Goal: Task Accomplishment & Management: Use online tool/utility

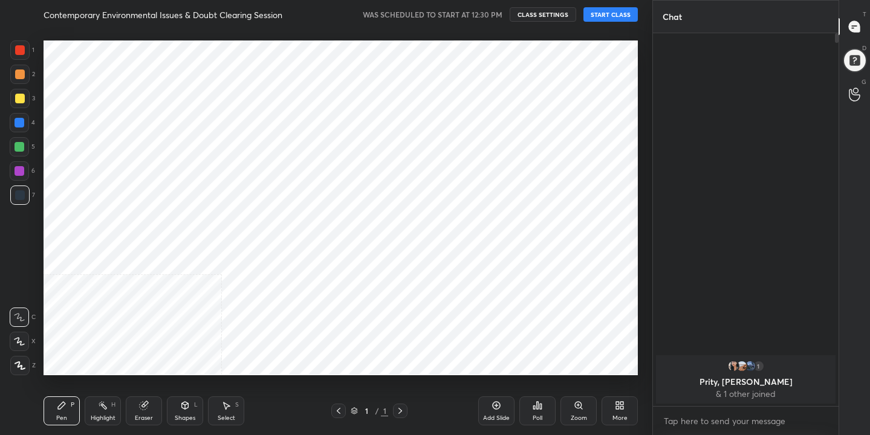
scroll to position [269, 182]
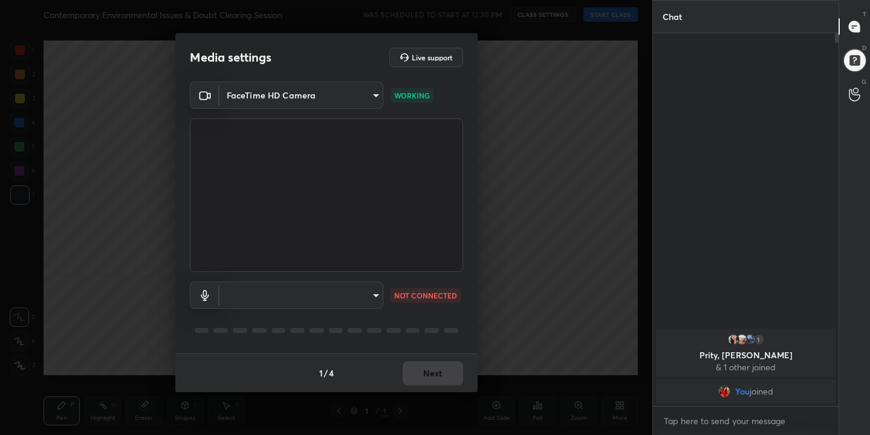
click at [377, 295] on body "1 2 3 4 5 6 7 C X Z C X Z E E Erase all H H Contemporary Environmental Issues &…" at bounding box center [435, 217] width 870 height 435
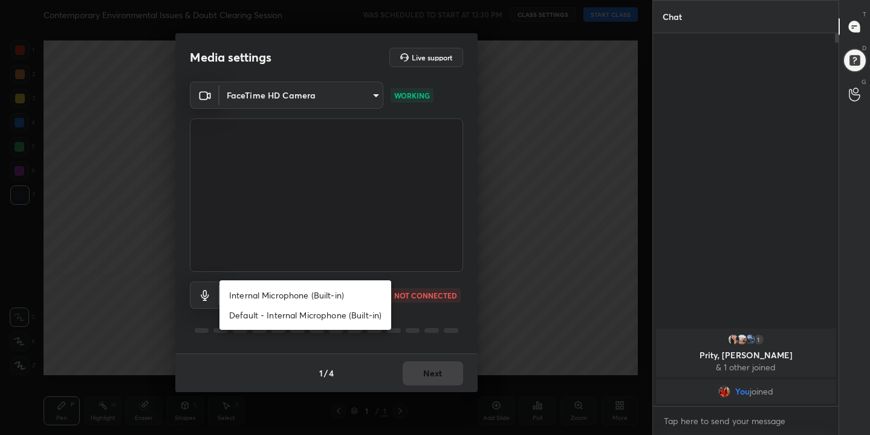
click at [333, 298] on li "Internal Microphone (Built-in)" at bounding box center [306, 295] width 172 height 20
type input "8ac69458b822964e9141b27a1dcedfbd18d75a29690c4a72d7ac3ef265c1b10d"
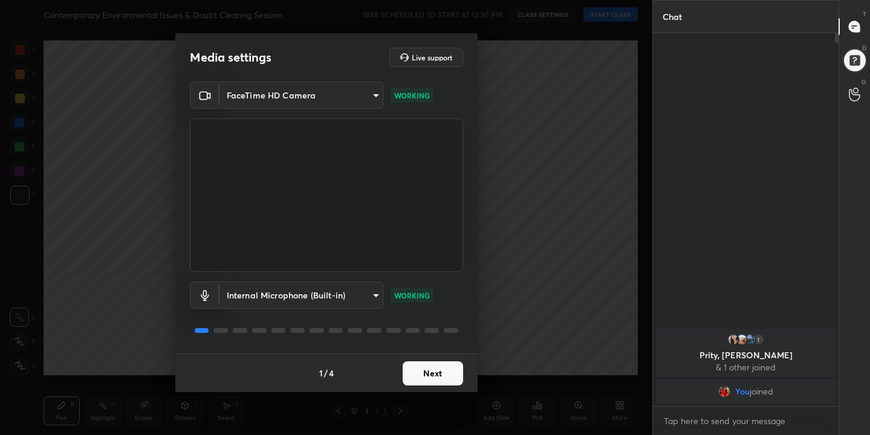
click at [425, 373] on button "Next" at bounding box center [433, 374] width 60 height 24
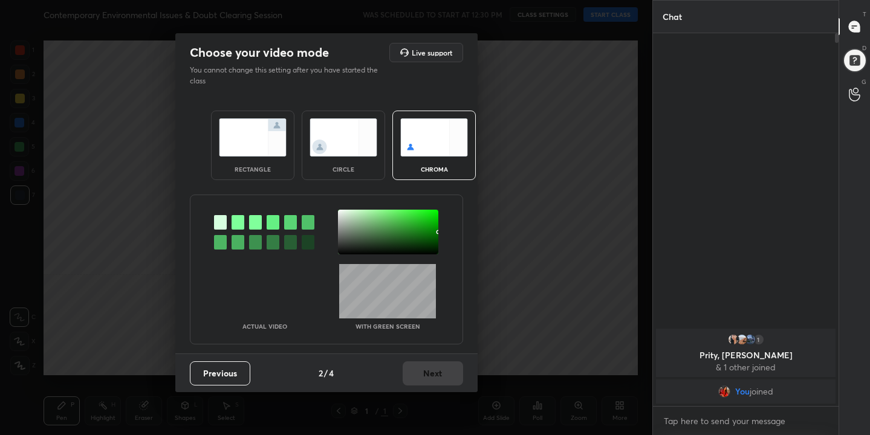
click at [403, 125] on img at bounding box center [434, 138] width 68 height 38
click at [235, 226] on div at bounding box center [238, 222] width 13 height 15
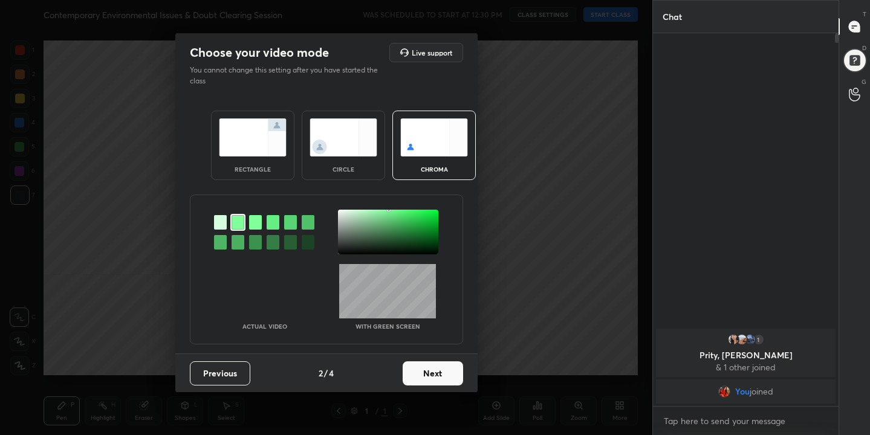
click at [340, 212] on div at bounding box center [388, 232] width 100 height 45
click at [429, 379] on button "Next" at bounding box center [433, 374] width 60 height 24
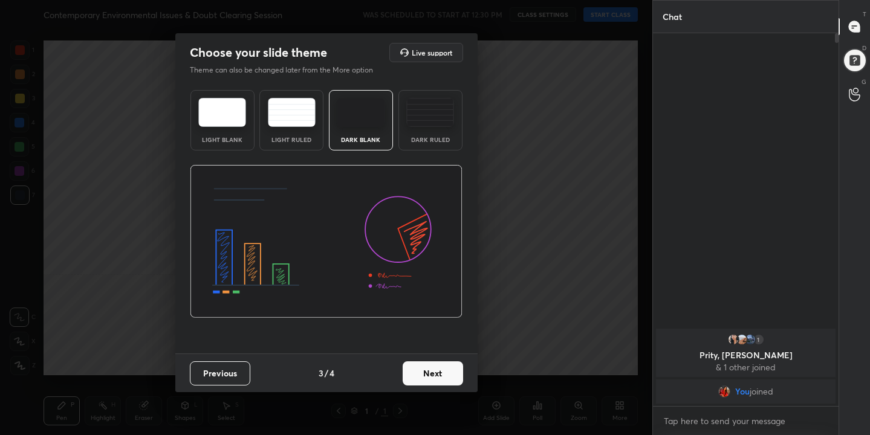
click at [239, 120] on img at bounding box center [222, 112] width 48 height 29
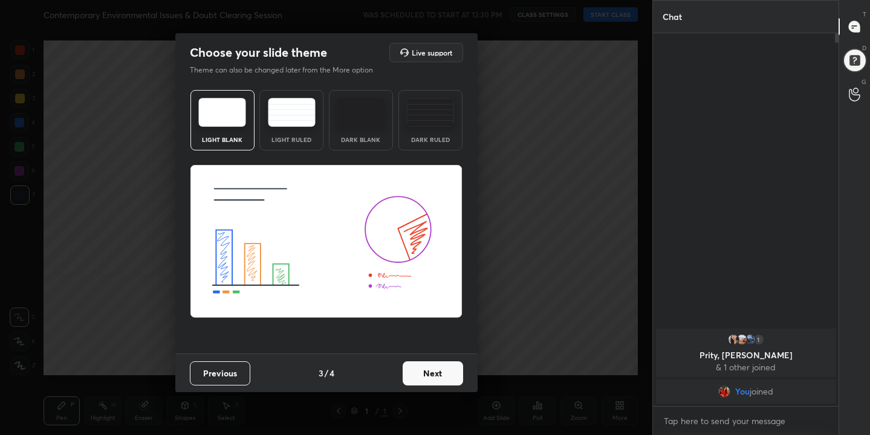
click at [423, 373] on button "Next" at bounding box center [433, 374] width 60 height 24
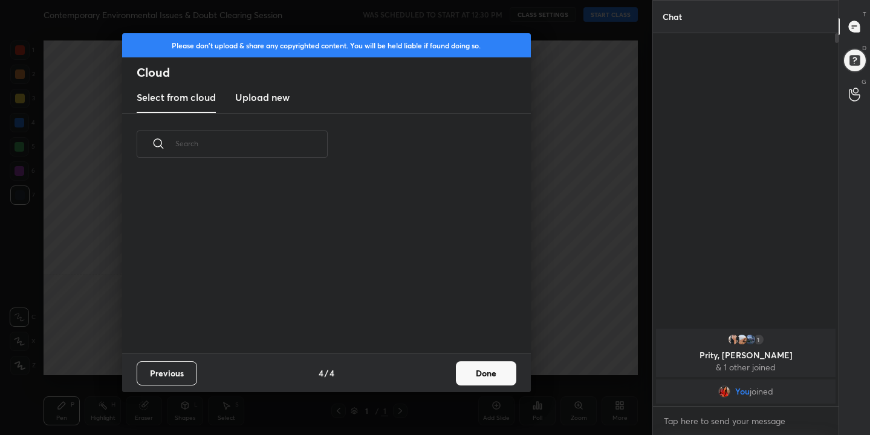
scroll to position [178, 388]
click at [282, 97] on h3 "Upload new" at bounding box center [262, 97] width 54 height 15
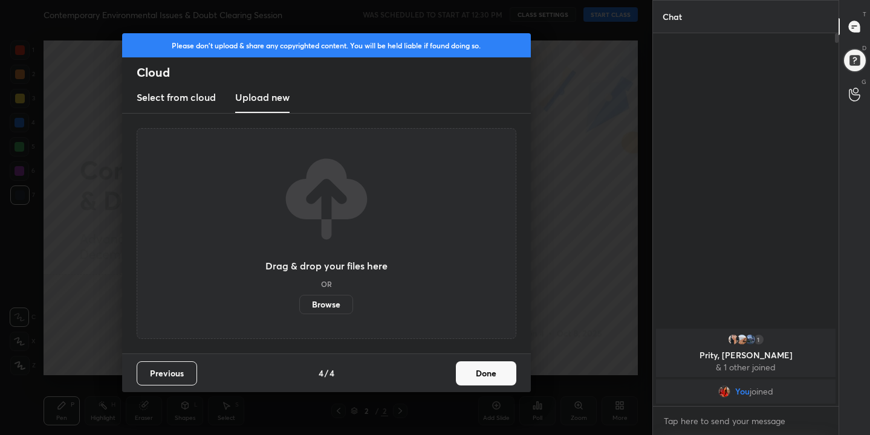
click at [342, 307] on label "Browse" at bounding box center [326, 304] width 54 height 19
click at [299, 307] on input "Browse" at bounding box center [299, 304] width 0 height 19
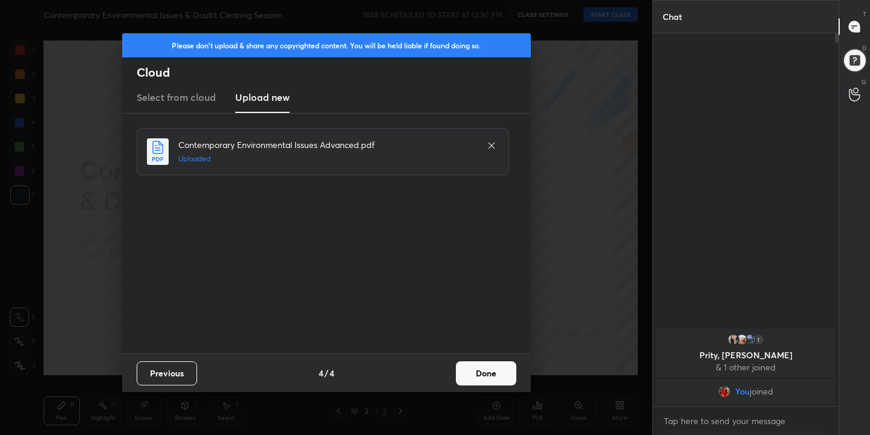
click at [480, 371] on button "Done" at bounding box center [486, 374] width 60 height 24
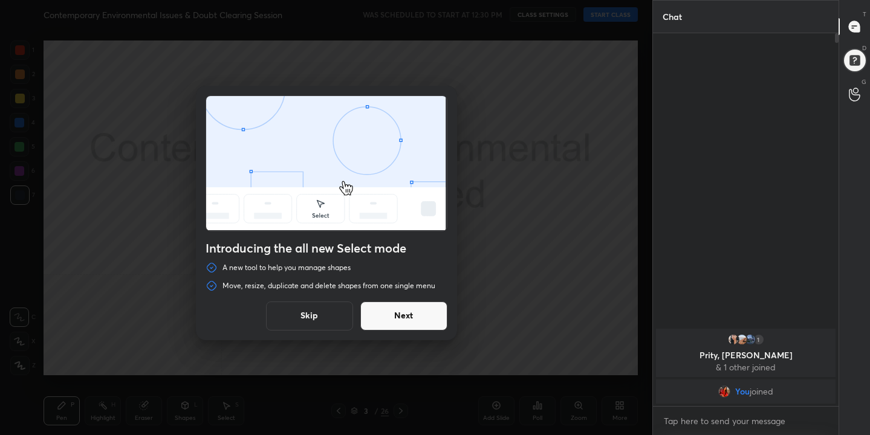
click at [314, 317] on button "Skip" at bounding box center [309, 316] width 87 height 29
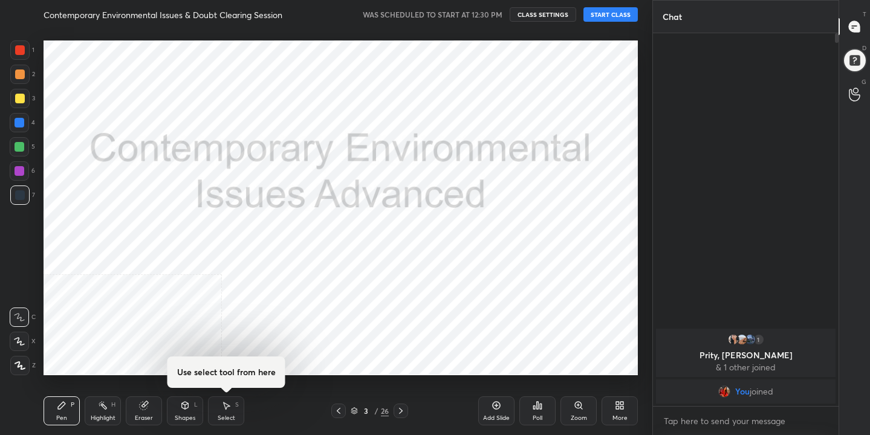
click at [615, 12] on button "START CLASS" at bounding box center [611, 14] width 54 height 15
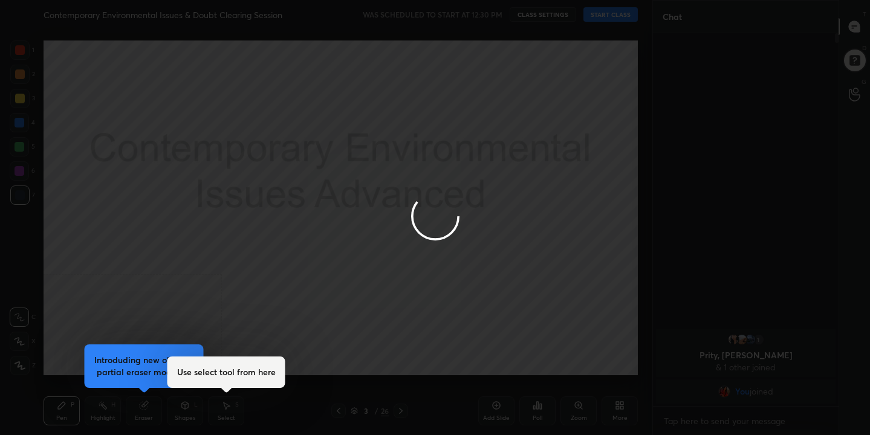
type textarea "x"
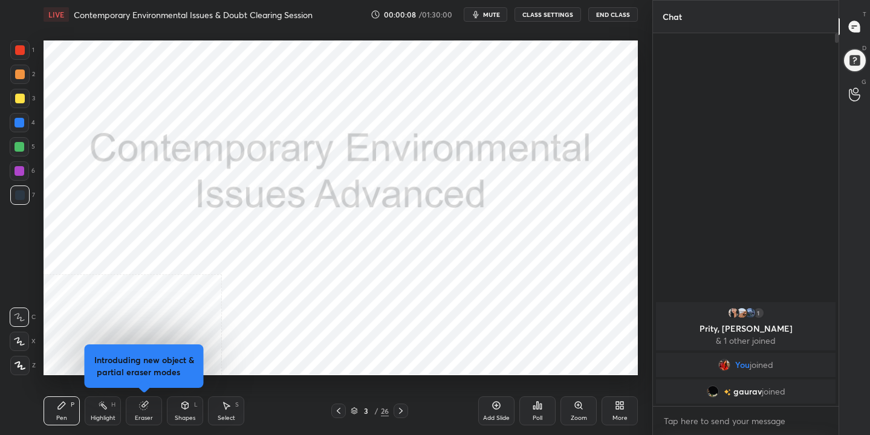
click at [484, 15] on button "mute" at bounding box center [486, 14] width 44 height 15
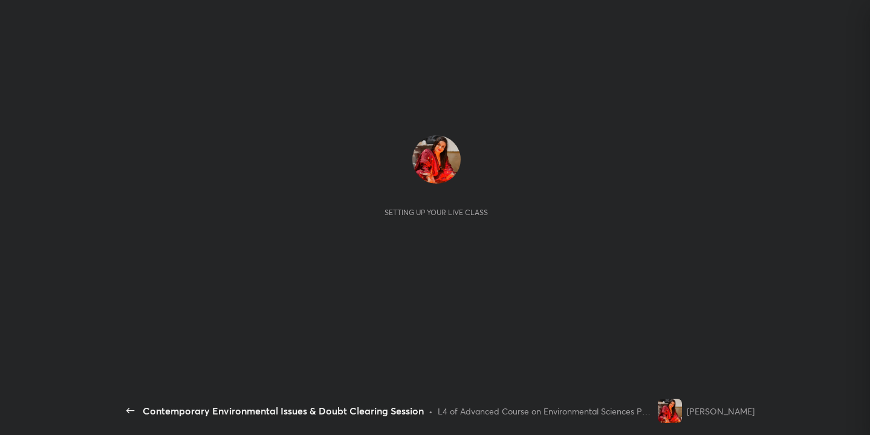
scroll to position [269, 182]
click at [734, 145] on div "Setting up your live class" at bounding box center [436, 176] width 617 height 82
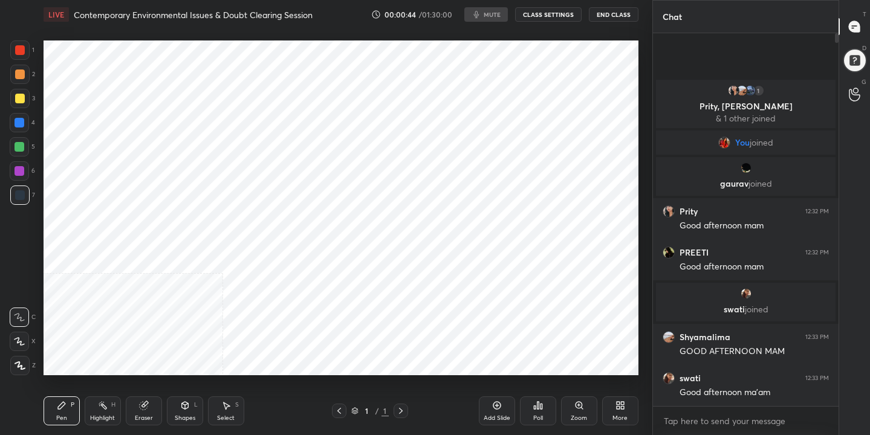
scroll to position [60121, 59874]
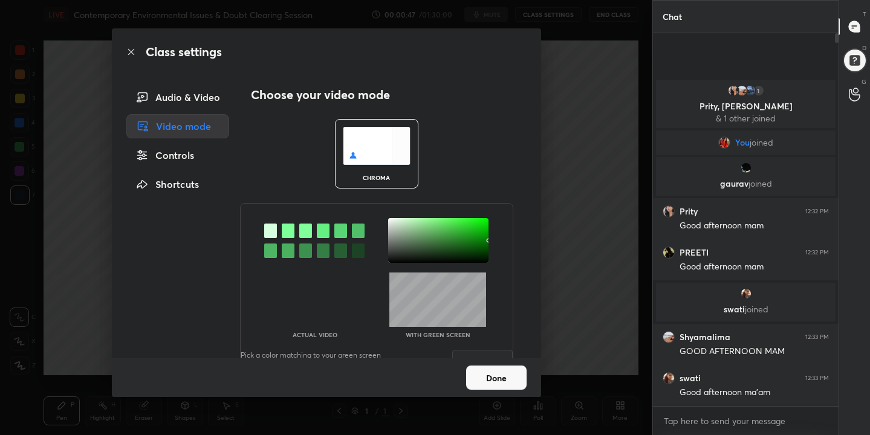
click at [192, 99] on div "Audio & Video" at bounding box center [177, 97] width 103 height 24
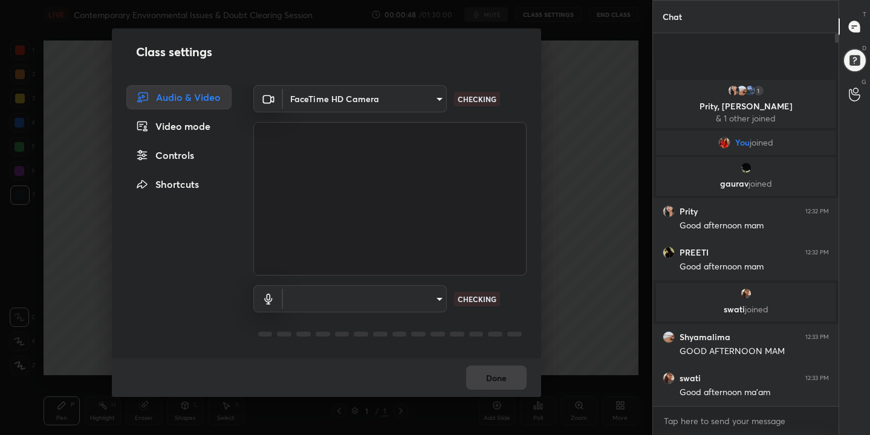
click at [422, 97] on body "1 2 3 4 5 6 7 C X Z C X Z E E Erase all H H LIVE Contemporary Environmental Iss…" at bounding box center [435, 217] width 870 height 435
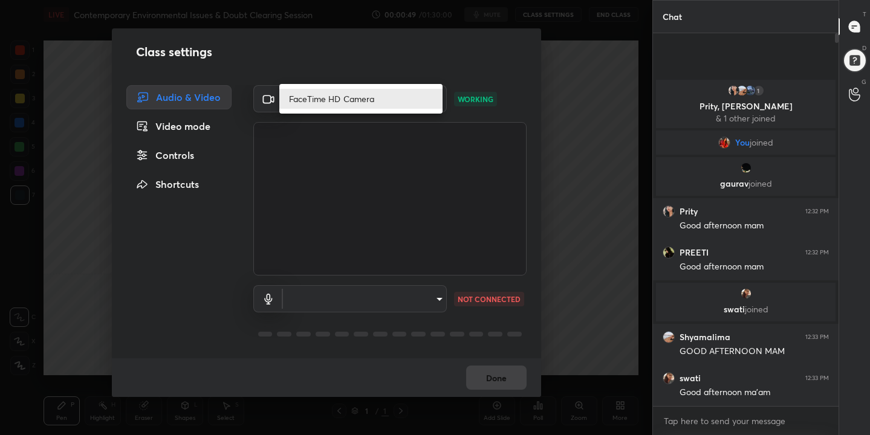
click at [379, 100] on li "FaceTime HD Camera" at bounding box center [360, 99] width 163 height 20
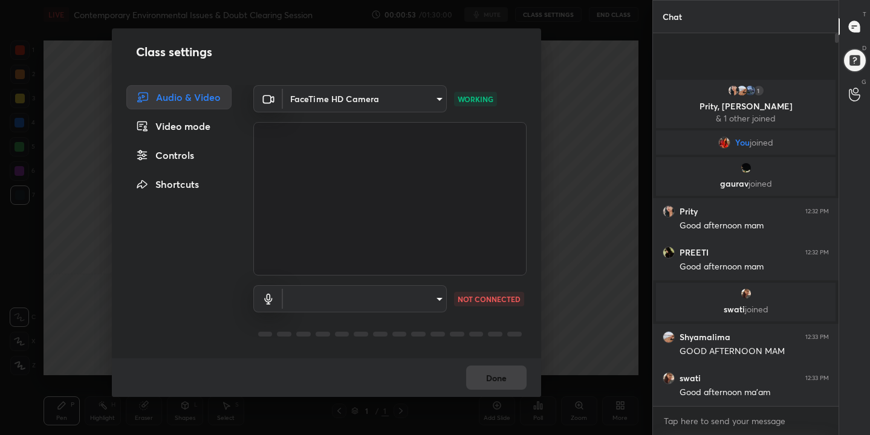
click at [415, 311] on body "1 2 3 4 5 6 7 C X Z C X Z E E Erase all H H LIVE Contemporary Environmental Iss…" at bounding box center [435, 217] width 870 height 435
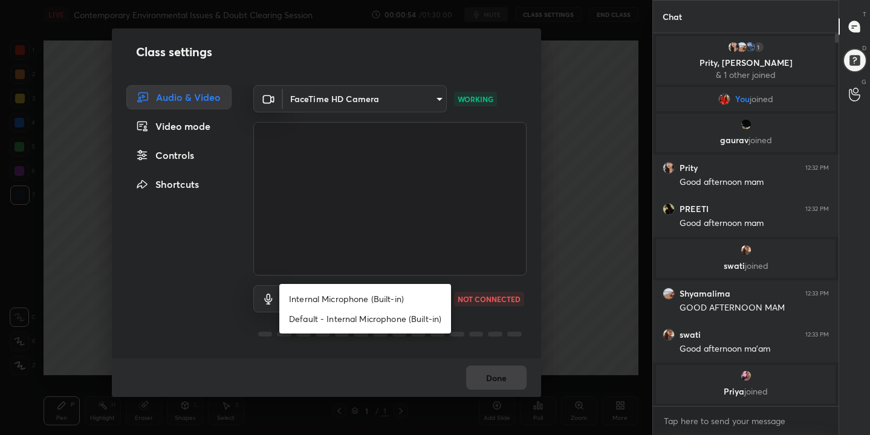
click at [391, 298] on li "Internal Microphone (Built-in)" at bounding box center [365, 299] width 172 height 20
type input "83b263ac7535117344f9a4673ada42621a5eaef273d8a0b6e2fc715656869196"
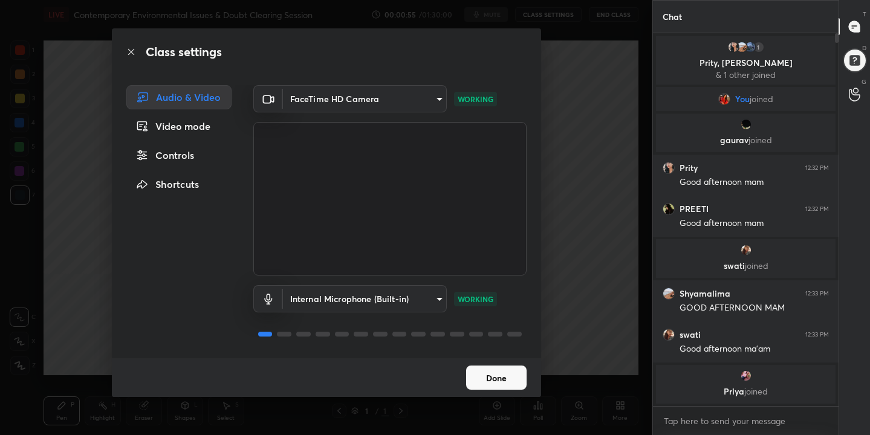
click at [487, 381] on button "Done" at bounding box center [496, 378] width 60 height 24
click at [495, 379] on button "Done" at bounding box center [496, 378] width 60 height 24
click at [506, 368] on button "Done" at bounding box center [496, 378] width 60 height 24
click at [484, 382] on button "Done" at bounding box center [496, 378] width 60 height 24
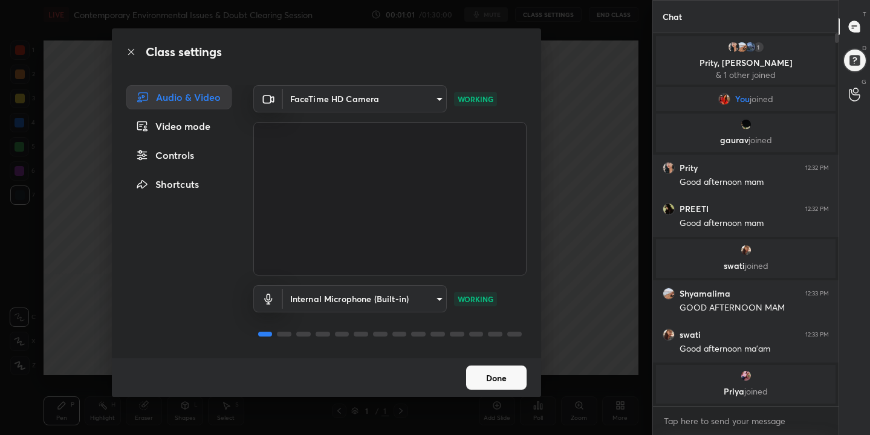
click at [484, 382] on button "Done" at bounding box center [496, 378] width 60 height 24
click at [200, 128] on div "Video mode" at bounding box center [178, 126] width 105 height 24
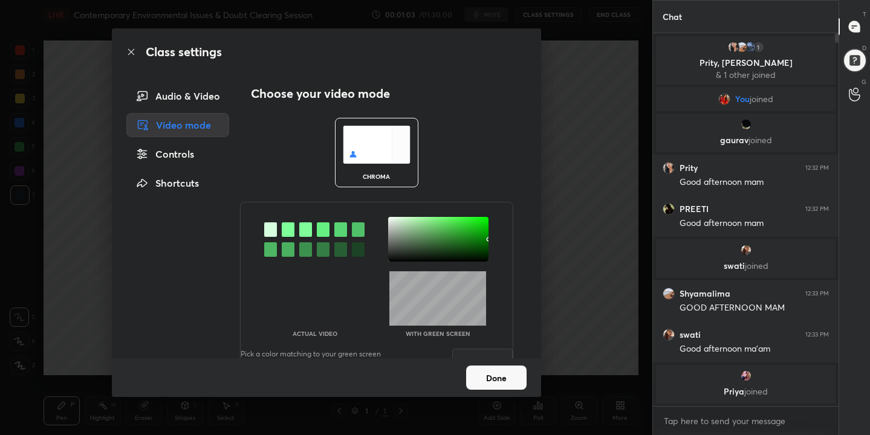
scroll to position [0, 0]
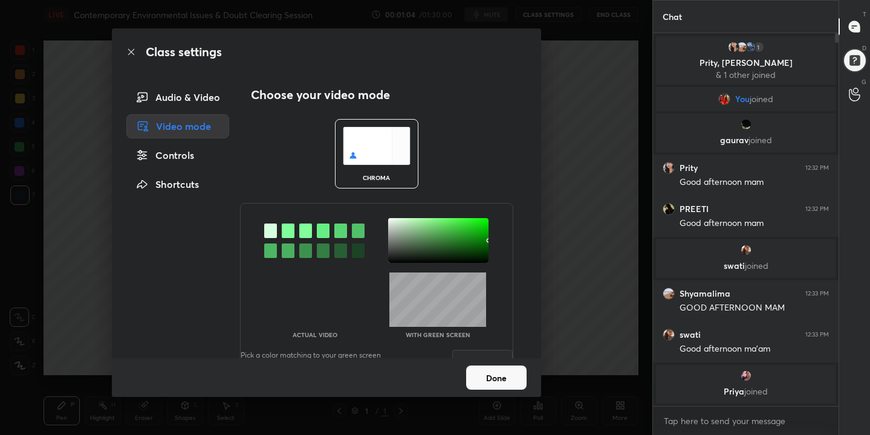
click at [377, 148] on img at bounding box center [377, 146] width 68 height 38
click at [287, 231] on div at bounding box center [288, 231] width 13 height 15
click at [390, 220] on div at bounding box center [438, 240] width 100 height 45
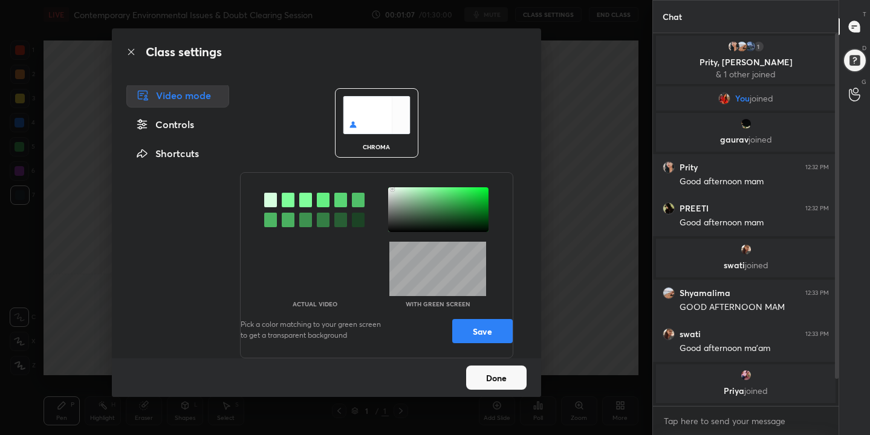
click at [462, 328] on button "Save" at bounding box center [482, 331] width 60 height 24
click at [487, 371] on button "Done" at bounding box center [496, 378] width 60 height 24
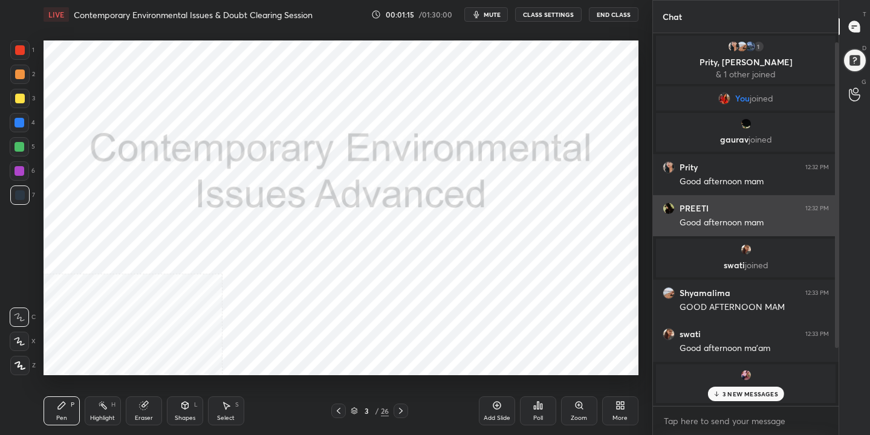
scroll to position [82, 0]
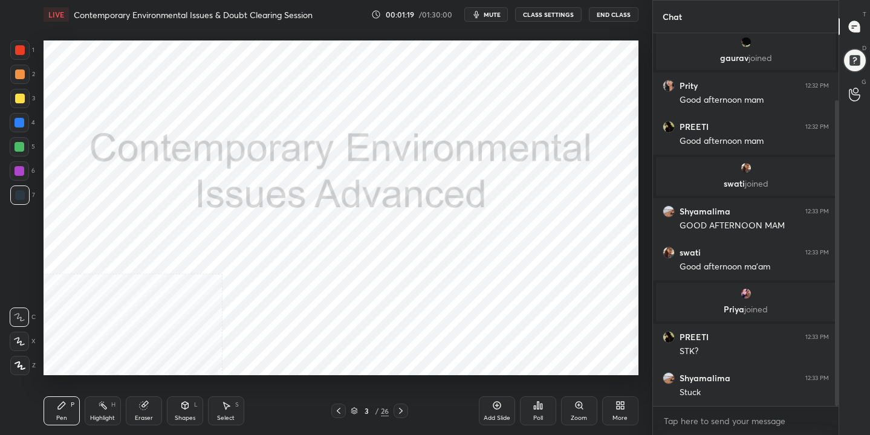
click at [357, 406] on div "3 / 26" at bounding box center [370, 411] width 38 height 11
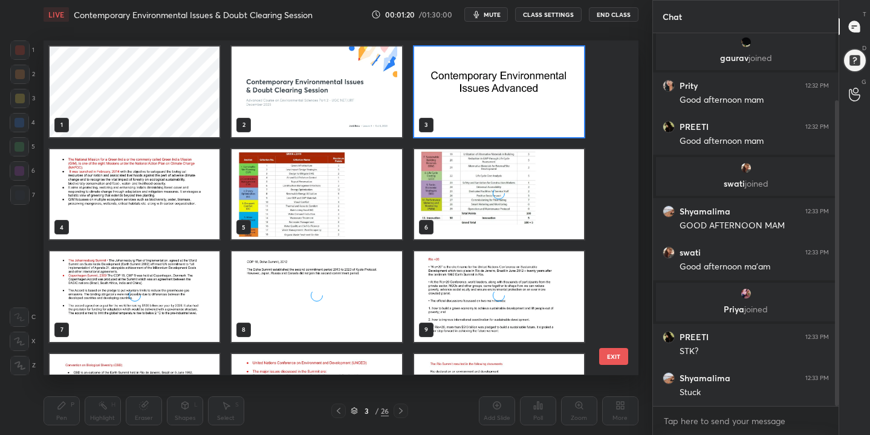
scroll to position [331, 589]
click at [94, 214] on img "grid" at bounding box center [135, 194] width 170 height 91
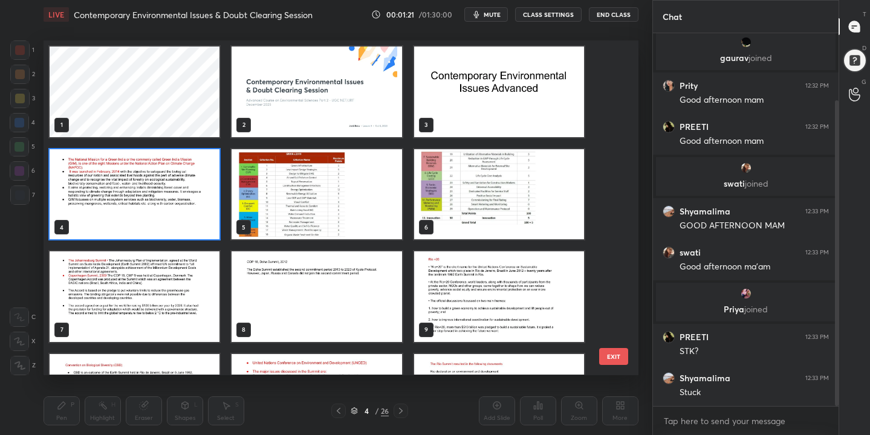
click at [94, 214] on img "grid" at bounding box center [135, 194] width 170 height 91
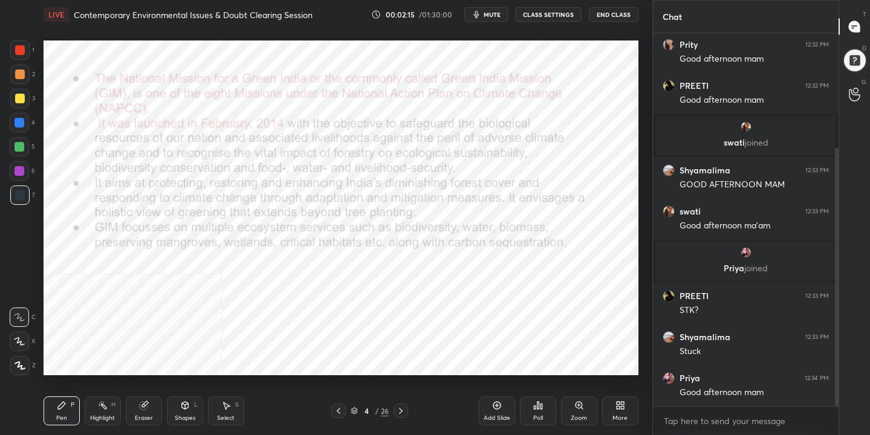
scroll to position [166, 0]
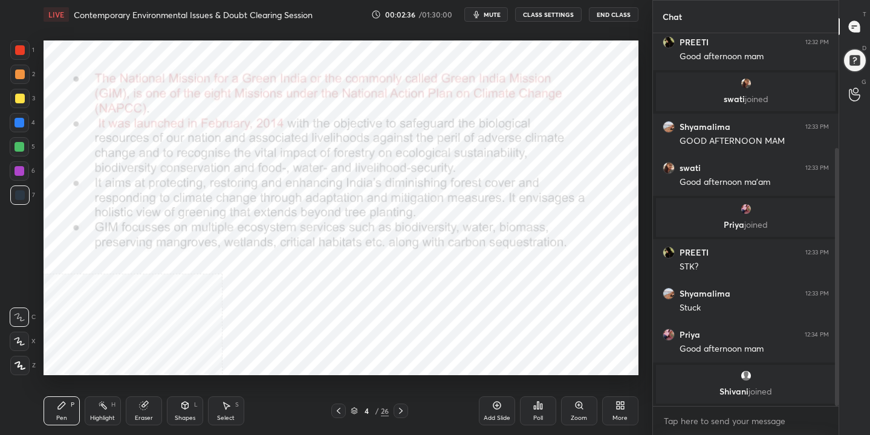
click at [354, 408] on icon at bounding box center [354, 409] width 6 height 3
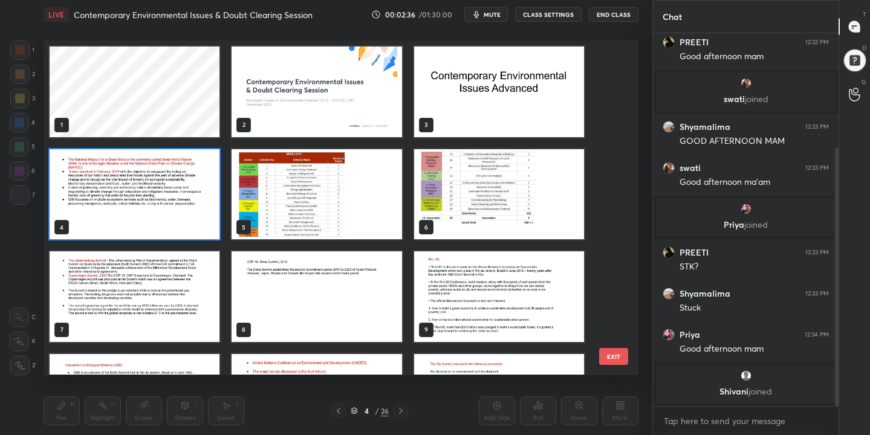
scroll to position [331, 589]
click at [178, 214] on img "grid" at bounding box center [135, 194] width 170 height 91
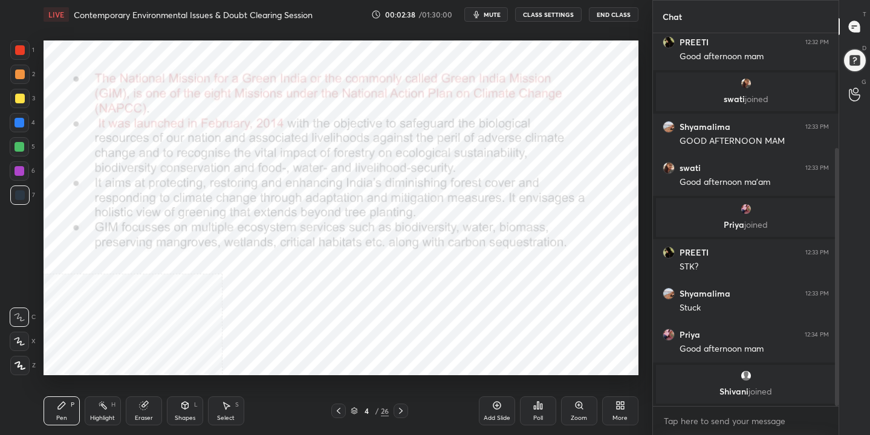
click at [178, 214] on img "grid" at bounding box center [135, 194] width 170 height 91
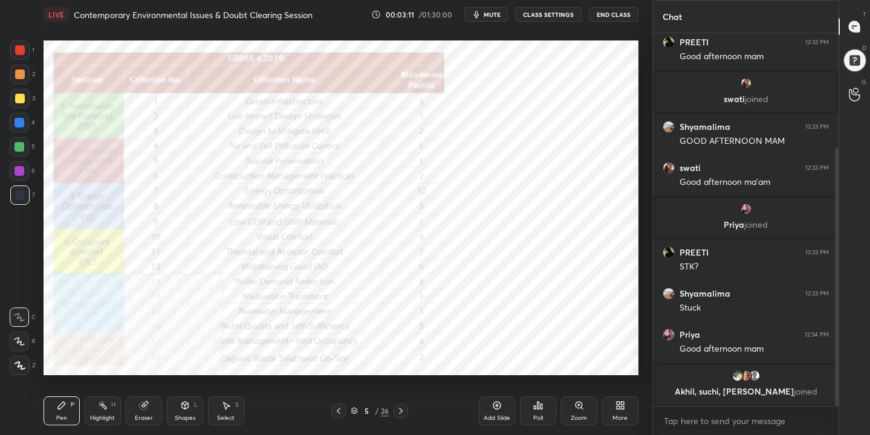
click at [620, 417] on div "More" at bounding box center [620, 418] width 15 height 6
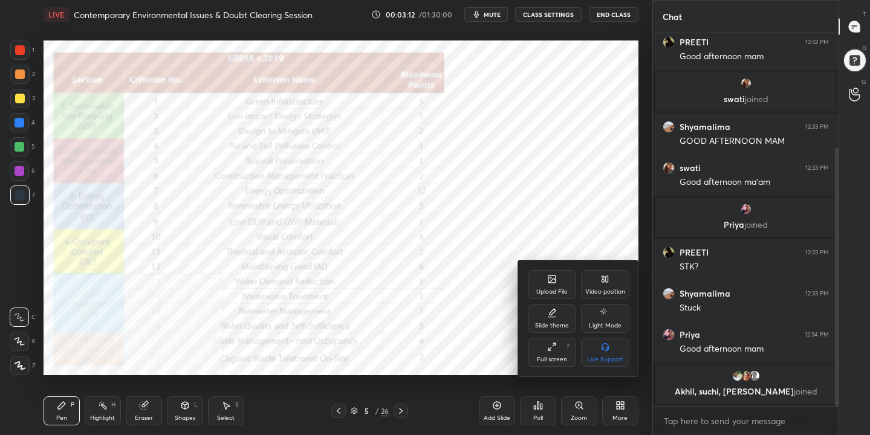
click at [603, 285] on div "Video position" at bounding box center [605, 284] width 48 height 29
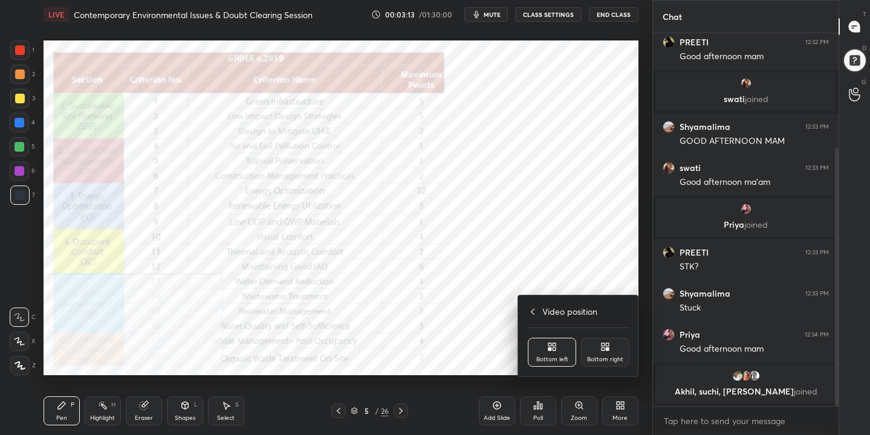
click at [602, 348] on icon at bounding box center [603, 349] width 3 height 3
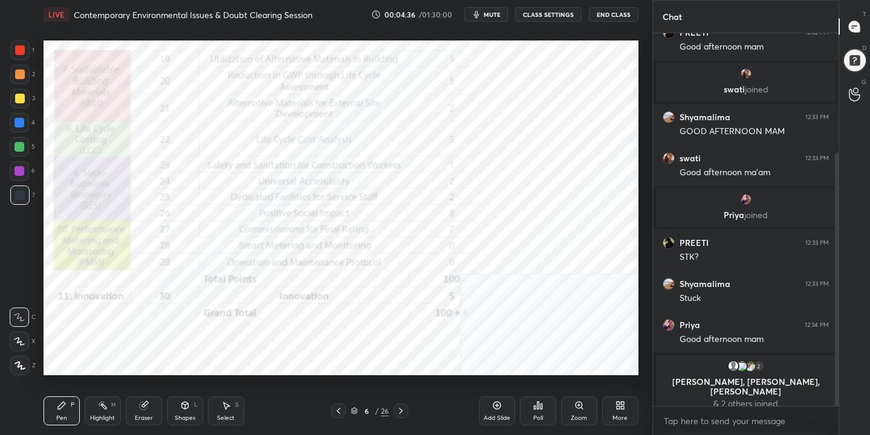
scroll to position [209, 0]
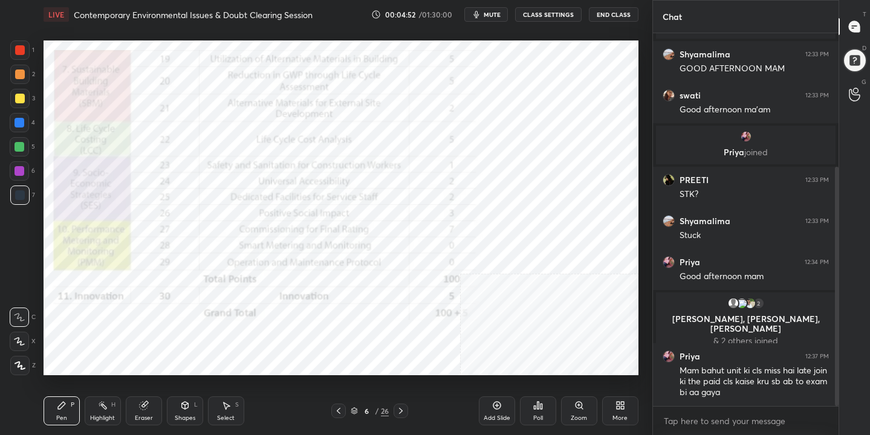
click at [358, 411] on div "6 / 26" at bounding box center [370, 411] width 38 height 11
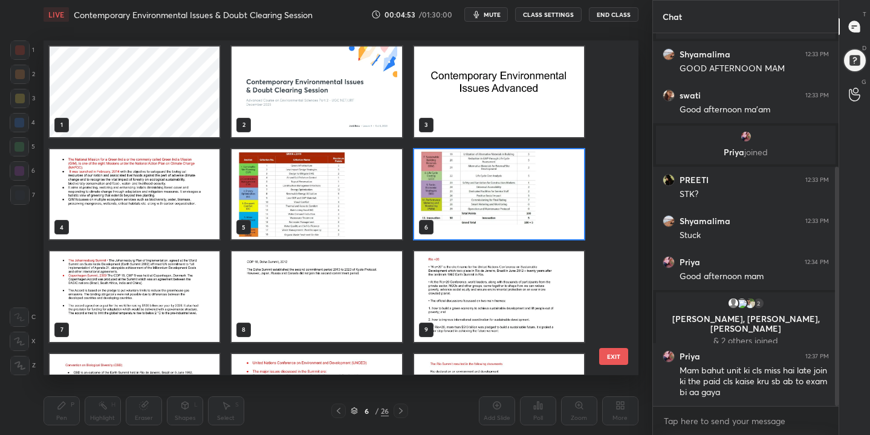
scroll to position [331, 589]
click at [538, 188] on img "grid" at bounding box center [499, 194] width 170 height 91
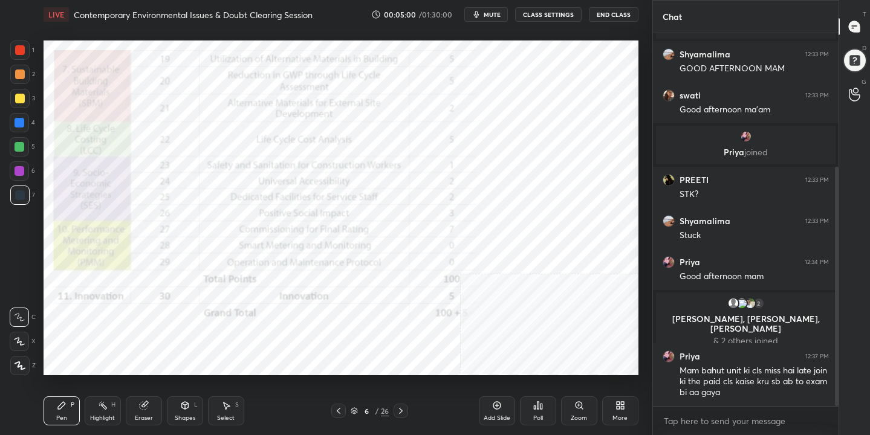
click at [351, 409] on icon at bounding box center [354, 409] width 6 height 3
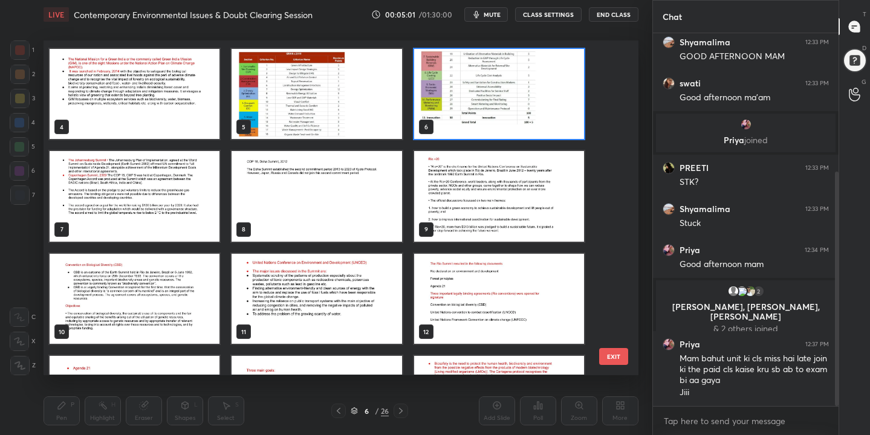
scroll to position [102, 0]
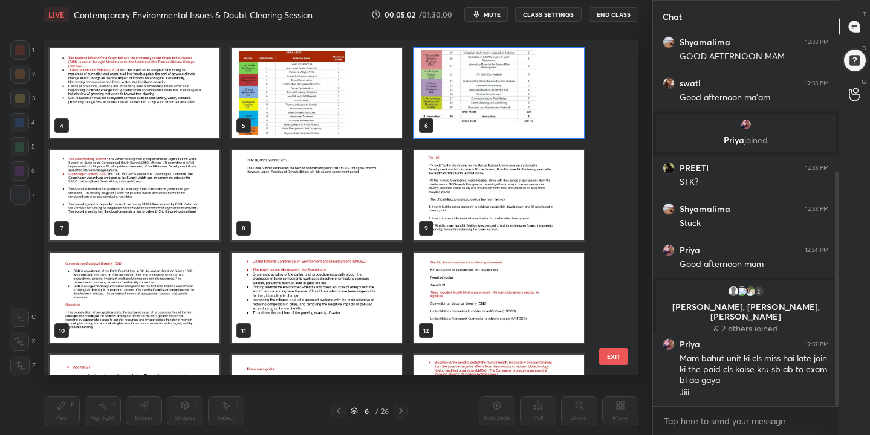
click at [165, 183] on img "grid" at bounding box center [135, 195] width 170 height 91
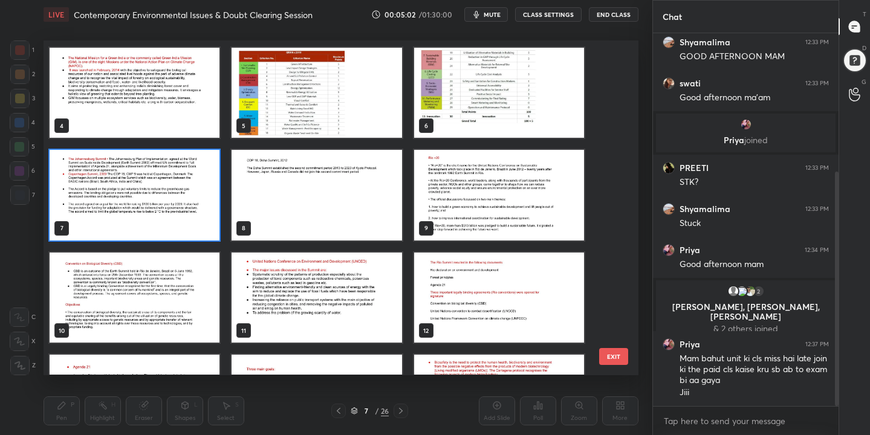
click at [165, 183] on img "grid" at bounding box center [135, 195] width 170 height 91
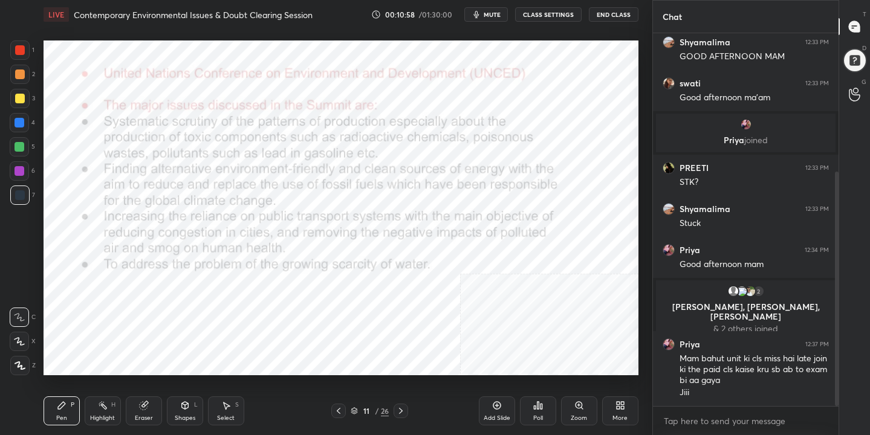
click at [359, 413] on div "11 / 26" at bounding box center [370, 411] width 38 height 11
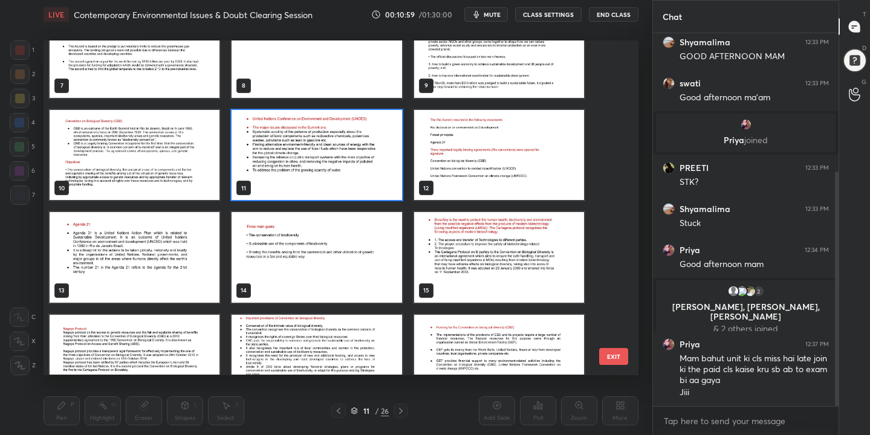
scroll to position [249, 0]
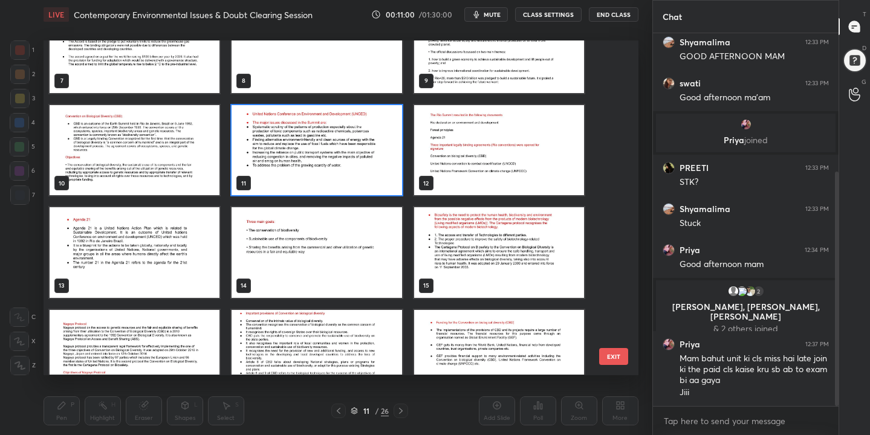
click at [489, 158] on img "grid" at bounding box center [499, 150] width 170 height 91
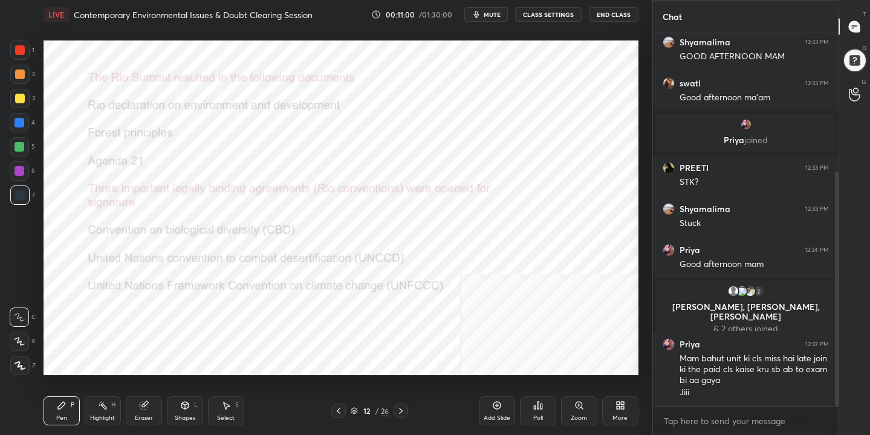
click at [489, 158] on img "grid" at bounding box center [499, 150] width 170 height 91
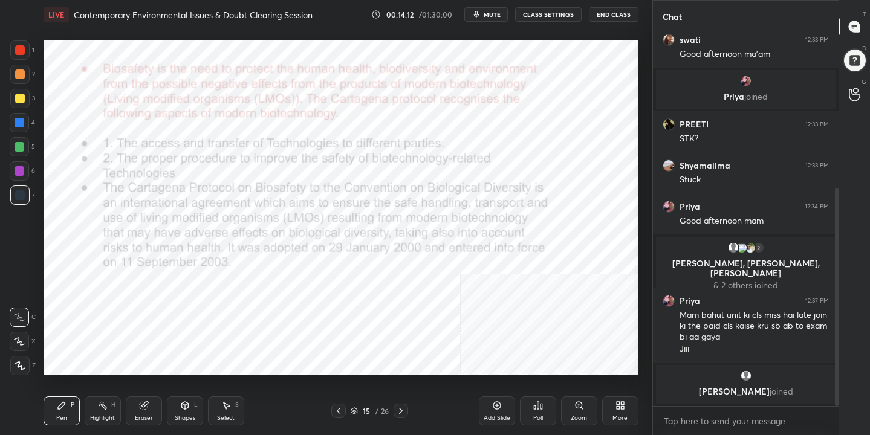
click at [359, 408] on div "15 / 26" at bounding box center [370, 411] width 38 height 11
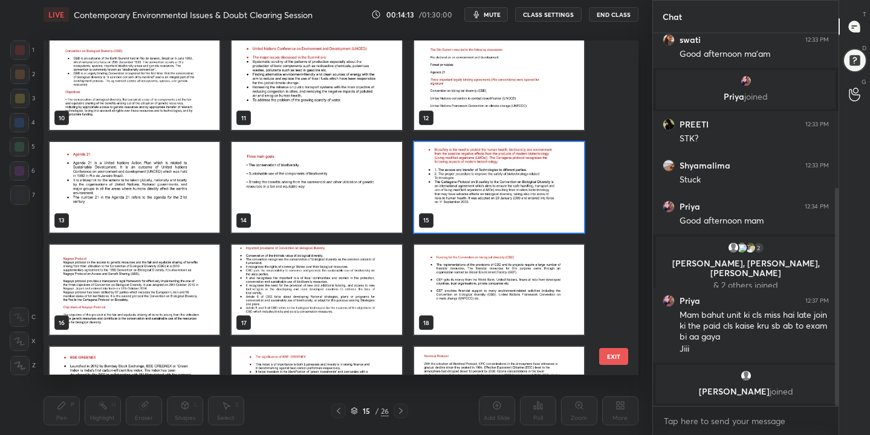
scroll to position [315, 0]
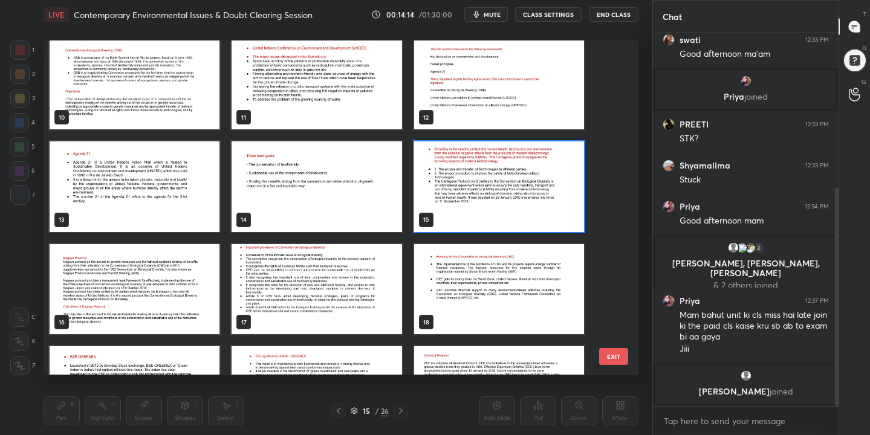
click at [119, 264] on img "grid" at bounding box center [135, 289] width 170 height 91
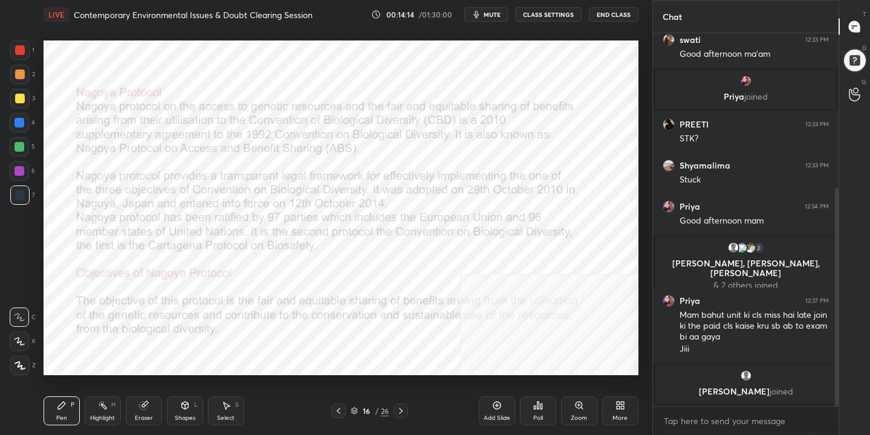
click at [119, 264] on img "grid" at bounding box center [135, 289] width 170 height 91
click at [356, 410] on icon at bounding box center [354, 409] width 6 height 3
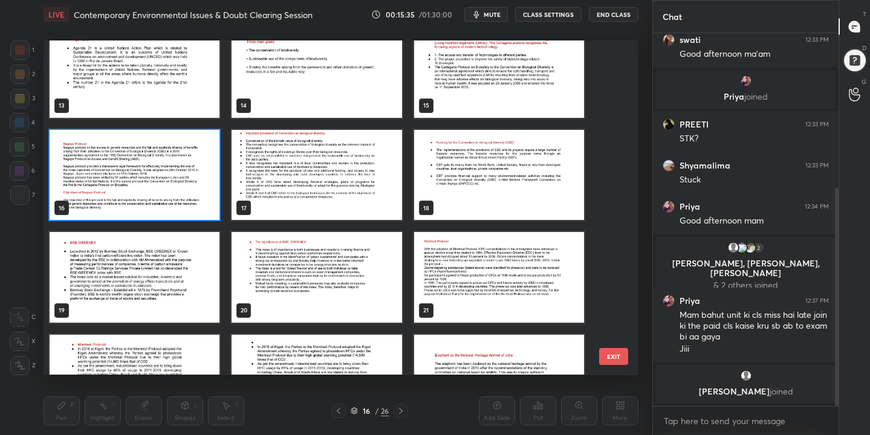
scroll to position [431, 0]
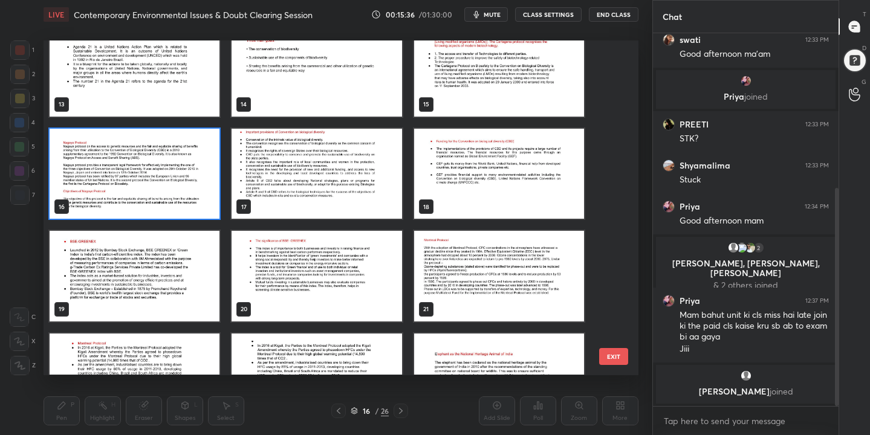
click at [282, 169] on img "grid" at bounding box center [317, 174] width 170 height 91
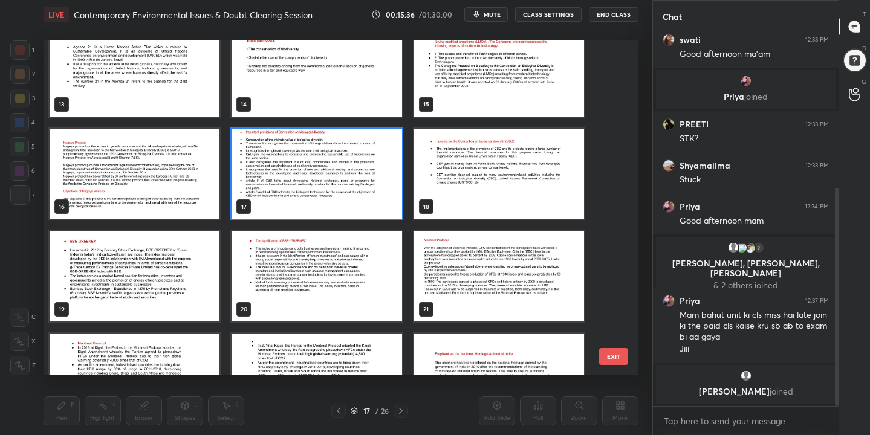
click at [282, 169] on img "grid" at bounding box center [317, 174] width 170 height 91
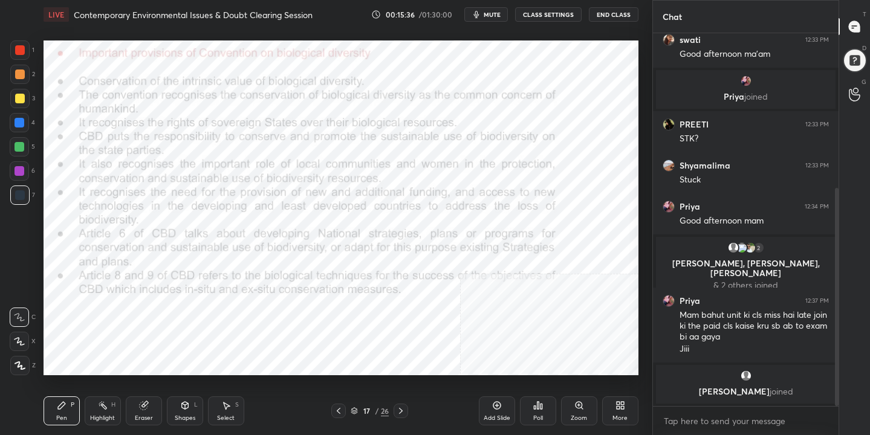
click at [282, 169] on img "grid" at bounding box center [317, 174] width 170 height 91
click at [357, 410] on icon at bounding box center [354, 411] width 7 height 7
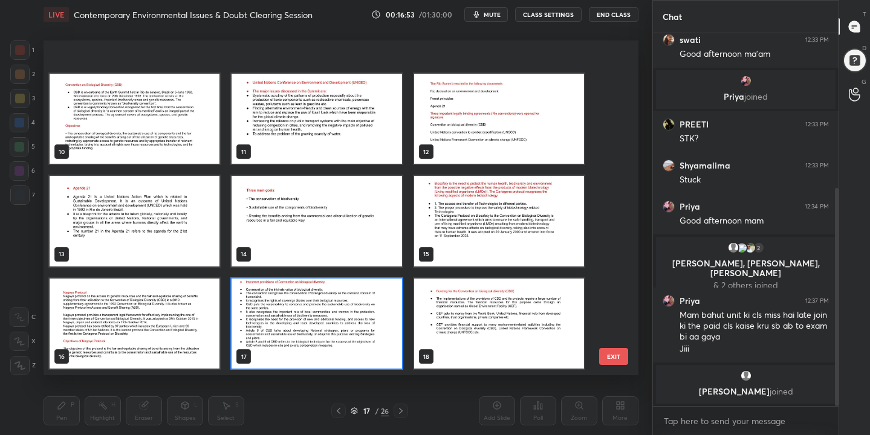
scroll to position [392, 0]
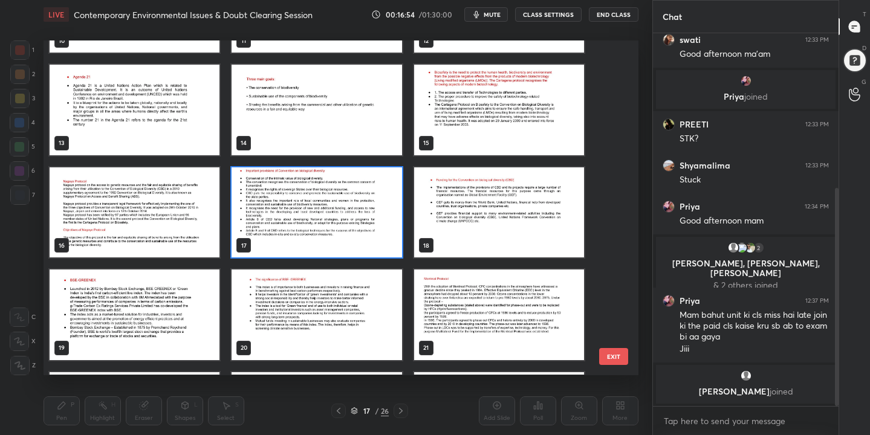
click at [502, 221] on img "grid" at bounding box center [499, 213] width 170 height 91
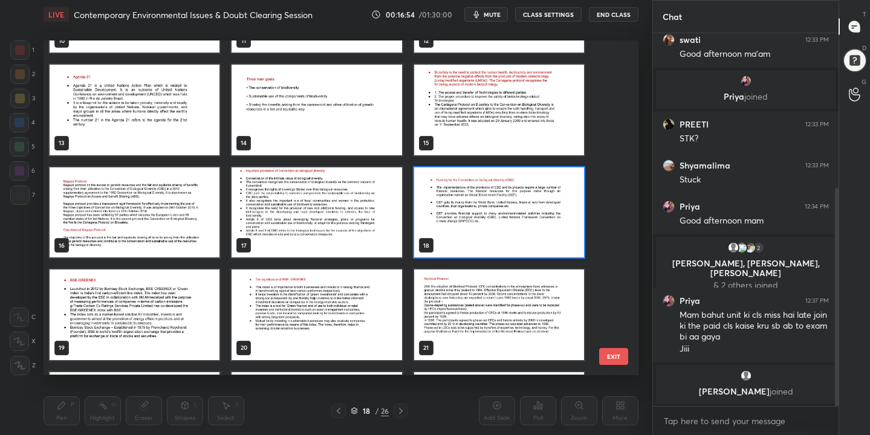
click at [502, 221] on img "grid" at bounding box center [499, 213] width 170 height 91
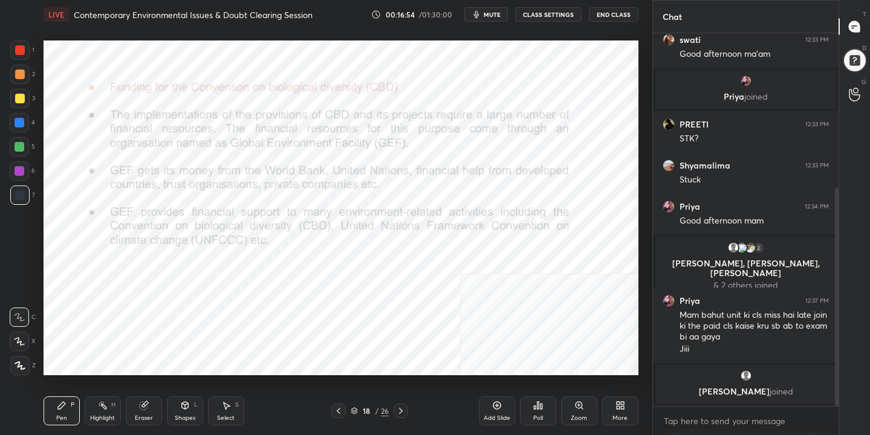
click at [502, 221] on img "grid" at bounding box center [499, 213] width 170 height 91
click at [399, 414] on icon at bounding box center [401, 411] width 10 height 10
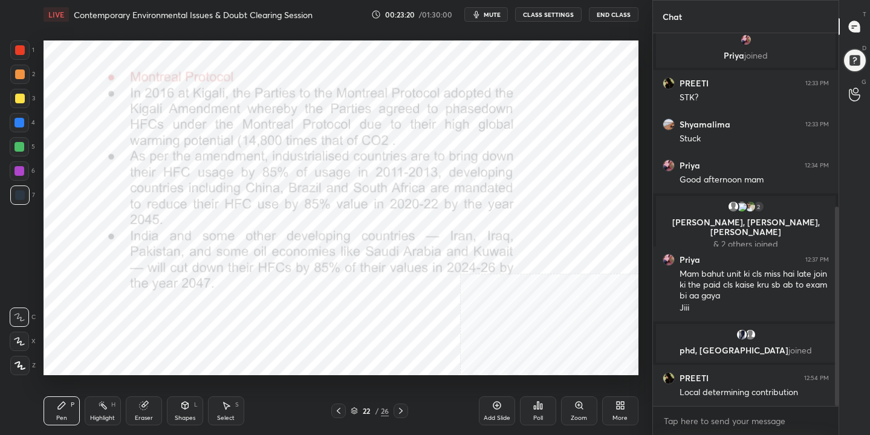
scroll to position [325, 0]
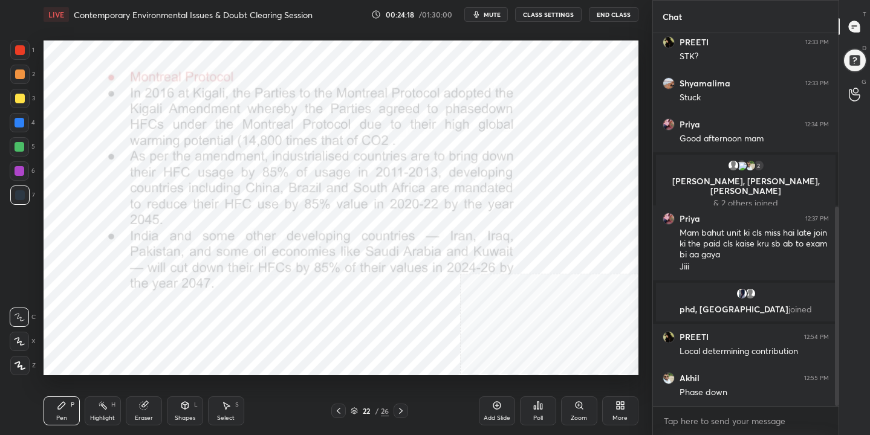
click at [357, 412] on icon at bounding box center [354, 413] width 6 height 2
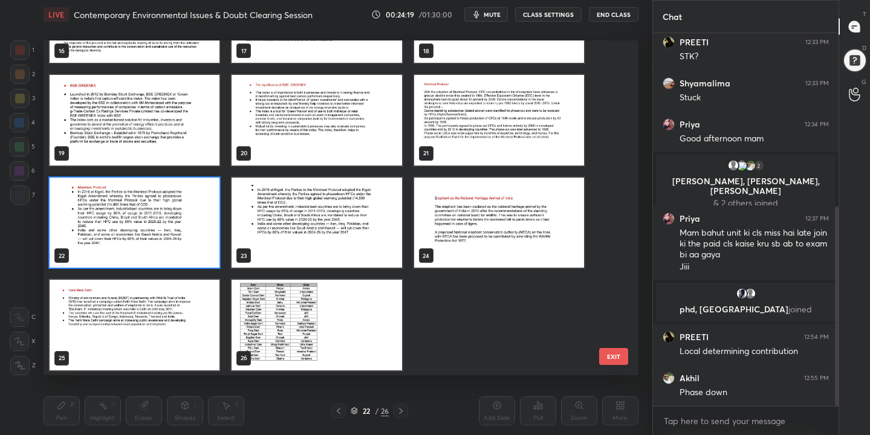
scroll to position [588, 0]
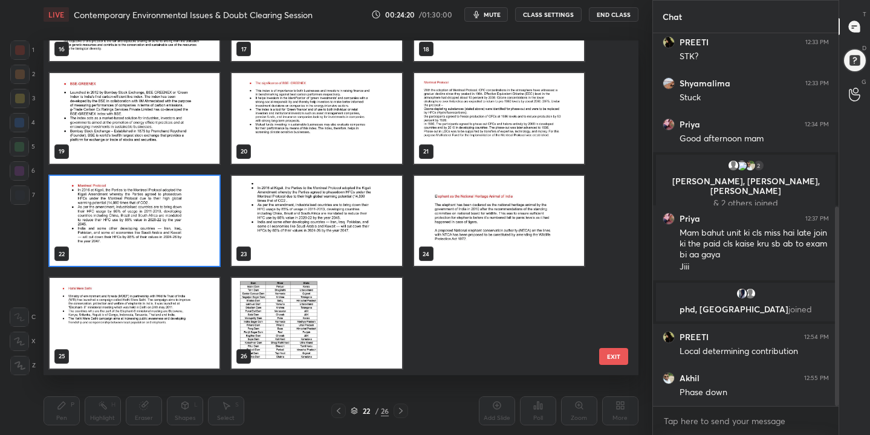
click at [265, 200] on img "grid" at bounding box center [317, 221] width 170 height 91
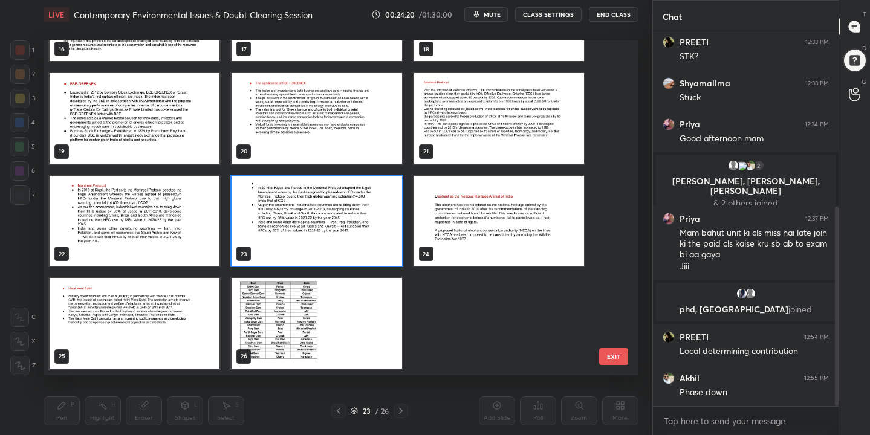
click at [265, 200] on img "grid" at bounding box center [317, 221] width 170 height 91
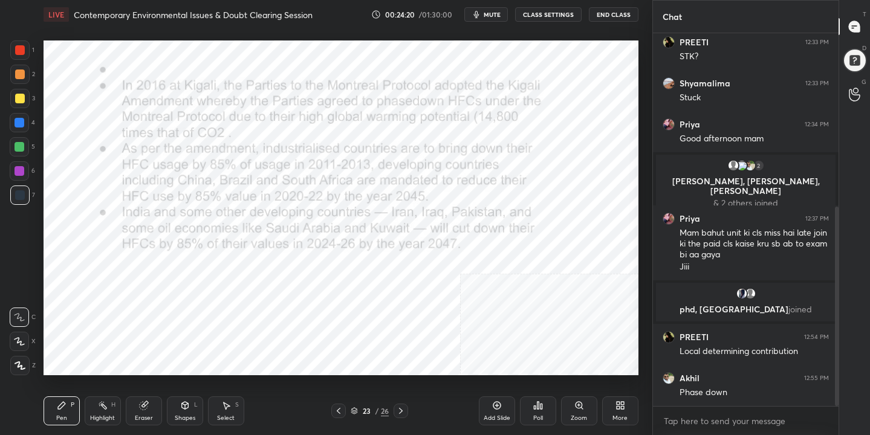
click at [265, 200] on img "grid" at bounding box center [317, 221] width 170 height 91
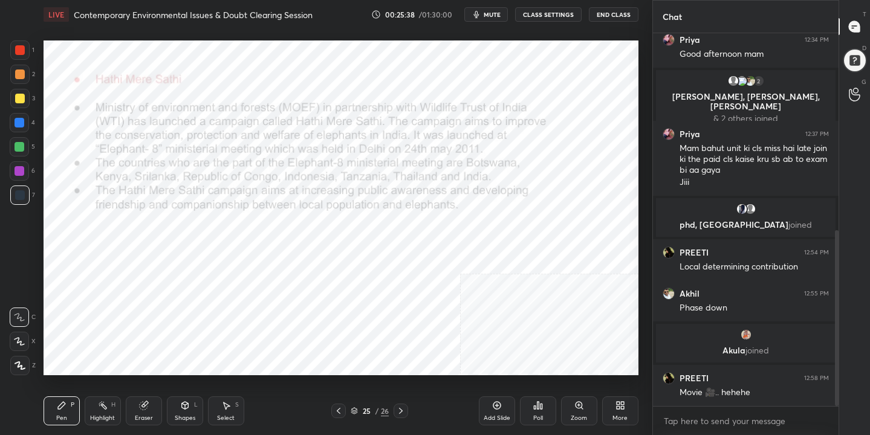
scroll to position [418, 0]
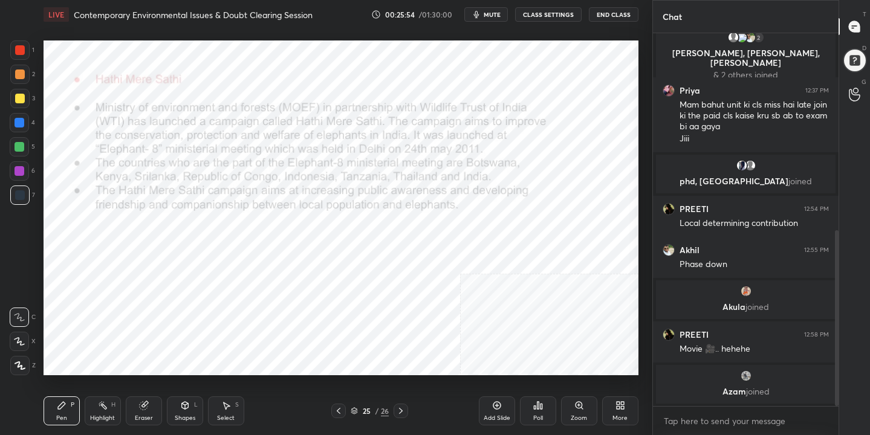
click at [357, 415] on div "25 / 26" at bounding box center [370, 411] width 38 height 11
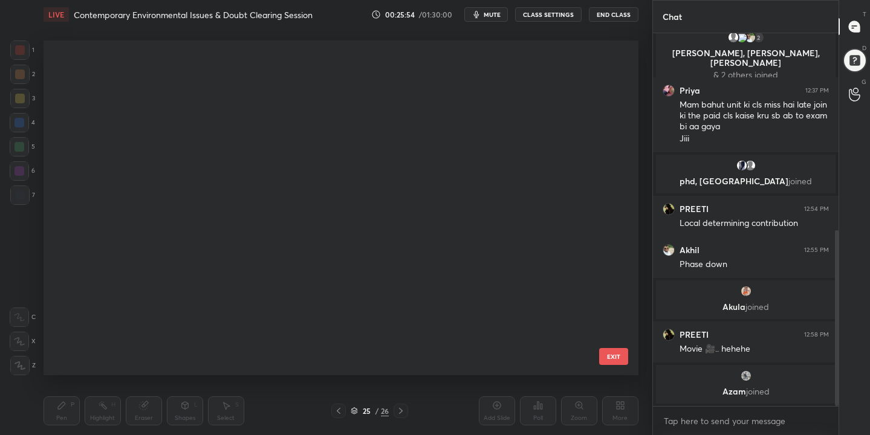
scroll to position [331, 589]
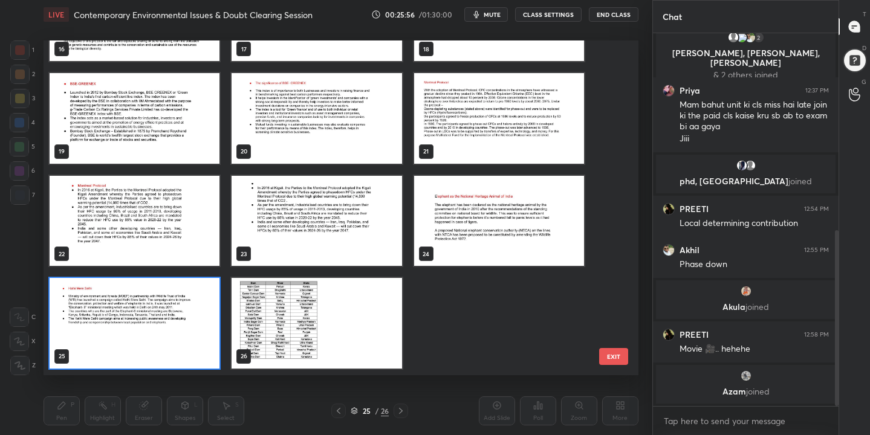
click at [354, 302] on img "grid" at bounding box center [317, 323] width 170 height 91
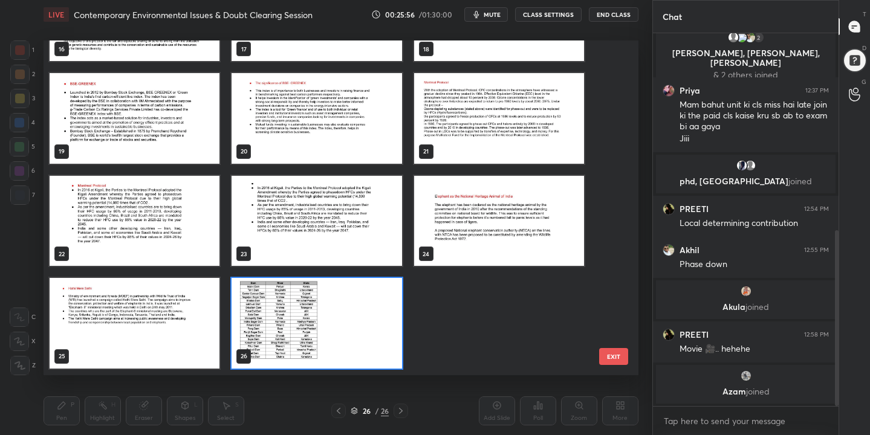
click at [354, 302] on img "grid" at bounding box center [317, 323] width 170 height 91
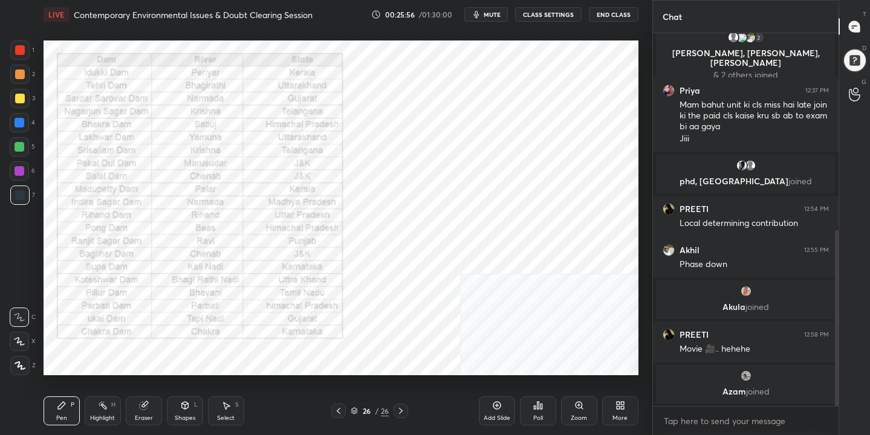
click at [354, 302] on img "grid" at bounding box center [317, 323] width 170 height 91
click at [354, 411] on icon at bounding box center [354, 409] width 6 height 3
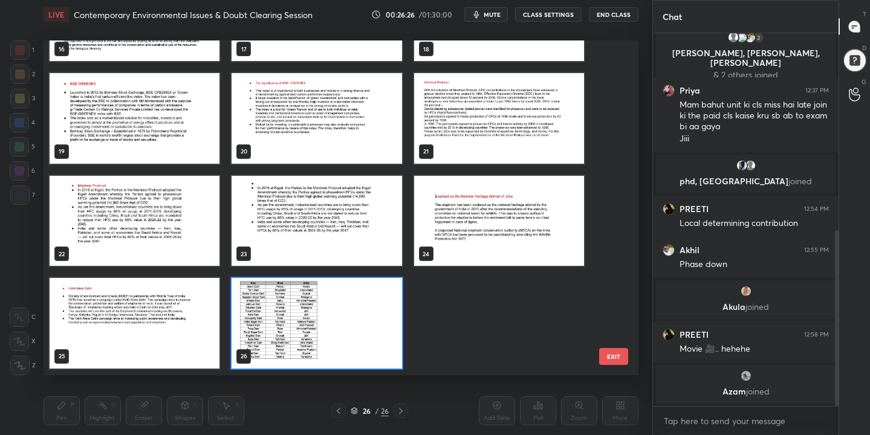
click at [359, 274] on div "26" at bounding box center [317, 323] width 182 height 103
click at [368, 317] on img "grid" at bounding box center [317, 323] width 170 height 91
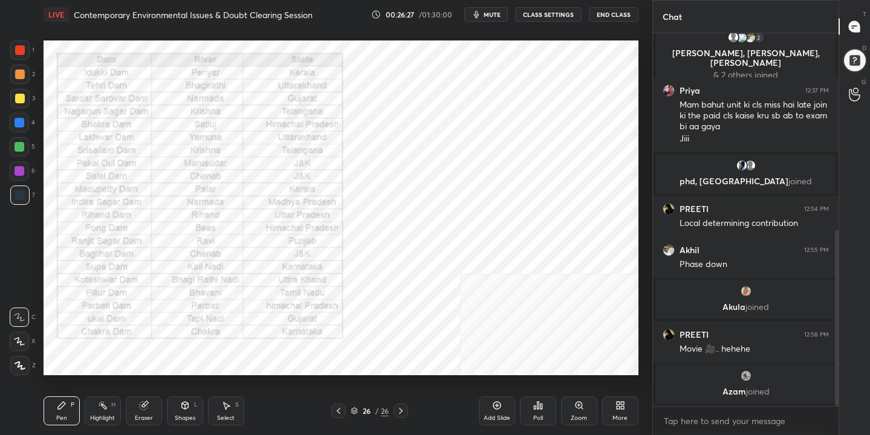
click at [368, 317] on img "grid" at bounding box center [317, 323] width 170 height 91
click at [353, 408] on icon at bounding box center [354, 411] width 7 height 7
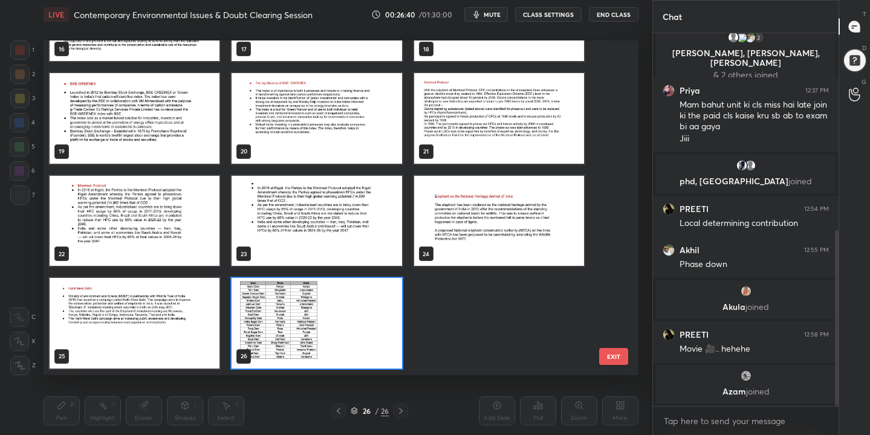
click at [388, 313] on img "grid" at bounding box center [317, 323] width 170 height 91
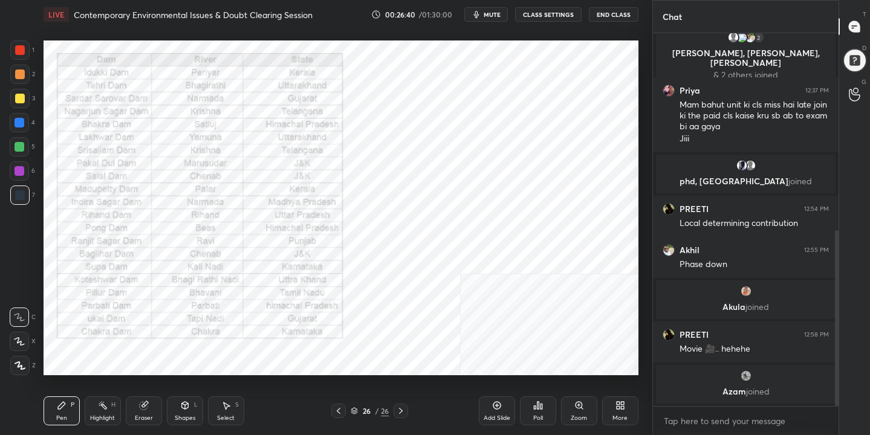
click at [388, 313] on img "grid" at bounding box center [317, 323] width 170 height 91
click at [630, 414] on div "More" at bounding box center [620, 411] width 36 height 29
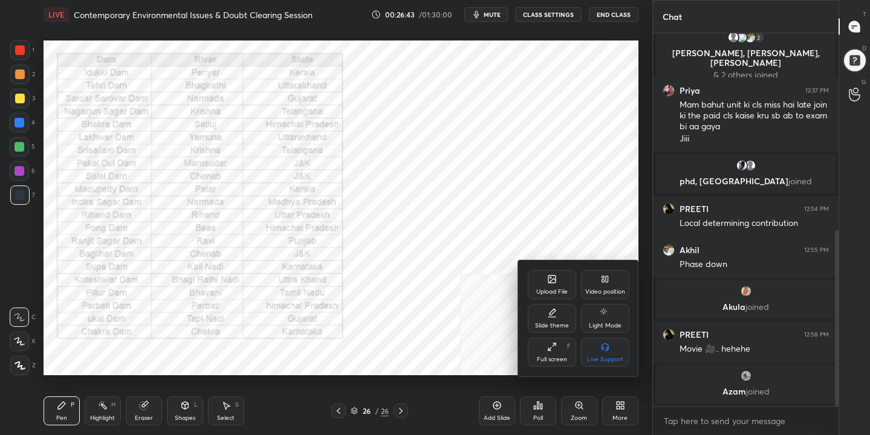
click at [564, 296] on div "Upload File" at bounding box center [552, 284] width 48 height 29
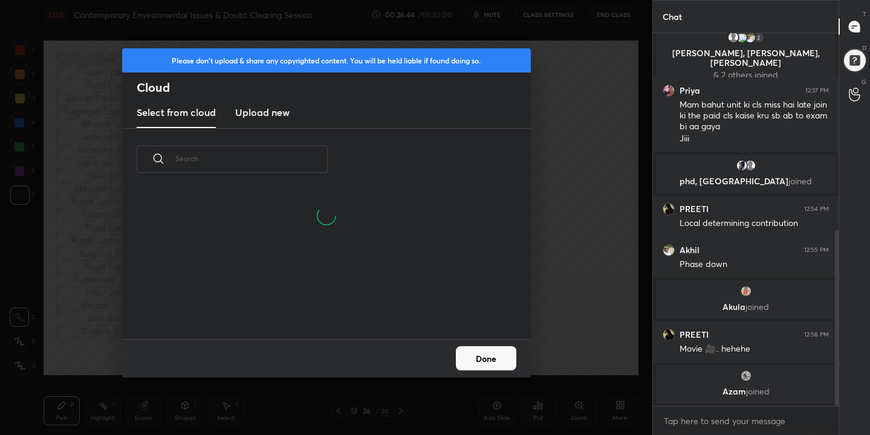
scroll to position [149, 388]
click at [264, 111] on h3 "Upload new" at bounding box center [262, 112] width 54 height 15
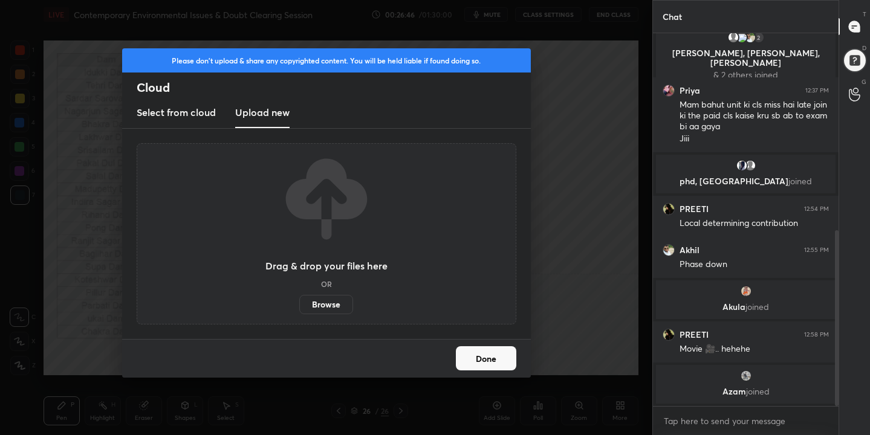
click at [327, 302] on label "Browse" at bounding box center [326, 304] width 54 height 19
click at [299, 302] on input "Browse" at bounding box center [299, 304] width 0 height 19
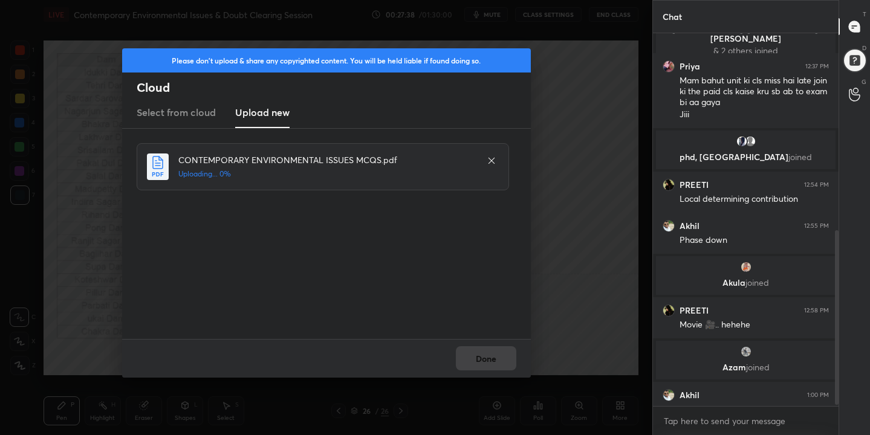
scroll to position [435, 0]
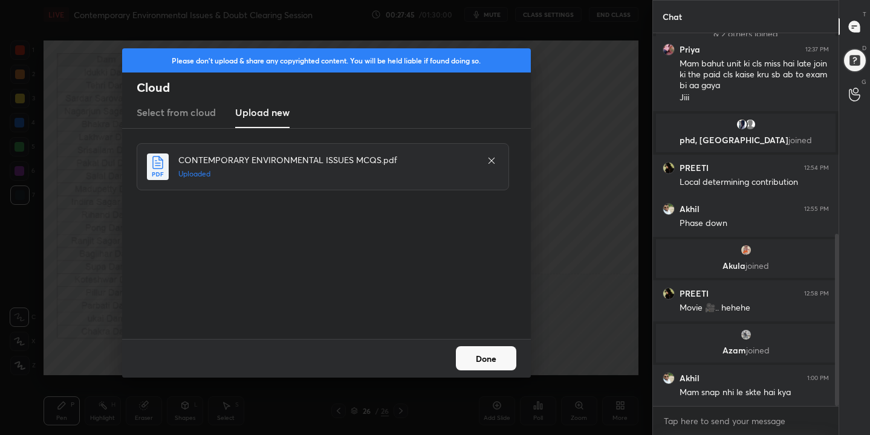
click at [494, 356] on button "Done" at bounding box center [486, 359] width 60 height 24
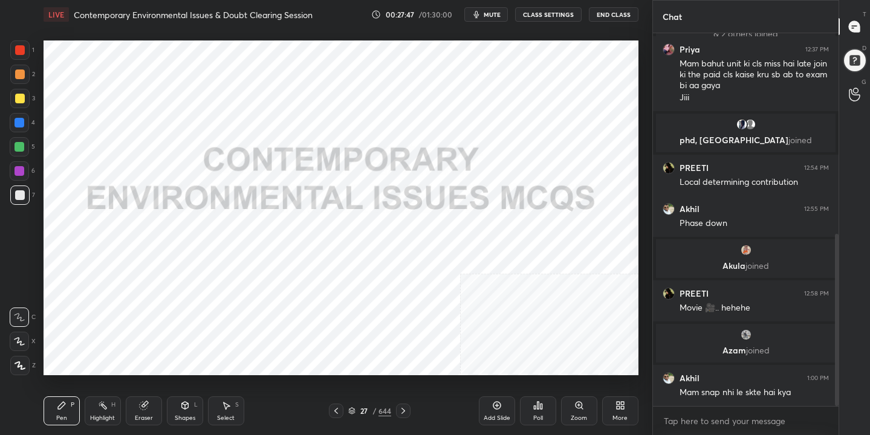
click at [490, 19] on button "mute" at bounding box center [486, 14] width 44 height 15
click at [356, 407] on div "27 / 644" at bounding box center [369, 411] width 43 height 11
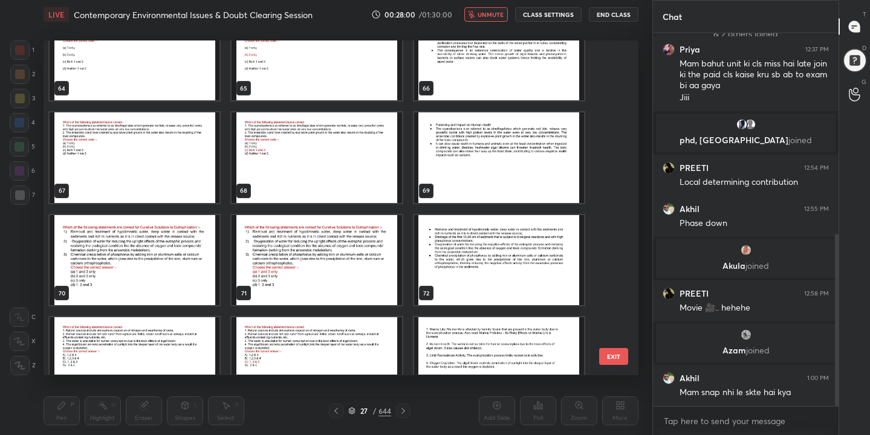
scroll to position [2161, 0]
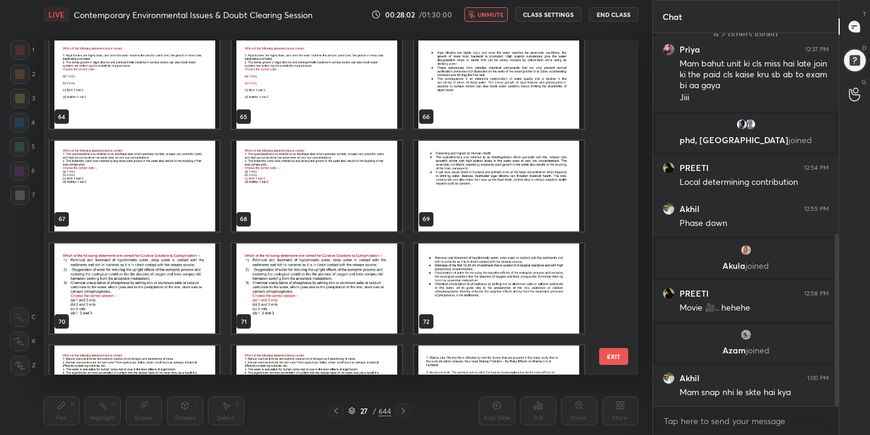
click at [120, 82] on img "grid" at bounding box center [135, 84] width 170 height 91
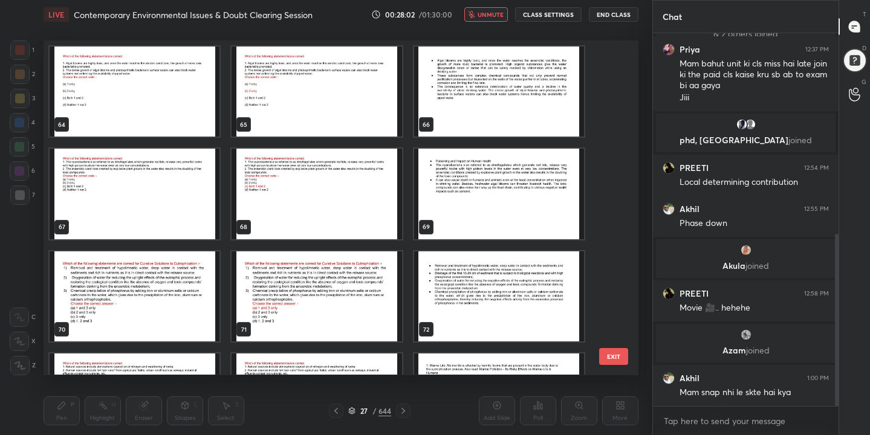
click at [120, 82] on div "61 62 63 64 65 66 67 68 69 70 71 72 73 74 75" at bounding box center [331, 208] width 574 height 334
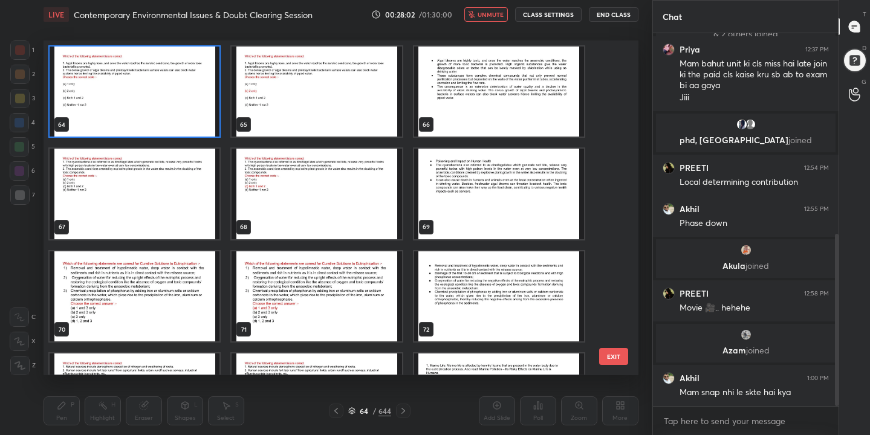
click at [120, 82] on img "grid" at bounding box center [135, 92] width 170 height 91
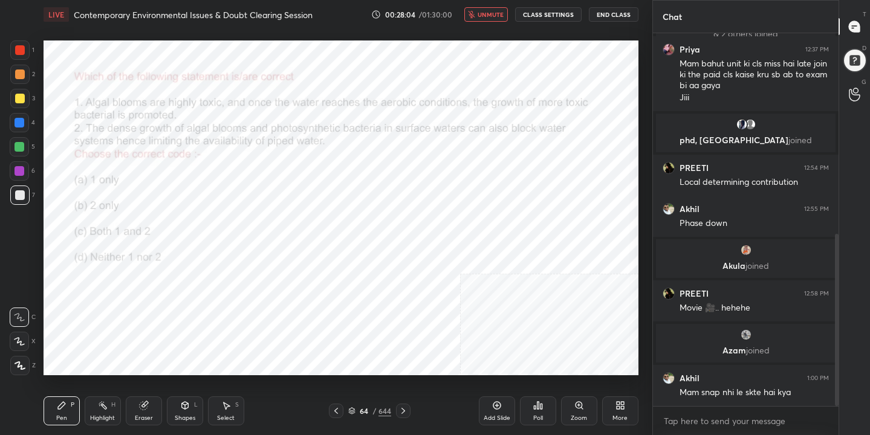
click at [495, 14] on span "unmute" at bounding box center [491, 14] width 26 height 8
click at [495, 14] on span "mute" at bounding box center [492, 14] width 17 height 8
click at [351, 411] on icon at bounding box center [351, 411] width 7 height 7
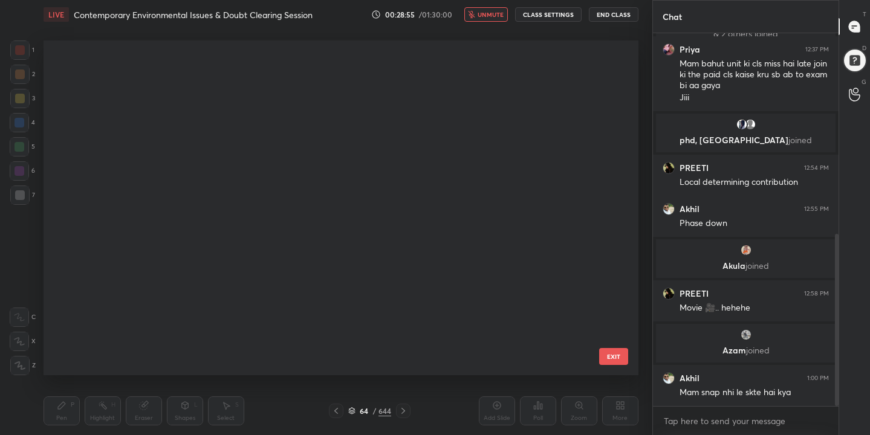
scroll to position [331, 589]
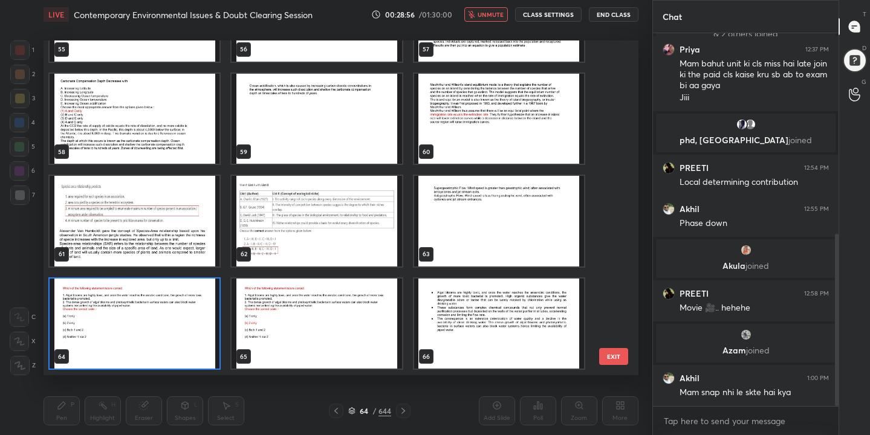
click at [187, 312] on img "grid" at bounding box center [135, 324] width 170 height 91
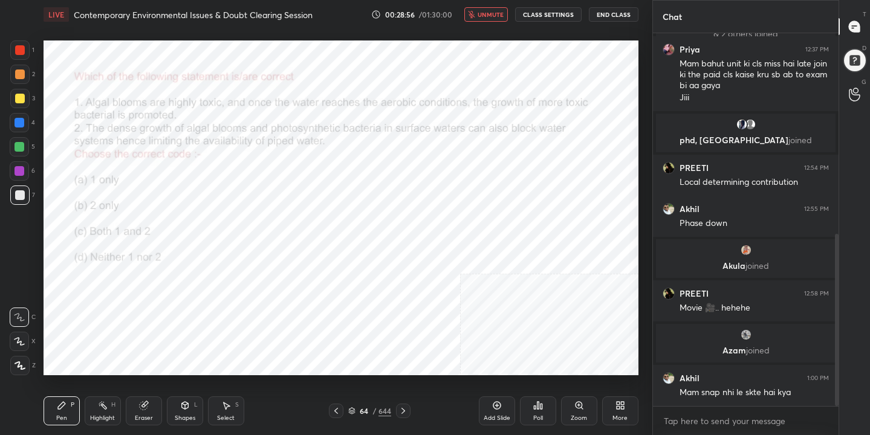
click at [187, 312] on img "grid" at bounding box center [135, 324] width 170 height 91
click at [546, 416] on div "Poll" at bounding box center [538, 411] width 36 height 29
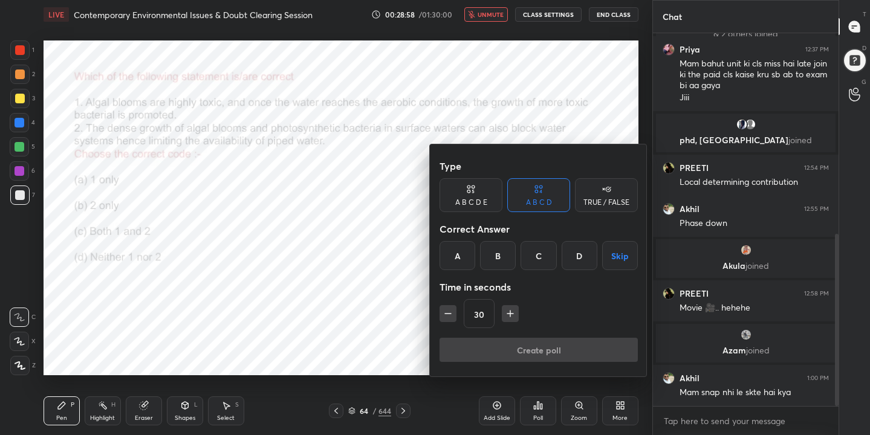
click at [489, 262] on div "B" at bounding box center [498, 255] width 36 height 29
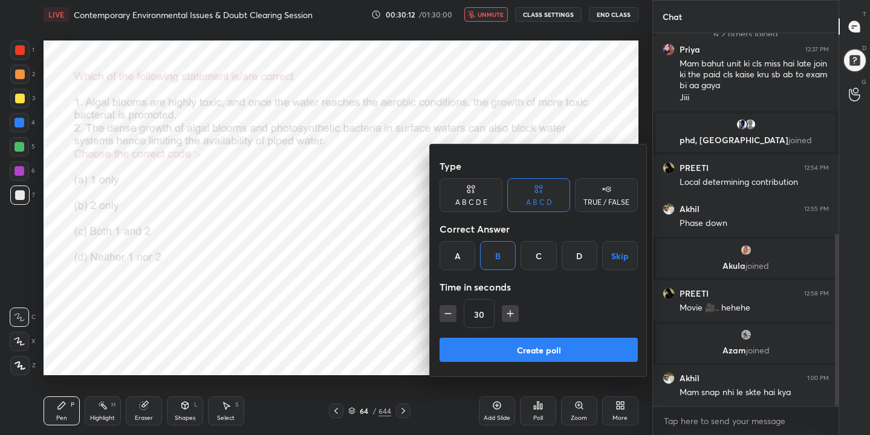
click at [550, 346] on button "Create poll" at bounding box center [539, 350] width 198 height 24
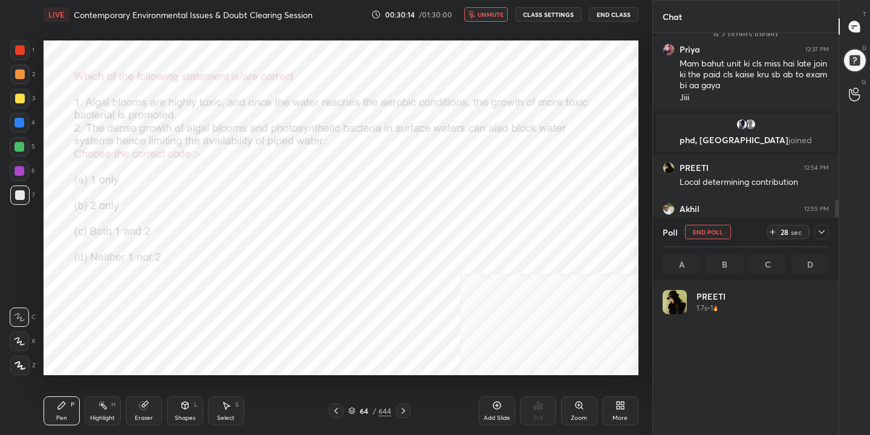
scroll to position [142, 163]
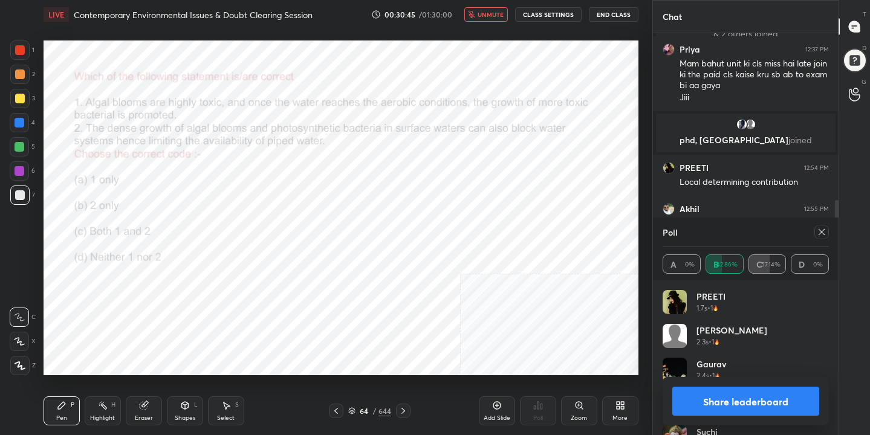
click at [826, 238] on div at bounding box center [822, 232] width 15 height 15
type textarea "x"
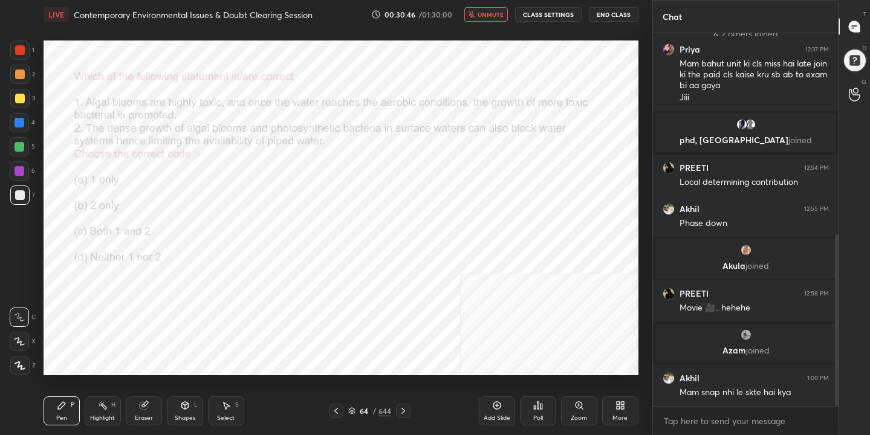
scroll to position [269, 182]
click at [492, 12] on span "unmute" at bounding box center [491, 14] width 26 height 8
drag, startPoint x: 16, startPoint y: 51, endPoint x: 13, endPoint y: 68, distance: 17.2
click at [16, 54] on div at bounding box center [20, 50] width 10 height 10
drag, startPoint x: 19, startPoint y: 338, endPoint x: 39, endPoint y: 299, distance: 43.8
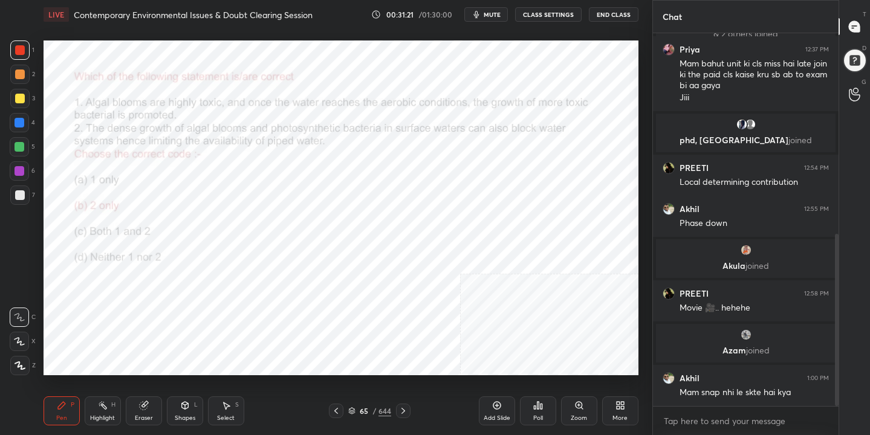
click at [18, 336] on div at bounding box center [19, 341] width 19 height 19
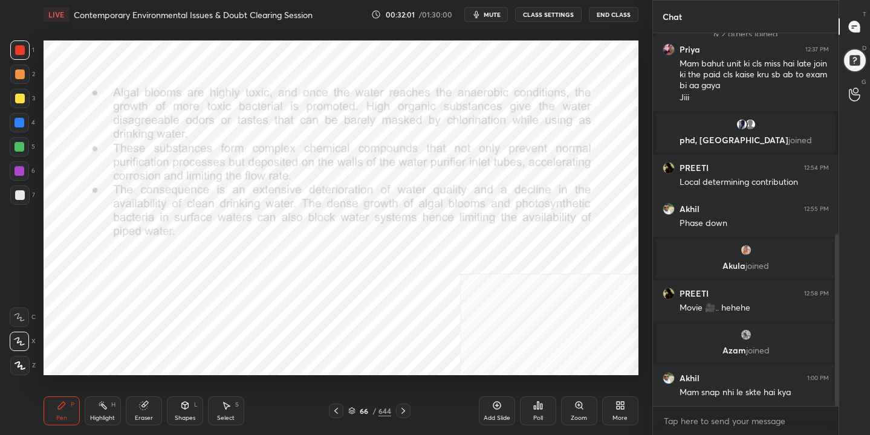
click at [360, 409] on div "66" at bounding box center [364, 411] width 12 height 7
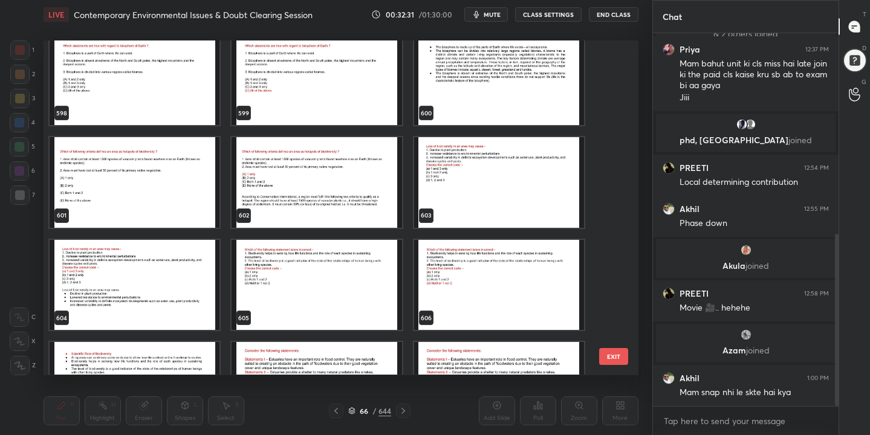
scroll to position [20412, 0]
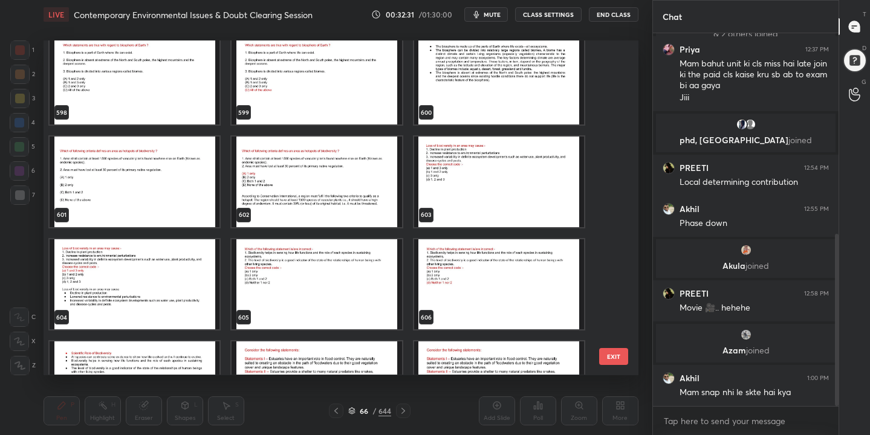
click at [334, 302] on img "grid" at bounding box center [317, 284] width 170 height 91
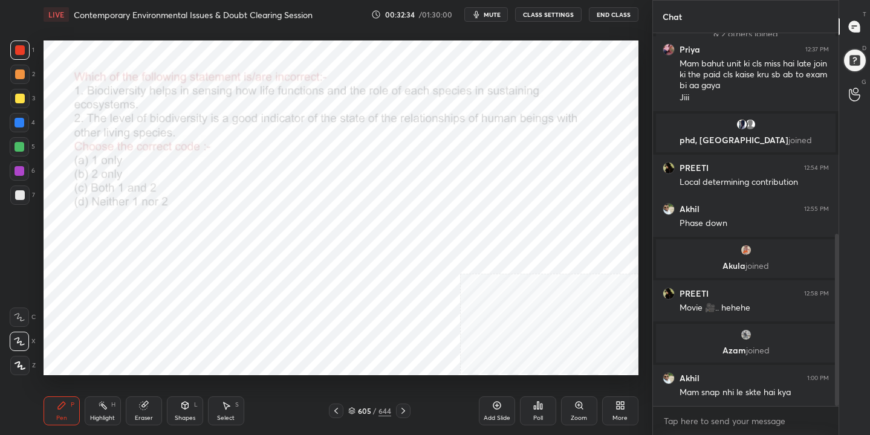
click at [484, 11] on button "mute" at bounding box center [486, 14] width 44 height 15
click at [352, 414] on icon at bounding box center [351, 411] width 7 height 7
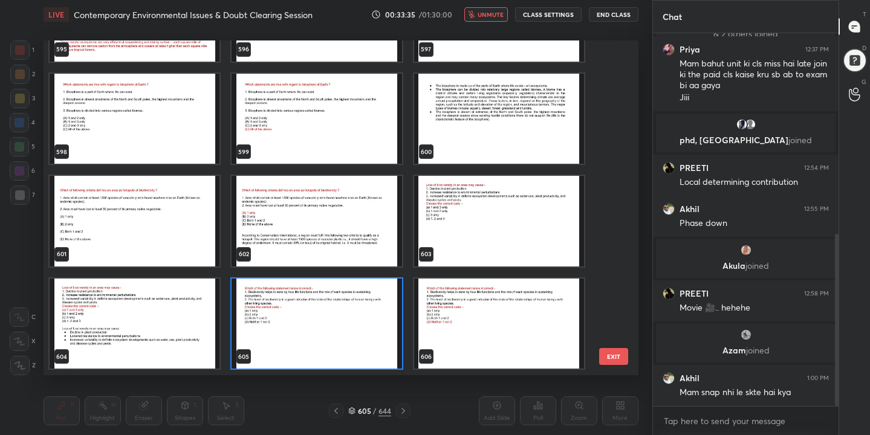
scroll to position [331, 589]
click at [321, 308] on img "grid" at bounding box center [317, 324] width 170 height 91
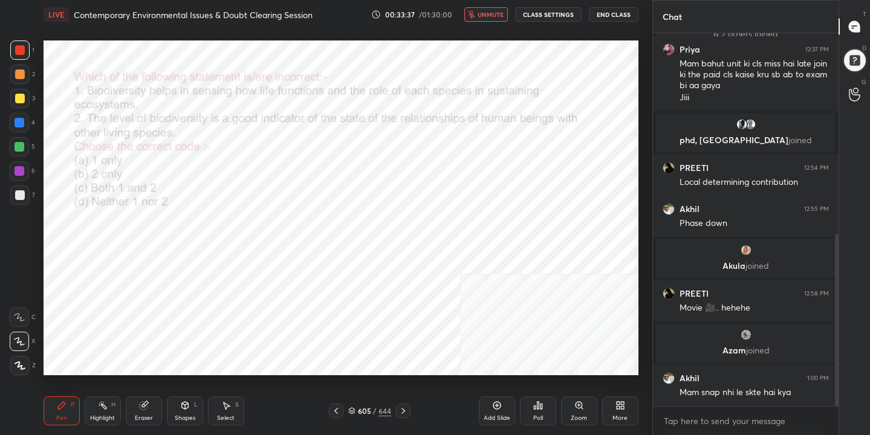
click at [541, 412] on div "Poll" at bounding box center [538, 411] width 36 height 29
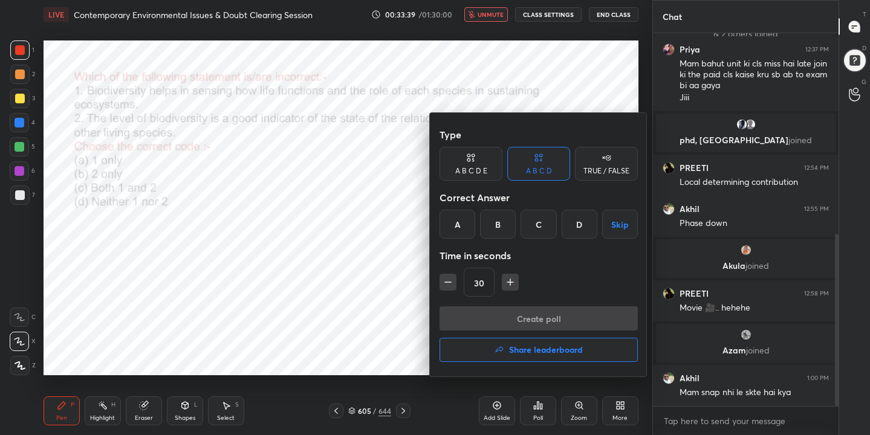
click at [573, 233] on div "D" at bounding box center [580, 224] width 36 height 29
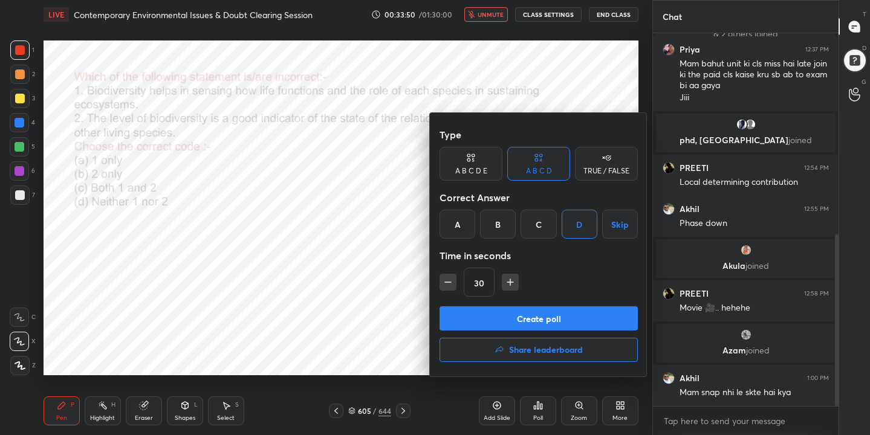
click at [540, 318] on button "Create poll" at bounding box center [539, 319] width 198 height 24
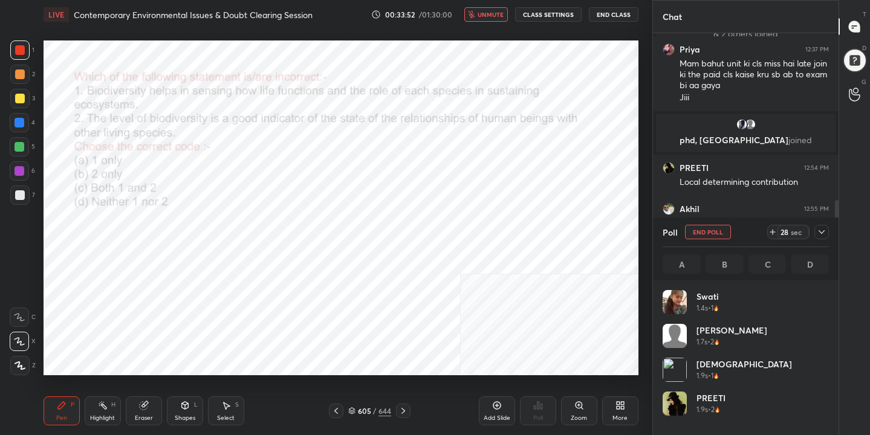
scroll to position [142, 163]
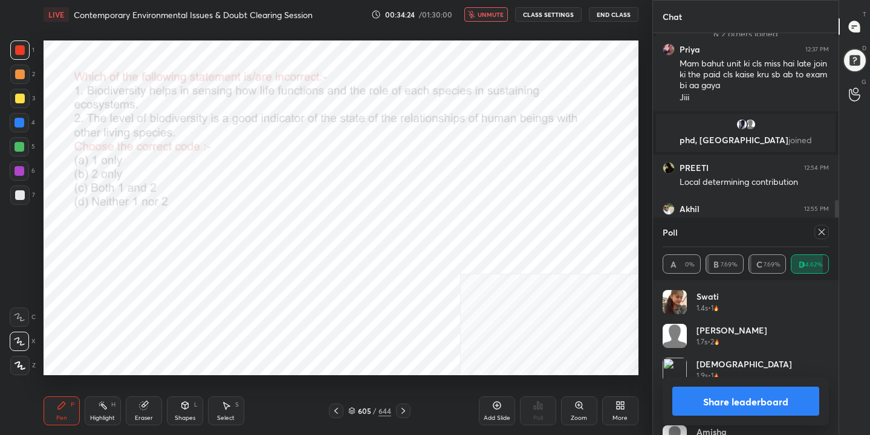
click at [824, 232] on icon at bounding box center [822, 232] width 10 height 10
type textarea "x"
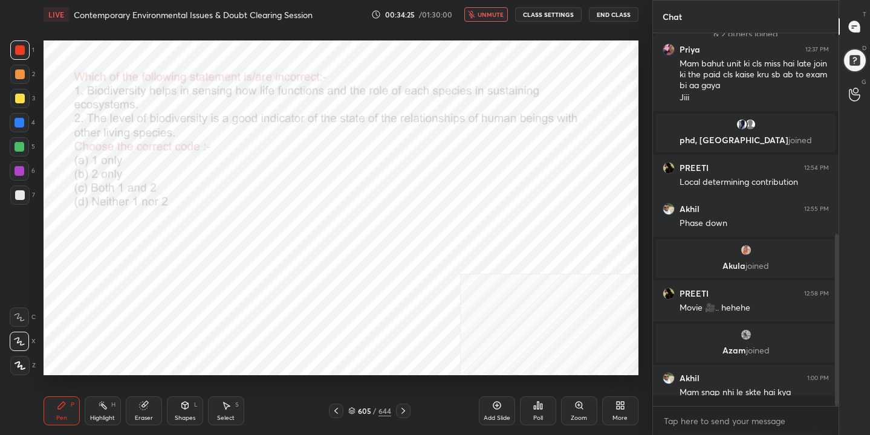
scroll to position [269, 182]
click at [494, 16] on span "unmute" at bounding box center [491, 14] width 26 height 8
click at [356, 409] on div "606 / 644" at bounding box center [369, 411] width 43 height 11
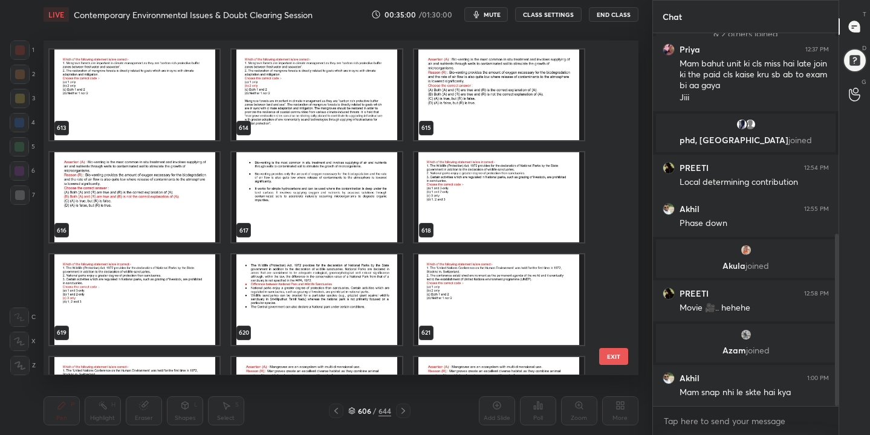
scroll to position [20922, 0]
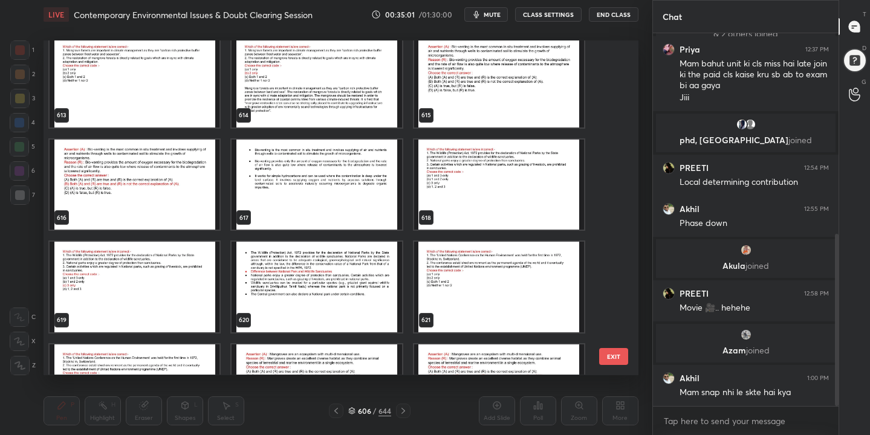
click at [438, 169] on img "grid" at bounding box center [499, 185] width 170 height 91
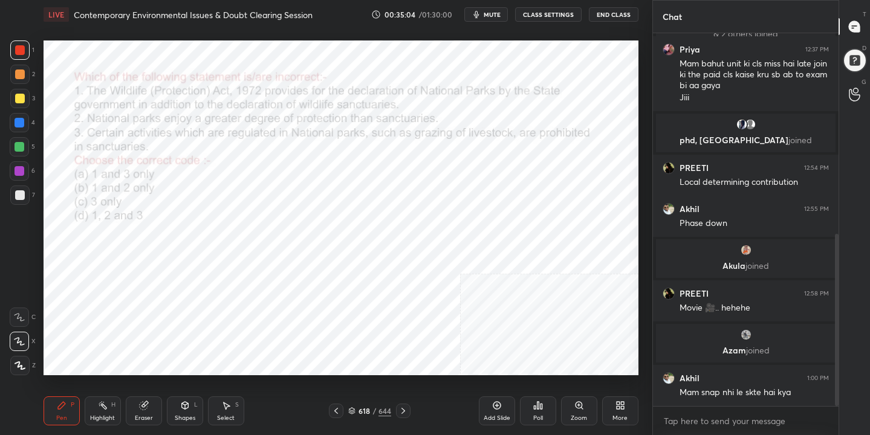
click at [494, 10] on span "mute" at bounding box center [492, 14] width 17 height 8
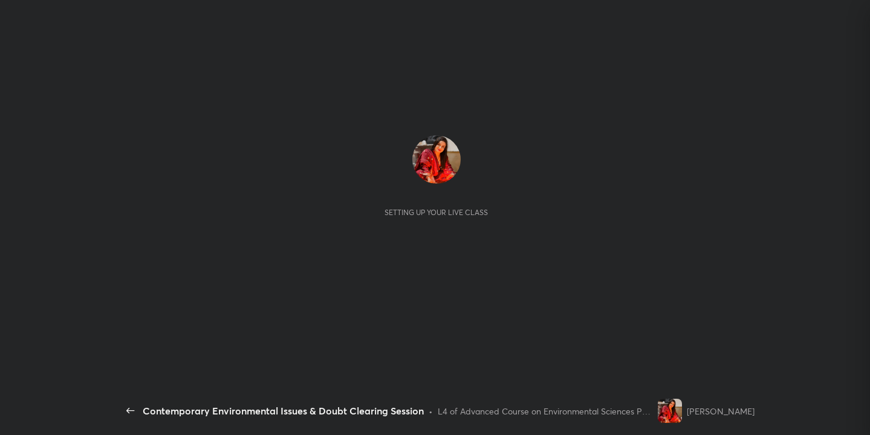
scroll to position [481, 0]
click at [627, 36] on div "Setting up your live class" at bounding box center [437, 208] width 636 height 358
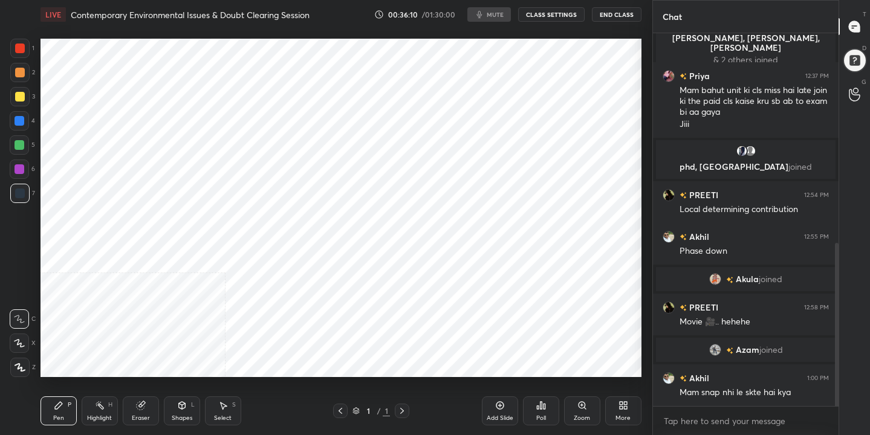
scroll to position [60121, 59874]
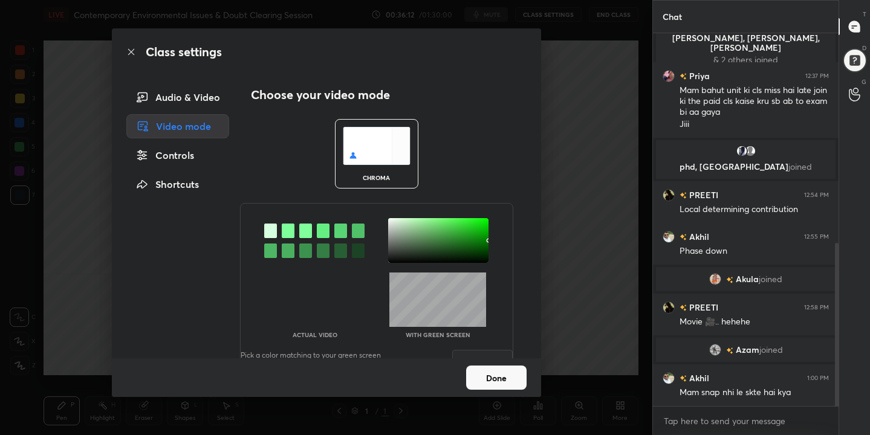
click at [361, 139] on img at bounding box center [377, 146] width 68 height 38
click at [287, 235] on div at bounding box center [288, 231] width 13 height 15
click at [388, 221] on div at bounding box center [438, 240] width 100 height 45
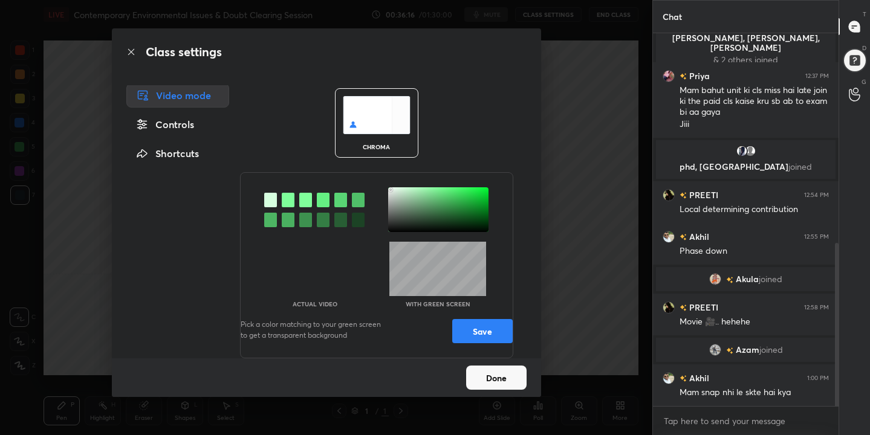
click at [488, 334] on button "Save" at bounding box center [482, 331] width 60 height 24
click at [500, 383] on button "Done" at bounding box center [496, 378] width 60 height 24
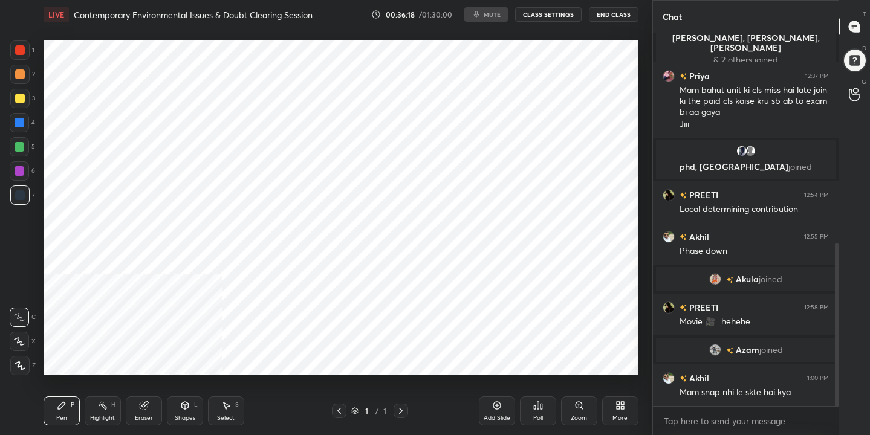
click at [528, 21] on button "CLASS SETTINGS" at bounding box center [548, 14] width 67 height 15
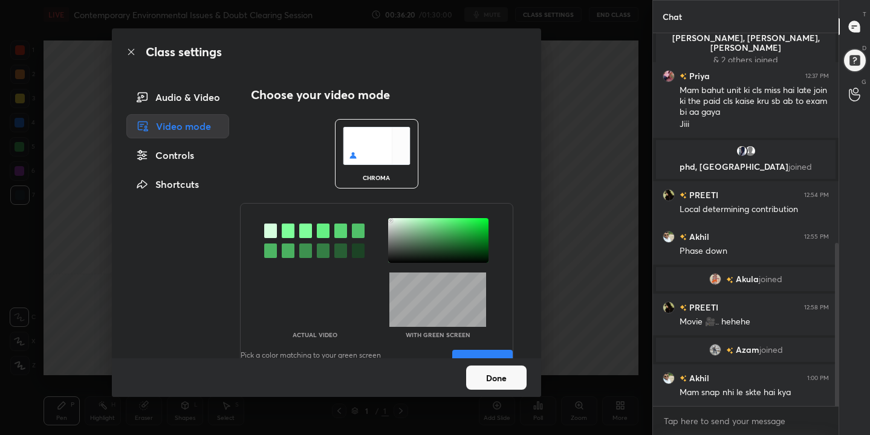
click at [207, 103] on div "Audio & Video" at bounding box center [177, 97] width 103 height 24
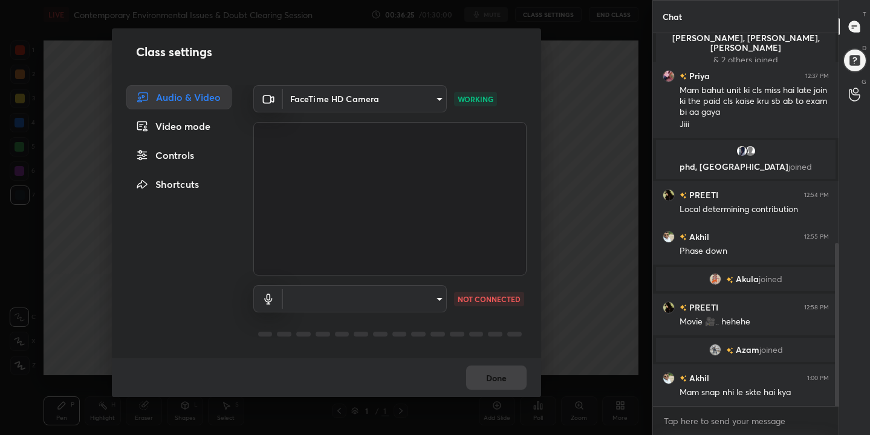
click at [425, 103] on body "1 2 3 4 5 6 7 C X Z C X Z E E Erase all H H LIVE Contemporary Environmental Iss…" at bounding box center [435, 217] width 870 height 435
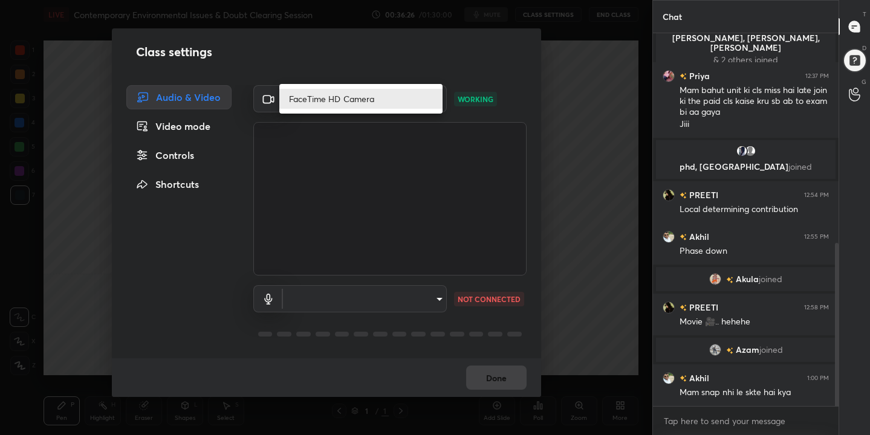
click at [391, 105] on li "FaceTime HD Camera" at bounding box center [360, 99] width 163 height 20
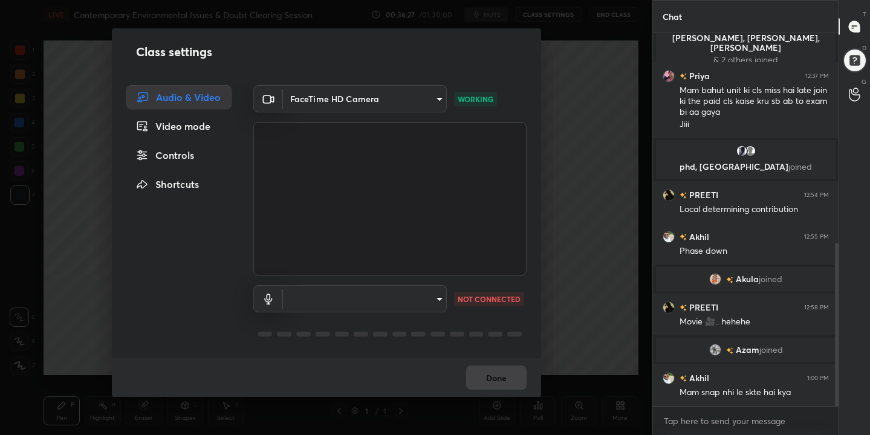
click at [430, 298] on body "1 2 3 4 5 6 7 C X Z C X Z E E Erase all H H LIVE Contemporary Environmental Iss…" at bounding box center [435, 217] width 870 height 435
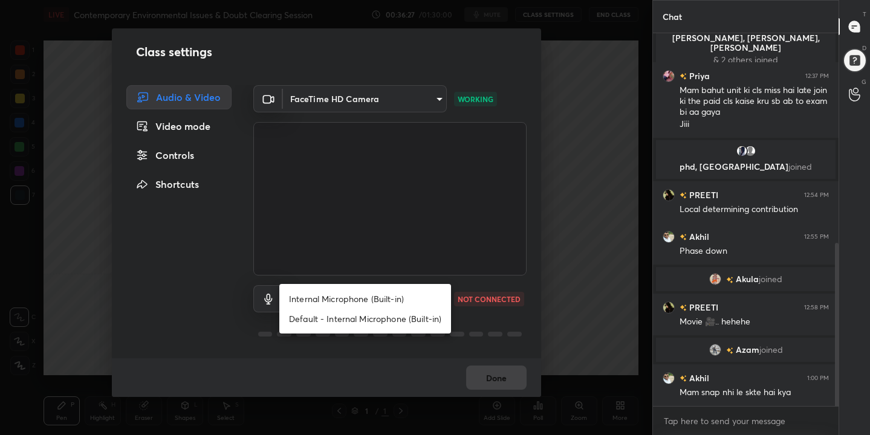
click at [396, 295] on li "Internal Microphone (Built-in)" at bounding box center [365, 299] width 172 height 20
type input "90d7cde4f770c090c7a58ea4a3815d2481d896329ecb7299002d11efdf1209e0"
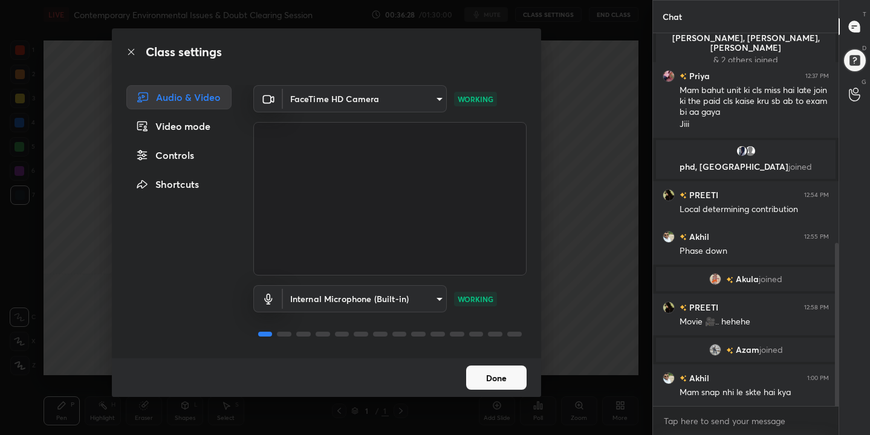
click at [490, 370] on button "Done" at bounding box center [496, 378] width 60 height 24
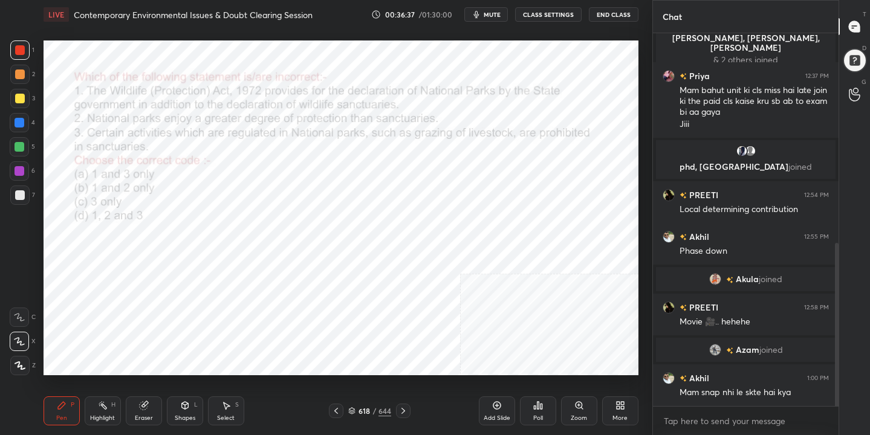
scroll to position [345, 182]
click at [353, 409] on icon at bounding box center [351, 411] width 7 height 7
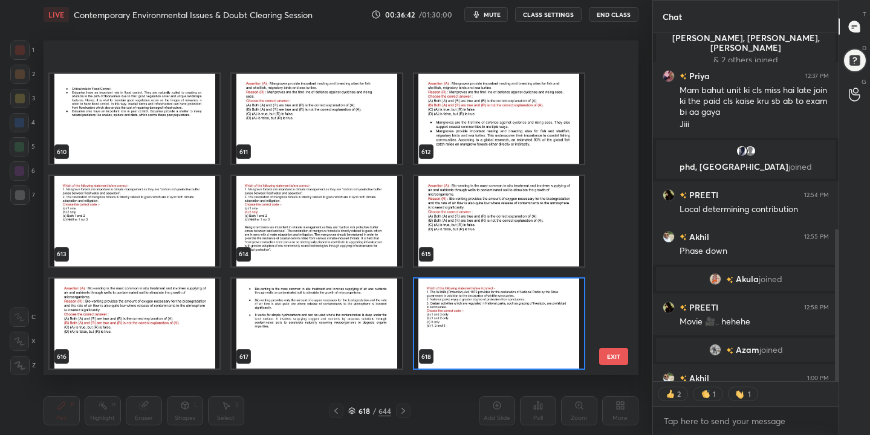
scroll to position [20923, 0]
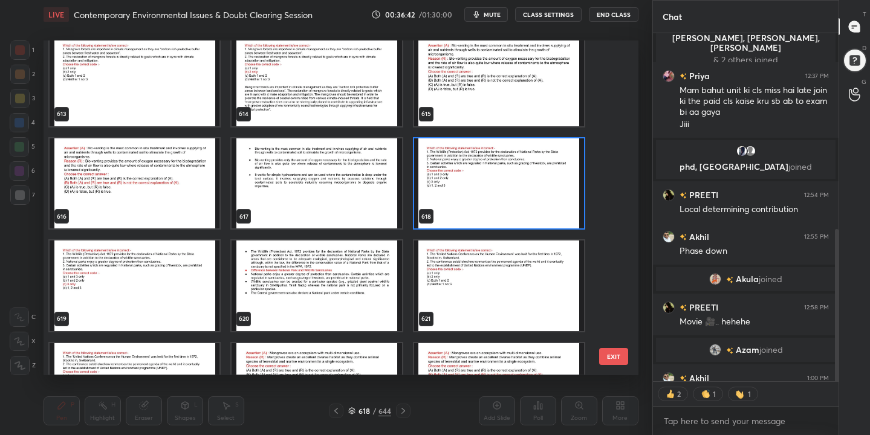
click at [472, 171] on img "grid" at bounding box center [499, 183] width 170 height 91
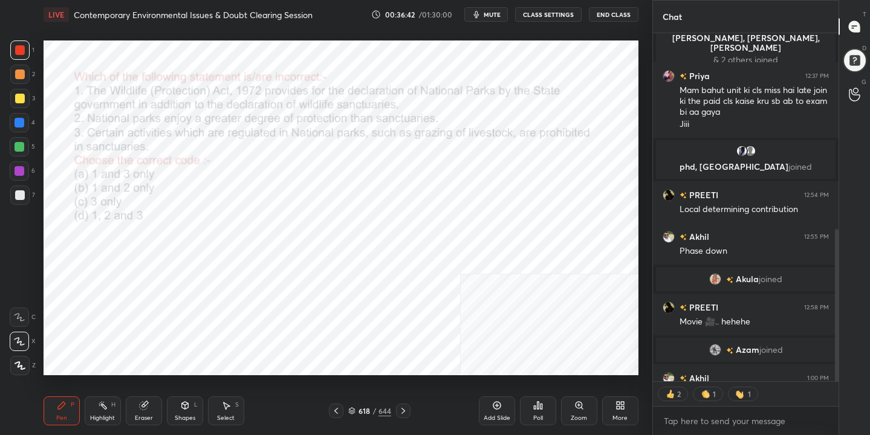
click at [472, 171] on img "grid" at bounding box center [499, 183] width 170 height 91
click at [539, 412] on div "Poll" at bounding box center [538, 411] width 36 height 29
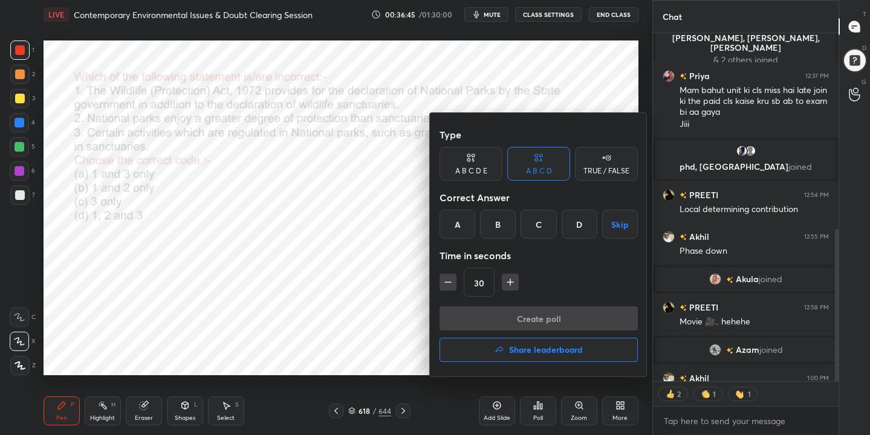
click at [539, 225] on div "C" at bounding box center [539, 224] width 36 height 29
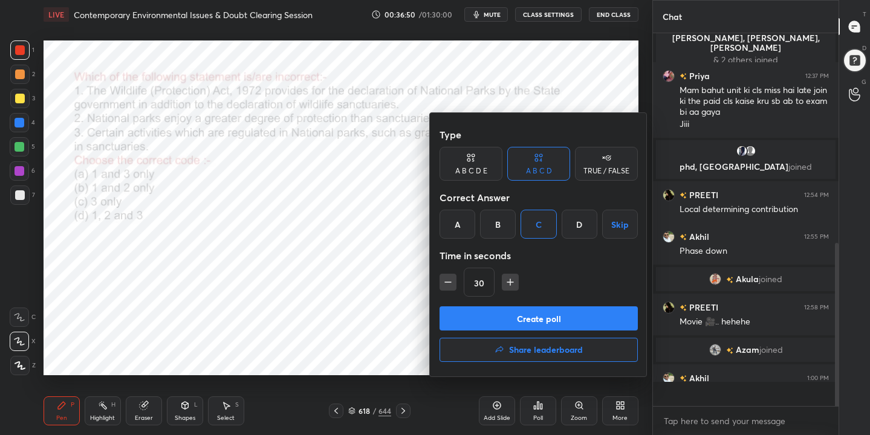
scroll to position [370, 182]
click at [523, 320] on button "Create poll" at bounding box center [539, 319] width 198 height 24
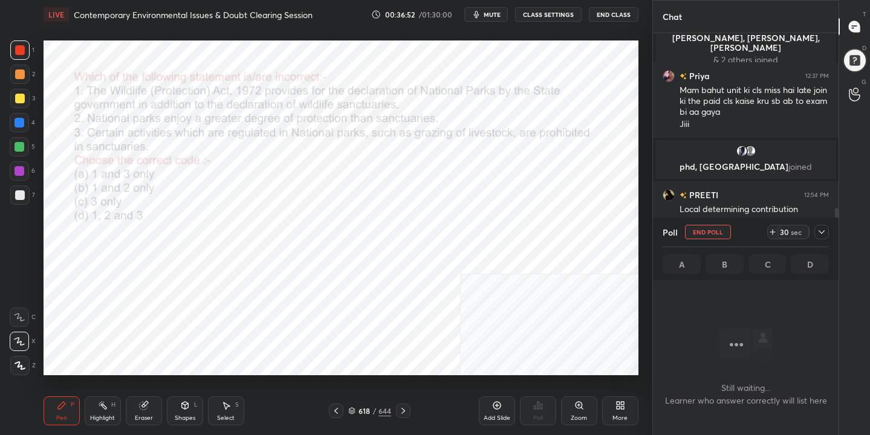
scroll to position [206, 182]
click at [501, 21] on button "mute" at bounding box center [486, 14] width 44 height 15
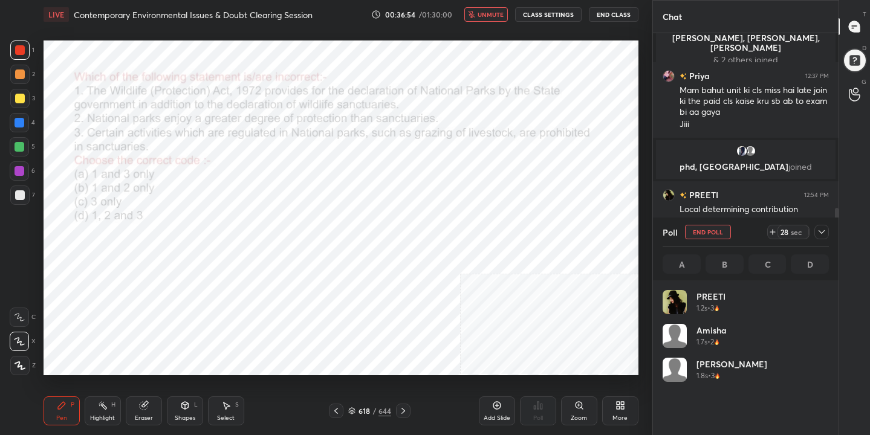
scroll to position [142, 163]
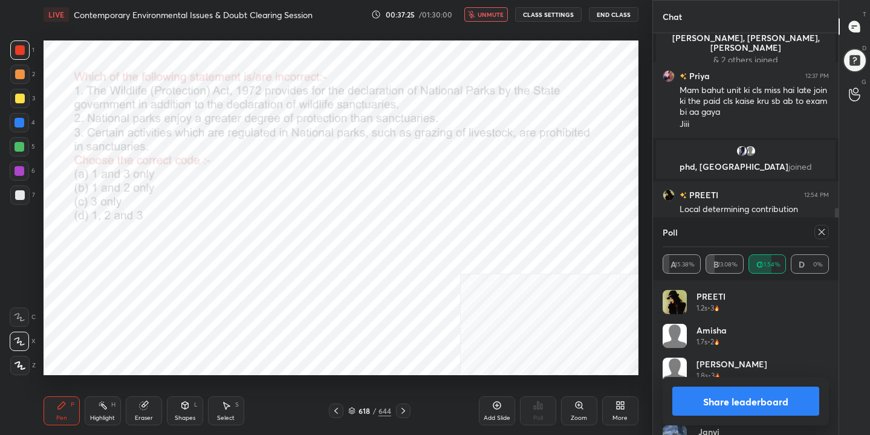
click at [823, 230] on icon at bounding box center [822, 232] width 10 height 10
type textarea "x"
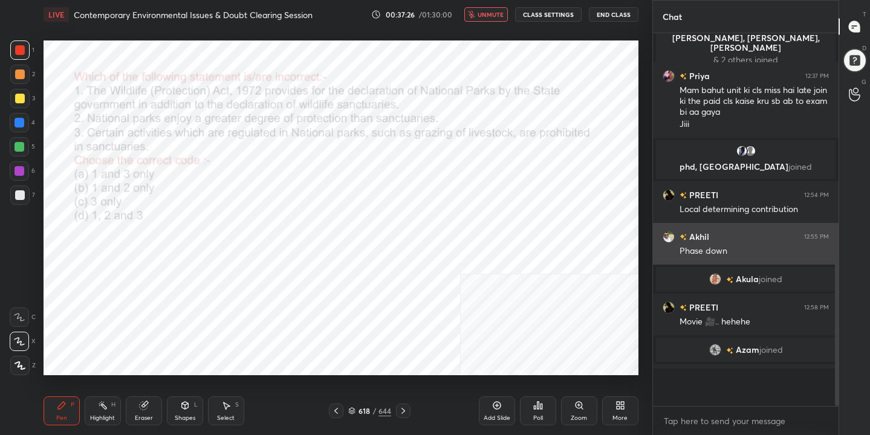
scroll to position [4, 4]
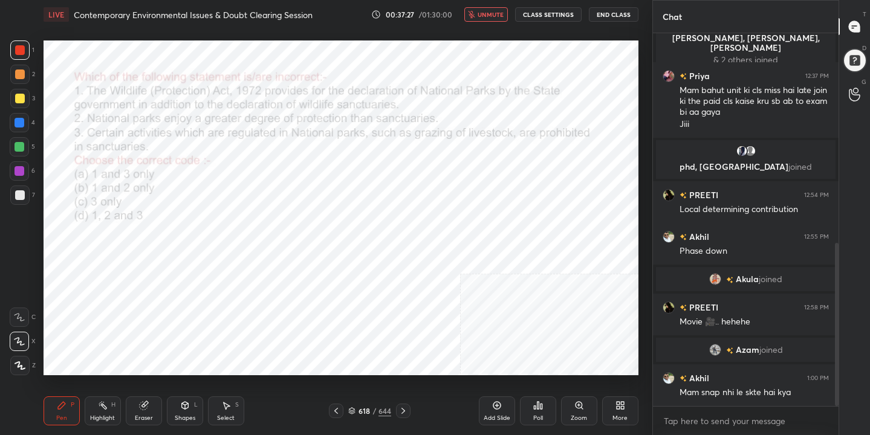
click at [484, 19] on button "unmute" at bounding box center [486, 14] width 44 height 15
click at [490, 18] on span "mute" at bounding box center [492, 14] width 17 height 8
click at [359, 411] on div "619" at bounding box center [364, 411] width 12 height 7
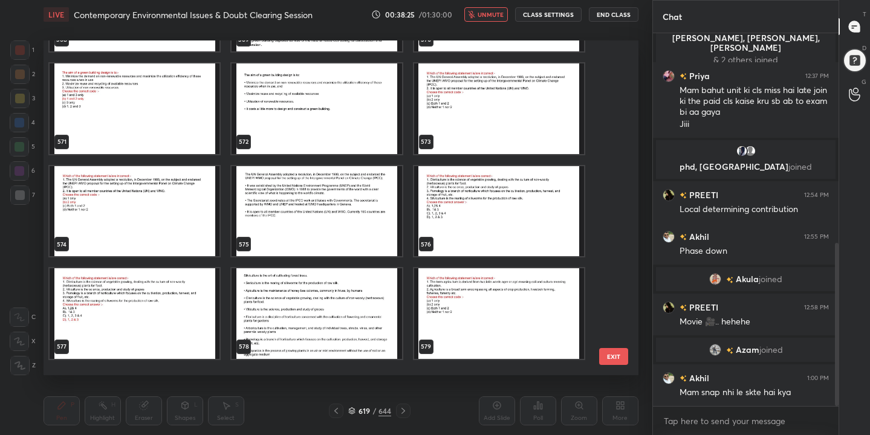
scroll to position [19431, 0]
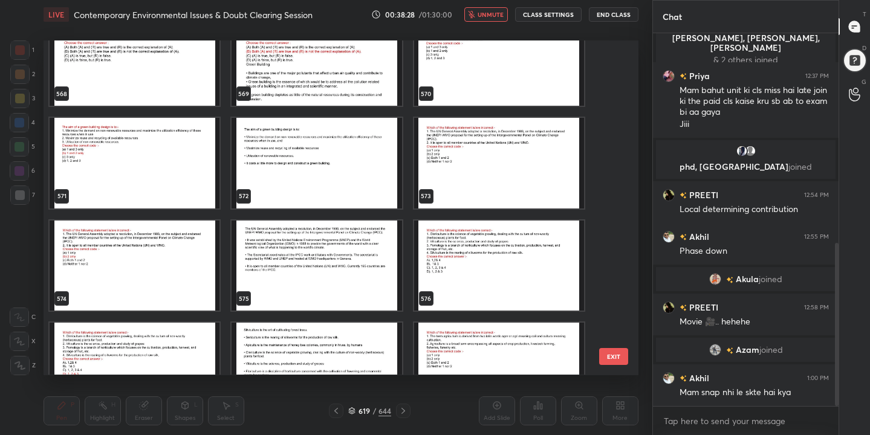
click at [465, 81] on img "grid" at bounding box center [499, 61] width 170 height 91
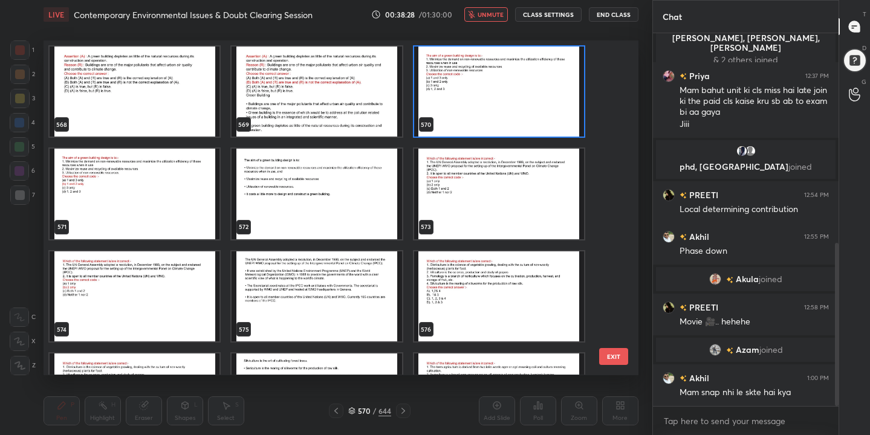
click at [465, 81] on div "568 569 570 571 572 573 574 575 576 577 578 579 580 581 582" at bounding box center [331, 208] width 574 height 334
click at [465, 81] on img "grid" at bounding box center [499, 92] width 170 height 91
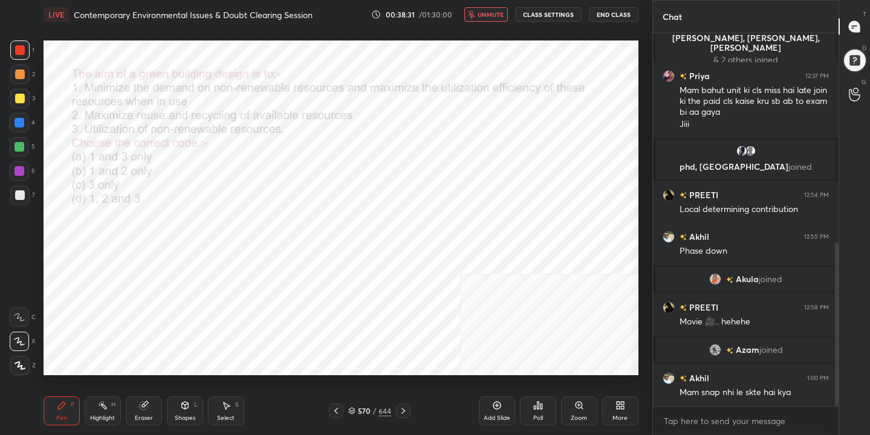
click at [485, 13] on span "unmute" at bounding box center [491, 14] width 26 height 8
click at [485, 13] on span "mute" at bounding box center [492, 14] width 17 height 8
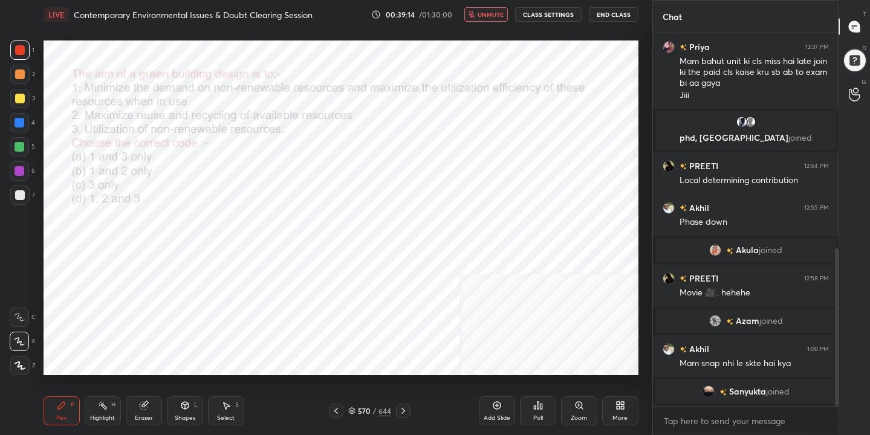
click at [352, 411] on icon at bounding box center [352, 409] width 6 height 3
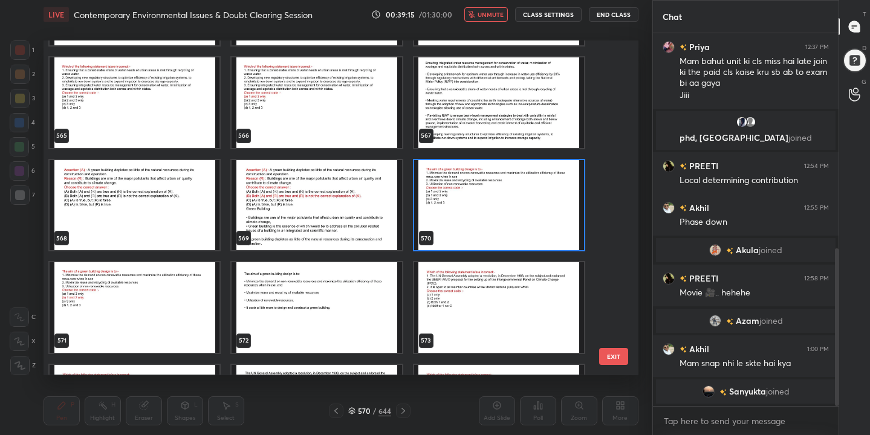
scroll to position [19269, 0]
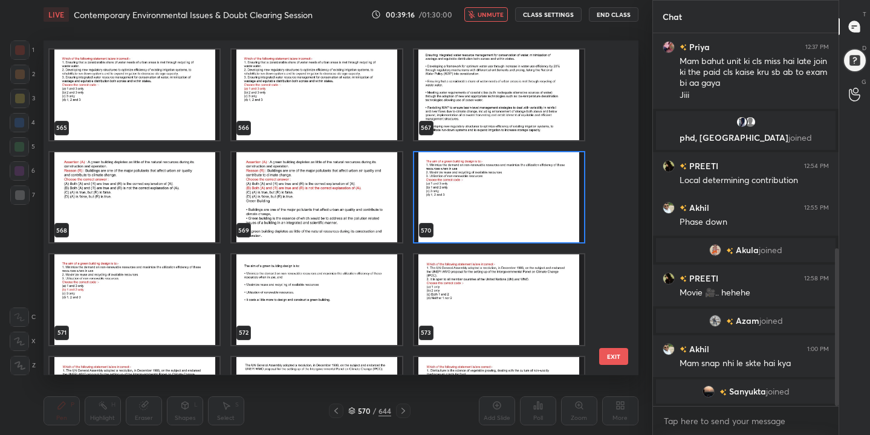
click at [440, 172] on img "grid" at bounding box center [499, 197] width 170 height 91
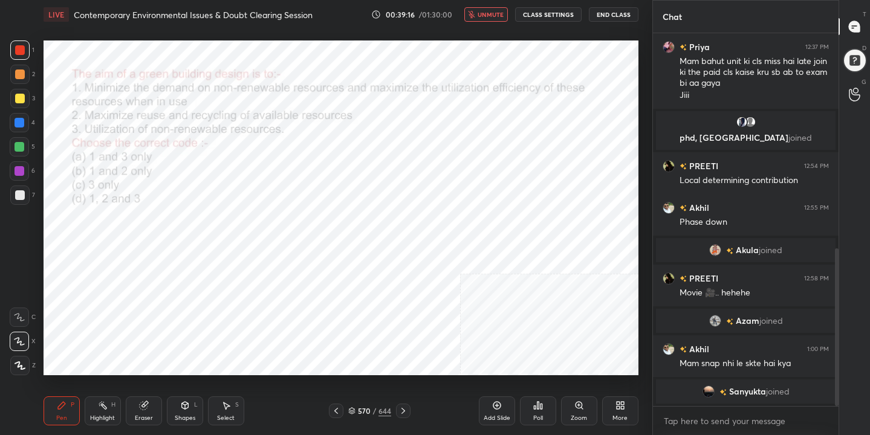
click at [440, 172] on img "grid" at bounding box center [499, 197] width 170 height 91
click at [535, 408] on icon at bounding box center [535, 407] width 2 height 3
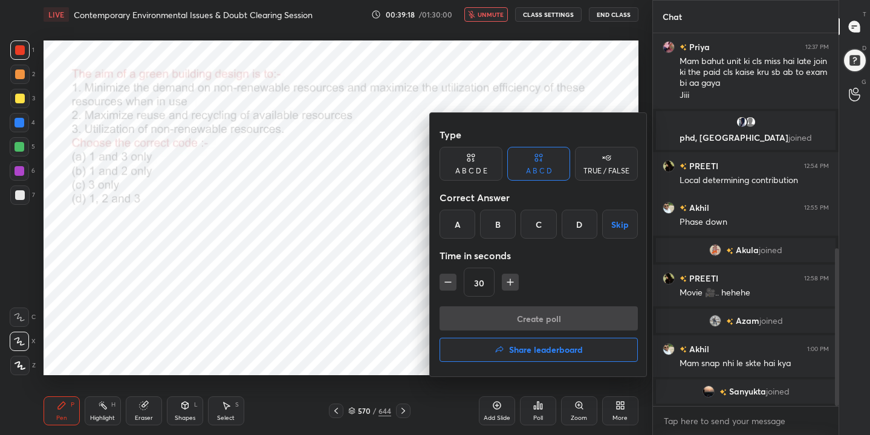
click at [497, 219] on div "B" at bounding box center [498, 224] width 36 height 29
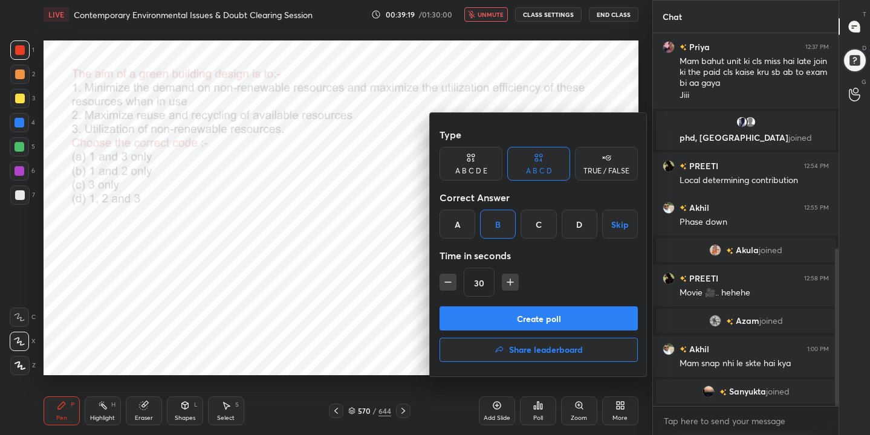
click at [547, 327] on button "Create poll" at bounding box center [539, 319] width 198 height 24
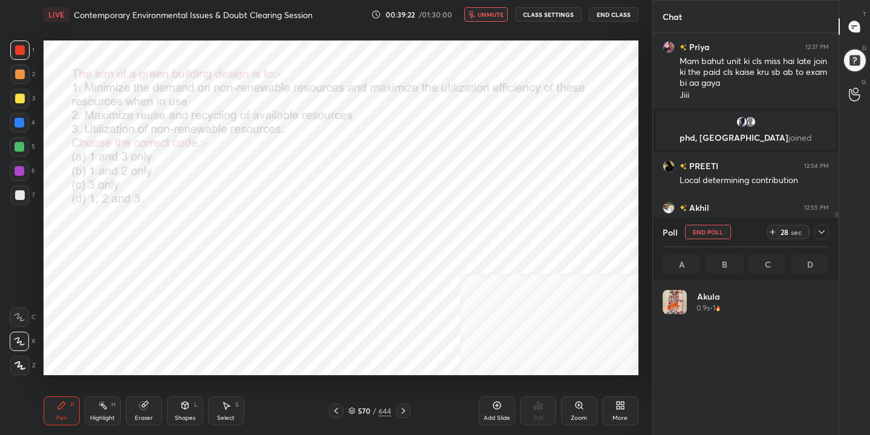
scroll to position [142, 163]
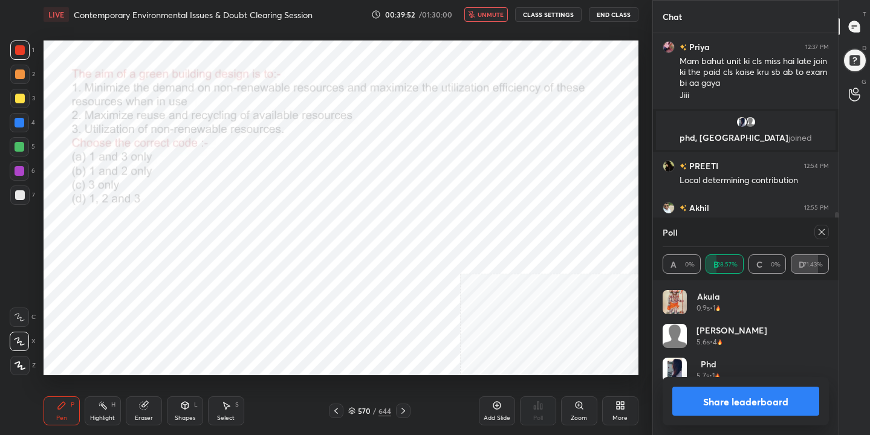
click at [817, 236] on icon at bounding box center [822, 232] width 10 height 10
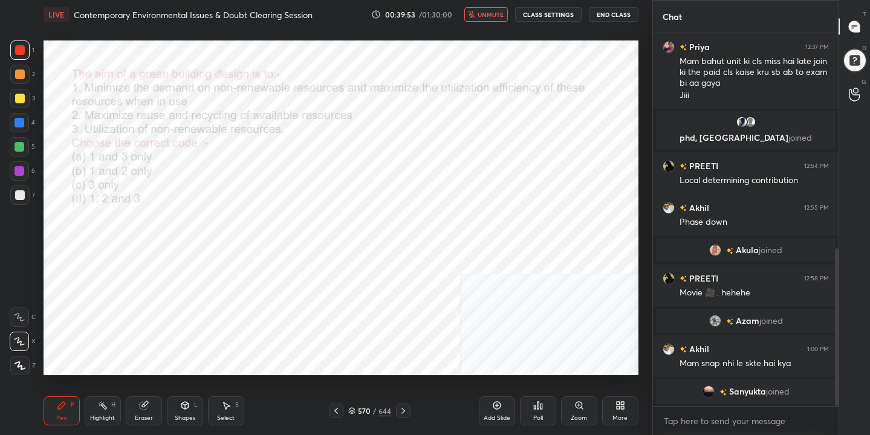
scroll to position [269, 182]
click at [488, 17] on span "unmute" at bounding box center [491, 14] width 26 height 8
click at [359, 408] on div "571" at bounding box center [364, 411] width 12 height 7
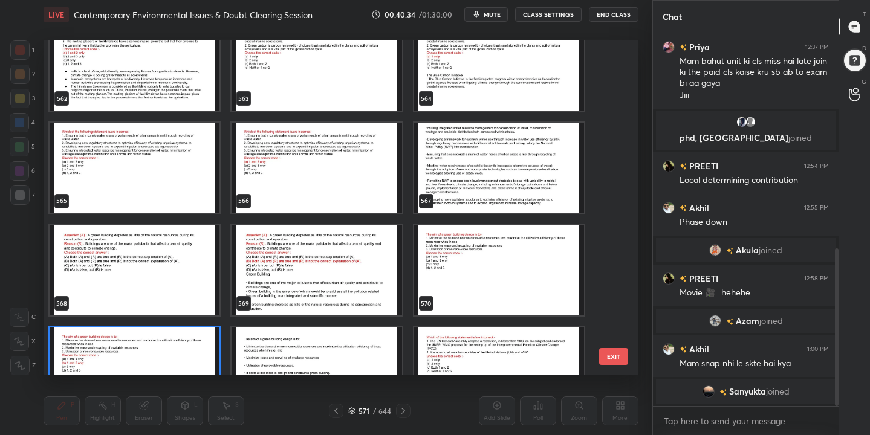
scroll to position [19195, 0]
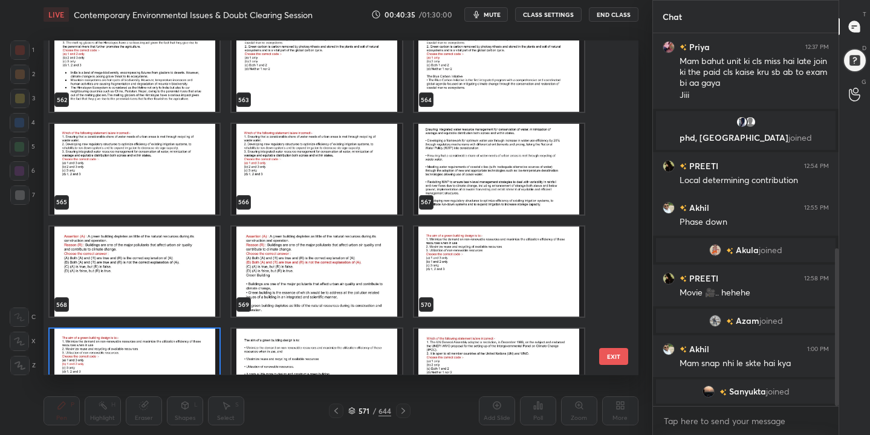
click at [180, 172] on img "grid" at bounding box center [135, 169] width 170 height 91
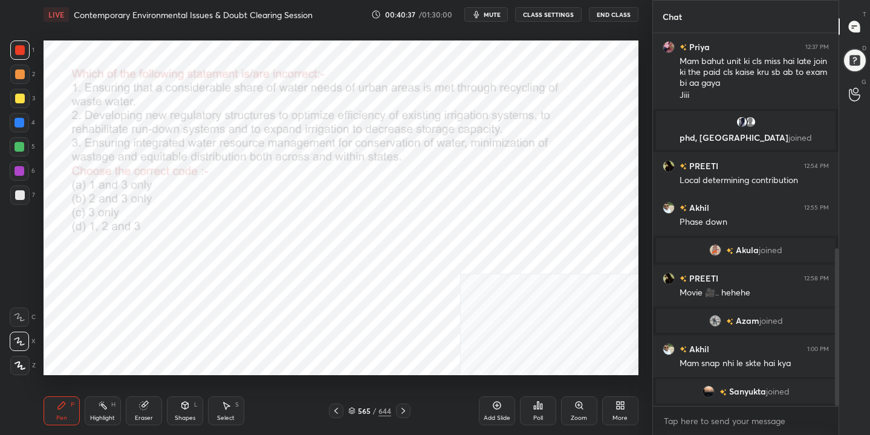
click at [490, 10] on span "mute" at bounding box center [492, 14] width 17 height 8
click at [490, 10] on span "unmute" at bounding box center [491, 14] width 26 height 8
click at [490, 10] on span "mute" at bounding box center [492, 14] width 17 height 8
click at [352, 408] on icon at bounding box center [351, 411] width 7 height 7
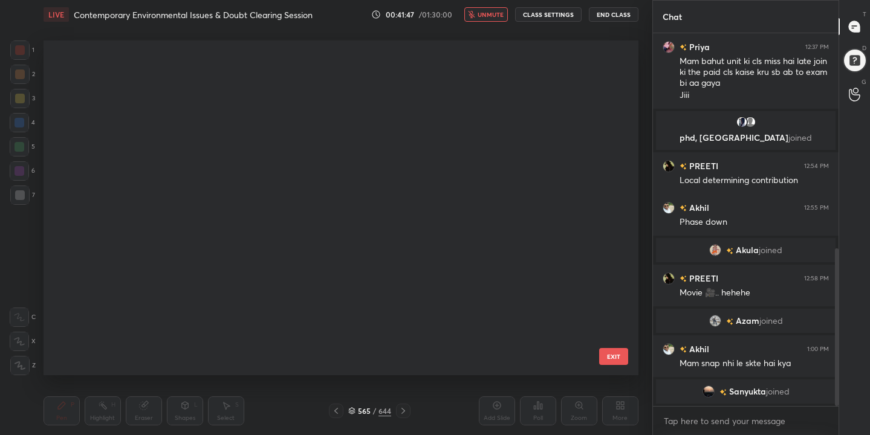
scroll to position [331, 589]
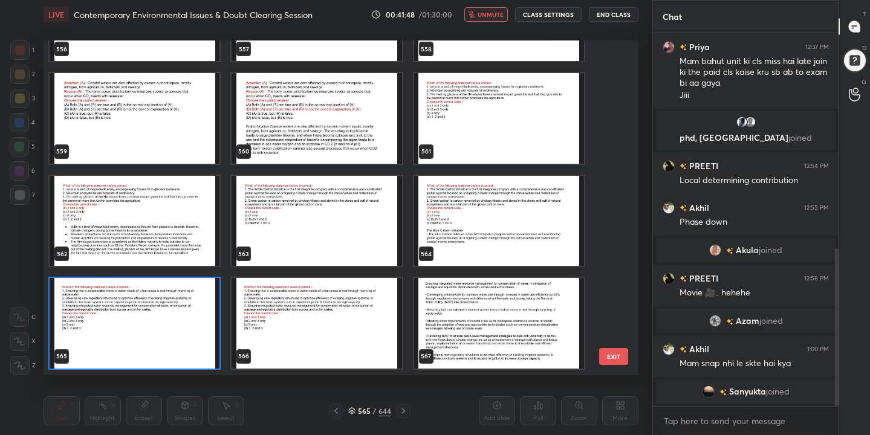
click at [187, 323] on img "grid" at bounding box center [135, 323] width 170 height 91
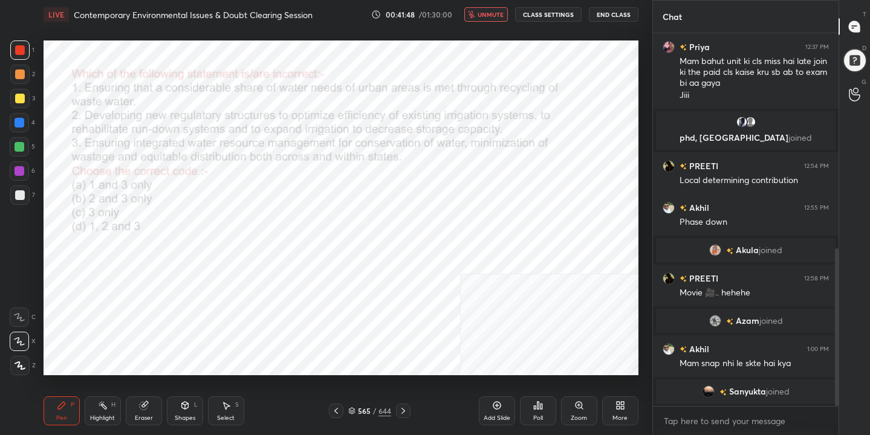
click at [187, 323] on img "grid" at bounding box center [135, 323] width 170 height 91
click at [536, 411] on div "Poll" at bounding box center [538, 411] width 36 height 29
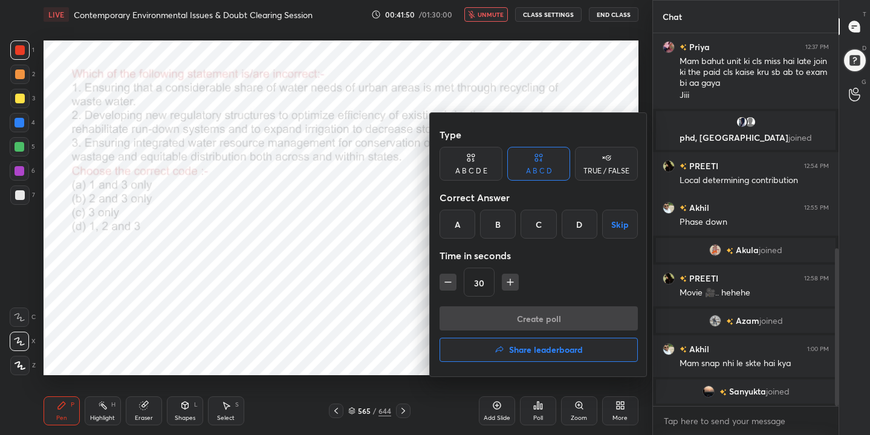
click at [451, 229] on div "A" at bounding box center [458, 224] width 36 height 29
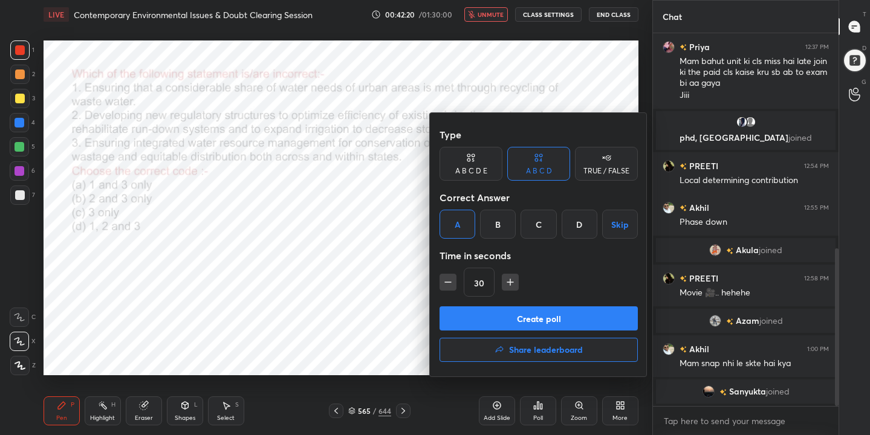
click at [555, 312] on button "Create poll" at bounding box center [539, 319] width 198 height 24
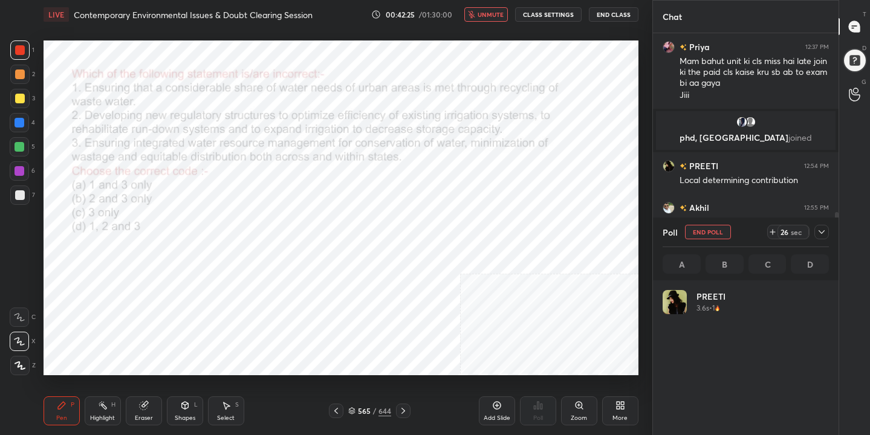
scroll to position [142, 163]
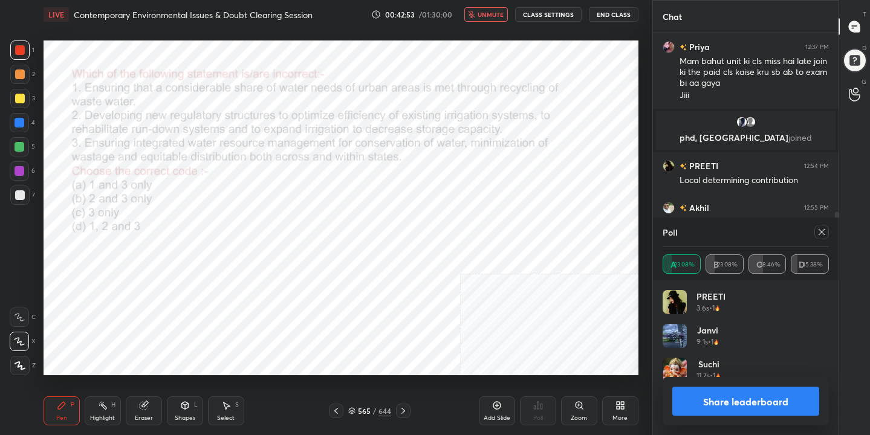
click at [824, 235] on icon at bounding box center [822, 232] width 10 height 10
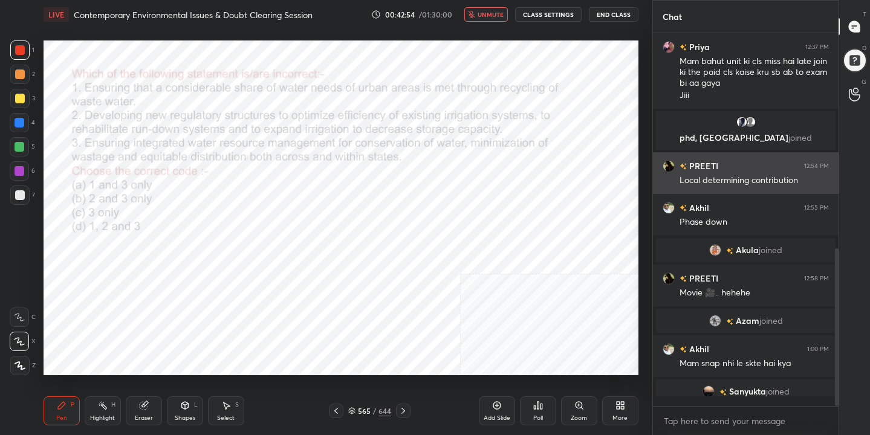
scroll to position [4, 4]
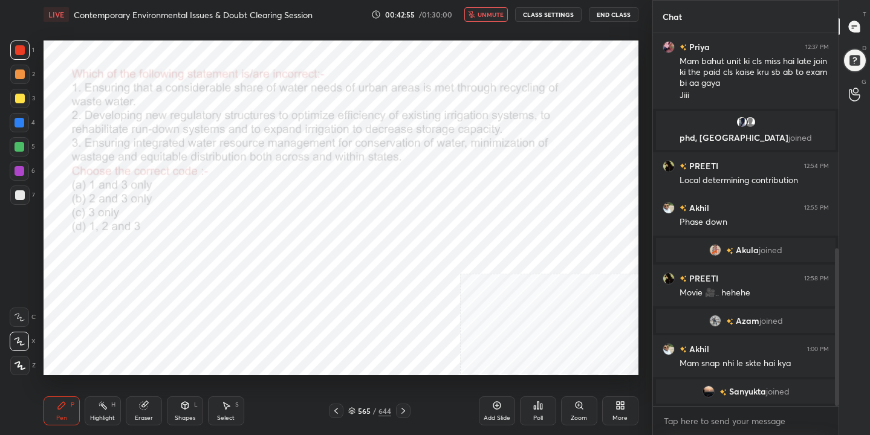
click at [476, 21] on button "unmute" at bounding box center [486, 14] width 44 height 15
click at [419, 39] on div "Setting up your live class Poll for secs No correct answer Start poll" at bounding box center [341, 208] width 604 height 358
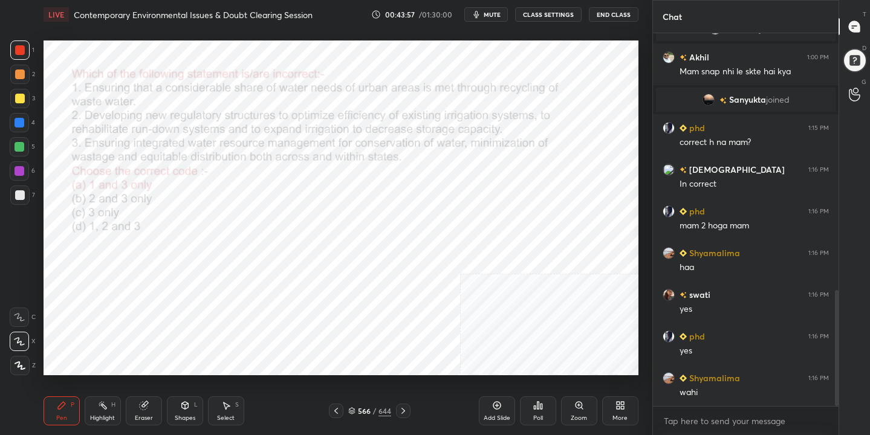
scroll to position [824, 0]
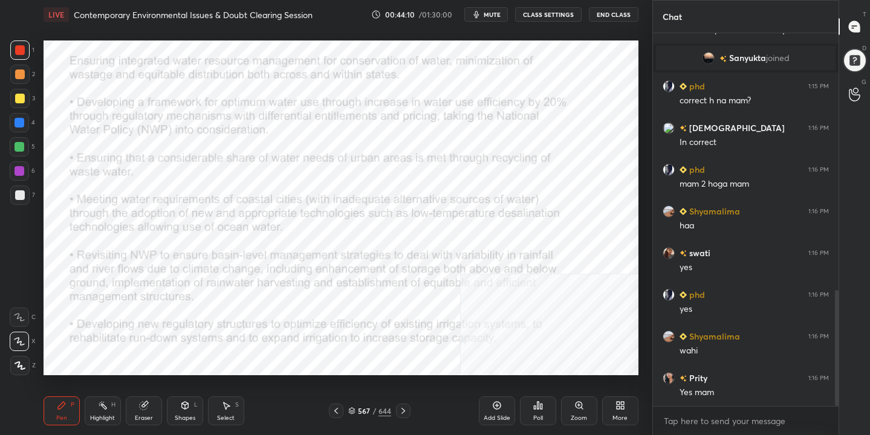
click at [357, 410] on div "567 / 644" at bounding box center [369, 411] width 43 height 11
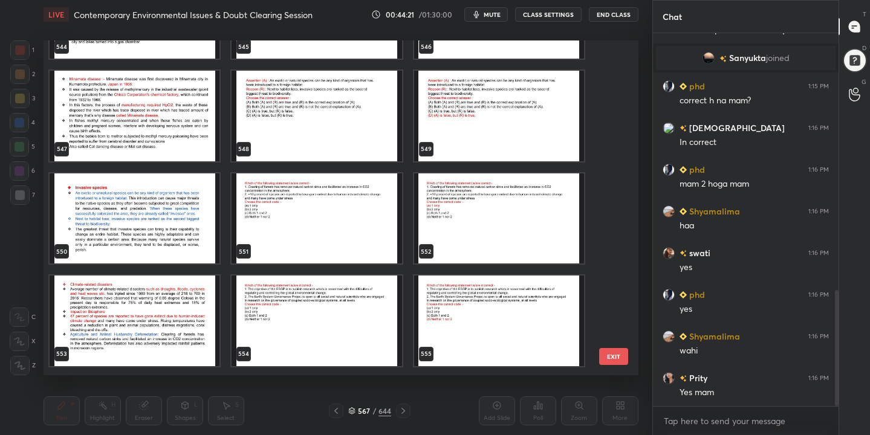
scroll to position [18466, 0]
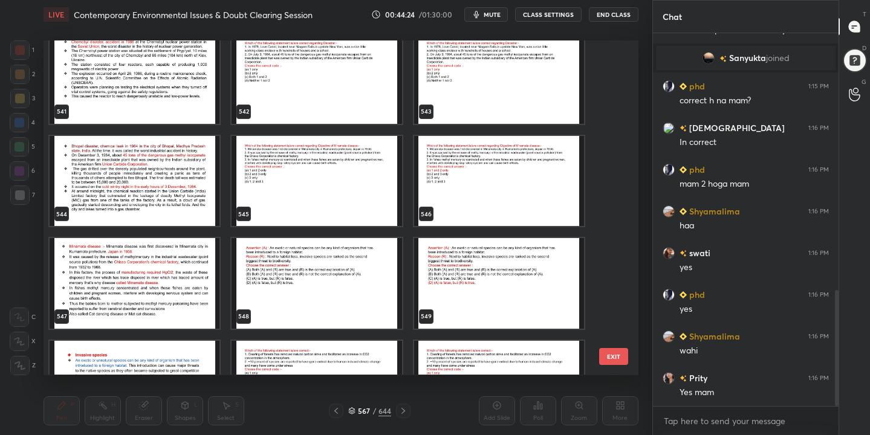
click at [350, 270] on img "grid" at bounding box center [317, 283] width 170 height 91
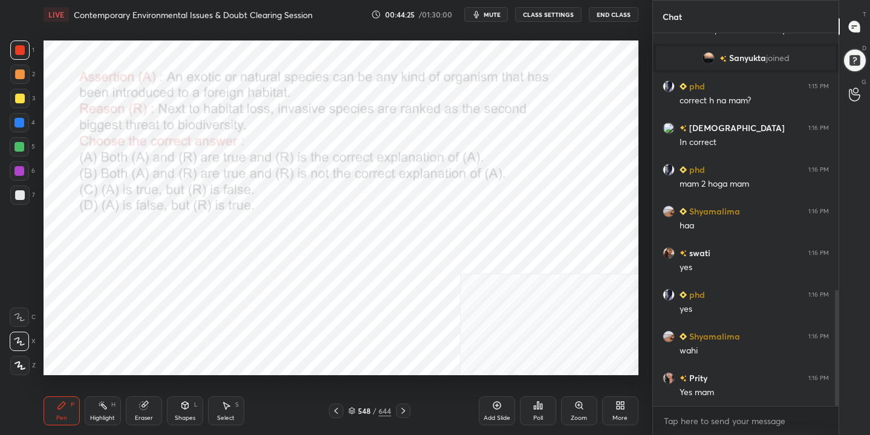
click at [350, 270] on img "grid" at bounding box center [317, 283] width 170 height 91
click at [489, 10] on span "mute" at bounding box center [492, 14] width 17 height 8
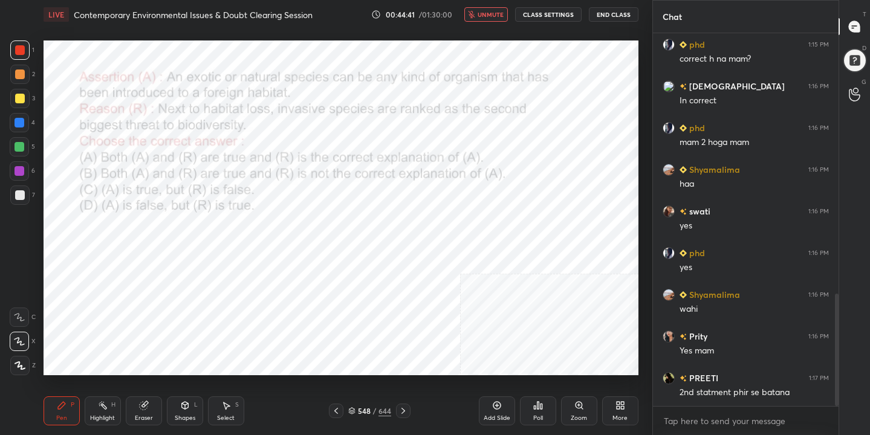
click at [489, 10] on span "unmute" at bounding box center [491, 14] width 26 height 8
click at [361, 408] on div "548" at bounding box center [364, 411] width 12 height 7
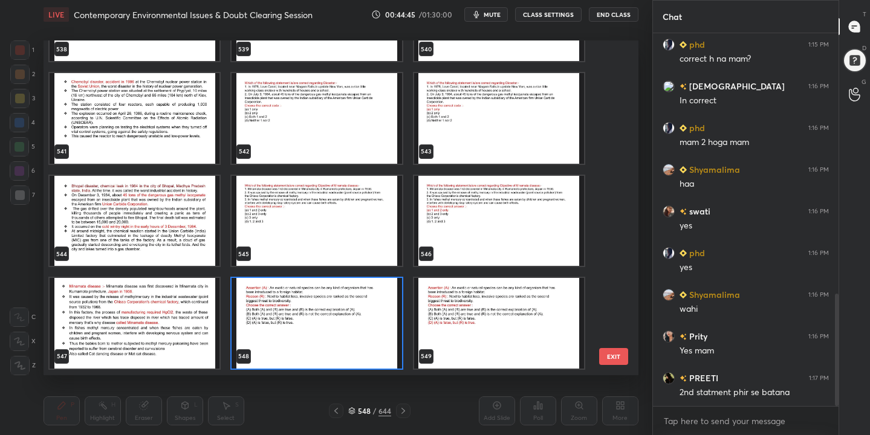
scroll to position [331, 589]
click at [344, 327] on img "grid" at bounding box center [317, 323] width 170 height 91
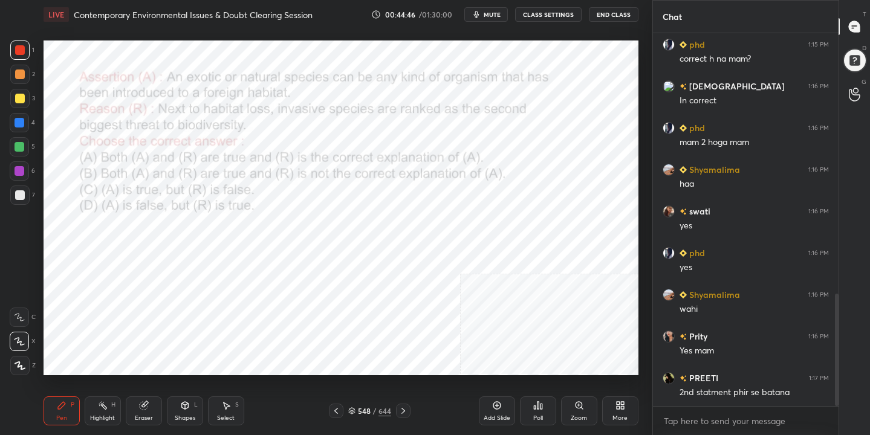
click at [344, 327] on img "grid" at bounding box center [317, 323] width 170 height 91
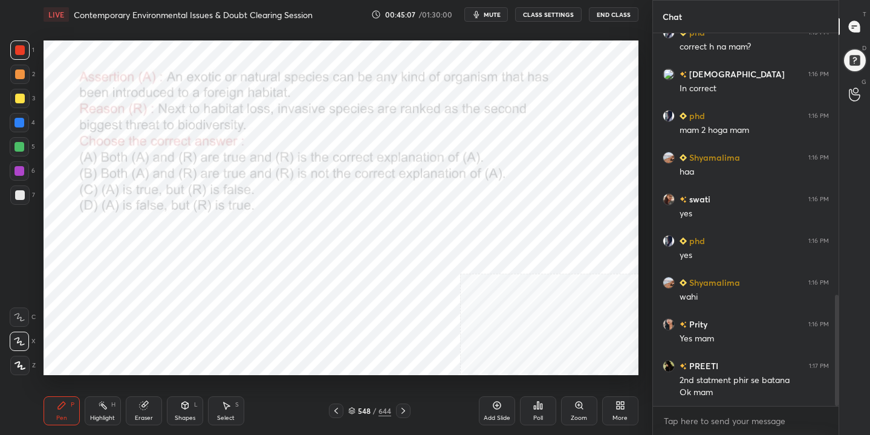
click at [360, 409] on div "548" at bounding box center [364, 411] width 12 height 7
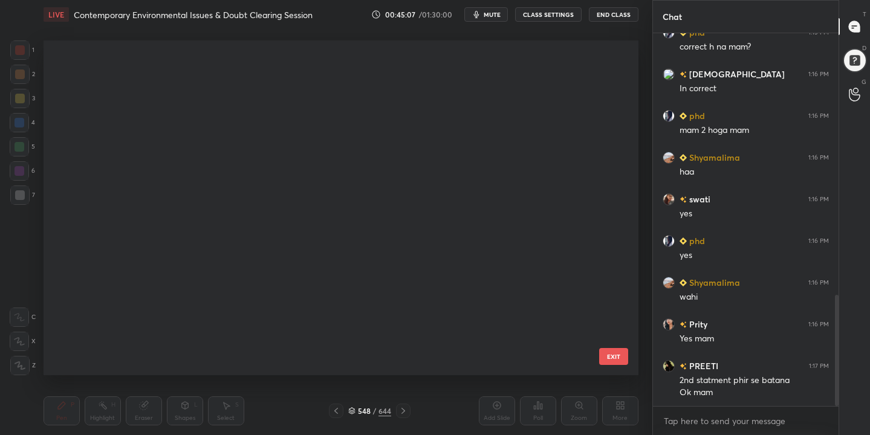
scroll to position [331, 589]
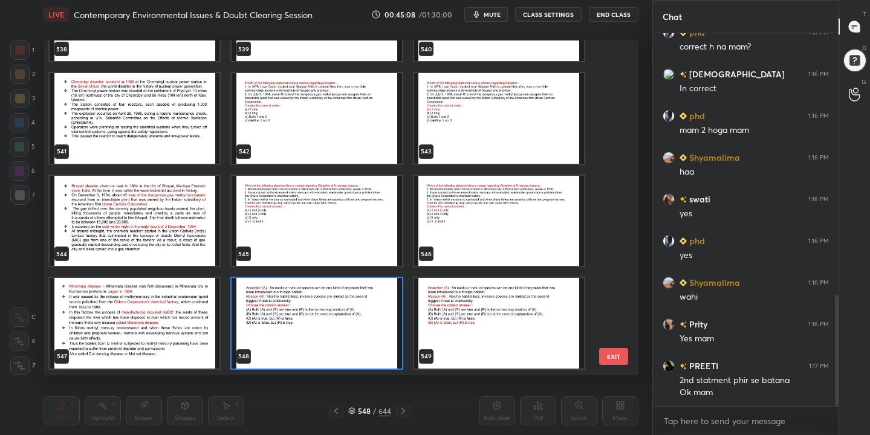
click at [311, 320] on img "grid" at bounding box center [317, 323] width 170 height 91
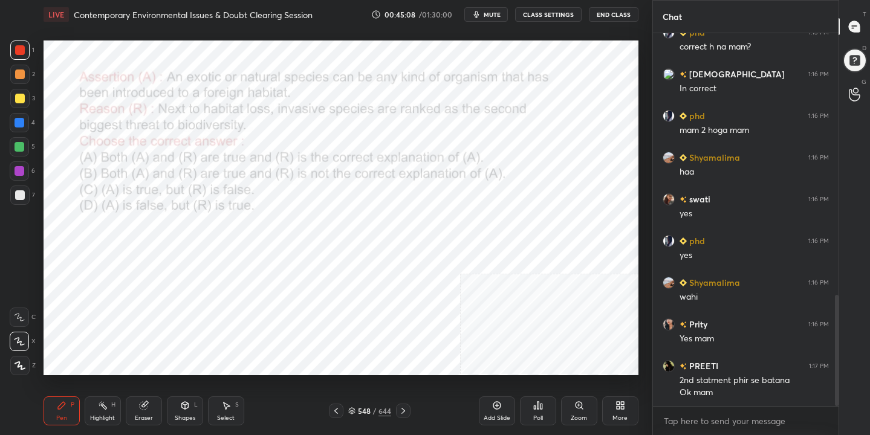
scroll to position [0, 0]
click at [534, 405] on icon at bounding box center [538, 406] width 10 height 10
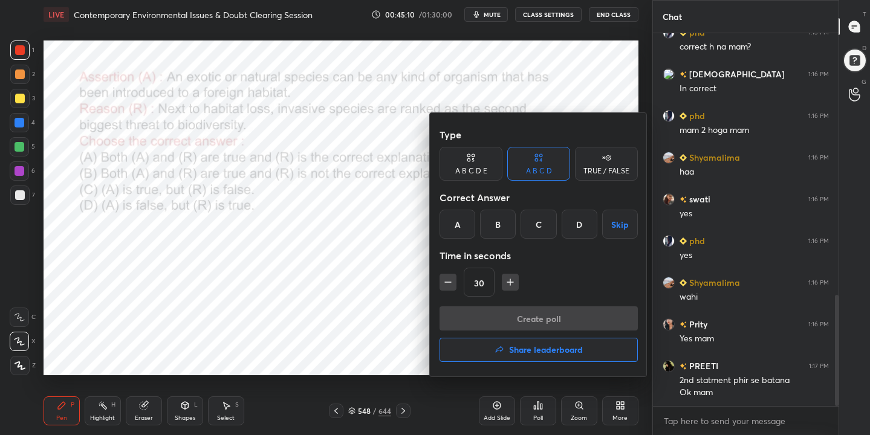
click at [584, 223] on div "D" at bounding box center [580, 224] width 36 height 29
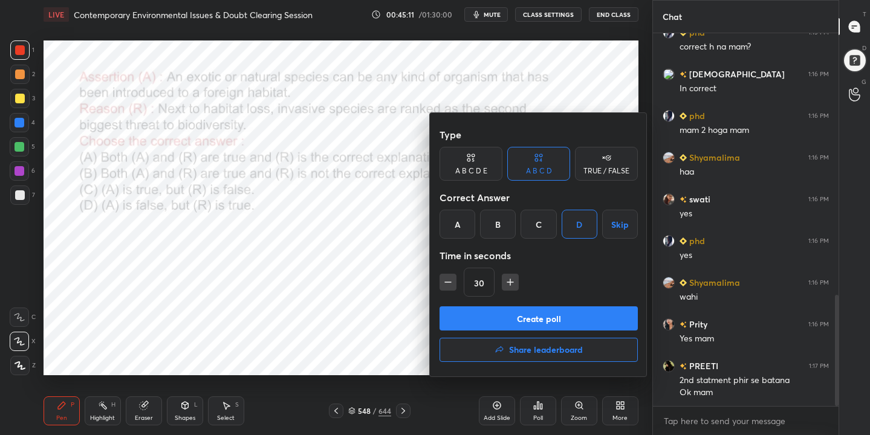
click at [577, 312] on button "Create poll" at bounding box center [539, 319] width 198 height 24
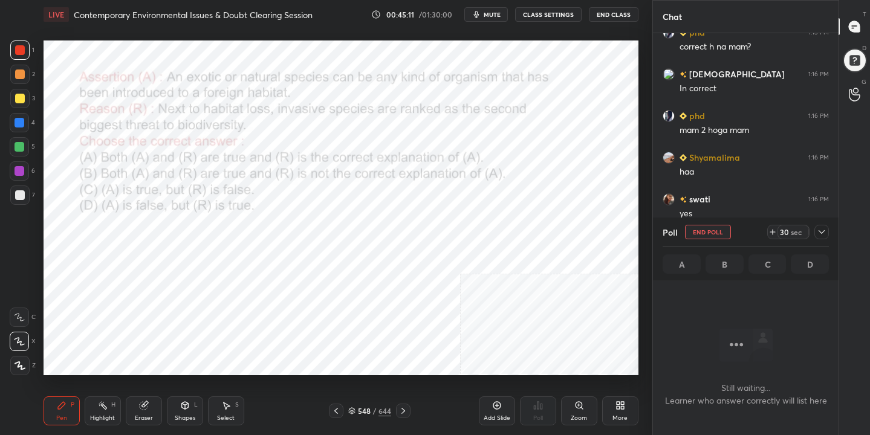
scroll to position [206, 182]
click at [495, 15] on span "mute" at bounding box center [492, 14] width 17 height 8
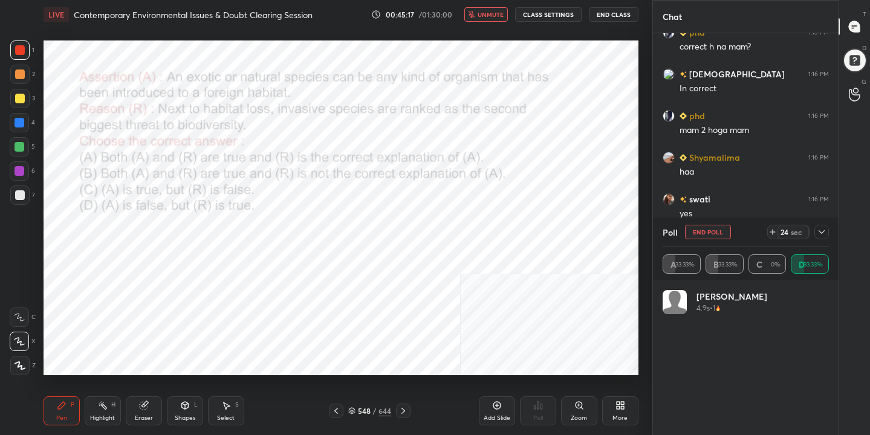
scroll to position [142, 163]
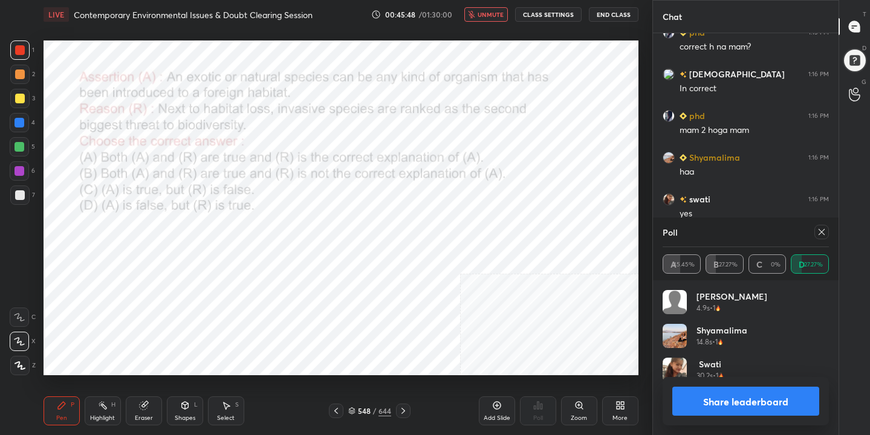
click at [821, 235] on icon at bounding box center [822, 232] width 10 height 10
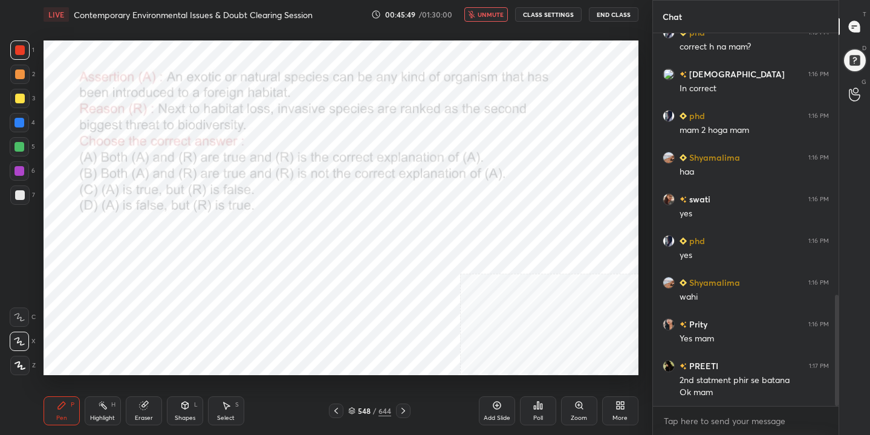
scroll to position [0, 0]
click at [503, 14] on span "unmute" at bounding box center [491, 14] width 26 height 8
click at [356, 410] on div "549 / 644" at bounding box center [369, 411] width 43 height 11
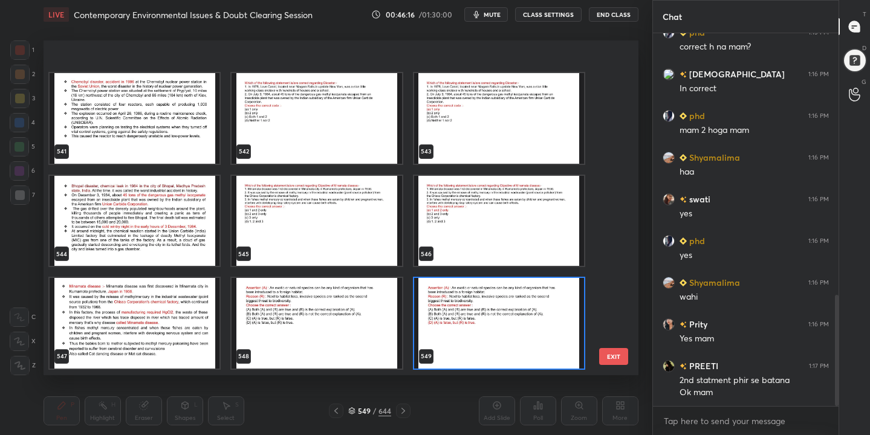
scroll to position [18583, 0]
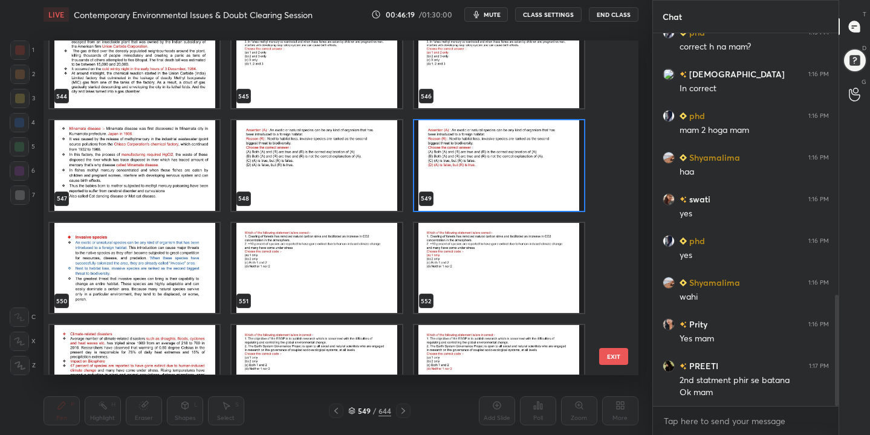
click at [307, 250] on img "grid" at bounding box center [317, 268] width 170 height 91
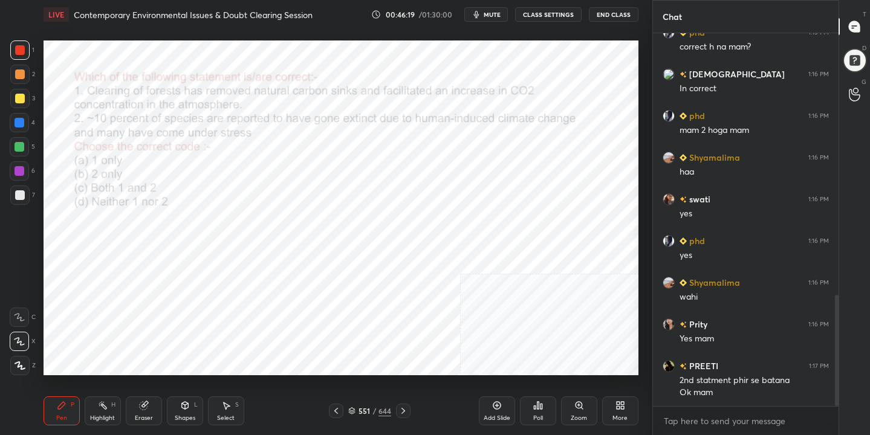
click at [307, 250] on img "grid" at bounding box center [317, 268] width 170 height 91
click at [492, 18] on span "mute" at bounding box center [492, 14] width 17 height 8
click at [354, 411] on icon at bounding box center [351, 411] width 7 height 7
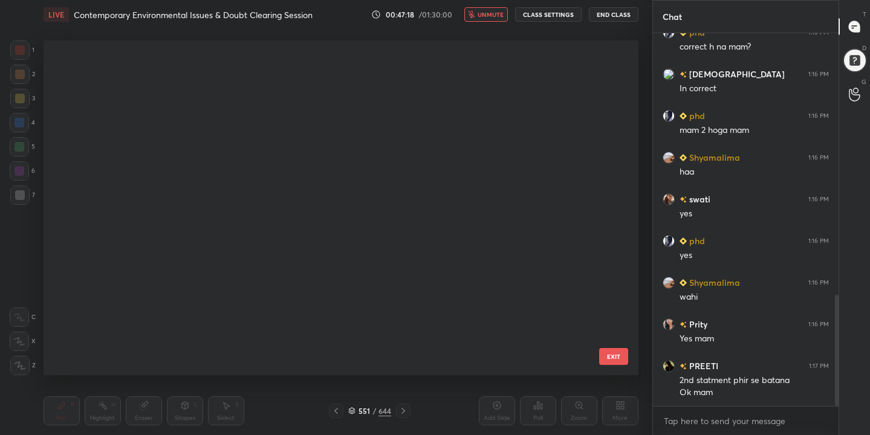
scroll to position [331, 589]
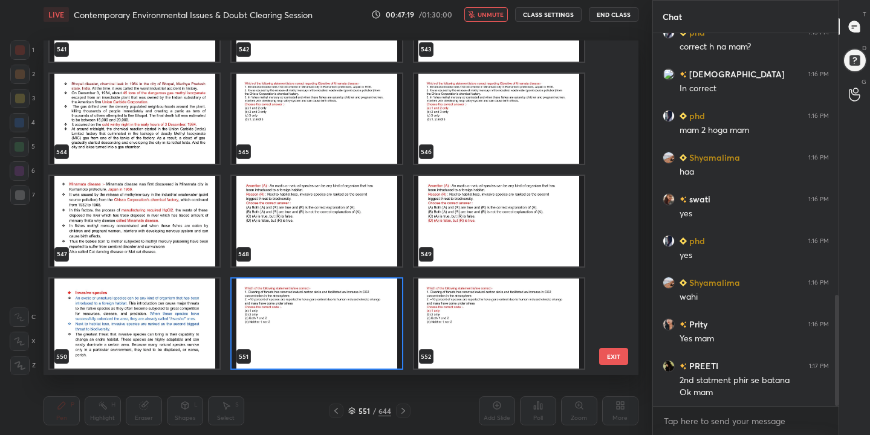
click at [312, 331] on img "grid" at bounding box center [317, 324] width 170 height 91
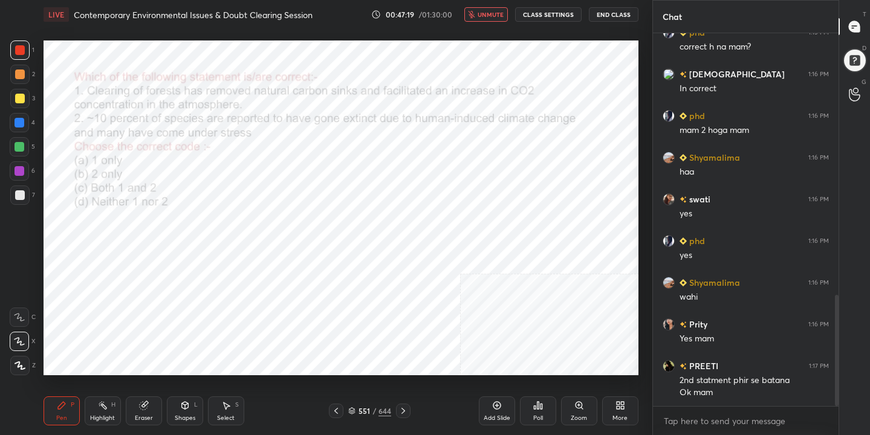
scroll to position [0, 0]
click at [546, 411] on div "Poll" at bounding box center [538, 411] width 36 height 29
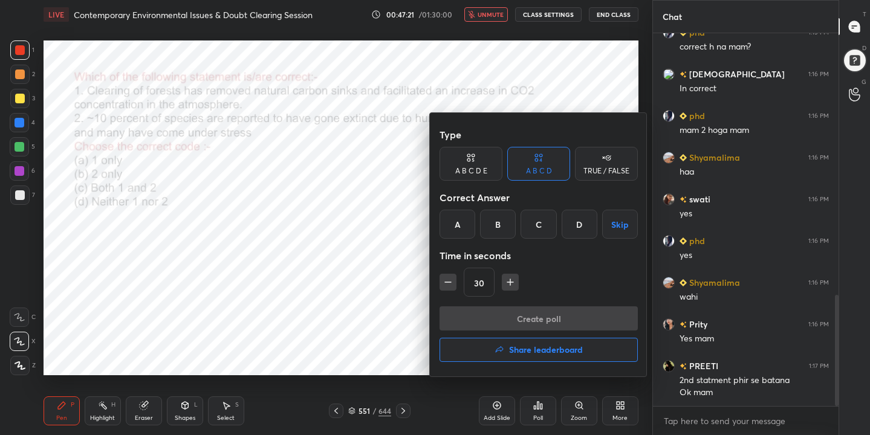
click at [463, 221] on div "A" at bounding box center [458, 224] width 36 height 29
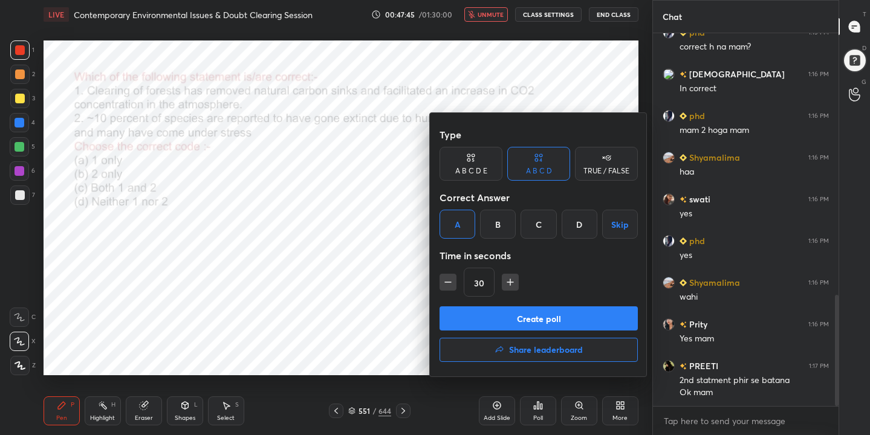
click at [537, 319] on button "Create poll" at bounding box center [539, 319] width 198 height 24
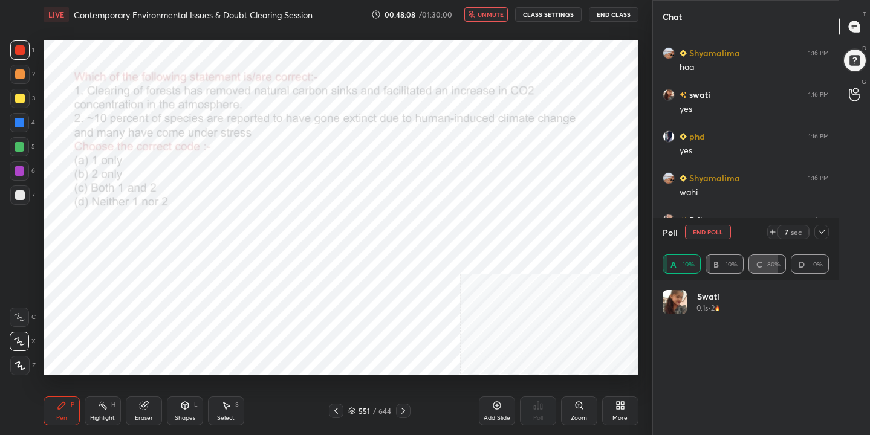
scroll to position [282, 182]
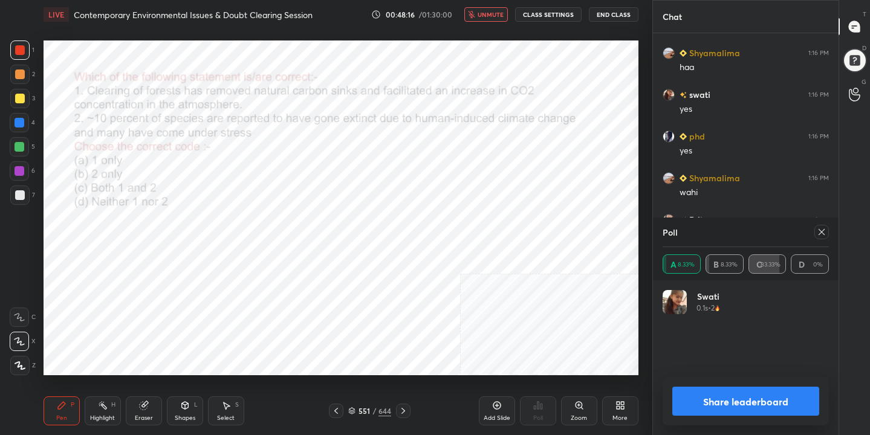
click at [818, 229] on icon at bounding box center [822, 232] width 10 height 10
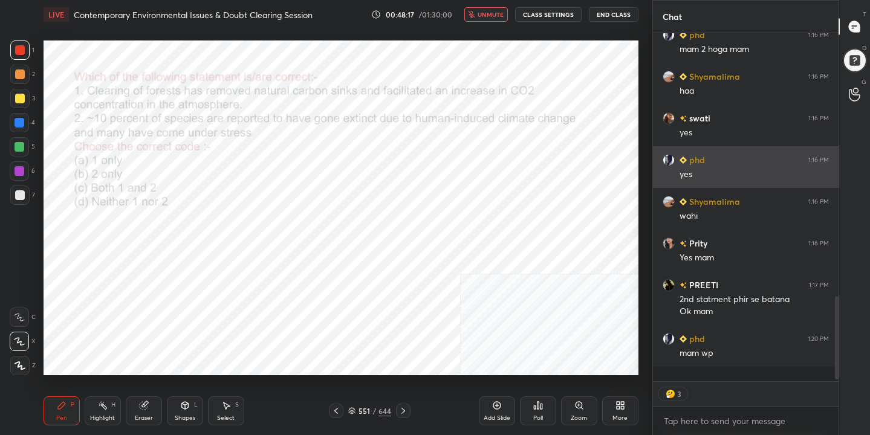
scroll to position [945, 0]
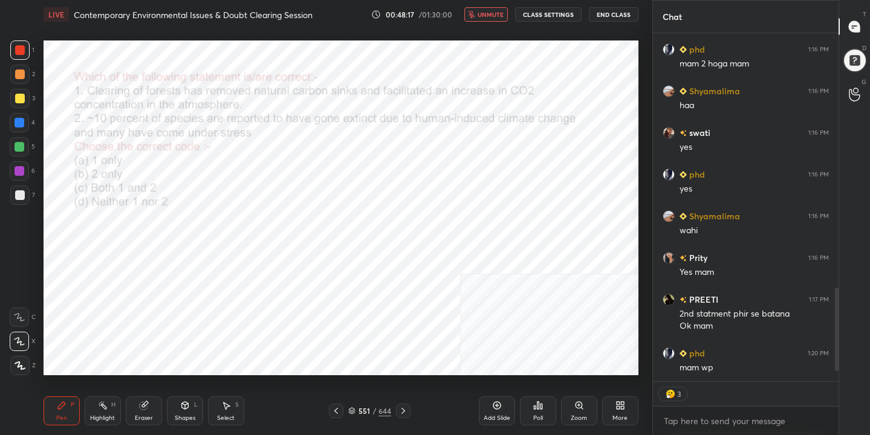
click at [504, 17] on span "unmute" at bounding box center [491, 14] width 26 height 8
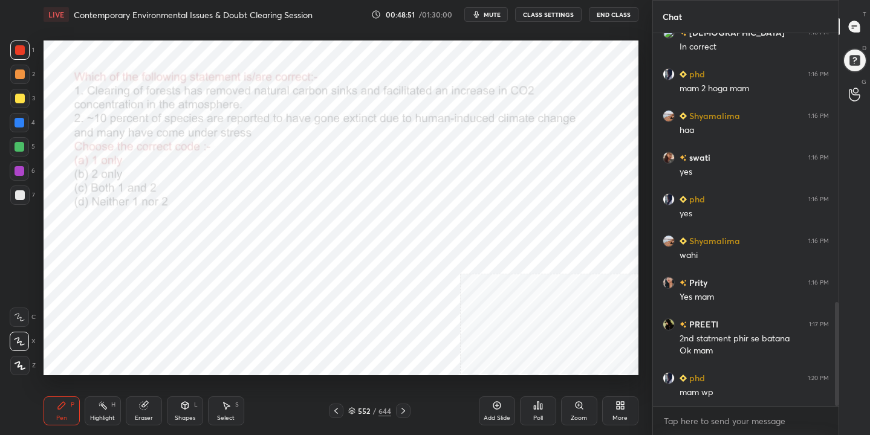
scroll to position [962, 0]
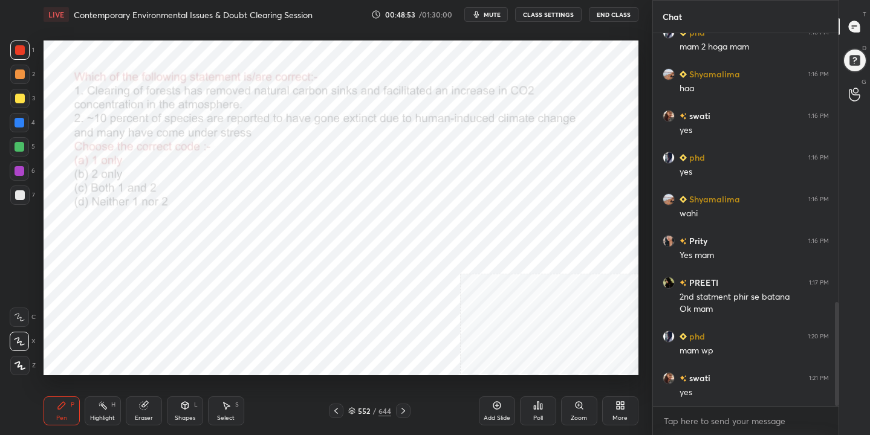
click at [354, 408] on icon at bounding box center [351, 411] width 7 height 7
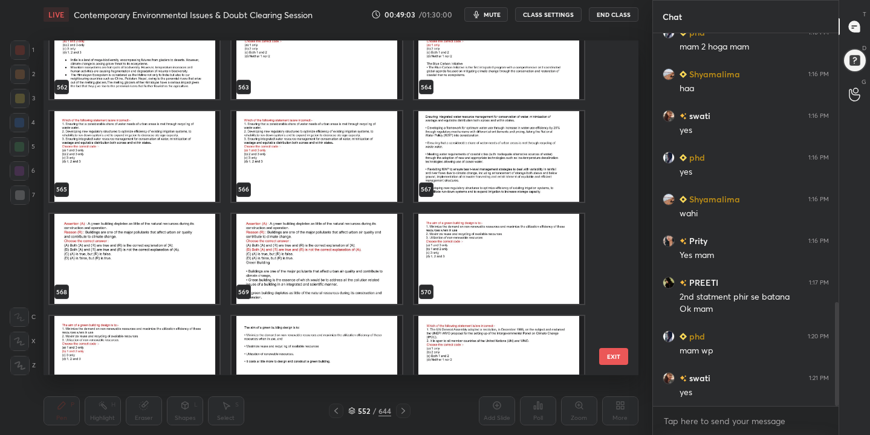
scroll to position [19202, 0]
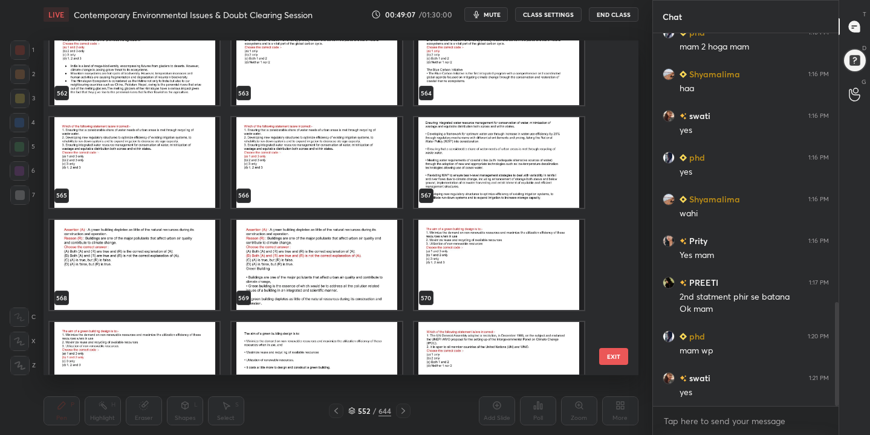
click at [365, 176] on img "grid" at bounding box center [317, 162] width 170 height 91
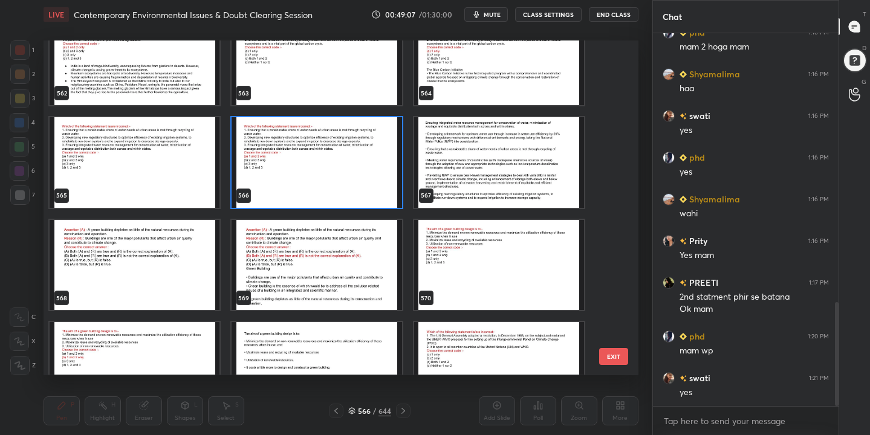
click at [365, 176] on img "grid" at bounding box center [317, 162] width 170 height 91
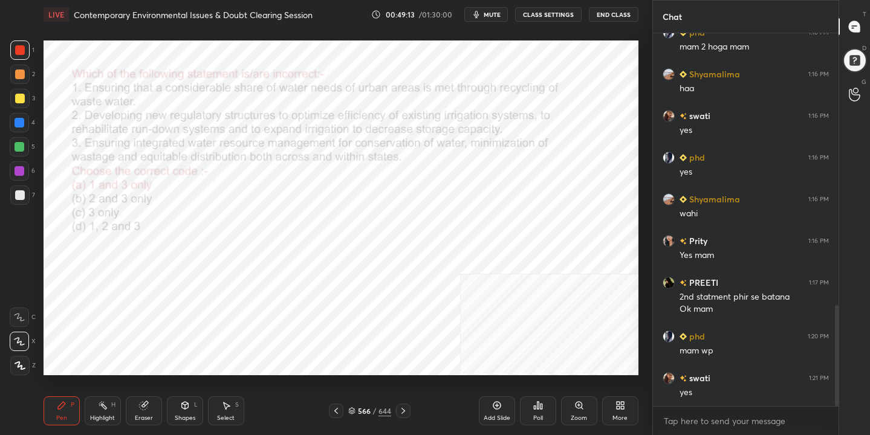
scroll to position [1003, 0]
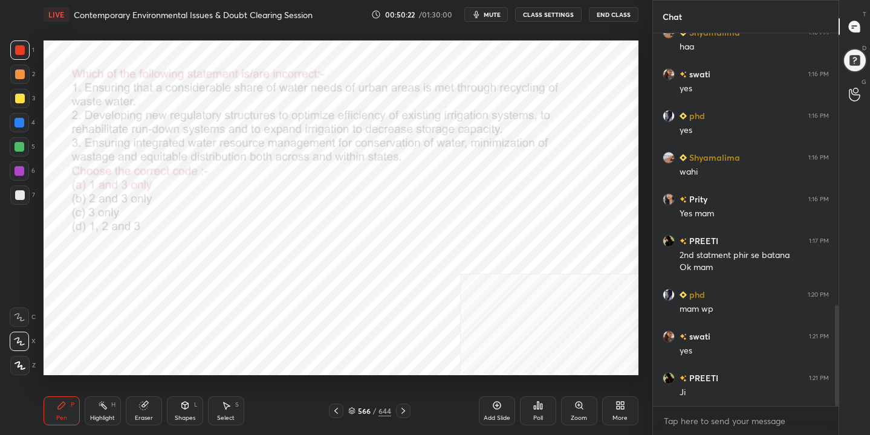
click at [355, 411] on icon at bounding box center [351, 411] width 7 height 7
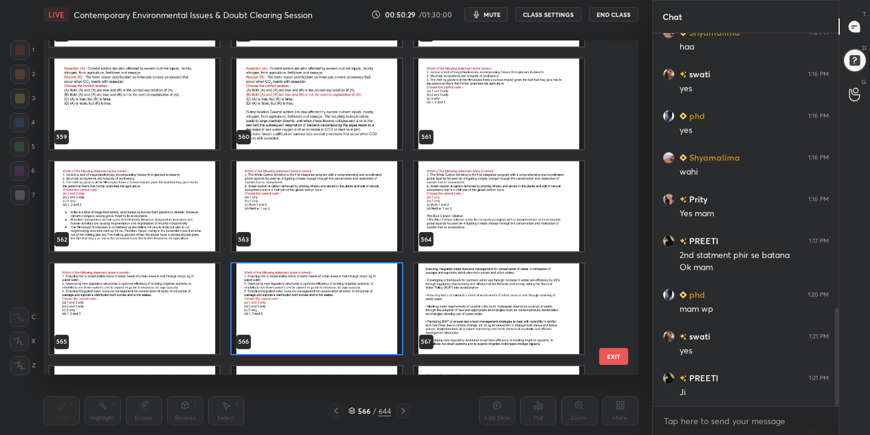
scroll to position [1045, 0]
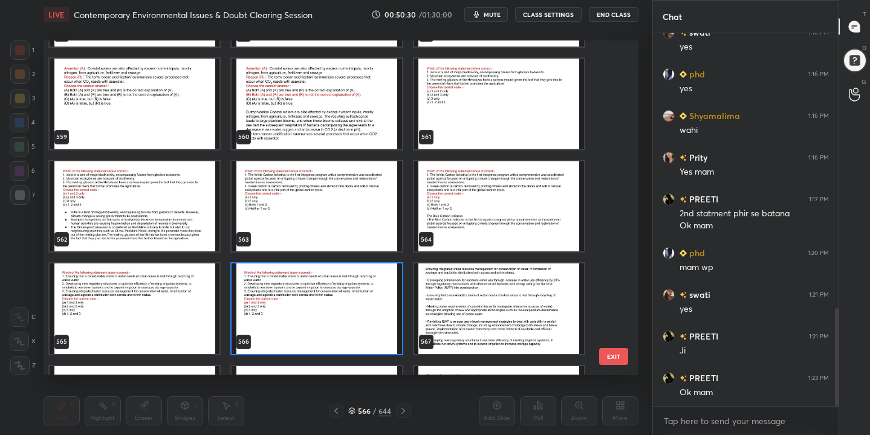
click at [311, 207] on img "grid" at bounding box center [317, 206] width 170 height 91
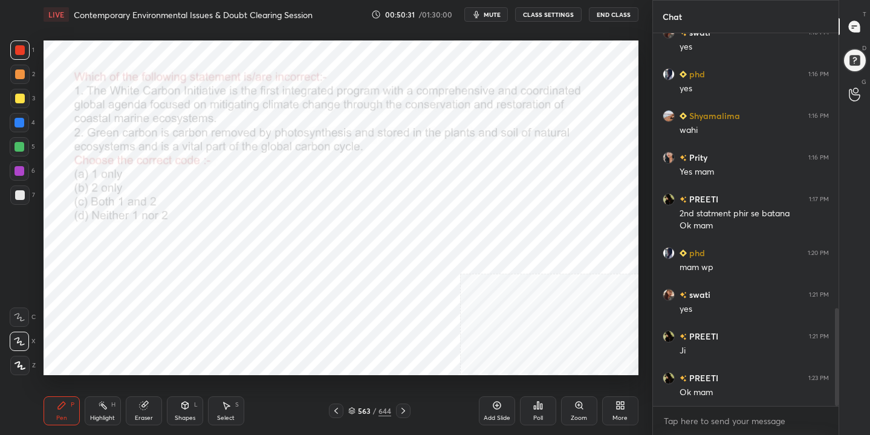
click at [311, 207] on img "grid" at bounding box center [317, 206] width 170 height 91
click at [493, 13] on span "mute" at bounding box center [492, 14] width 17 height 8
click at [353, 409] on icon at bounding box center [351, 411] width 7 height 7
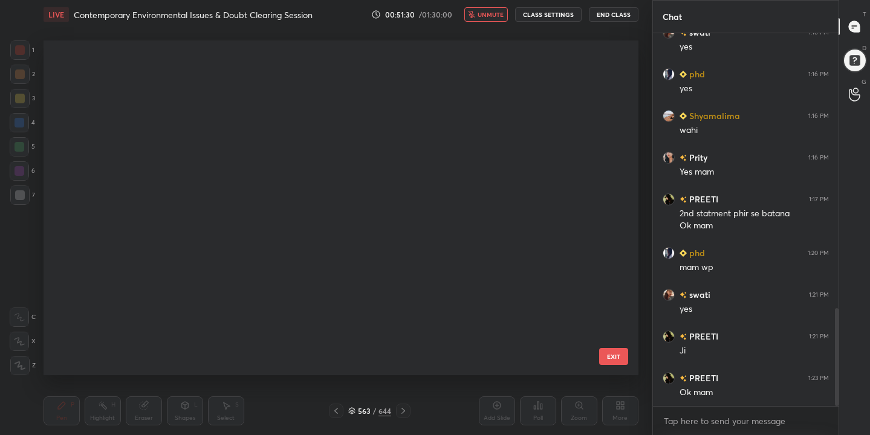
scroll to position [331, 589]
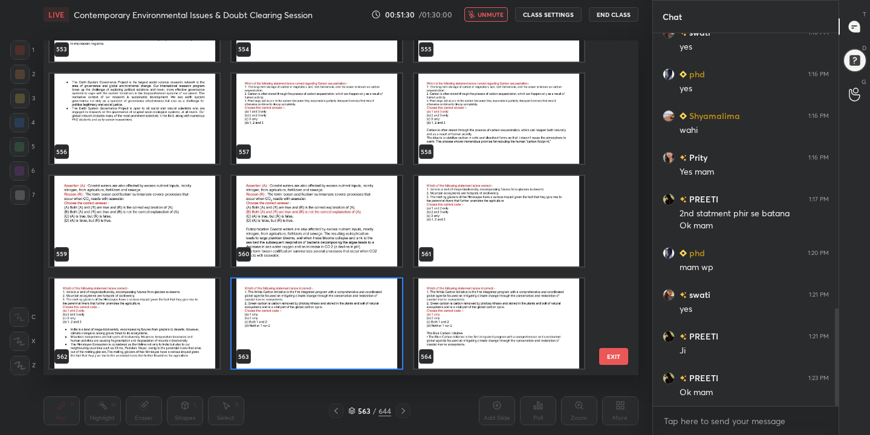
click at [314, 342] on img "grid" at bounding box center [317, 324] width 170 height 91
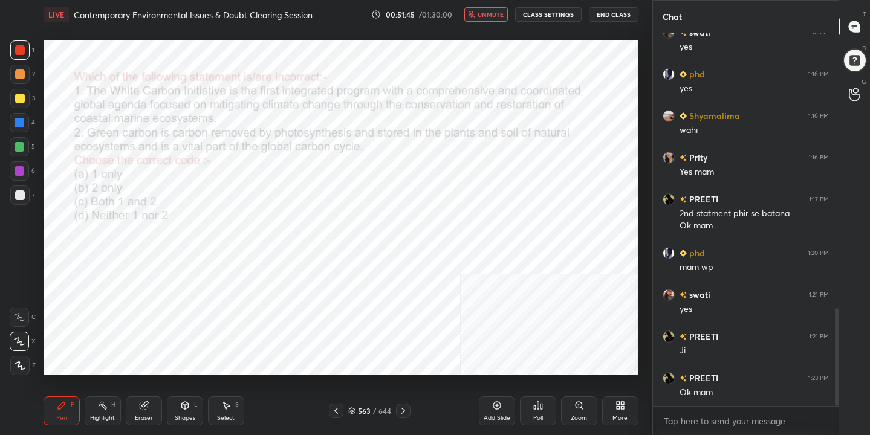
click at [356, 409] on div "563 / 644" at bounding box center [369, 411] width 43 height 11
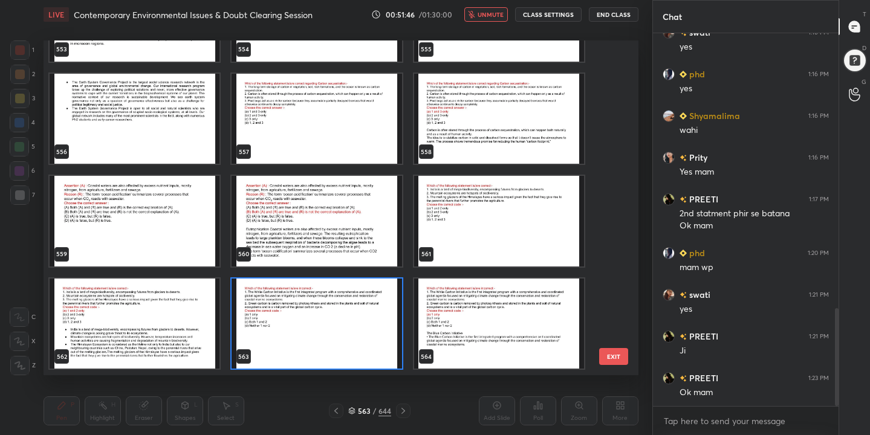
click at [347, 305] on img "grid" at bounding box center [317, 324] width 170 height 91
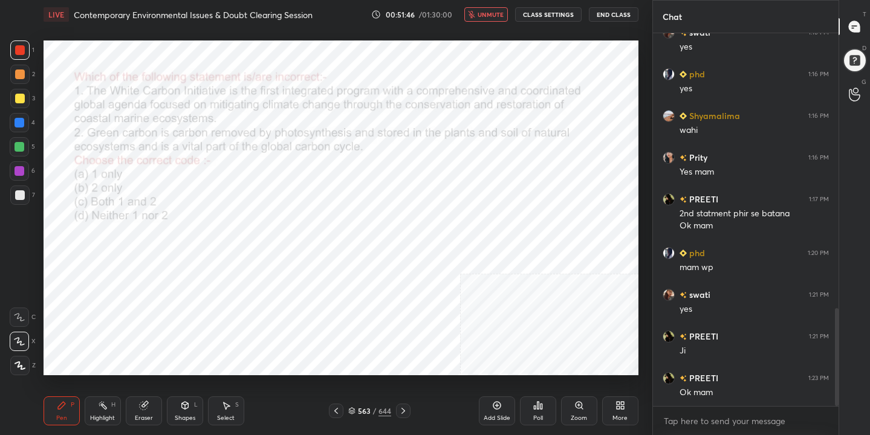
scroll to position [0, 0]
click at [542, 405] on icon at bounding box center [542, 406] width 2 height 5
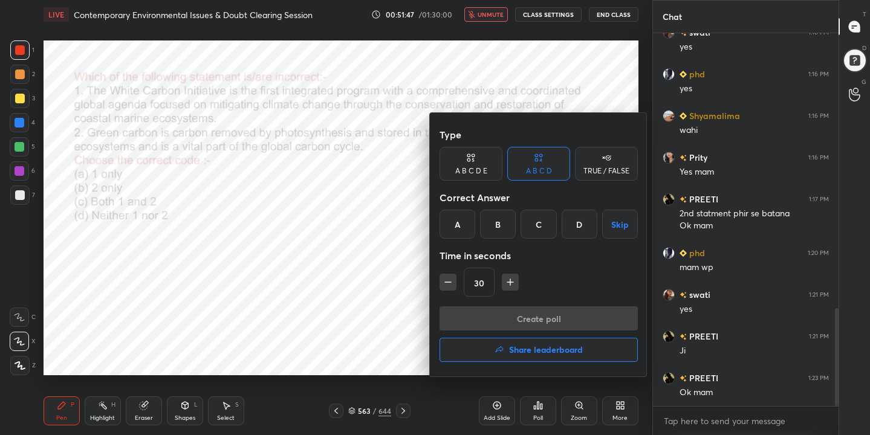
click at [463, 227] on div "A" at bounding box center [458, 224] width 36 height 29
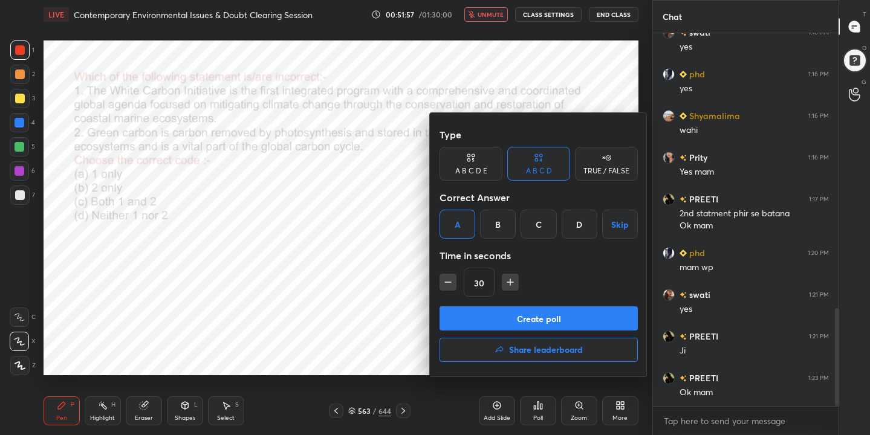
click at [527, 319] on button "Create poll" at bounding box center [539, 319] width 198 height 24
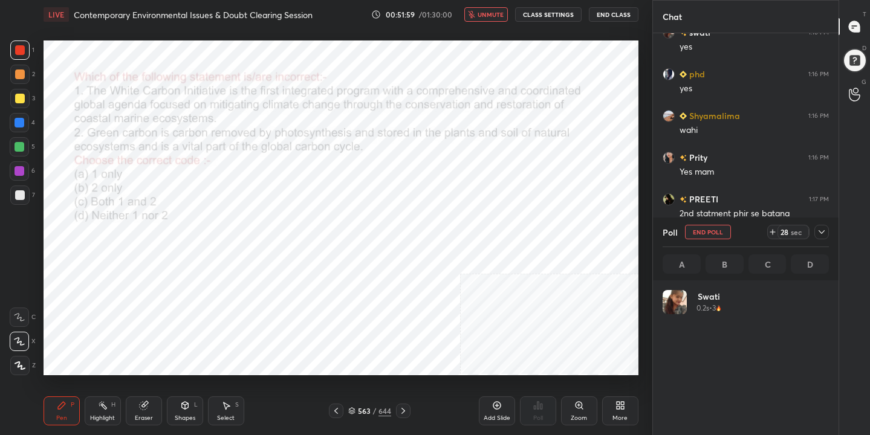
scroll to position [142, 163]
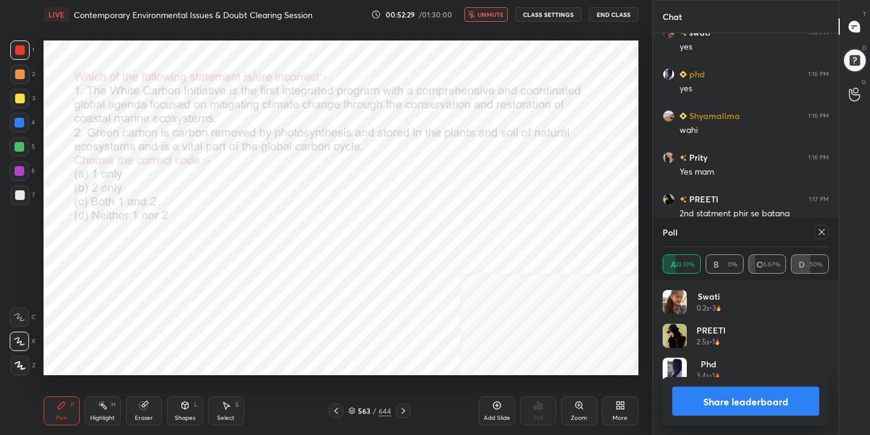
click at [826, 233] on icon at bounding box center [822, 232] width 10 height 10
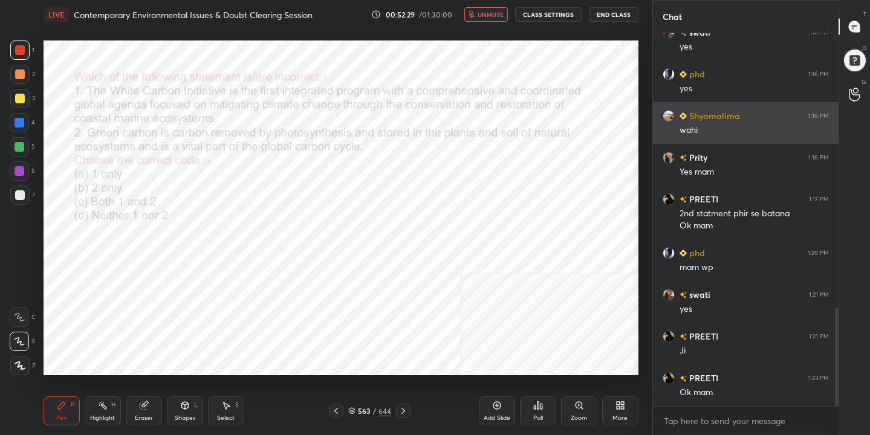
scroll to position [370, 182]
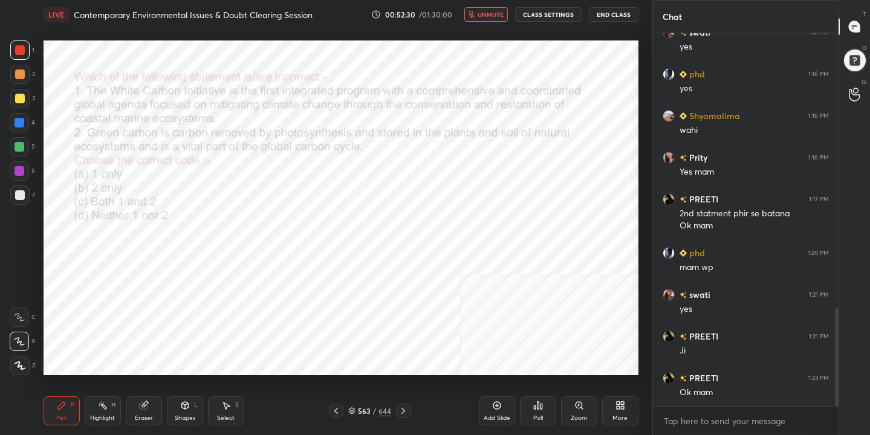
click at [491, 14] on span "unmute" at bounding box center [491, 14] width 26 height 8
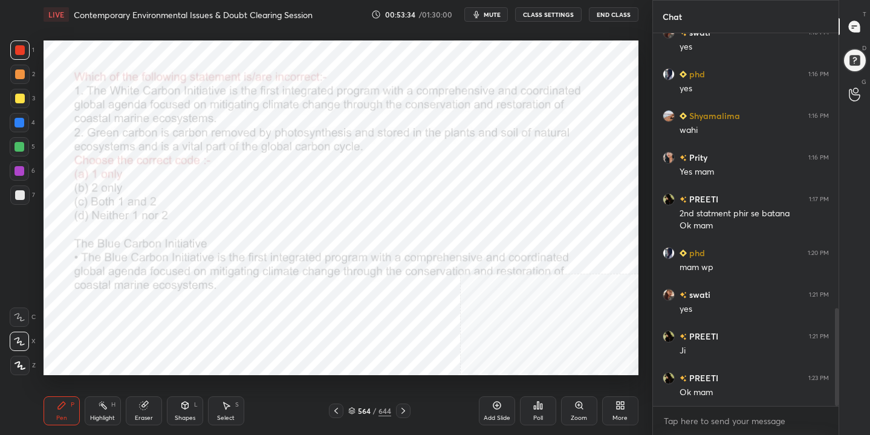
click at [360, 416] on div "564 / 644" at bounding box center [369, 411] width 43 height 11
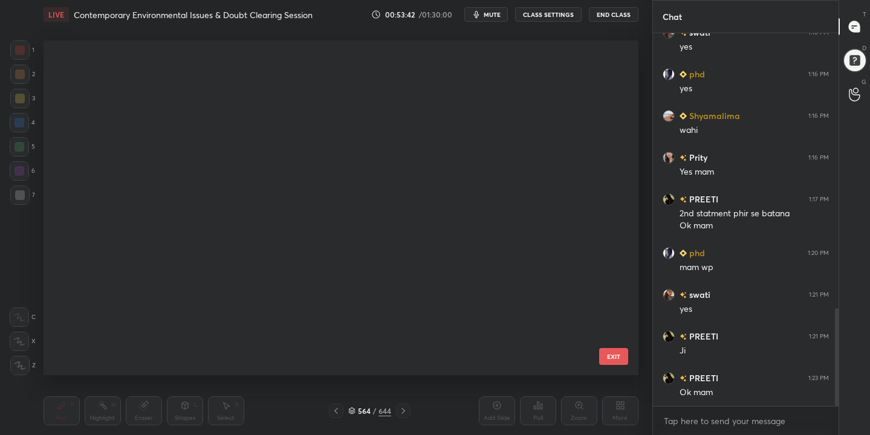
scroll to position [18149, 0]
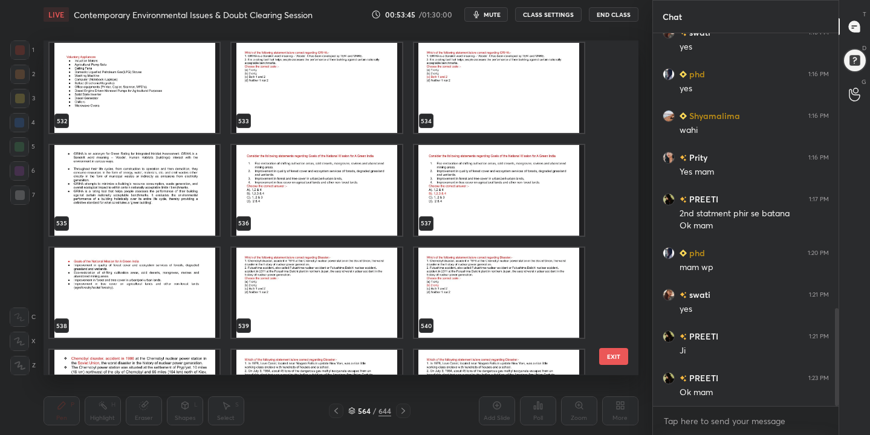
click at [349, 182] on img "grid" at bounding box center [317, 190] width 170 height 91
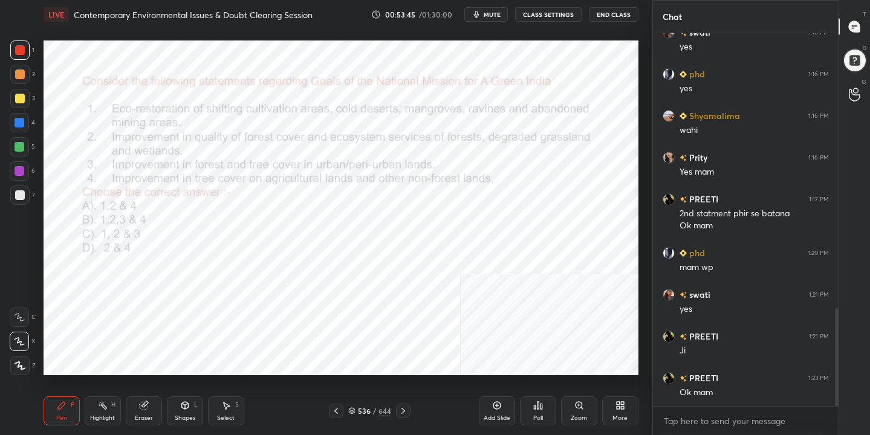
click at [349, 182] on img "grid" at bounding box center [317, 190] width 170 height 91
click at [484, 9] on button "mute" at bounding box center [486, 14] width 44 height 15
click at [356, 410] on div "536 / 644" at bounding box center [369, 411] width 43 height 11
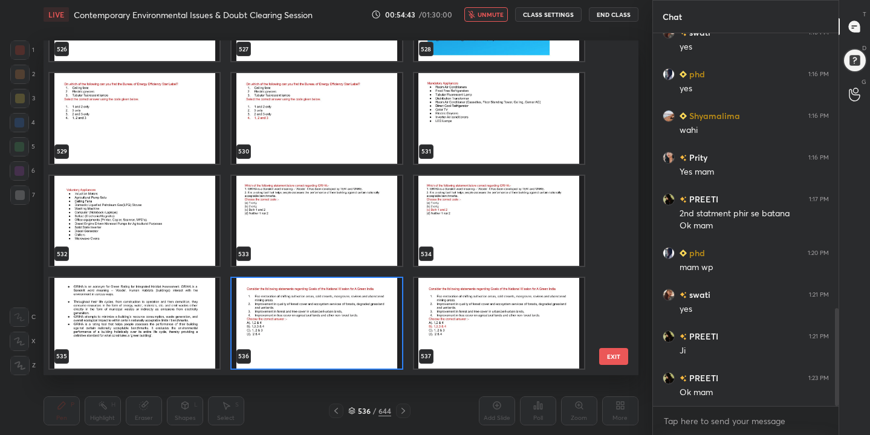
scroll to position [331, 589]
click at [315, 322] on img "grid" at bounding box center [317, 323] width 170 height 91
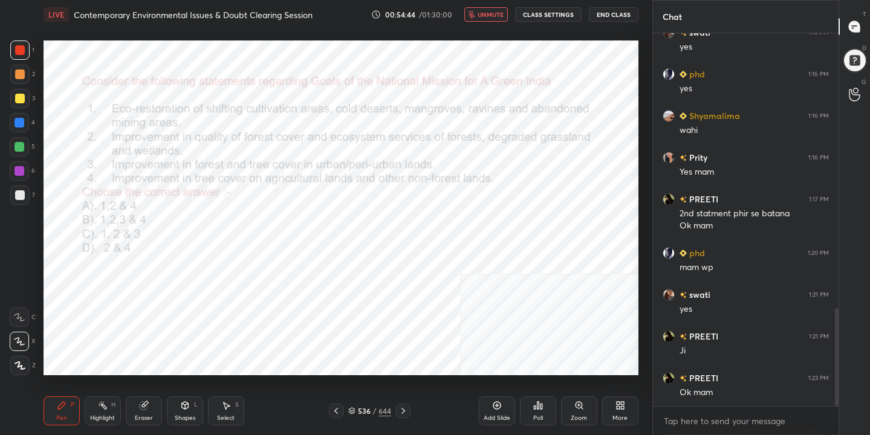
click at [315, 322] on img "grid" at bounding box center [317, 323] width 170 height 91
click at [539, 412] on div "Poll" at bounding box center [538, 411] width 36 height 29
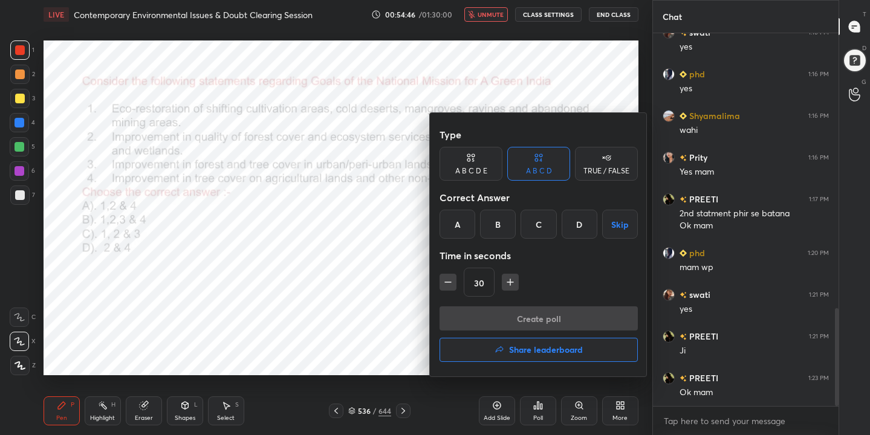
click at [493, 221] on div "B" at bounding box center [498, 224] width 36 height 29
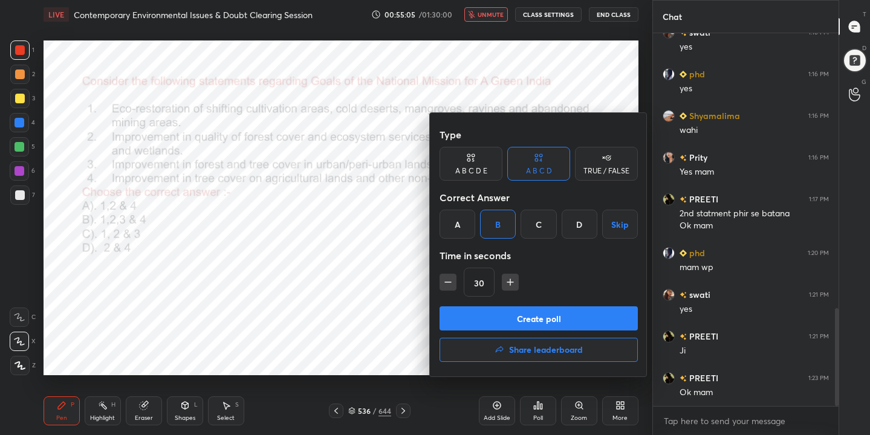
click at [535, 310] on button "Create poll" at bounding box center [539, 319] width 198 height 24
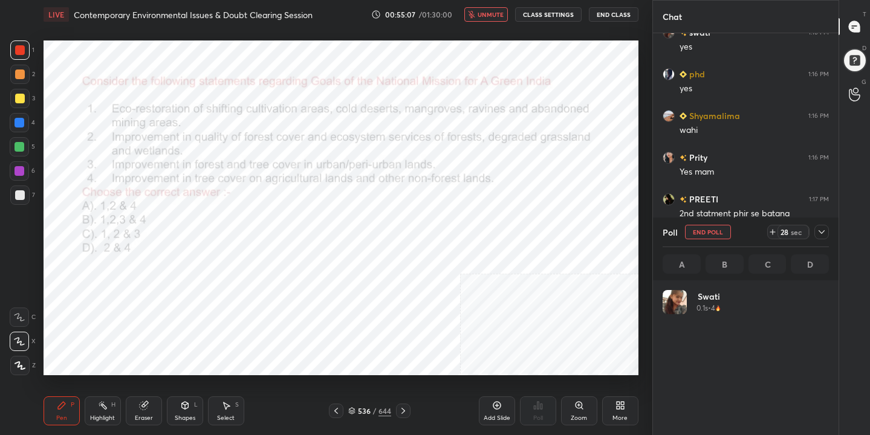
scroll to position [142, 163]
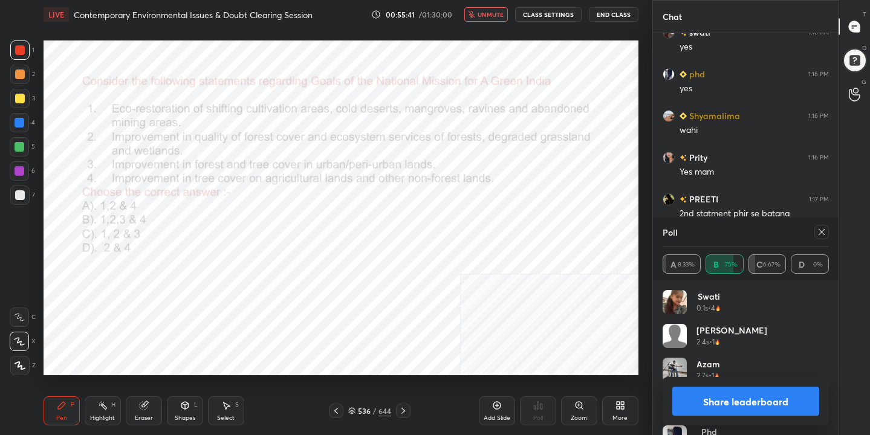
click at [823, 232] on icon at bounding box center [822, 232] width 10 height 10
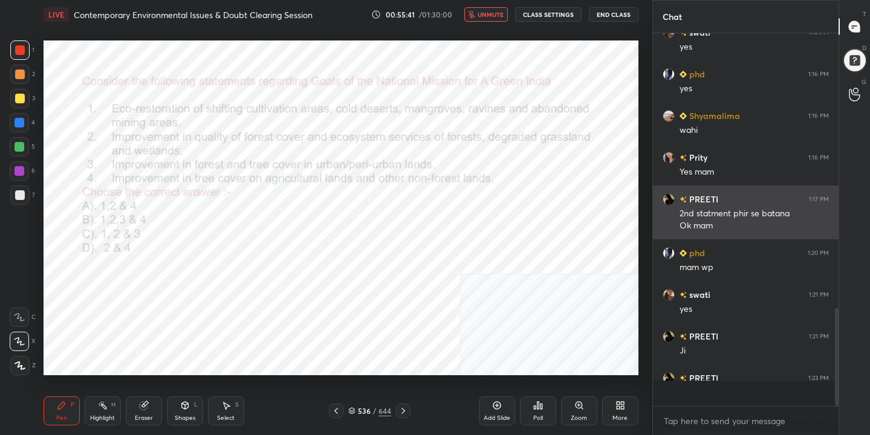
scroll to position [370, 182]
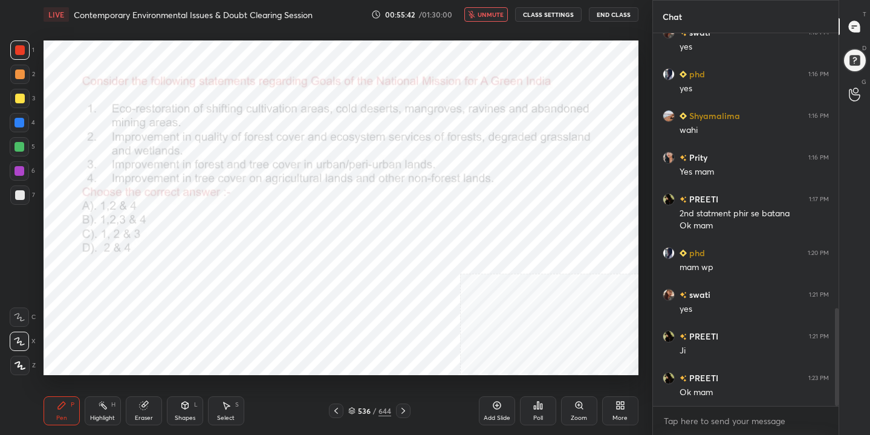
click at [503, 15] on span "unmute" at bounding box center [491, 14] width 26 height 8
click at [358, 409] on div "537" at bounding box center [364, 411] width 12 height 7
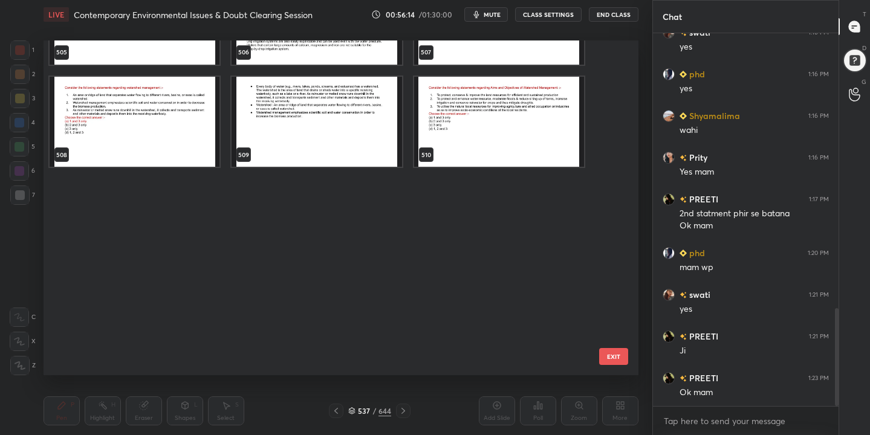
scroll to position [16957, 0]
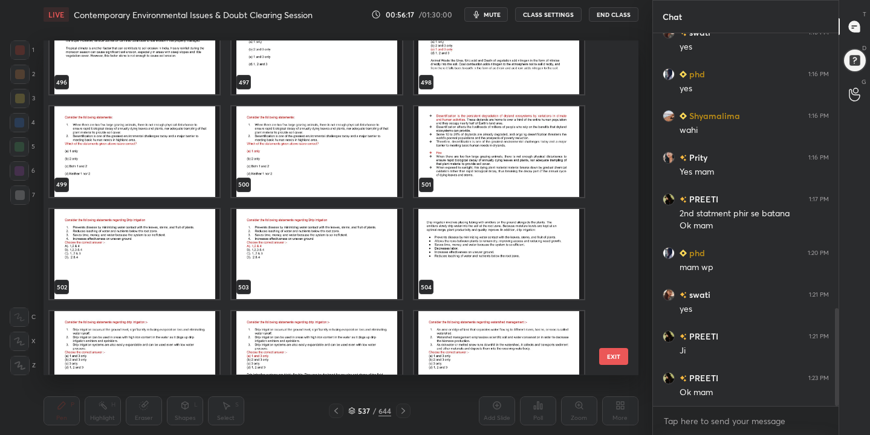
click at [168, 249] on img "grid" at bounding box center [135, 254] width 170 height 91
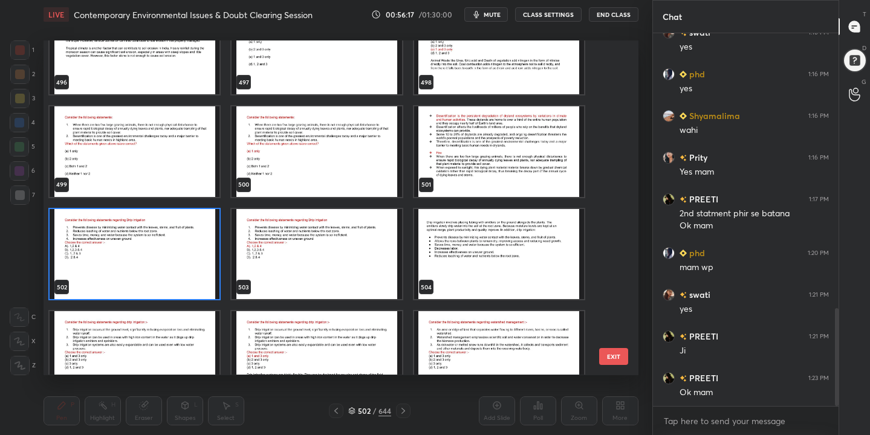
click at [168, 249] on img "grid" at bounding box center [135, 254] width 170 height 91
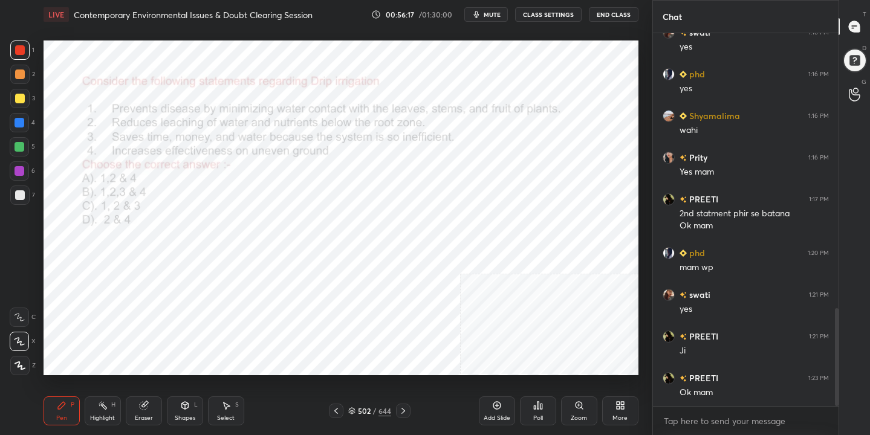
click at [168, 249] on img "grid" at bounding box center [135, 254] width 170 height 91
click at [495, 13] on span "mute" at bounding box center [492, 14] width 17 height 8
click at [354, 411] on icon at bounding box center [352, 412] width 6 height 2
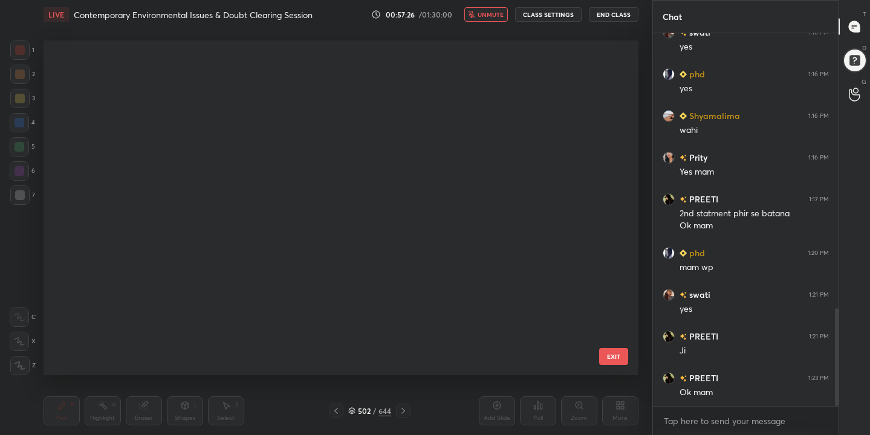
scroll to position [331, 589]
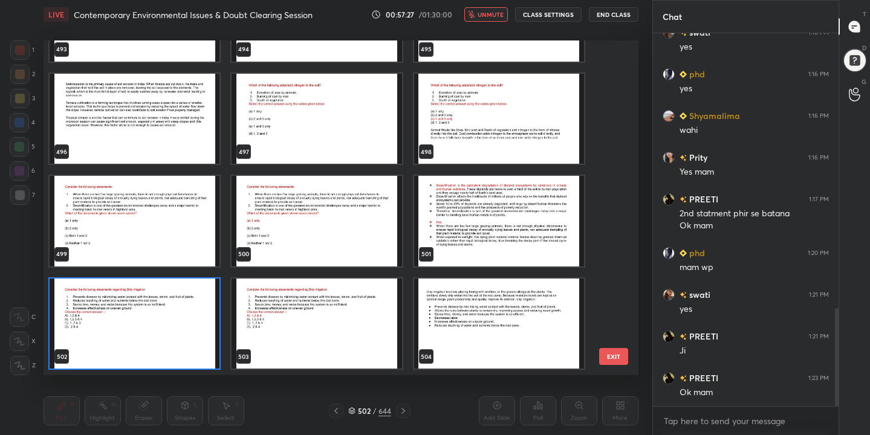
click at [195, 317] on img "grid" at bounding box center [135, 324] width 170 height 91
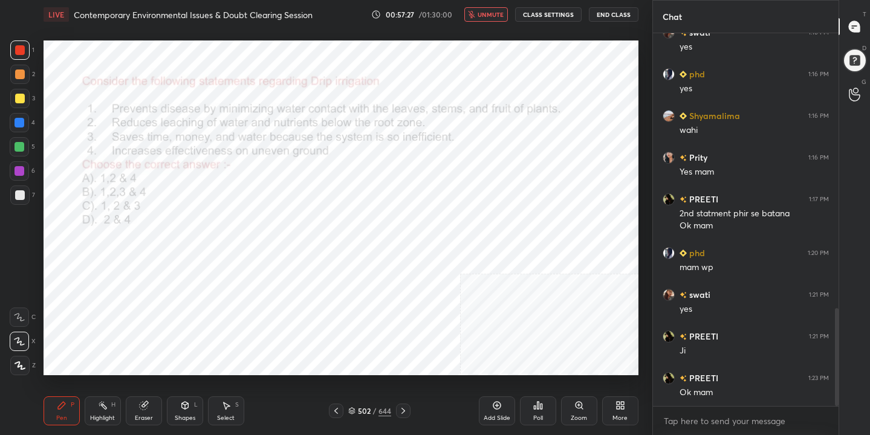
click at [195, 317] on img "grid" at bounding box center [135, 324] width 170 height 91
click at [540, 400] on div "Poll" at bounding box center [538, 411] width 36 height 29
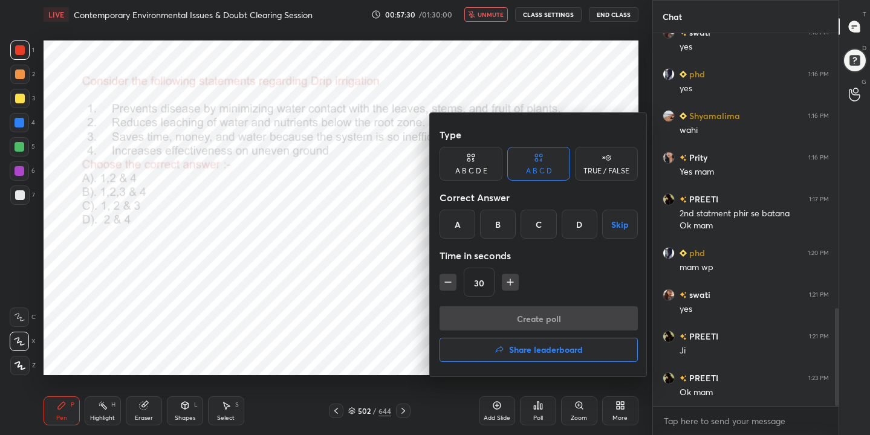
click at [460, 221] on div "A" at bounding box center [458, 224] width 36 height 29
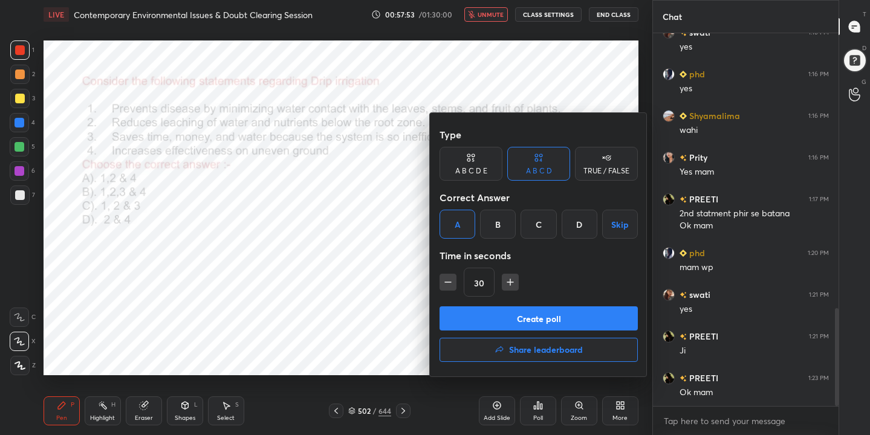
scroll to position [1087, 0]
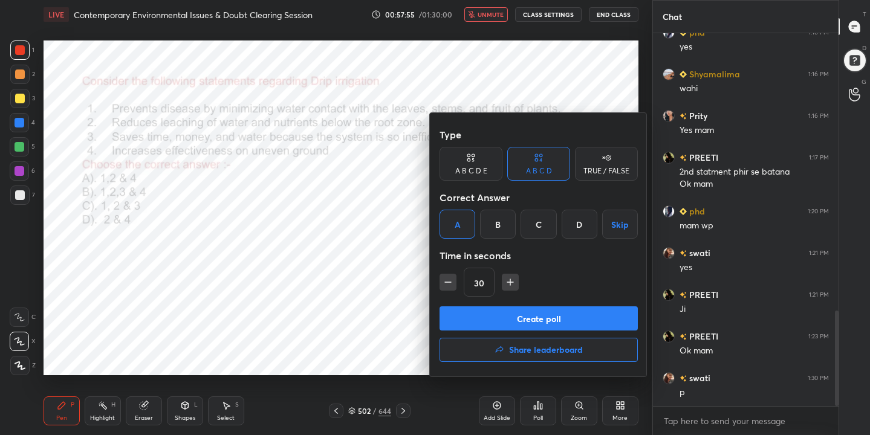
click at [586, 319] on button "Create poll" at bounding box center [539, 319] width 198 height 24
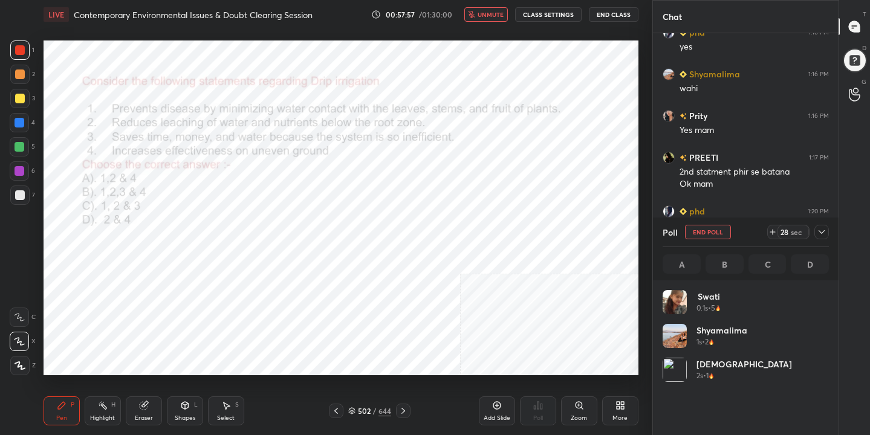
scroll to position [142, 163]
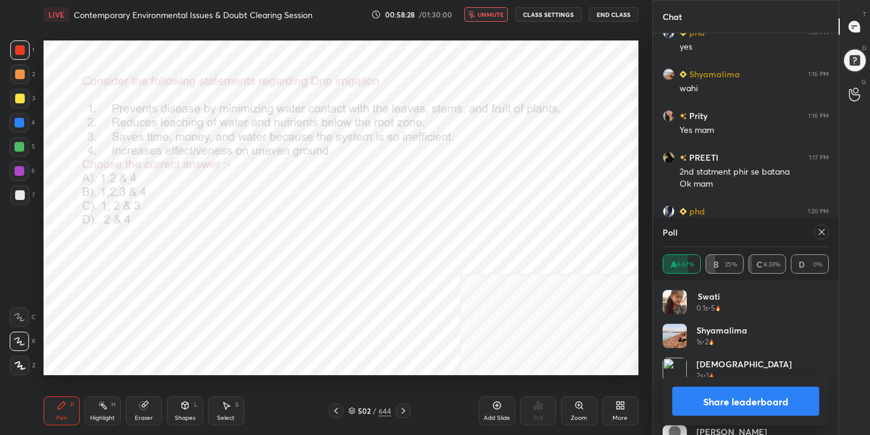
click at [822, 233] on icon at bounding box center [822, 232] width 6 height 6
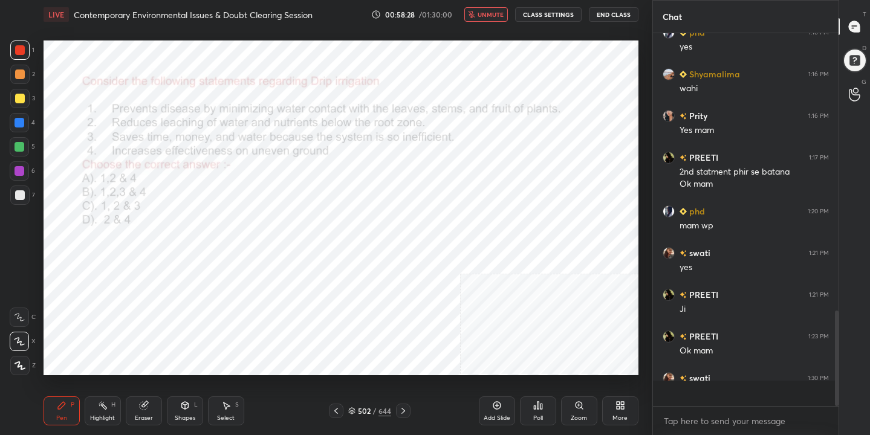
scroll to position [4, 4]
click at [489, 13] on span "unmute" at bounding box center [491, 14] width 26 height 8
click at [358, 409] on div "503" at bounding box center [364, 411] width 12 height 7
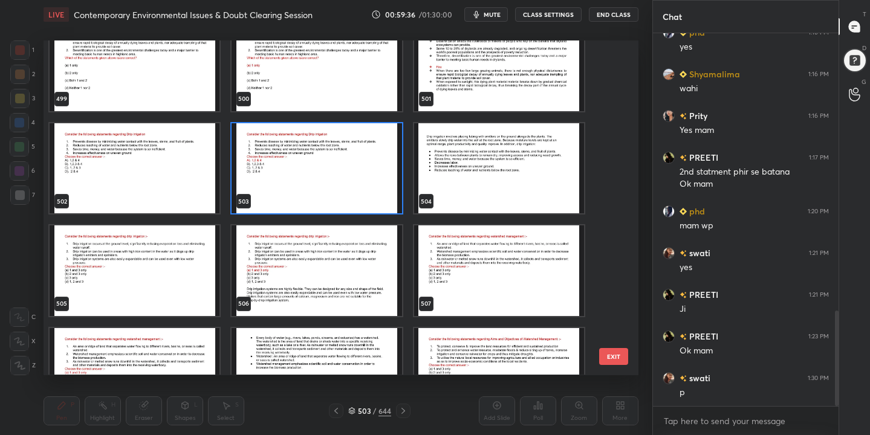
scroll to position [17042, 0]
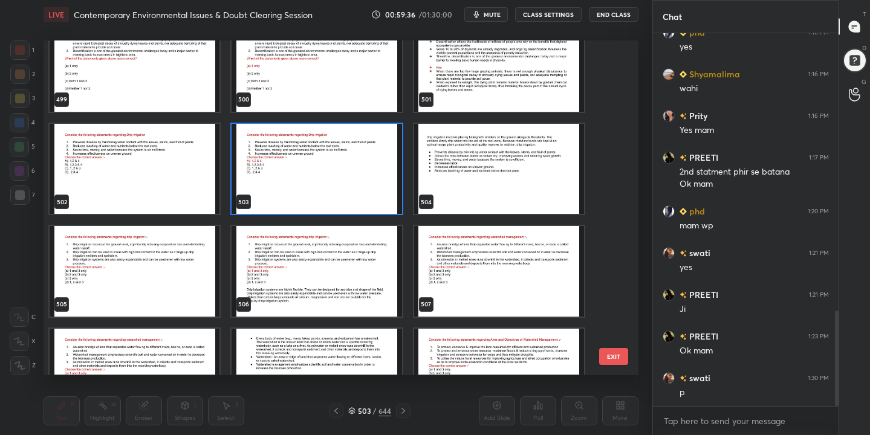
click at [173, 304] on img "grid" at bounding box center [135, 271] width 170 height 91
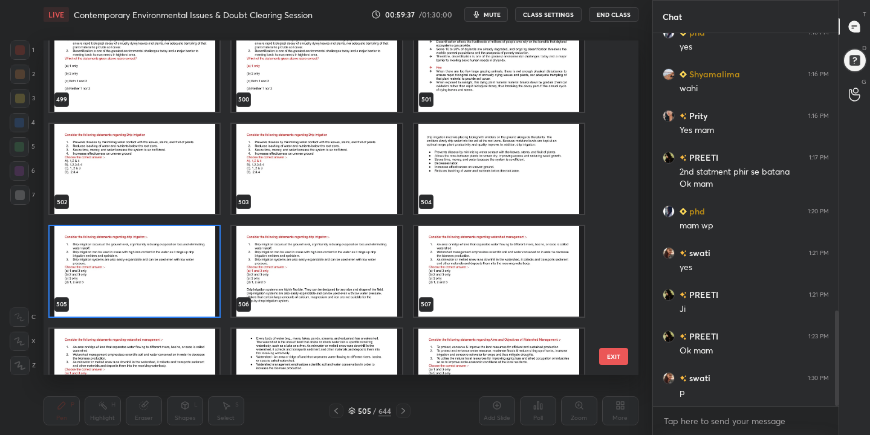
click at [173, 304] on img "grid" at bounding box center [135, 271] width 170 height 91
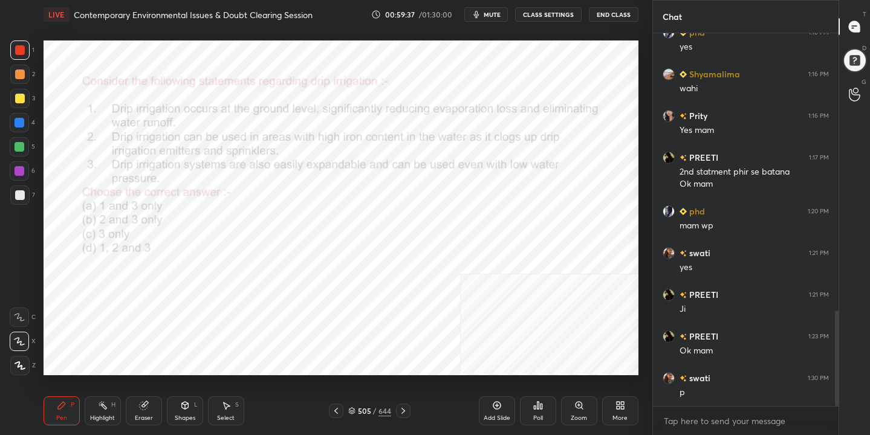
click at [173, 304] on img "grid" at bounding box center [135, 271] width 170 height 91
click at [351, 411] on icon at bounding box center [352, 409] width 6 height 3
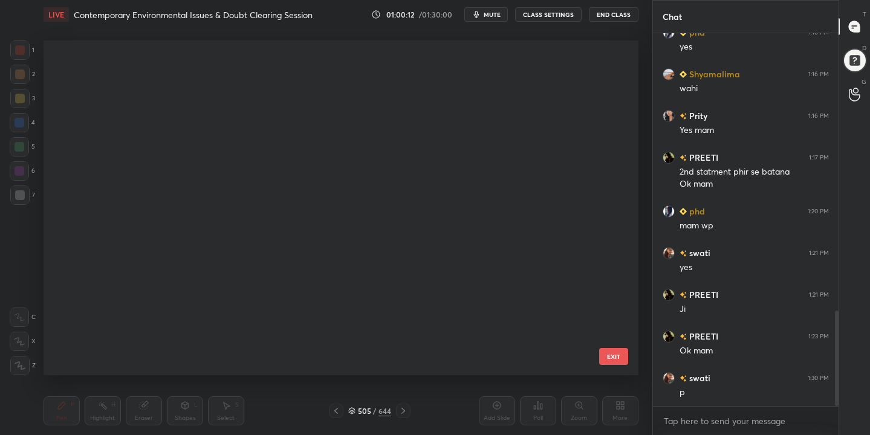
scroll to position [331, 589]
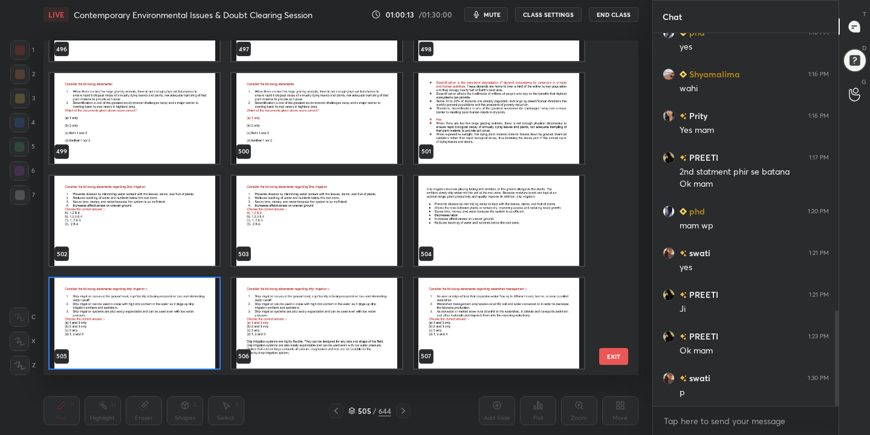
click at [154, 295] on img "grid" at bounding box center [135, 323] width 170 height 91
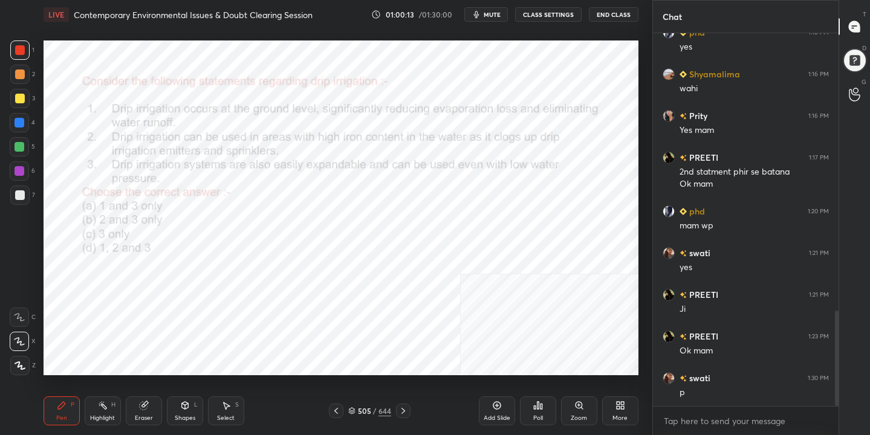
click at [154, 295] on img "grid" at bounding box center [135, 323] width 170 height 91
click at [547, 408] on div "Poll" at bounding box center [538, 411] width 36 height 29
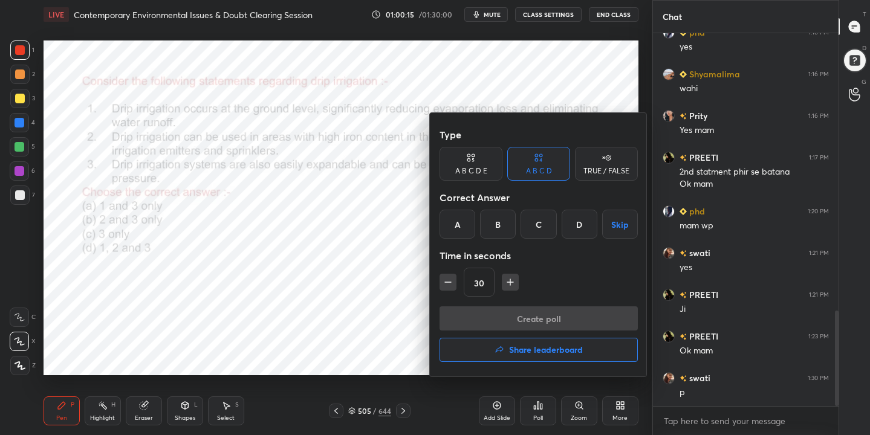
click at [459, 232] on div "A" at bounding box center [458, 224] width 36 height 29
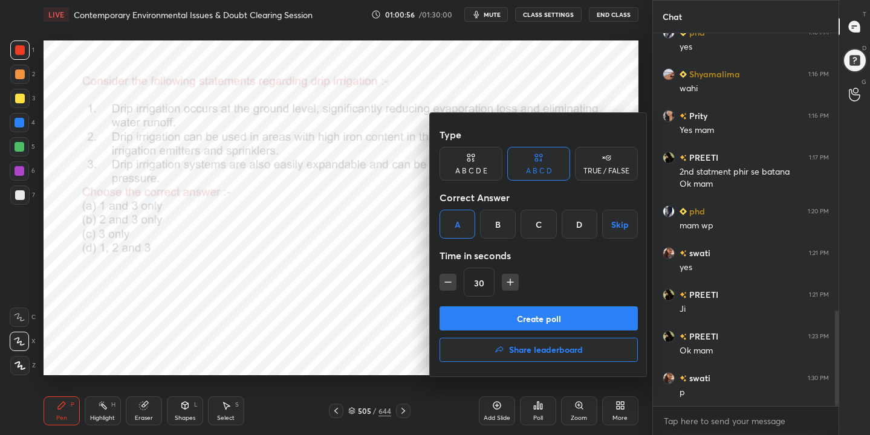
click at [552, 318] on button "Create poll" at bounding box center [539, 319] width 198 height 24
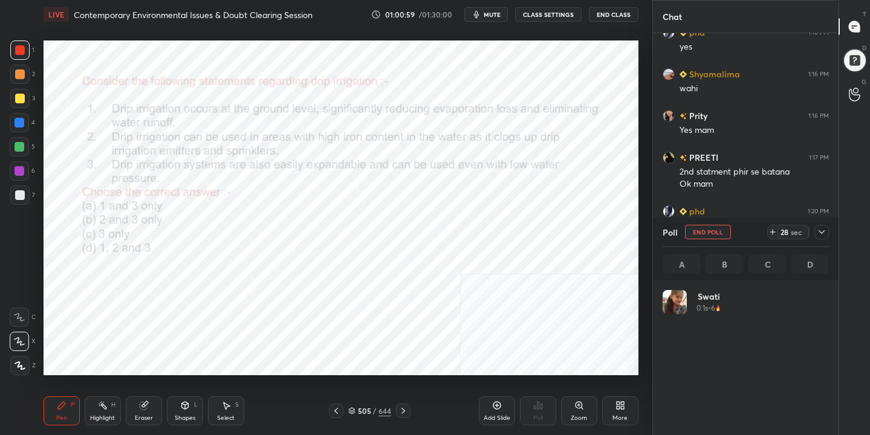
scroll to position [142, 163]
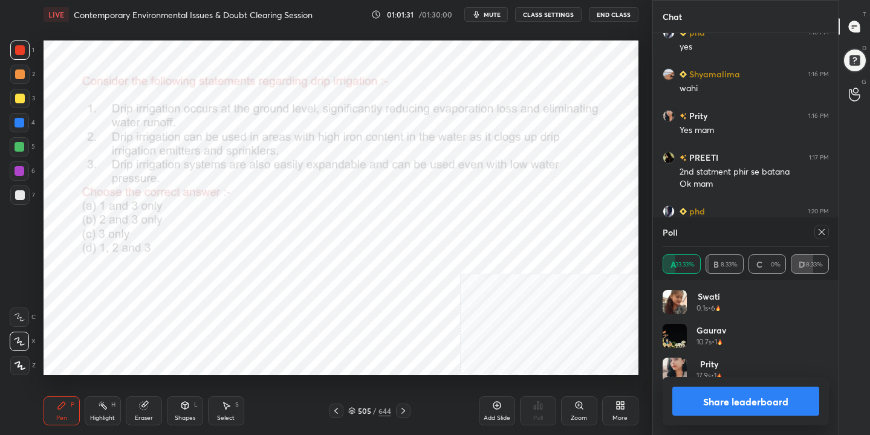
click at [821, 226] on div at bounding box center [822, 232] width 15 height 15
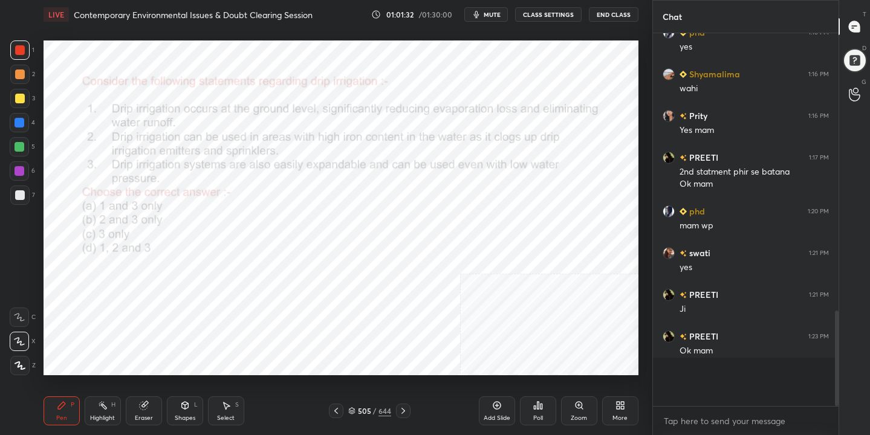
scroll to position [4, 4]
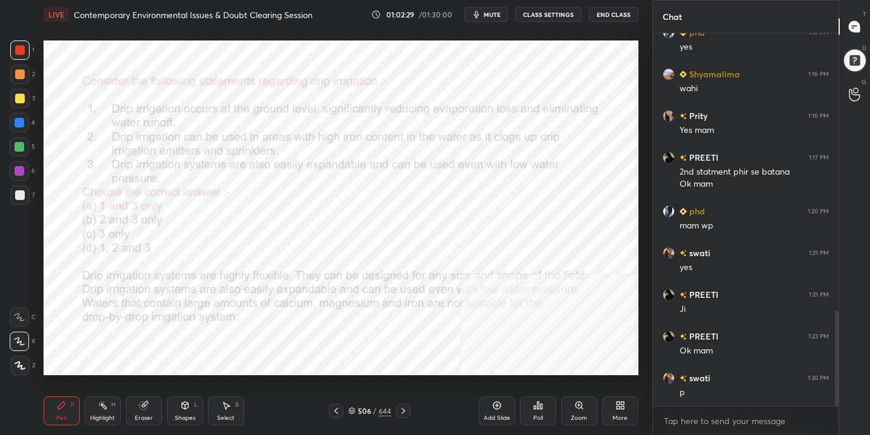
click at [351, 411] on icon at bounding box center [352, 409] width 6 height 3
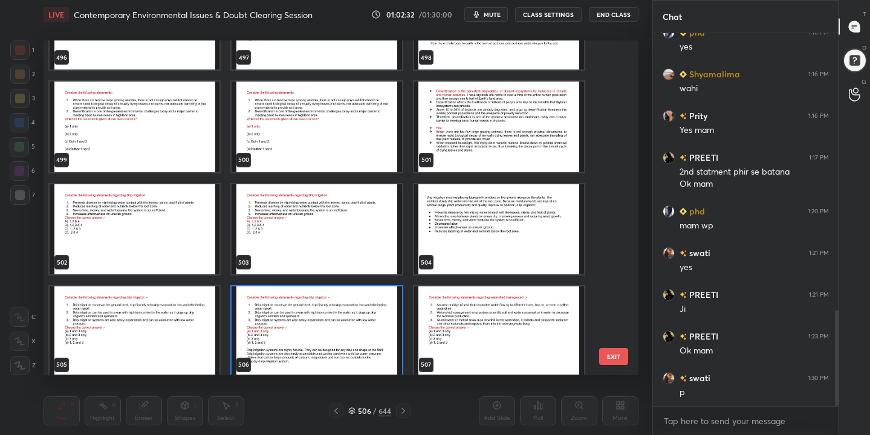
scroll to position [16967, 0]
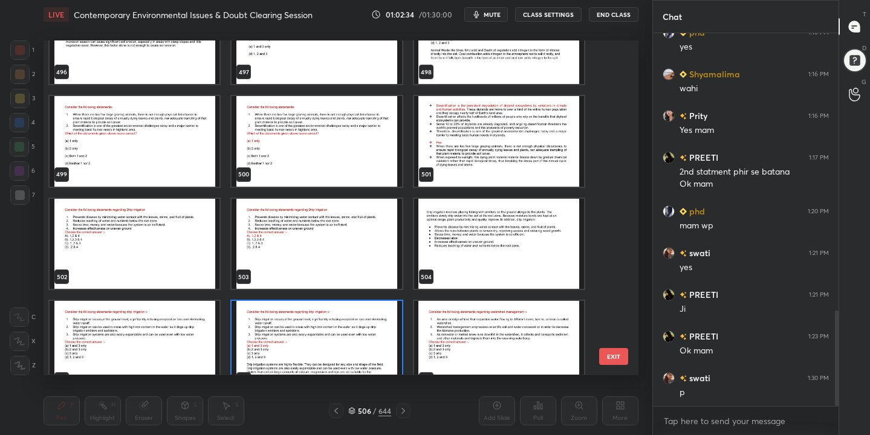
click at [160, 140] on img "grid" at bounding box center [135, 141] width 170 height 91
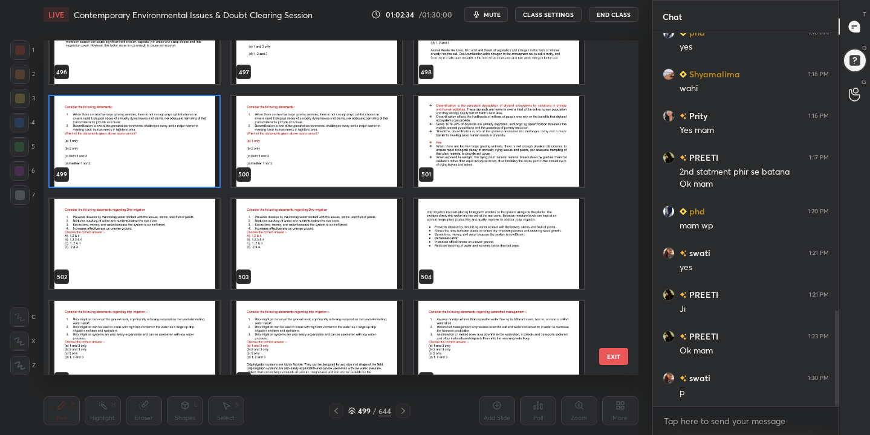
click at [160, 140] on img "grid" at bounding box center [135, 141] width 170 height 91
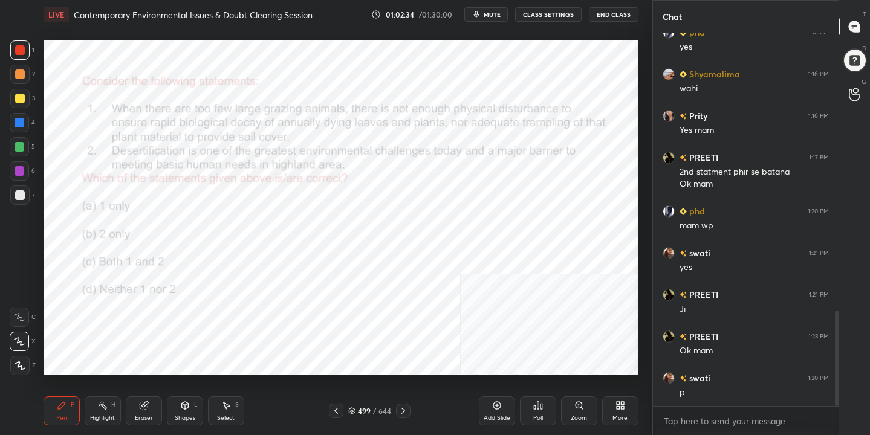
click at [160, 140] on img "grid" at bounding box center [135, 141] width 170 height 91
click at [356, 408] on div "499 / 644" at bounding box center [369, 411] width 43 height 11
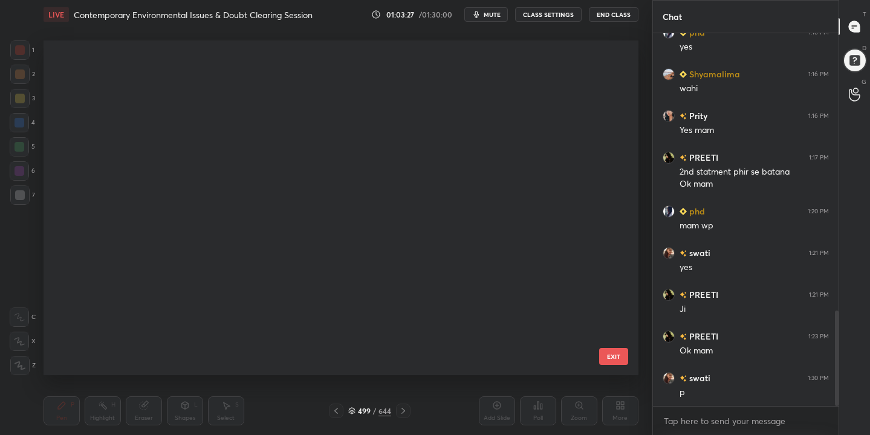
scroll to position [331, 589]
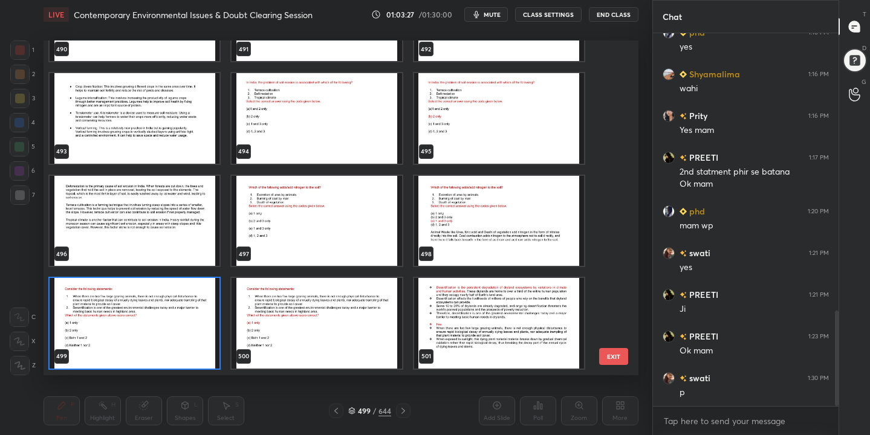
click at [125, 304] on img "grid" at bounding box center [135, 323] width 170 height 91
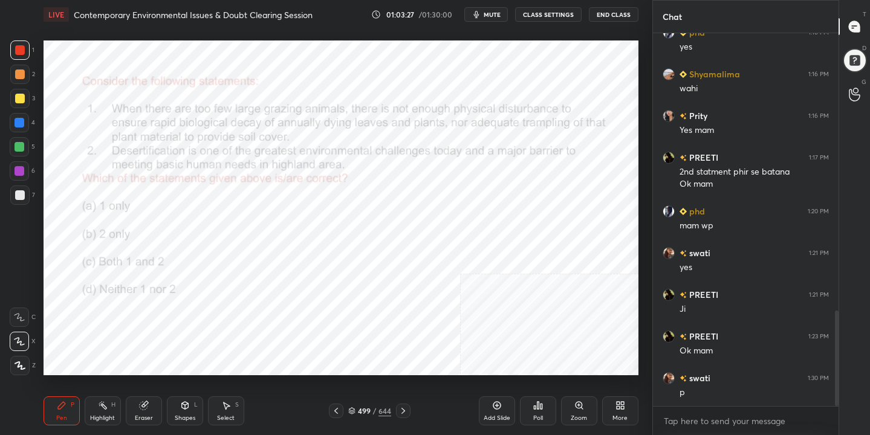
click at [125, 304] on img "grid" at bounding box center [135, 323] width 170 height 91
click at [537, 406] on icon at bounding box center [538, 405] width 2 height 7
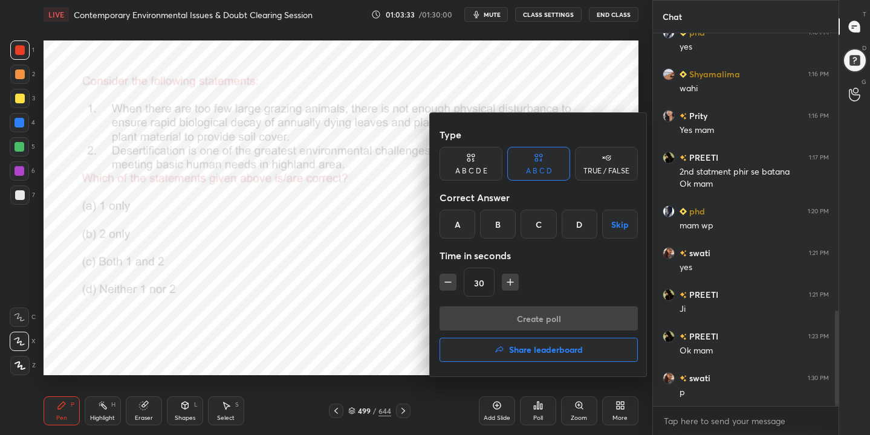
click at [458, 232] on div "A" at bounding box center [458, 224] width 36 height 29
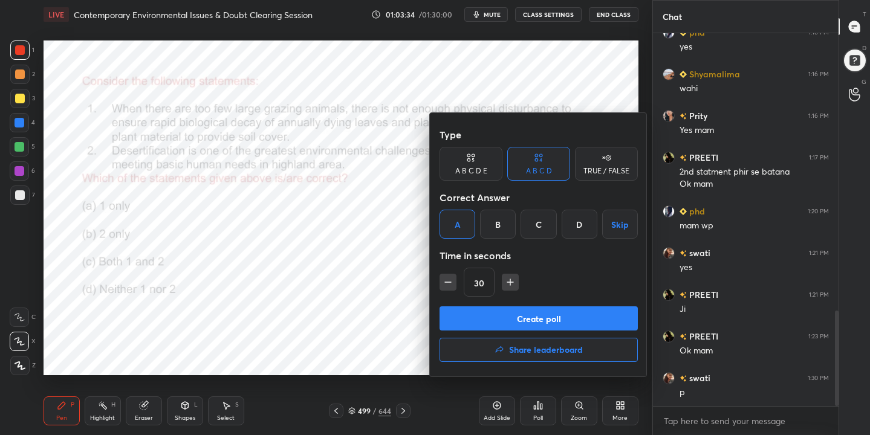
click at [518, 312] on button "Create poll" at bounding box center [539, 319] width 198 height 24
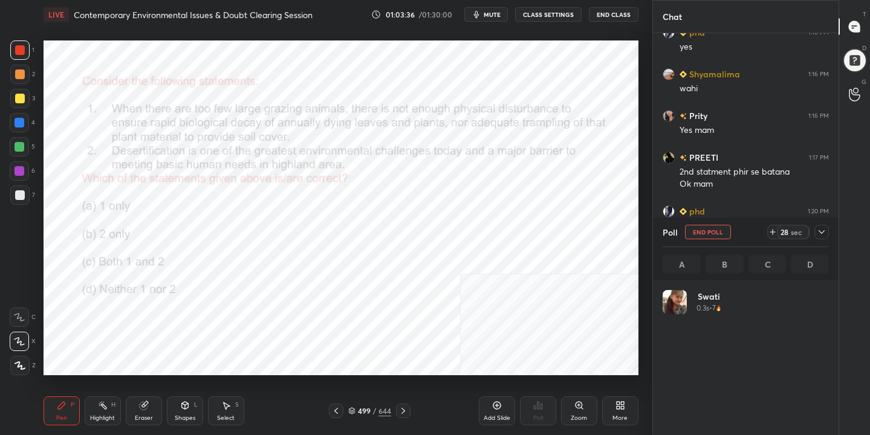
scroll to position [142, 163]
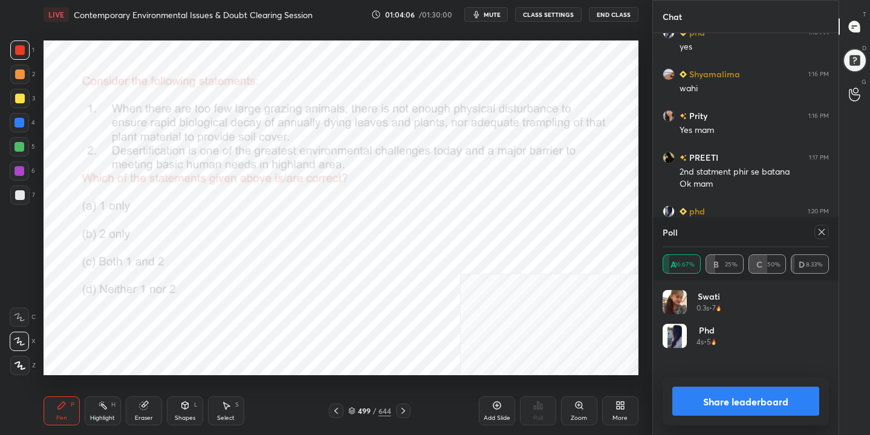
click at [824, 230] on icon at bounding box center [822, 232] width 10 height 10
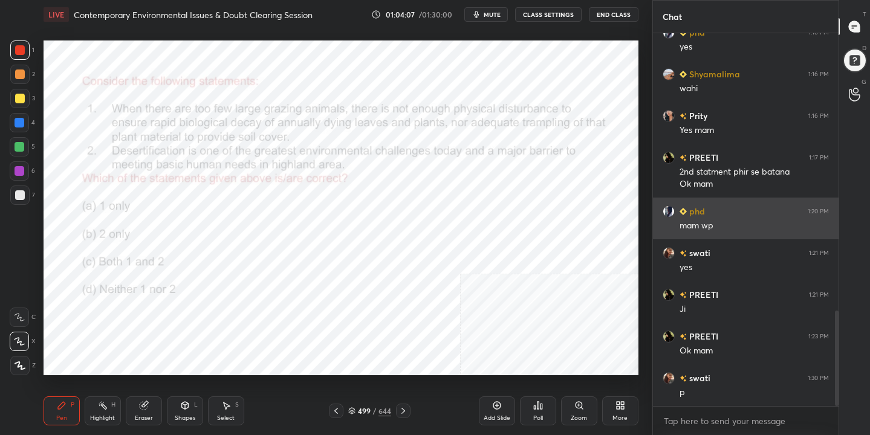
scroll to position [4, 4]
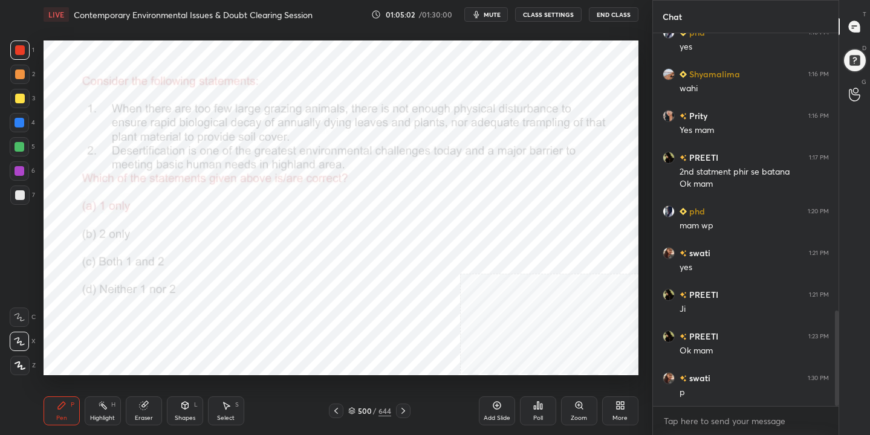
click at [358, 410] on div "500" at bounding box center [364, 411] width 12 height 7
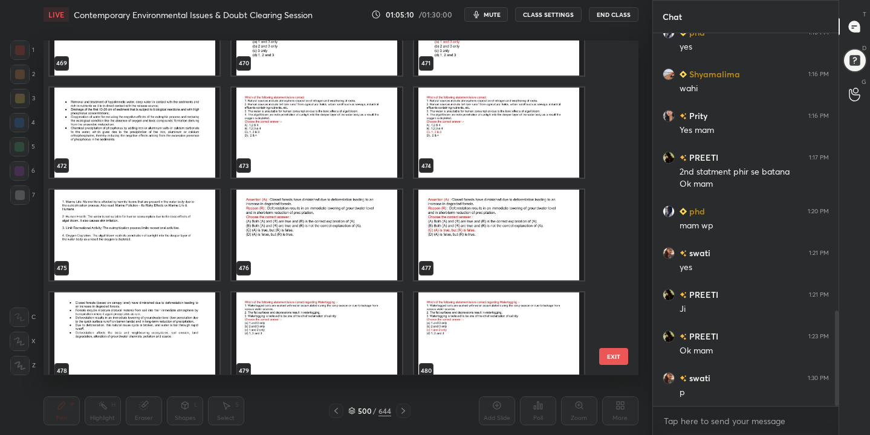
scroll to position [16052, 0]
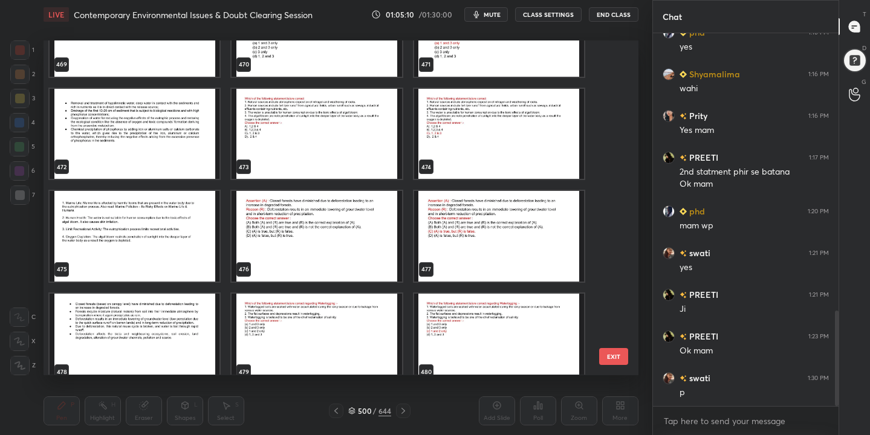
click at [324, 200] on img "grid" at bounding box center [317, 236] width 170 height 91
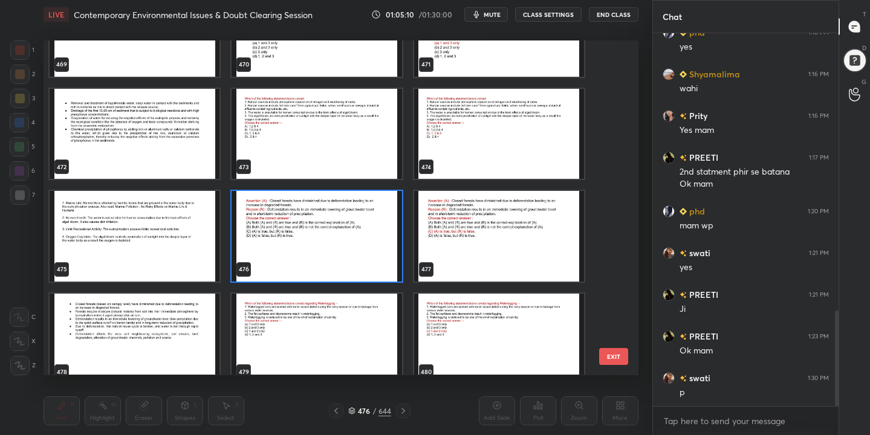
click at [324, 200] on img "grid" at bounding box center [317, 236] width 170 height 91
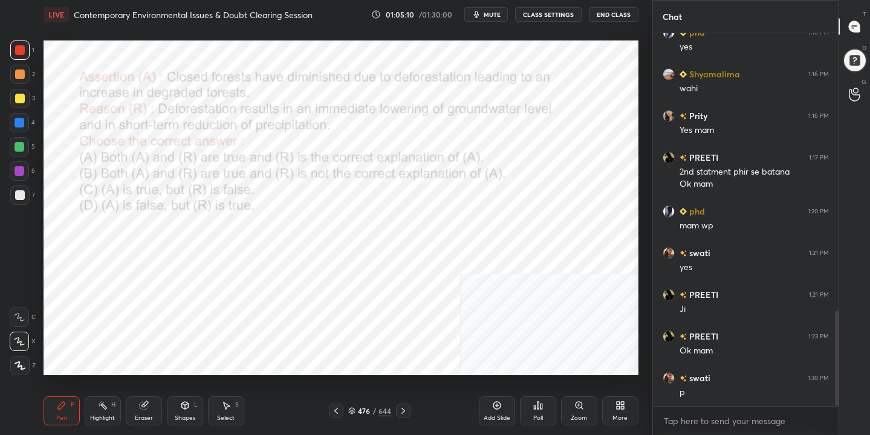
click at [324, 200] on img "grid" at bounding box center [317, 236] width 170 height 91
click at [481, 7] on button "mute" at bounding box center [486, 14] width 44 height 15
click at [352, 410] on icon at bounding box center [351, 411] width 7 height 7
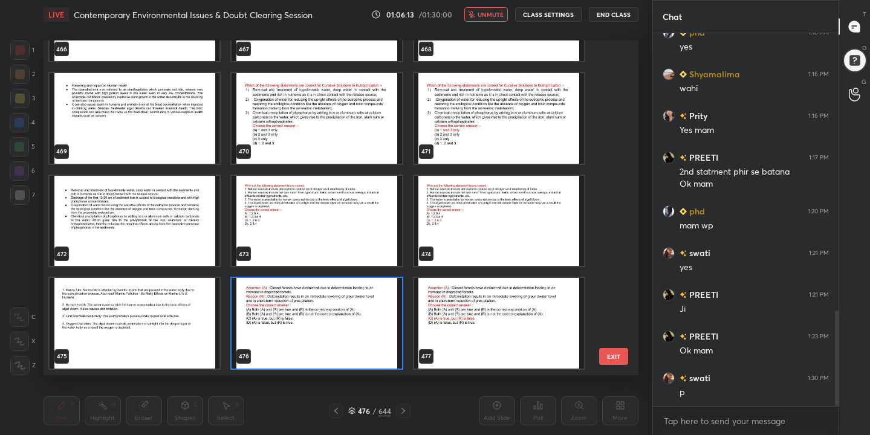
scroll to position [331, 589]
click at [301, 333] on img "grid" at bounding box center [317, 323] width 170 height 91
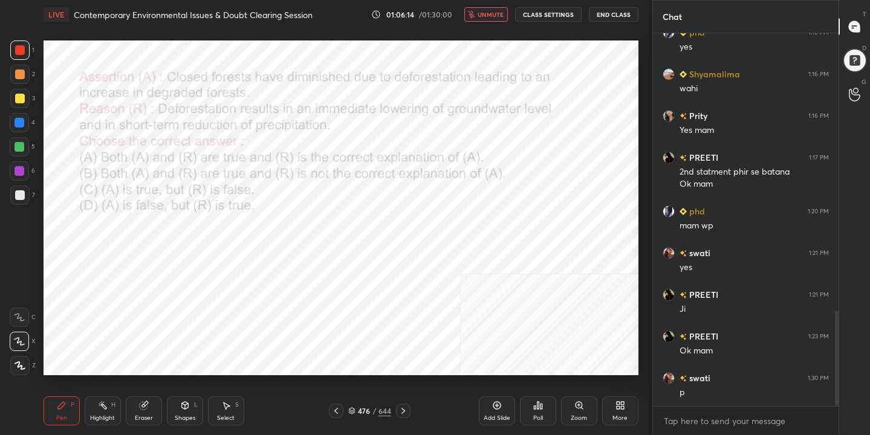
click at [538, 415] on div "Poll" at bounding box center [538, 418] width 10 height 6
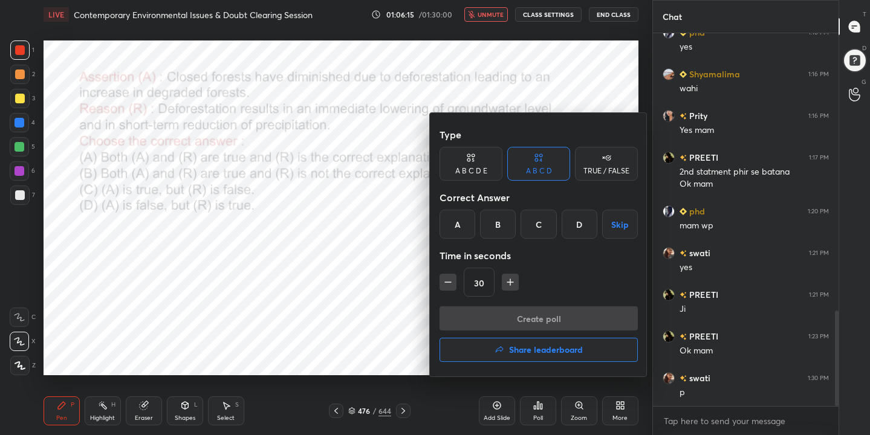
click at [545, 224] on div "C" at bounding box center [539, 224] width 36 height 29
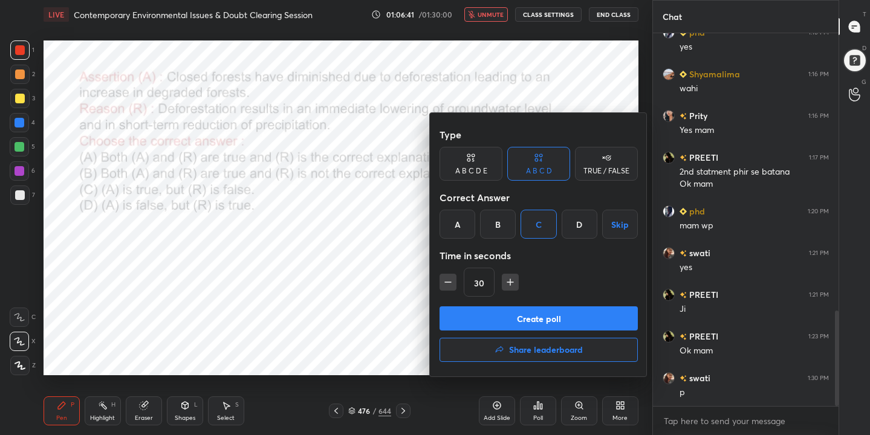
click at [540, 321] on button "Create poll" at bounding box center [539, 319] width 198 height 24
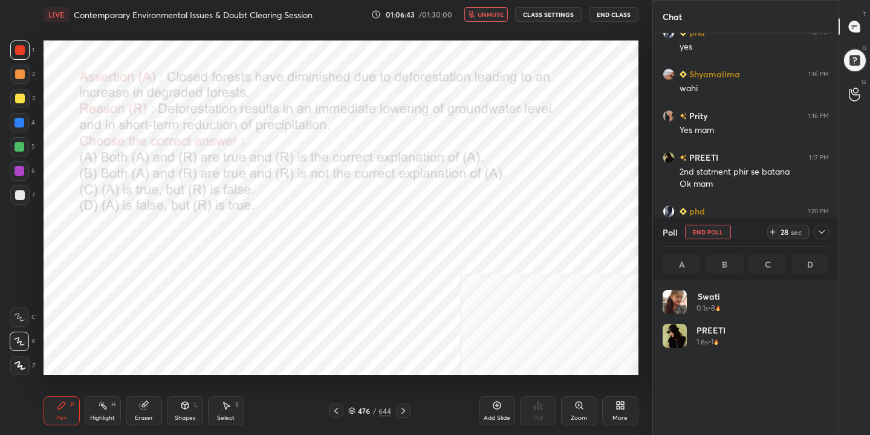
scroll to position [142, 163]
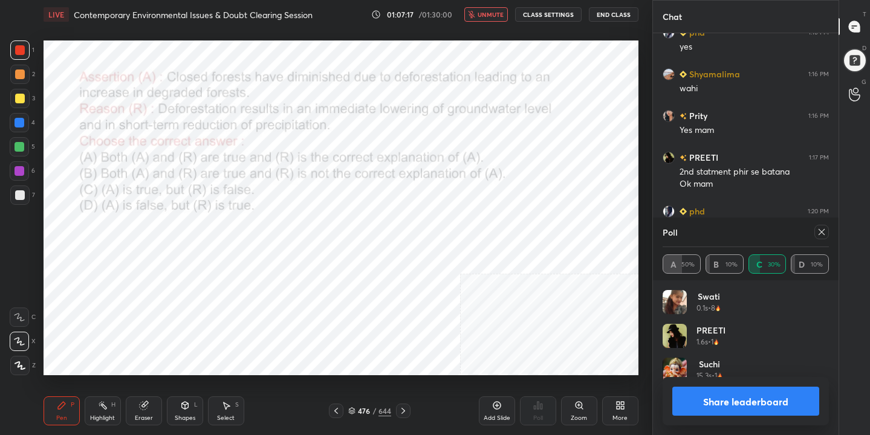
click at [820, 225] on div at bounding box center [822, 232] width 15 height 15
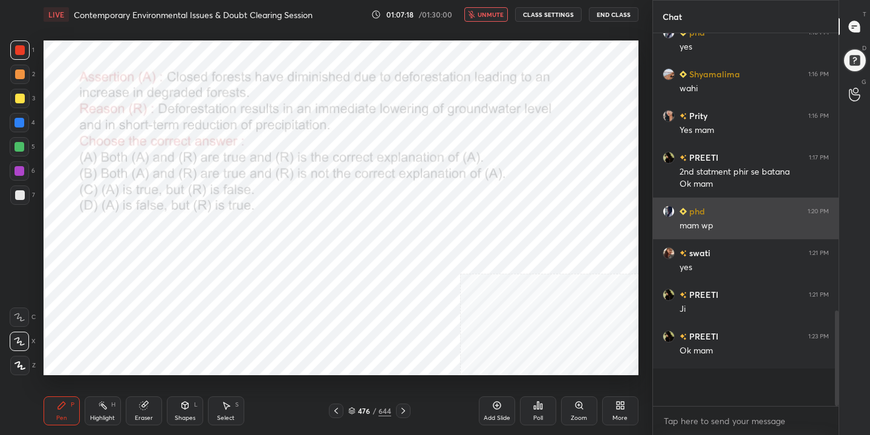
scroll to position [4, 4]
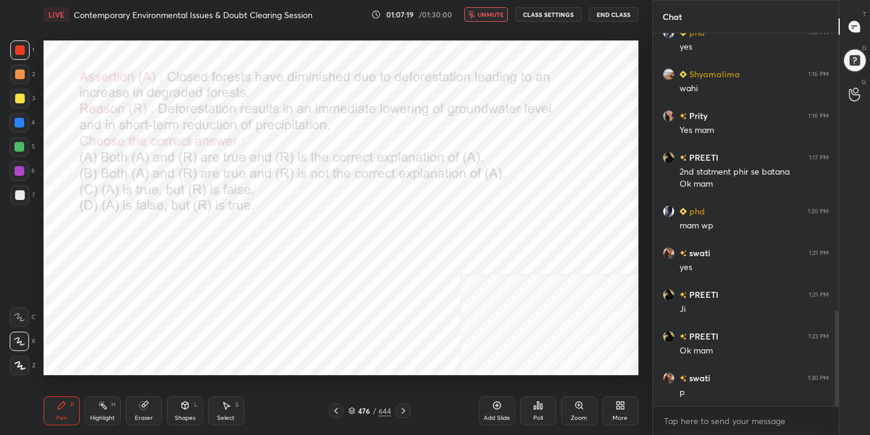
click at [495, 19] on button "unmute" at bounding box center [486, 14] width 44 height 15
click at [353, 411] on icon at bounding box center [352, 409] width 6 height 3
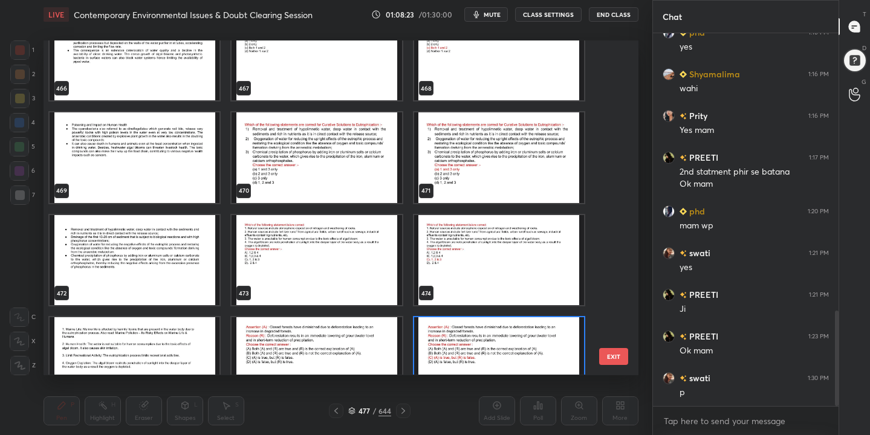
scroll to position [15904, 0]
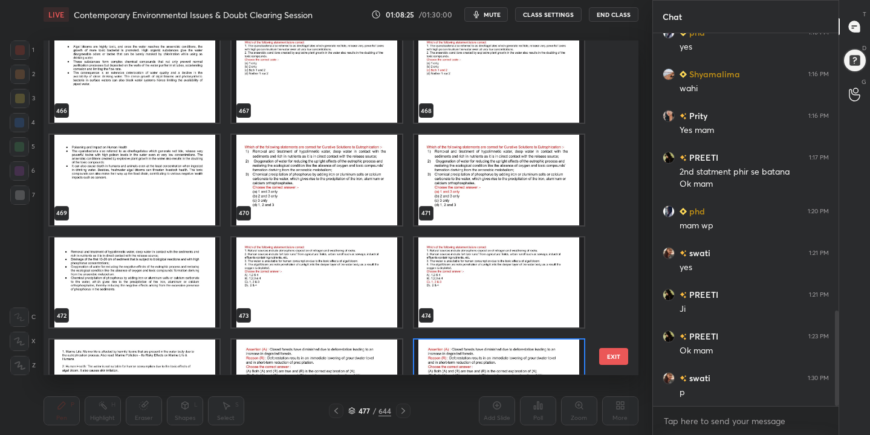
click at [345, 161] on img "grid" at bounding box center [317, 180] width 170 height 91
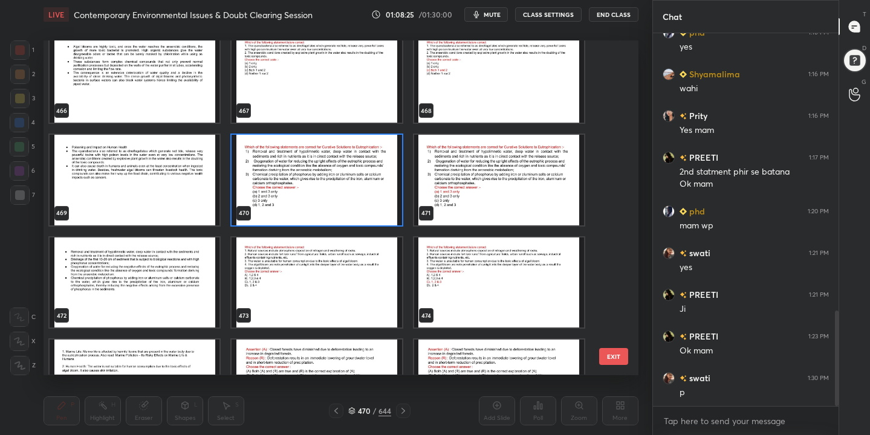
click at [345, 161] on img "grid" at bounding box center [317, 180] width 170 height 91
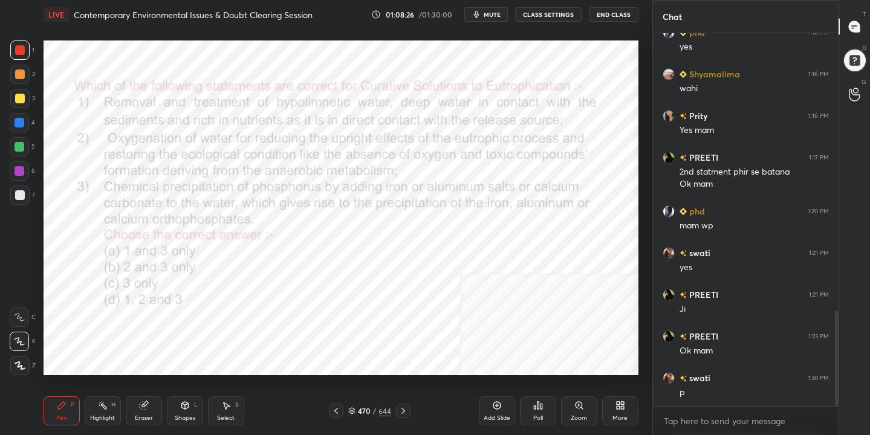
click at [345, 161] on img "grid" at bounding box center [317, 180] width 170 height 91
click at [495, 16] on span "mute" at bounding box center [492, 14] width 17 height 8
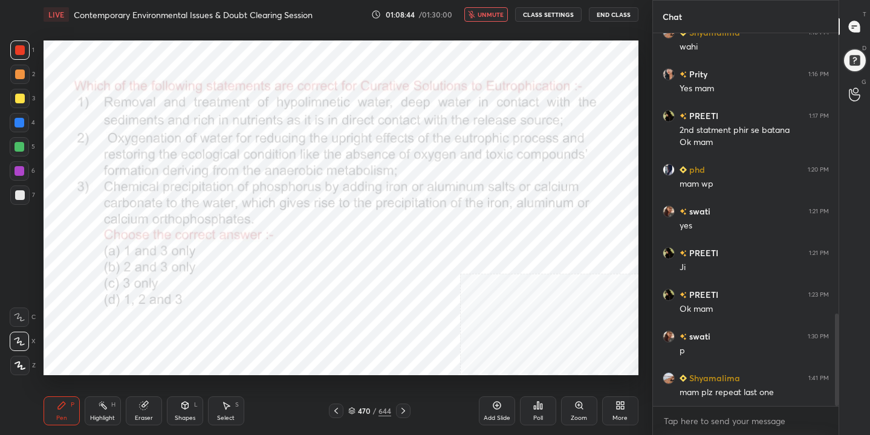
click at [495, 15] on span "unmute" at bounding box center [491, 14] width 26 height 8
click at [353, 411] on icon at bounding box center [351, 411] width 7 height 7
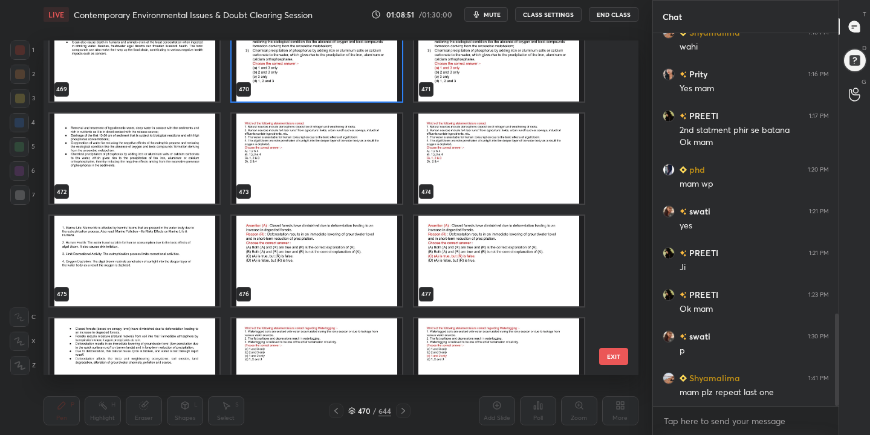
scroll to position [16027, 0]
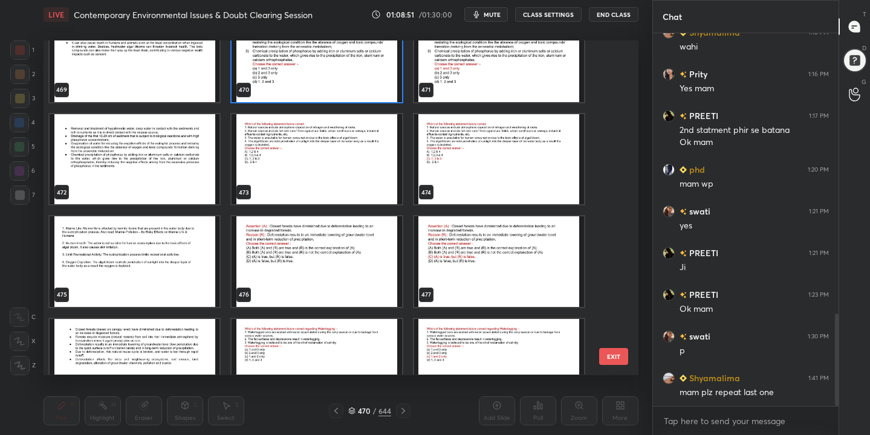
click at [339, 278] on img "grid" at bounding box center [317, 262] width 170 height 91
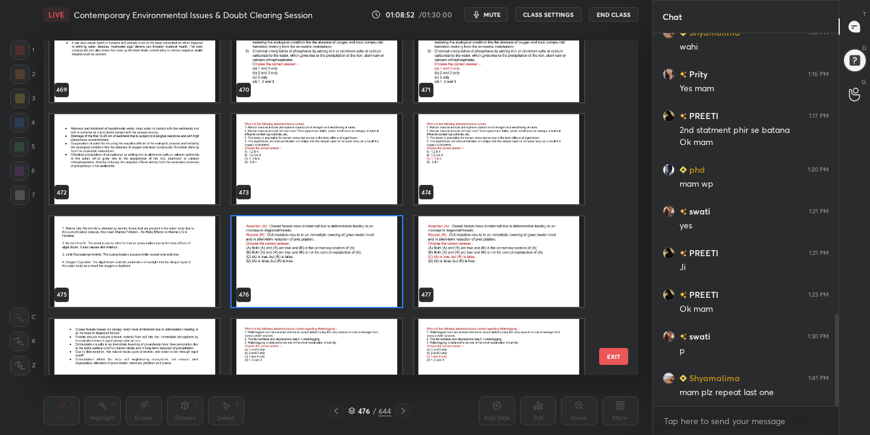
click at [339, 278] on img "grid" at bounding box center [317, 262] width 170 height 91
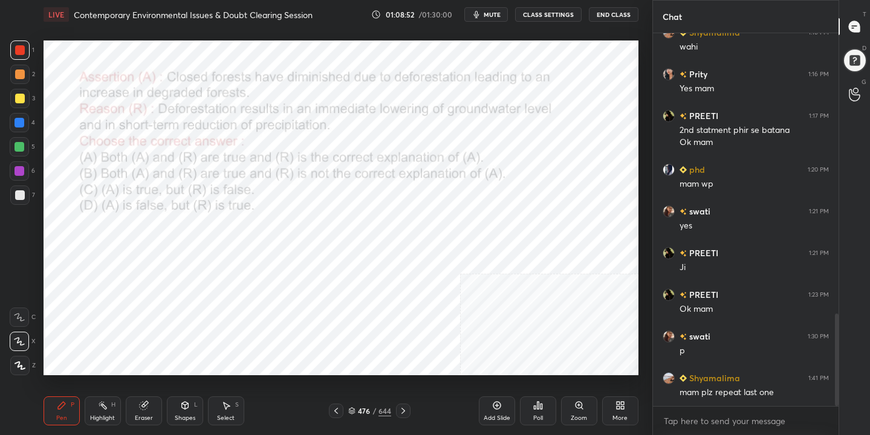
click at [339, 278] on img "grid" at bounding box center [317, 262] width 170 height 91
click at [358, 411] on div "477" at bounding box center [364, 411] width 12 height 7
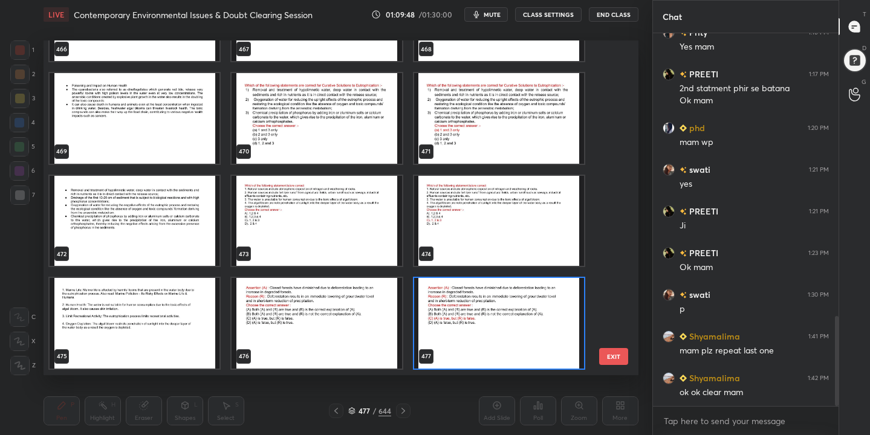
scroll to position [15934, 0]
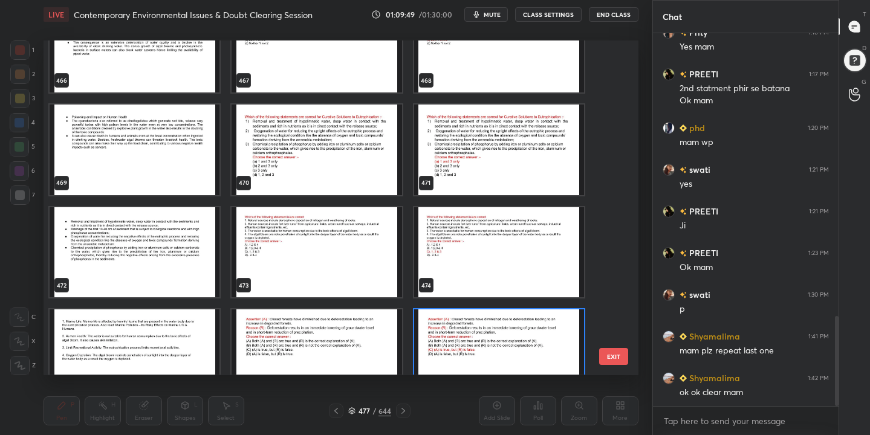
click at [328, 164] on img "grid" at bounding box center [317, 150] width 170 height 91
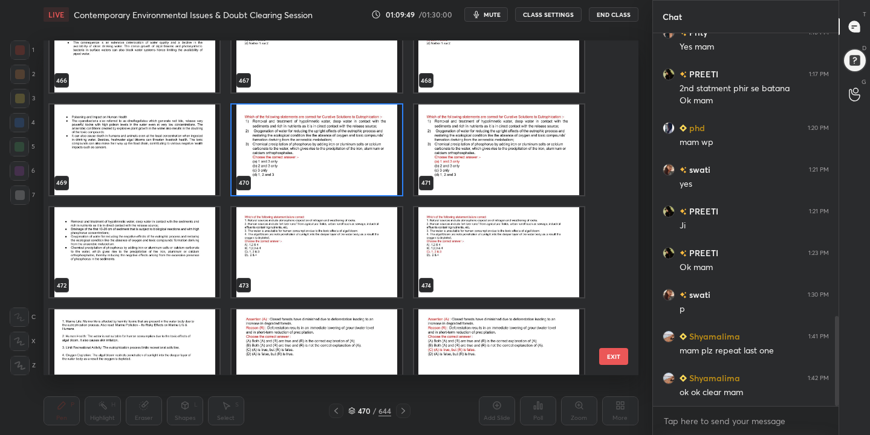
click at [328, 164] on img "grid" at bounding box center [317, 150] width 170 height 91
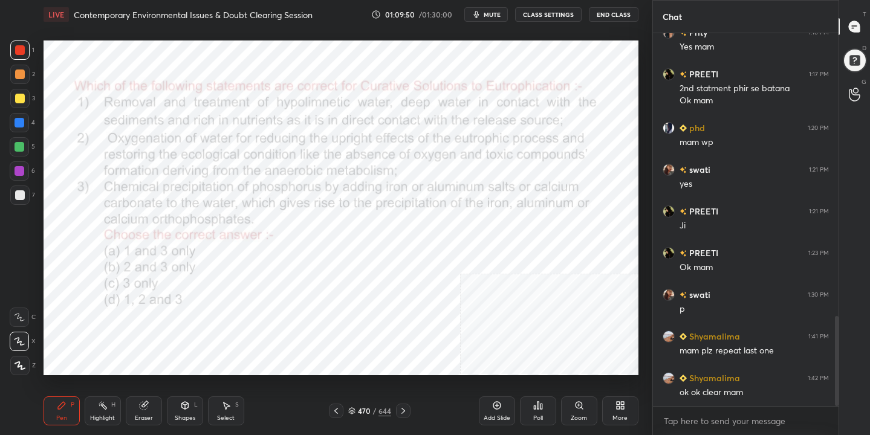
click at [495, 15] on span "mute" at bounding box center [492, 14] width 17 height 8
click at [350, 409] on icon at bounding box center [351, 411] width 7 height 7
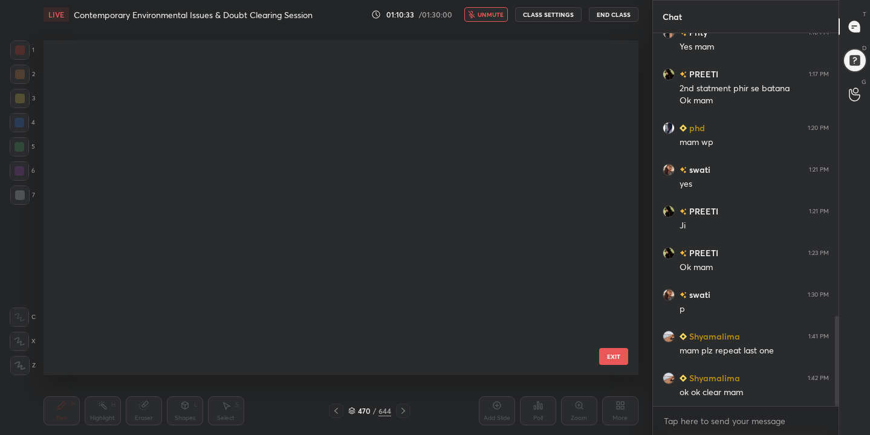
scroll to position [331, 589]
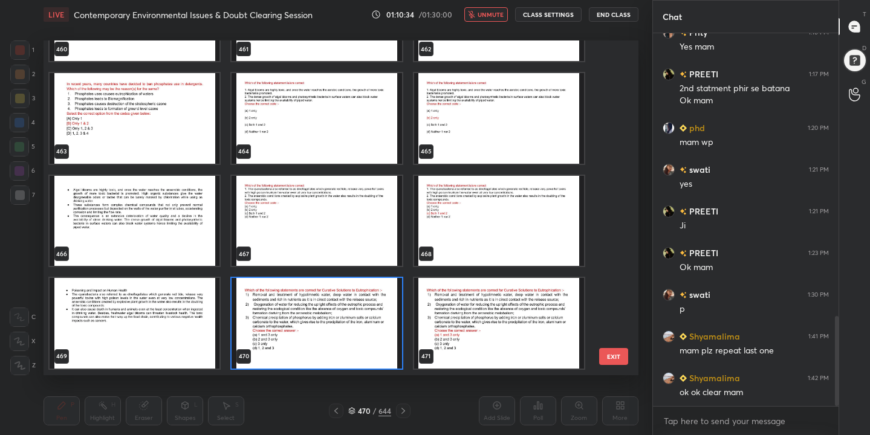
click at [267, 336] on img "grid" at bounding box center [317, 323] width 170 height 91
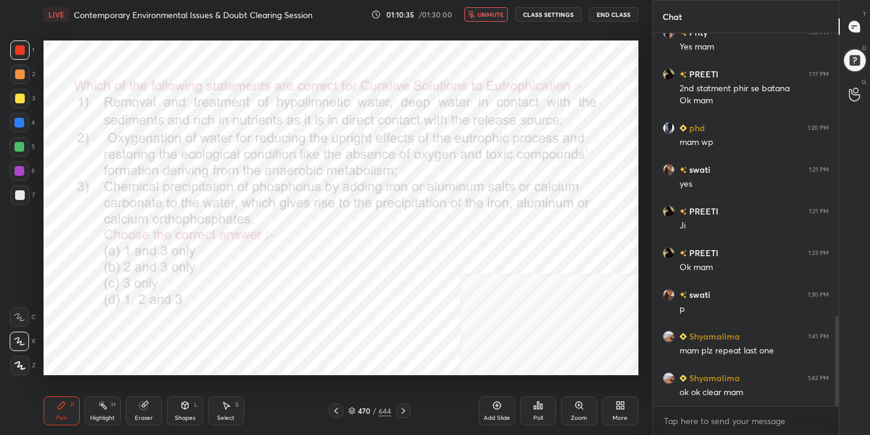
click at [551, 418] on div "Poll" at bounding box center [538, 411] width 36 height 29
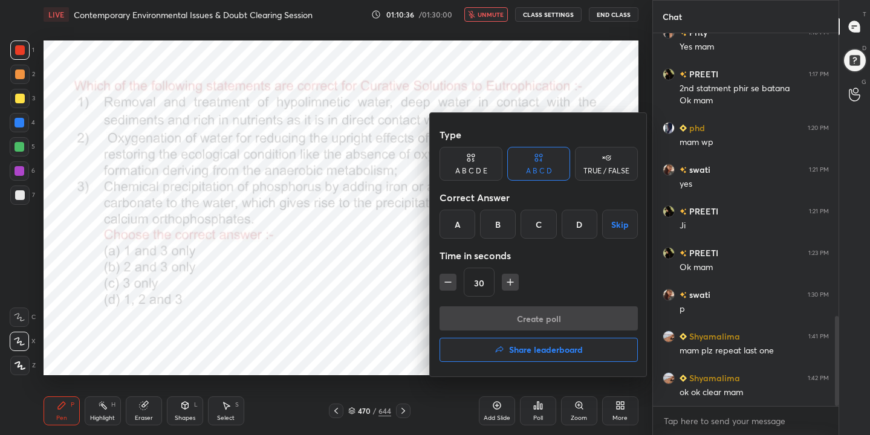
click at [464, 227] on div "A" at bounding box center [458, 224] width 36 height 29
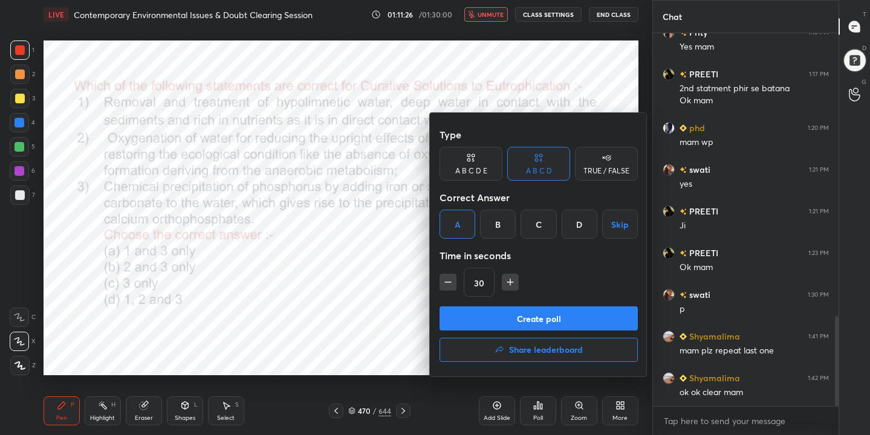
click at [529, 324] on button "Create poll" at bounding box center [539, 319] width 198 height 24
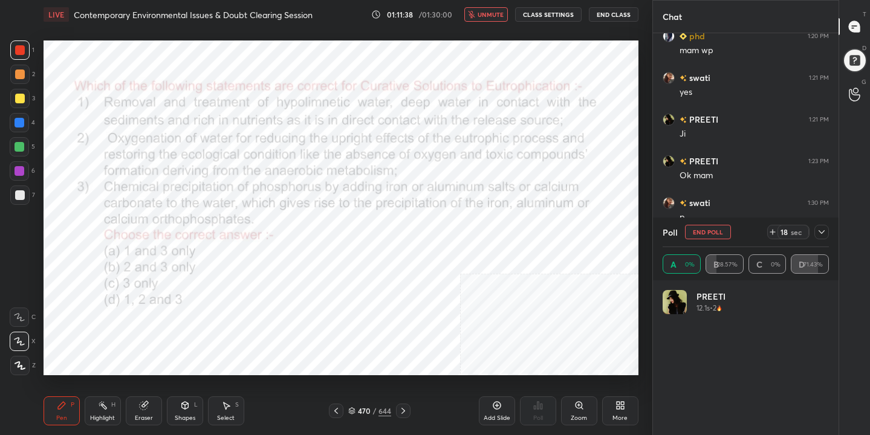
scroll to position [142, 163]
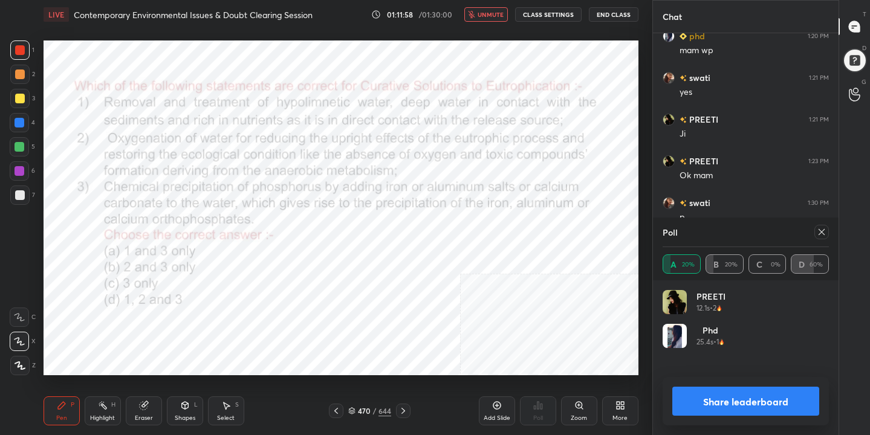
click at [824, 229] on icon at bounding box center [822, 232] width 6 height 6
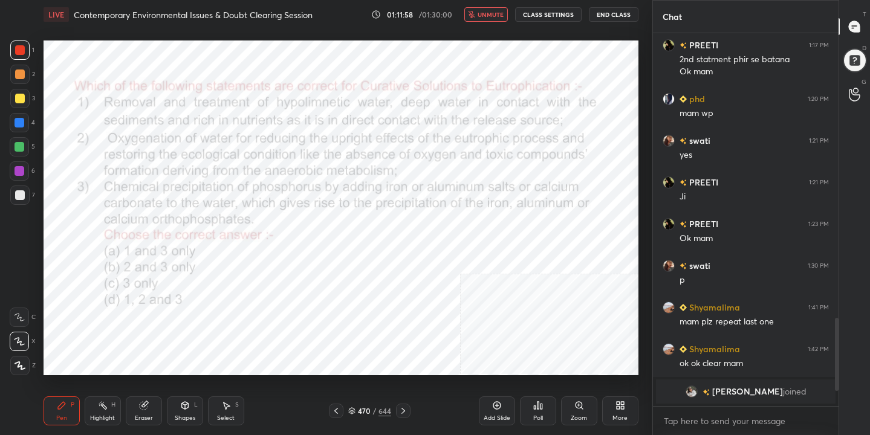
scroll to position [1199, 0]
click at [487, 11] on span "unmute" at bounding box center [491, 14] width 26 height 8
click at [353, 408] on icon at bounding box center [352, 409] width 6 height 3
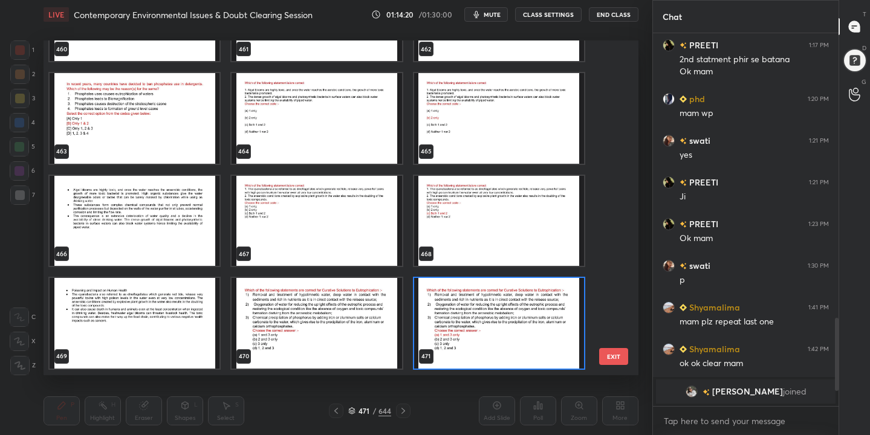
scroll to position [331, 589]
click at [323, 122] on img "grid" at bounding box center [317, 118] width 170 height 91
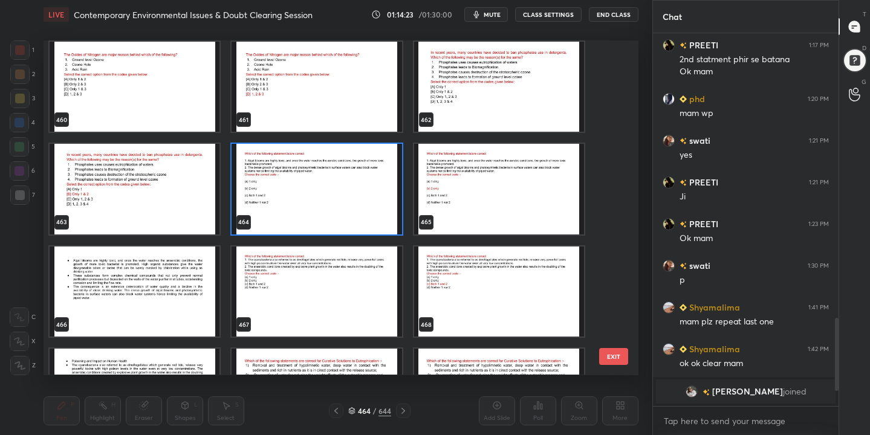
click at [478, 103] on img "grid" at bounding box center [499, 87] width 170 height 91
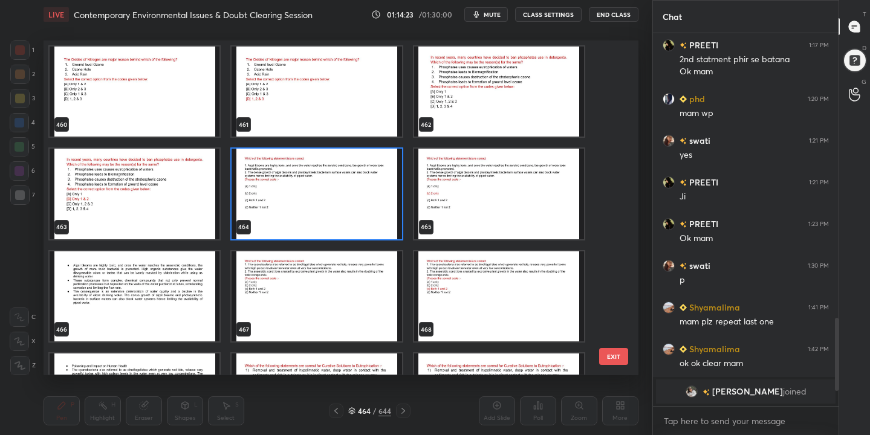
click at [478, 103] on div "460 461 462 463 464 465 466 467 468 469 470 471 472 473 474" at bounding box center [331, 208] width 574 height 334
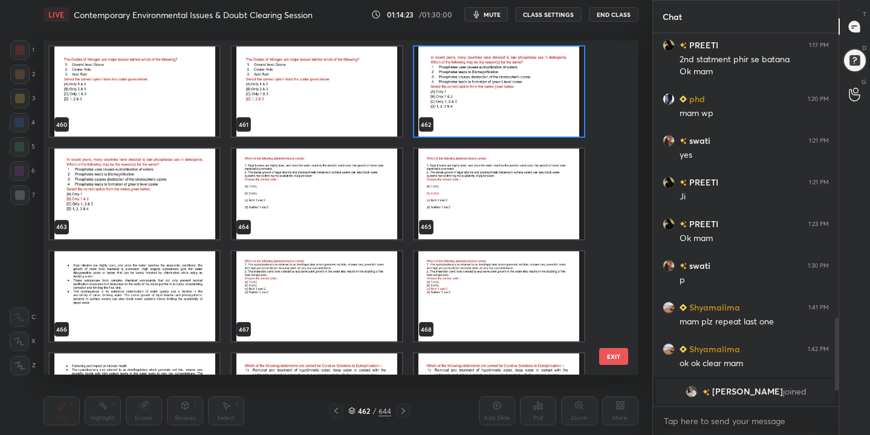
click at [478, 103] on img "grid" at bounding box center [499, 92] width 170 height 91
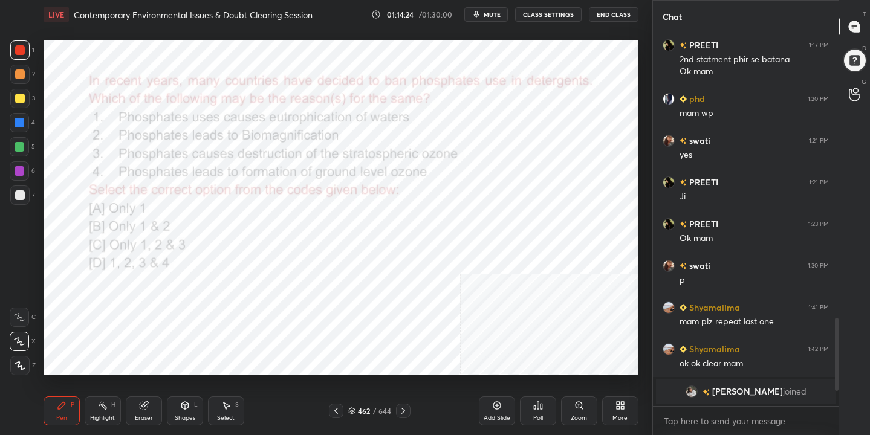
click at [501, 19] on button "mute" at bounding box center [486, 14] width 44 height 15
click at [350, 414] on icon at bounding box center [351, 411] width 7 height 7
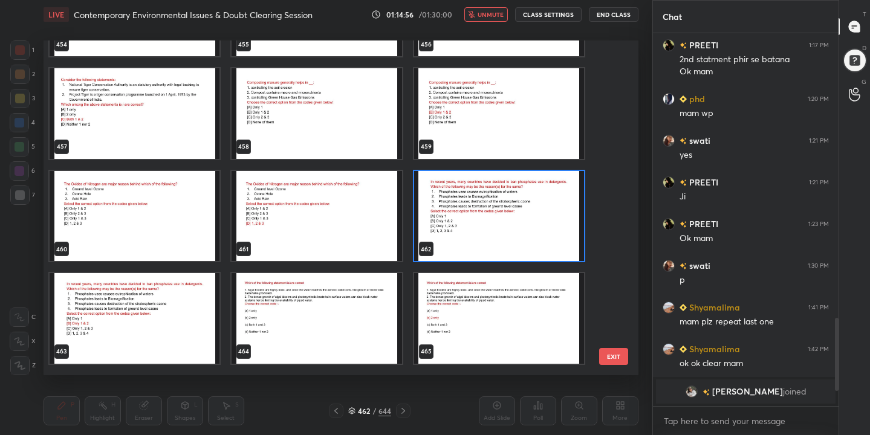
scroll to position [15562, 0]
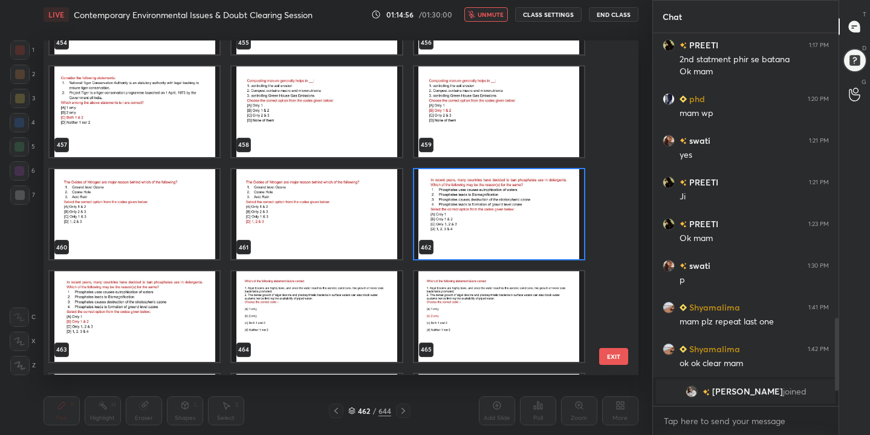
click at [472, 168] on div "462" at bounding box center [498, 214] width 172 height 93
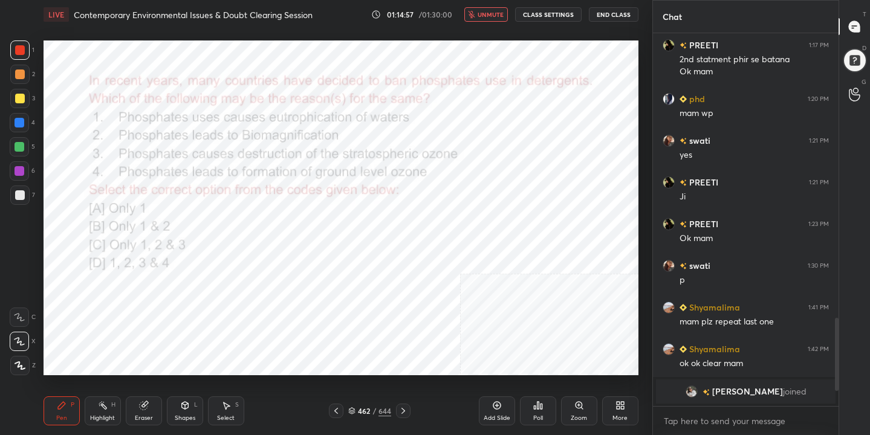
click at [467, 192] on img "grid" at bounding box center [499, 214] width 170 height 91
click at [542, 405] on icon at bounding box center [542, 406] width 2 height 5
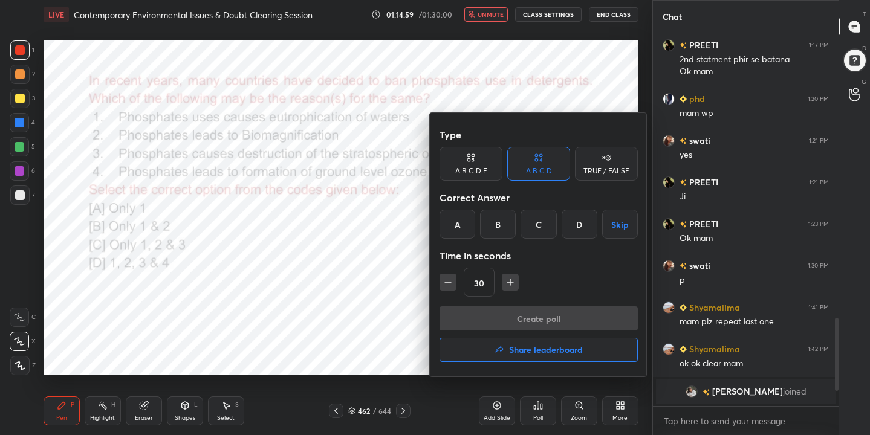
click at [492, 225] on div "B" at bounding box center [498, 224] width 36 height 29
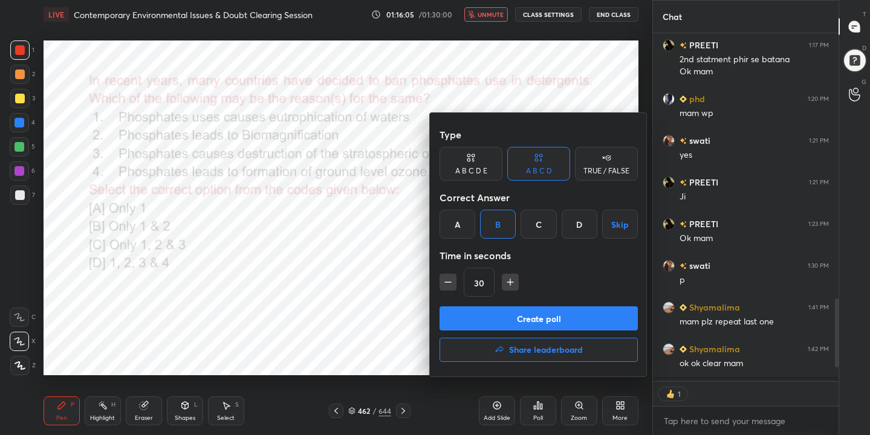
scroll to position [345, 182]
click at [536, 315] on button "Create poll" at bounding box center [539, 319] width 198 height 24
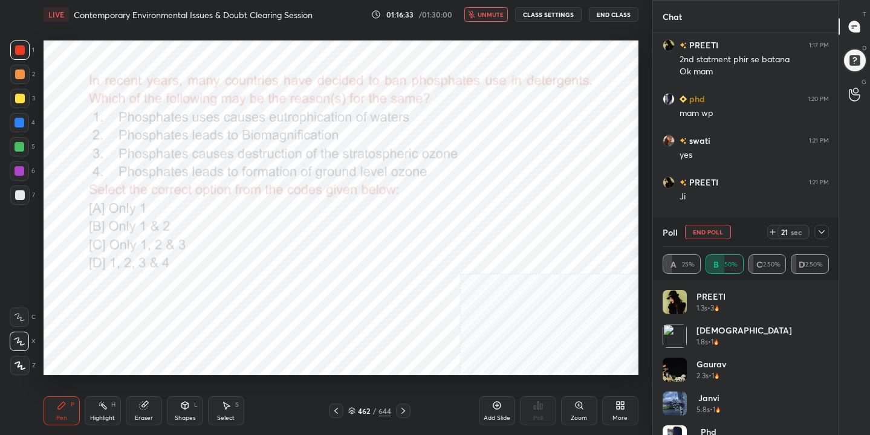
scroll to position [1262, 0]
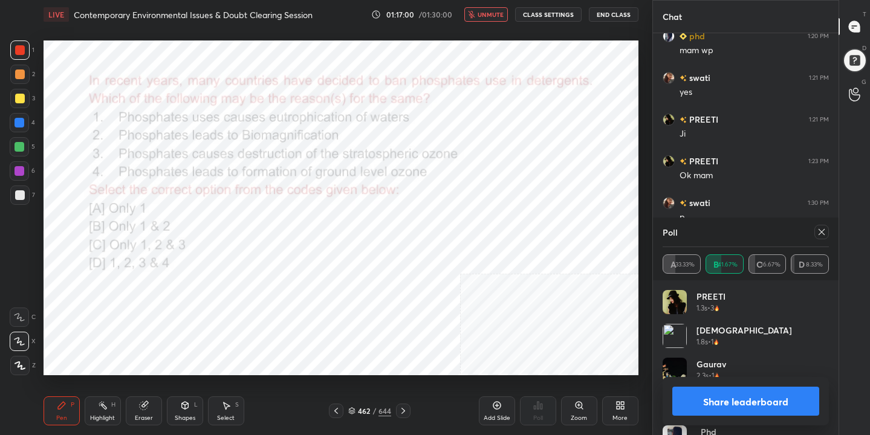
click at [821, 232] on icon at bounding box center [822, 232] width 6 height 6
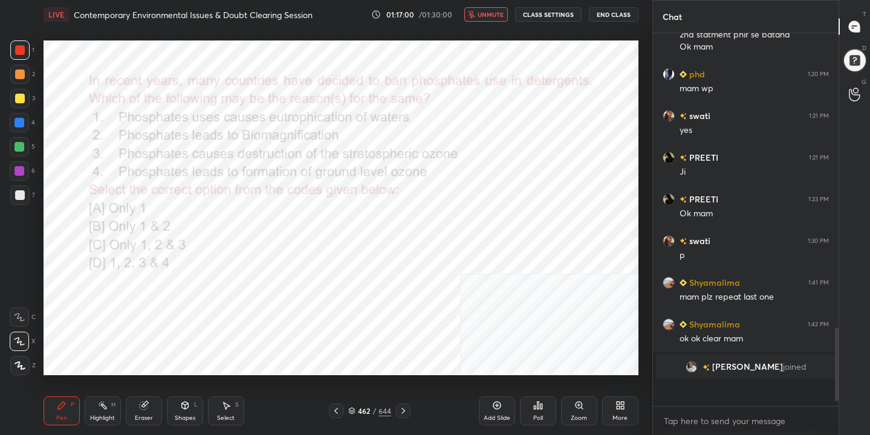
scroll to position [1199, 0]
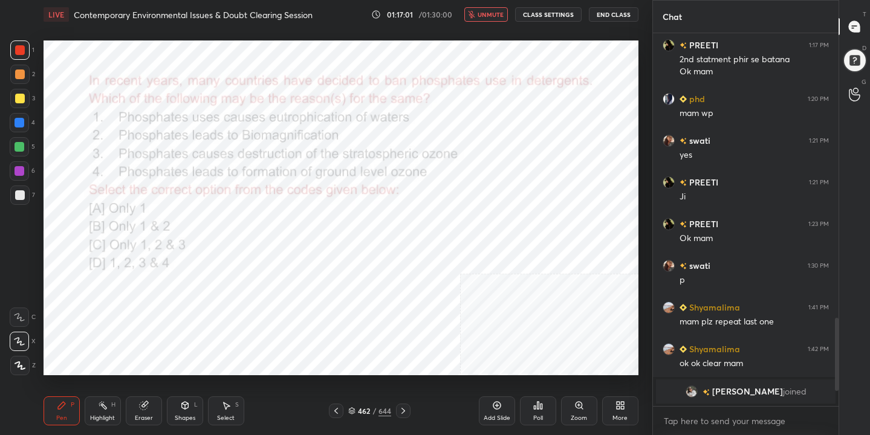
click at [492, 18] on span "unmute" at bounding box center [491, 14] width 26 height 8
click at [363, 409] on div "463" at bounding box center [364, 411] width 12 height 7
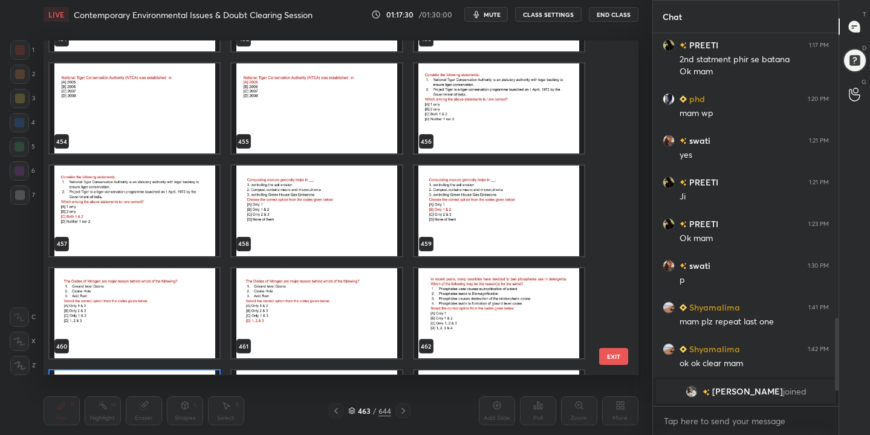
scroll to position [15339, 0]
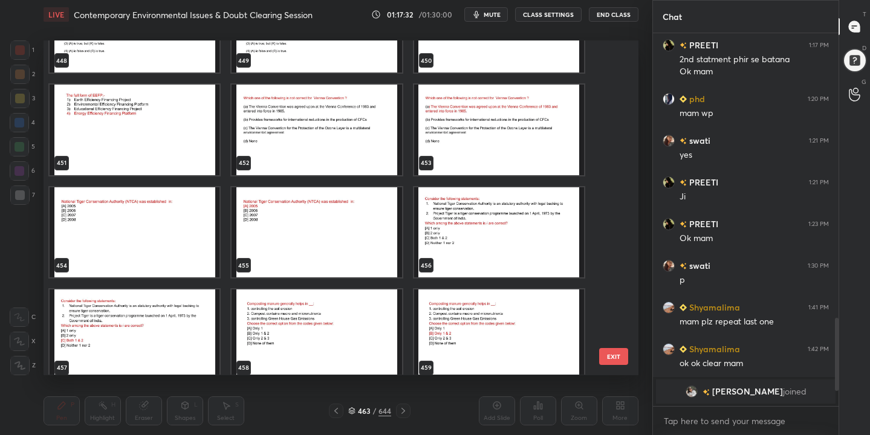
click at [161, 213] on img "grid" at bounding box center [135, 232] width 170 height 91
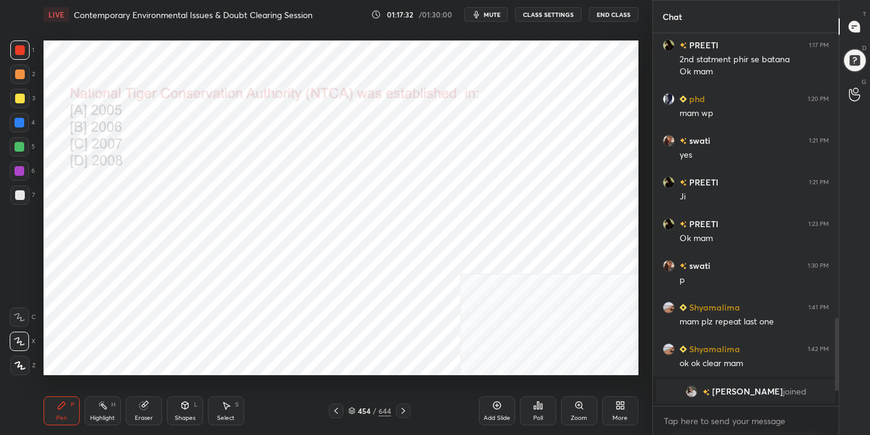
click at [161, 213] on img "grid" at bounding box center [135, 232] width 170 height 91
click at [486, 12] on span "mute" at bounding box center [492, 14] width 17 height 8
click at [353, 410] on icon at bounding box center [352, 409] width 6 height 3
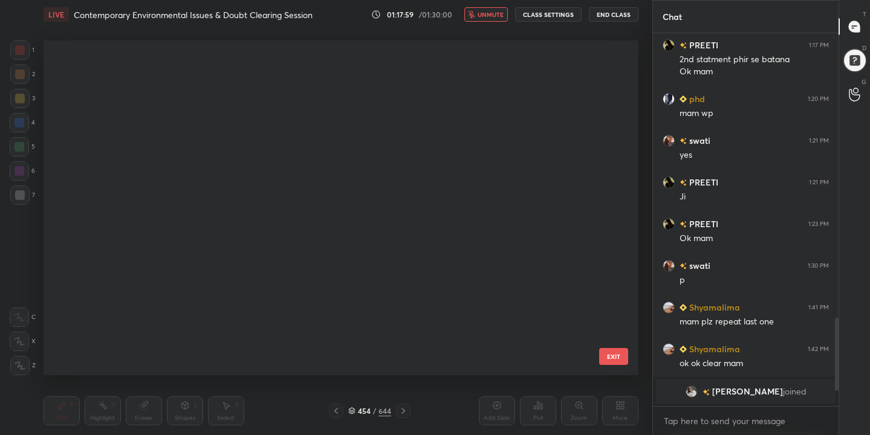
scroll to position [331, 589]
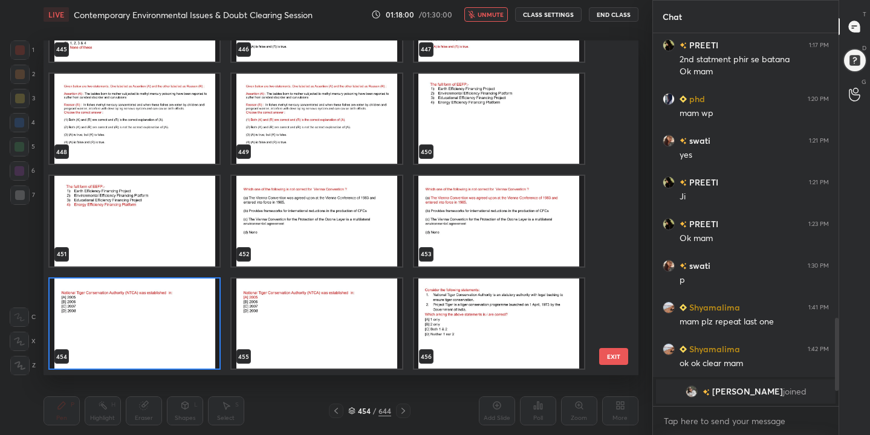
click at [187, 320] on img "grid" at bounding box center [135, 324] width 170 height 91
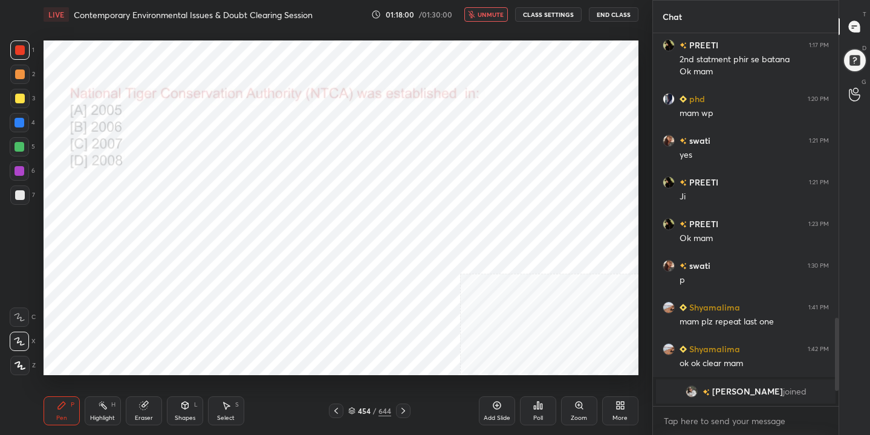
click at [187, 320] on img "grid" at bounding box center [135, 324] width 170 height 91
click at [534, 402] on icon at bounding box center [538, 406] width 10 height 10
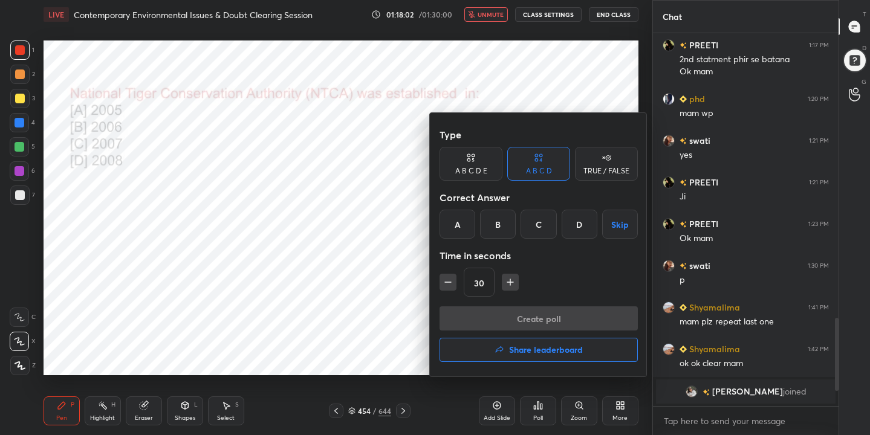
click at [459, 221] on div "A" at bounding box center [458, 224] width 36 height 29
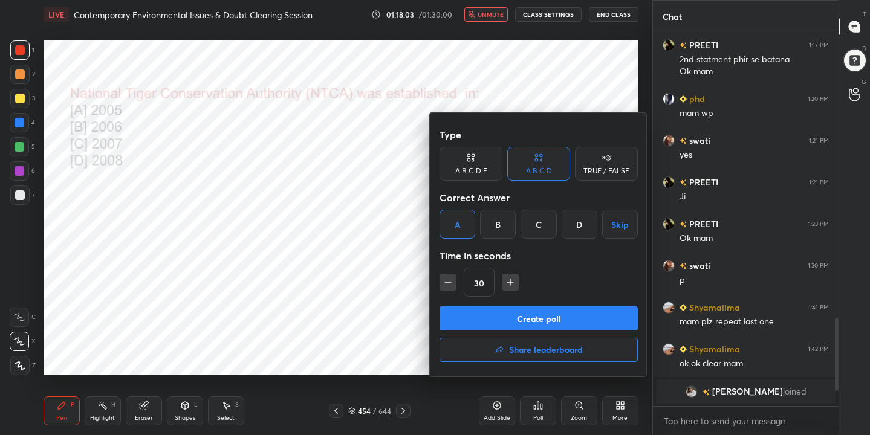
click at [529, 322] on button "Create poll" at bounding box center [539, 319] width 198 height 24
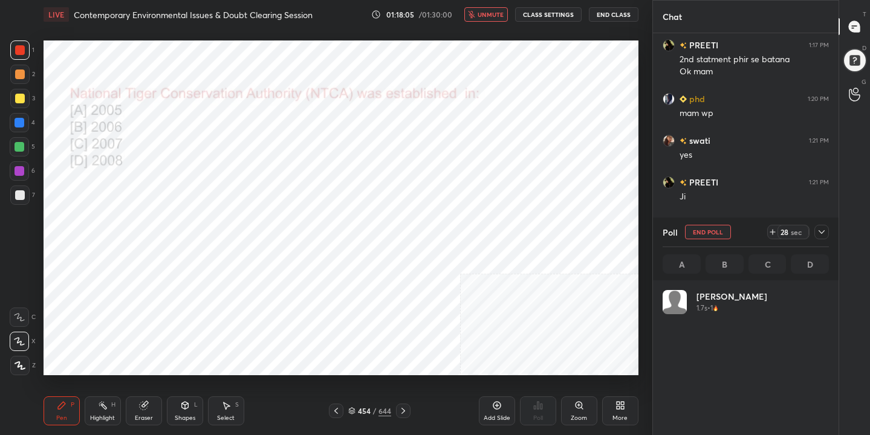
scroll to position [142, 163]
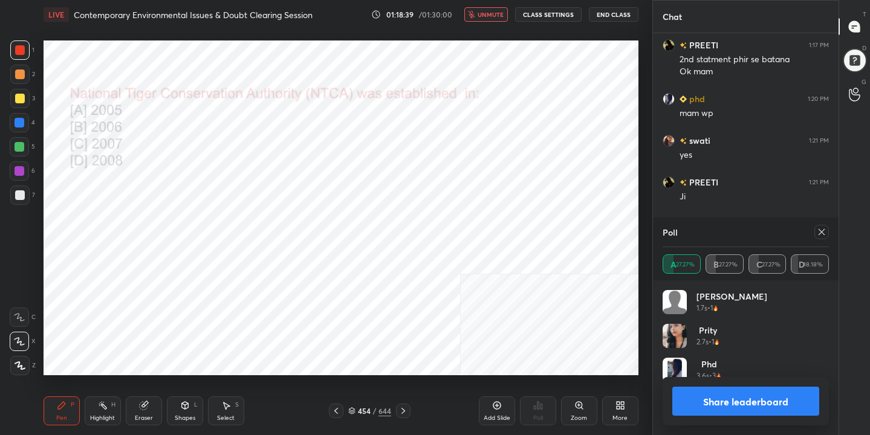
click at [819, 229] on icon at bounding box center [822, 232] width 10 height 10
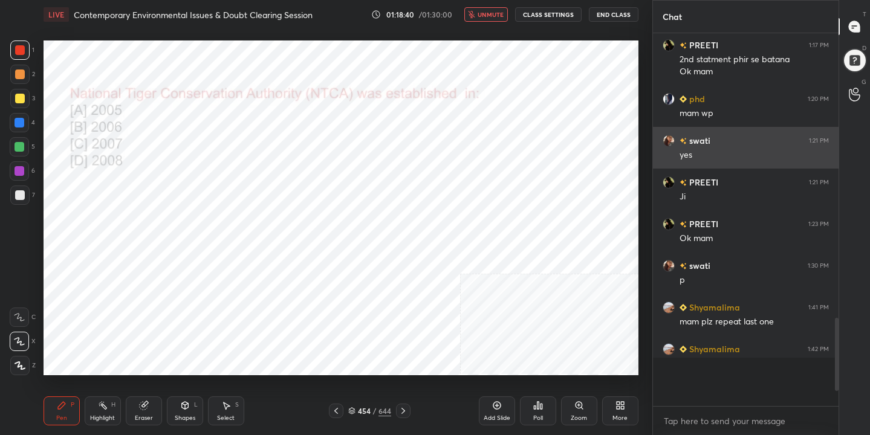
scroll to position [4, 4]
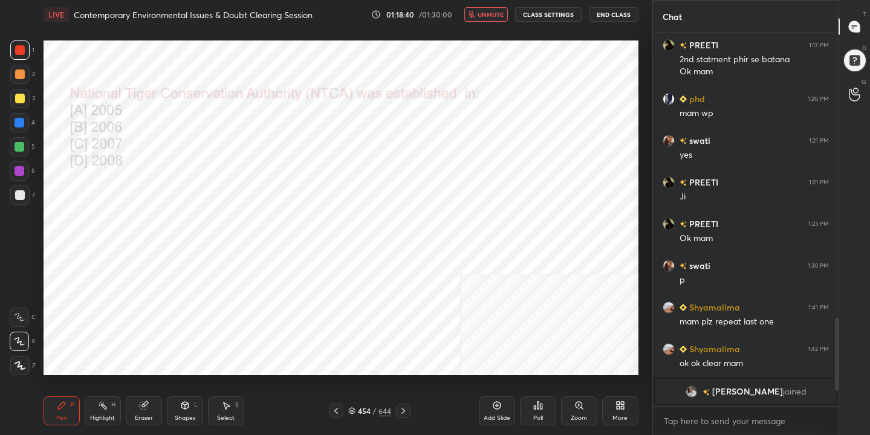
click at [500, 16] on span "unmute" at bounding box center [491, 14] width 26 height 8
click at [356, 408] on div "455 / 644" at bounding box center [369, 411] width 43 height 11
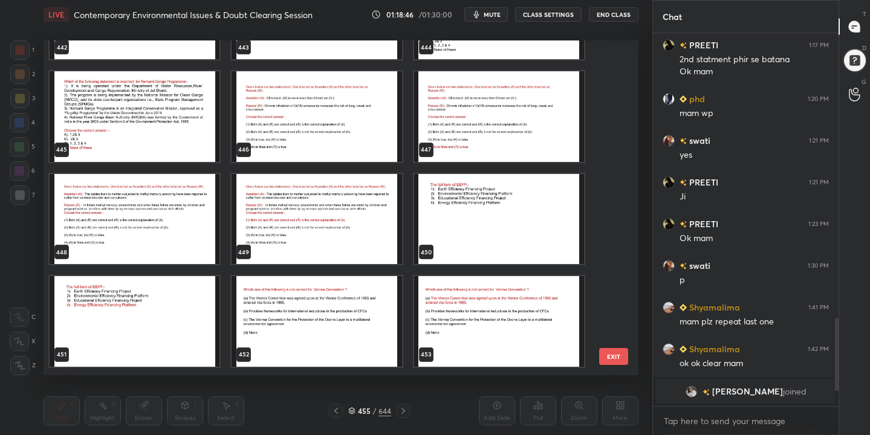
scroll to position [15148, 0]
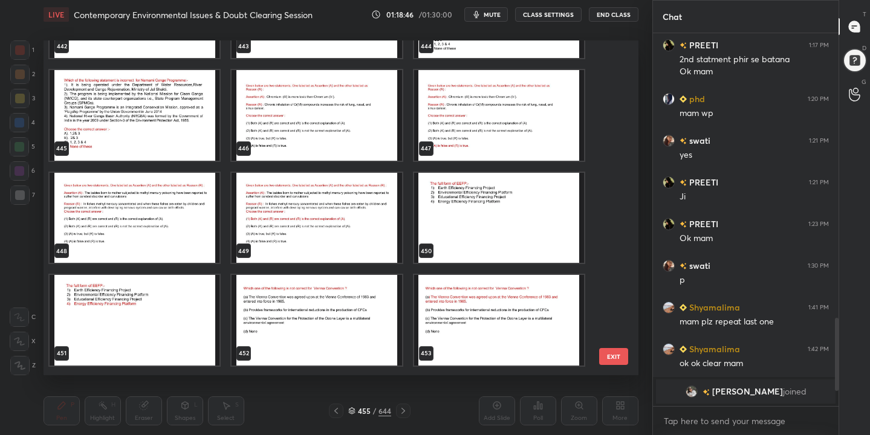
click at [309, 128] on img "grid" at bounding box center [317, 115] width 170 height 91
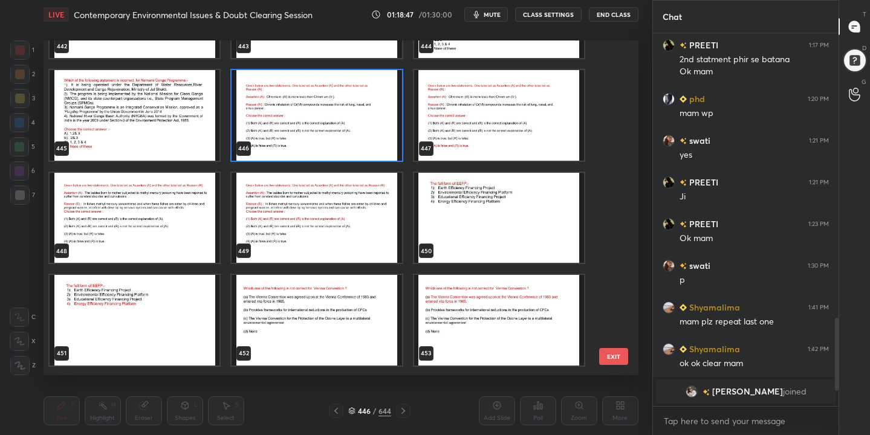
click at [309, 128] on img "grid" at bounding box center [317, 115] width 170 height 91
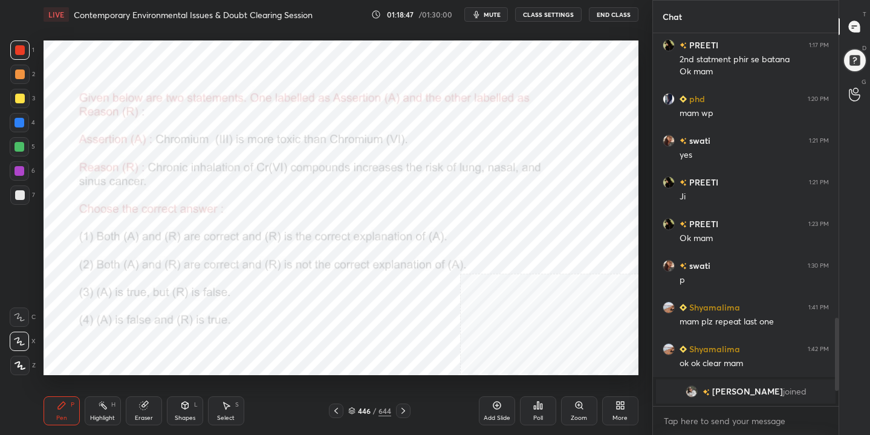
click at [309, 128] on img "grid" at bounding box center [317, 115] width 170 height 91
click at [488, 22] on div "LIVE Contemporary Environmental Issues & Doubt Clearing Session 01:18:48 / 01:3…" at bounding box center [341, 14] width 595 height 29
click at [500, 13] on span "mute" at bounding box center [492, 14] width 17 height 8
click at [350, 409] on icon at bounding box center [351, 411] width 7 height 7
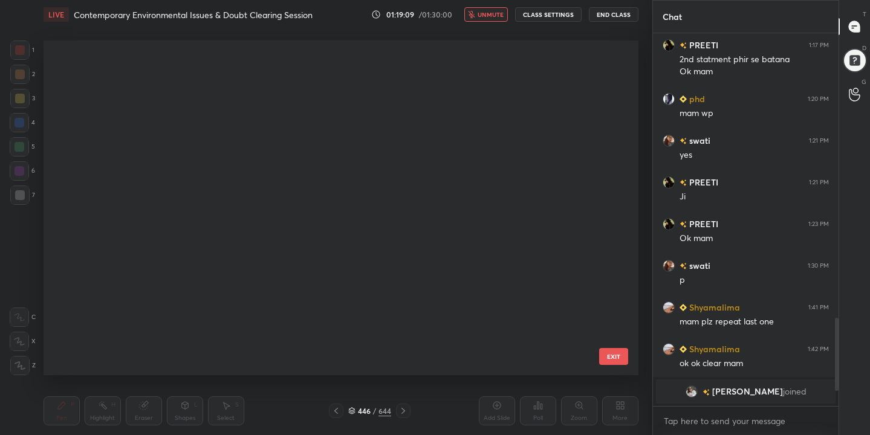
scroll to position [331, 589]
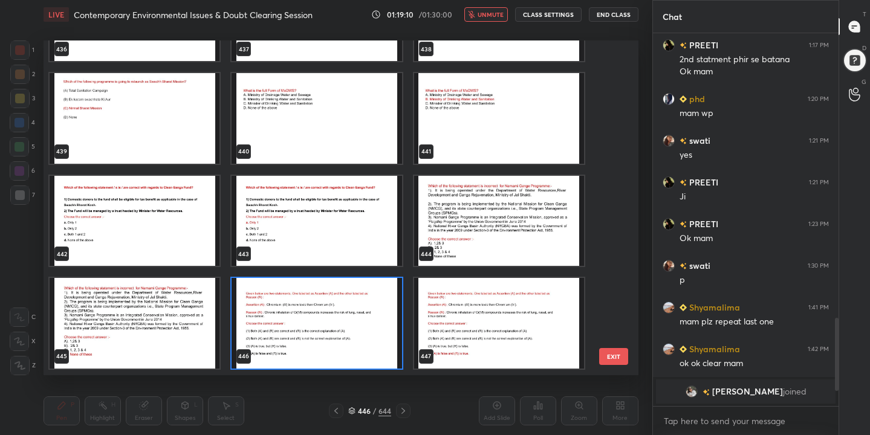
click at [281, 323] on img "grid" at bounding box center [317, 323] width 170 height 91
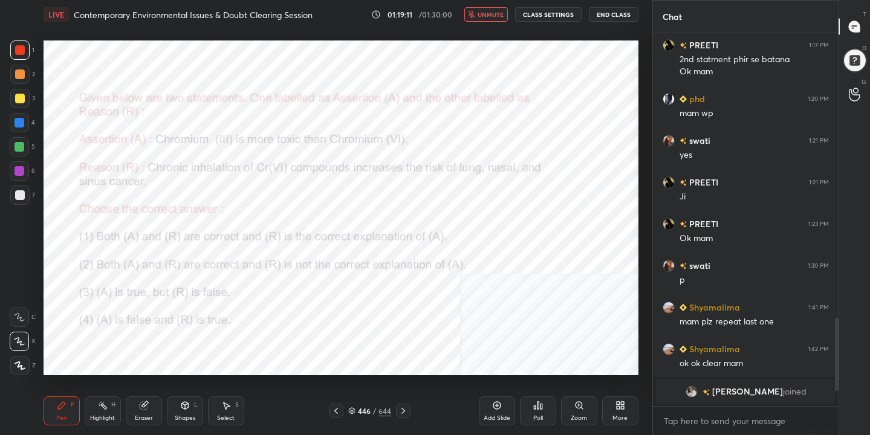
click at [546, 415] on div "Poll" at bounding box center [538, 411] width 36 height 29
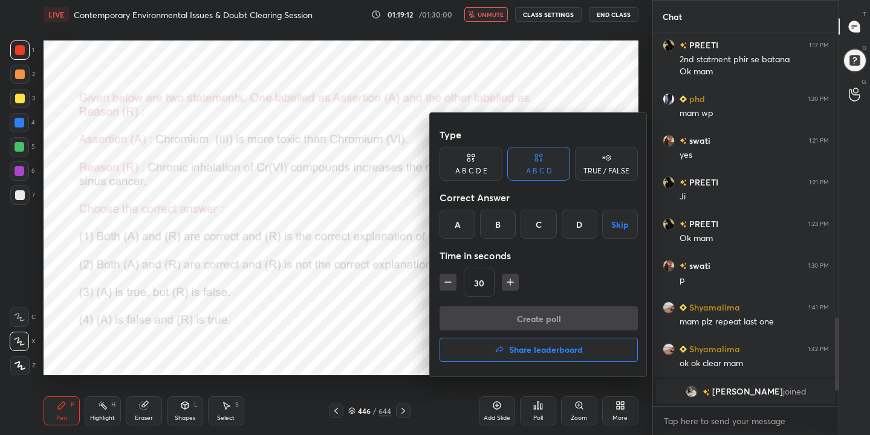
click at [573, 233] on div "D" at bounding box center [580, 224] width 36 height 29
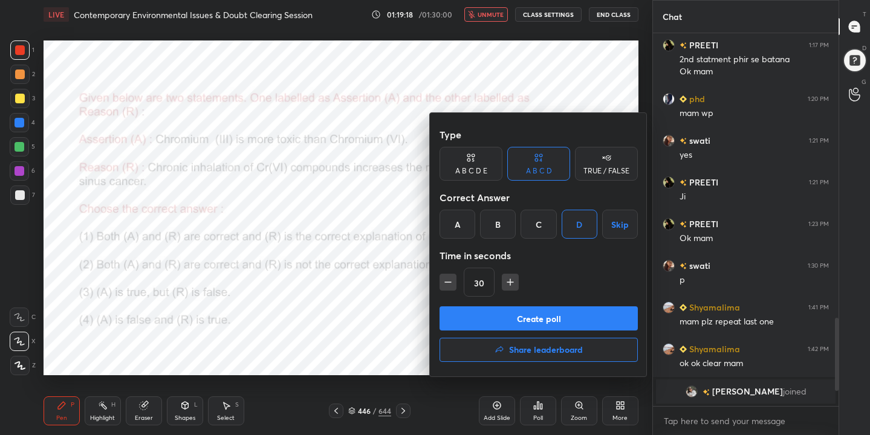
click at [562, 316] on button "Create poll" at bounding box center [539, 319] width 198 height 24
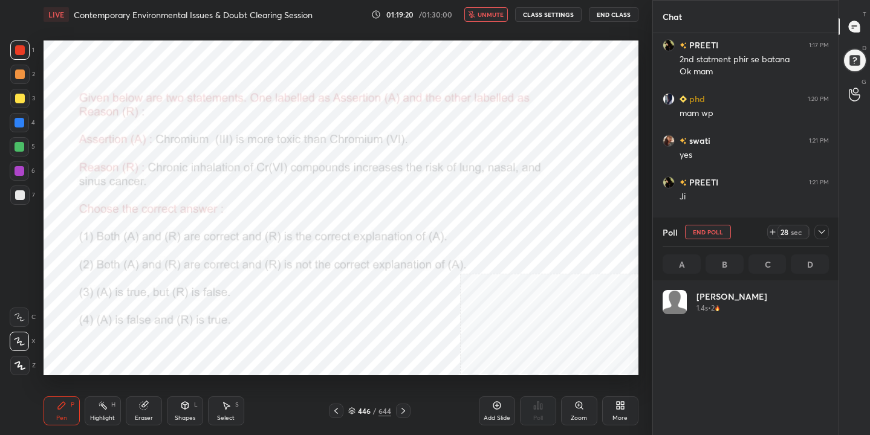
scroll to position [142, 163]
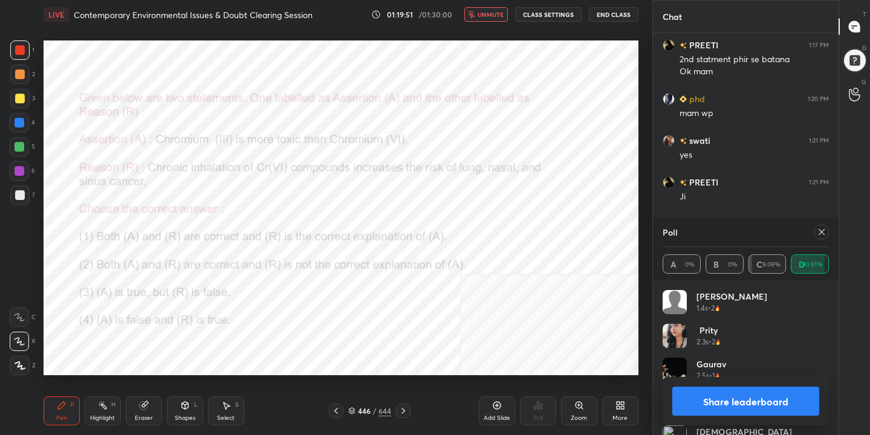
click at [821, 236] on icon at bounding box center [822, 232] width 10 height 10
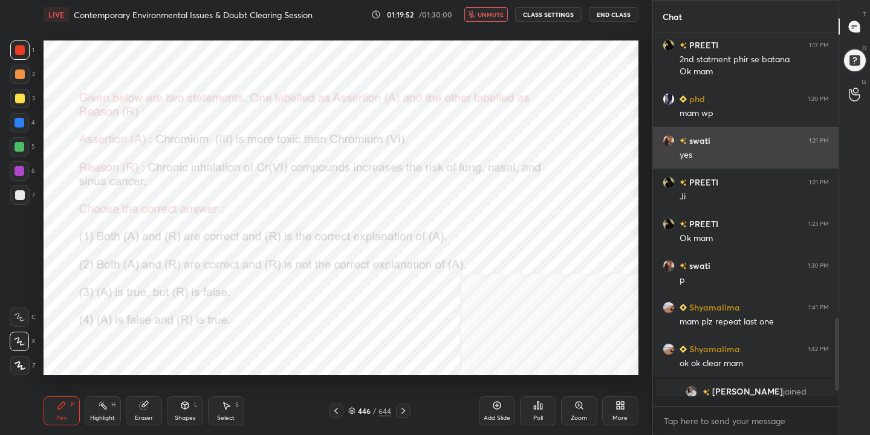
scroll to position [4, 4]
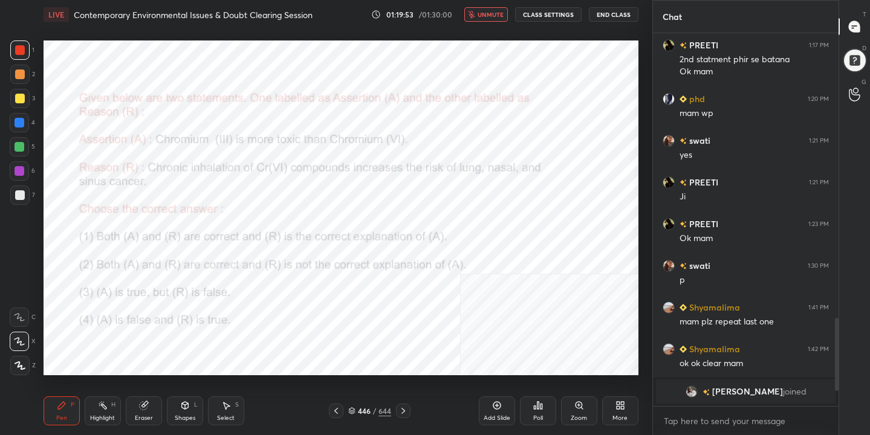
click at [503, 16] on span "unmute" at bounding box center [491, 14] width 26 height 8
click at [356, 412] on div "447 / 644" at bounding box center [369, 411] width 43 height 11
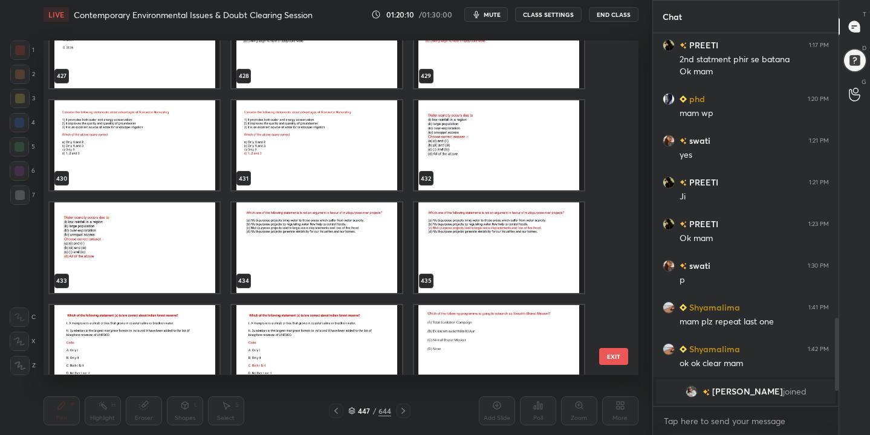
scroll to position [14603, 0]
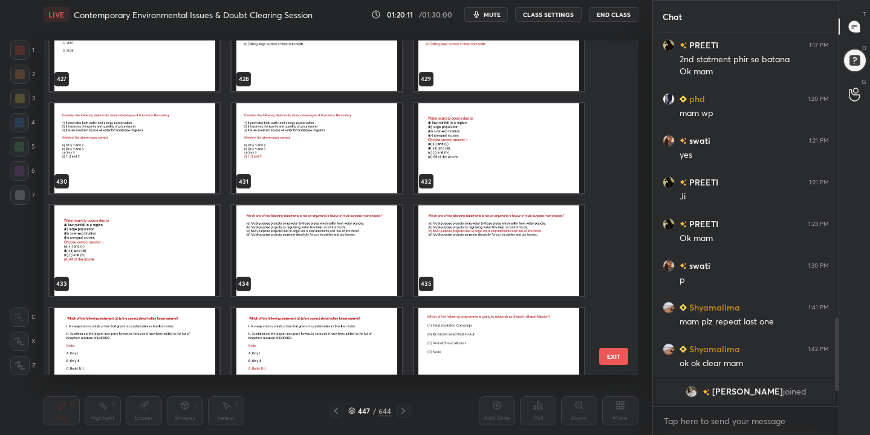
click at [462, 130] on img "grid" at bounding box center [499, 148] width 170 height 91
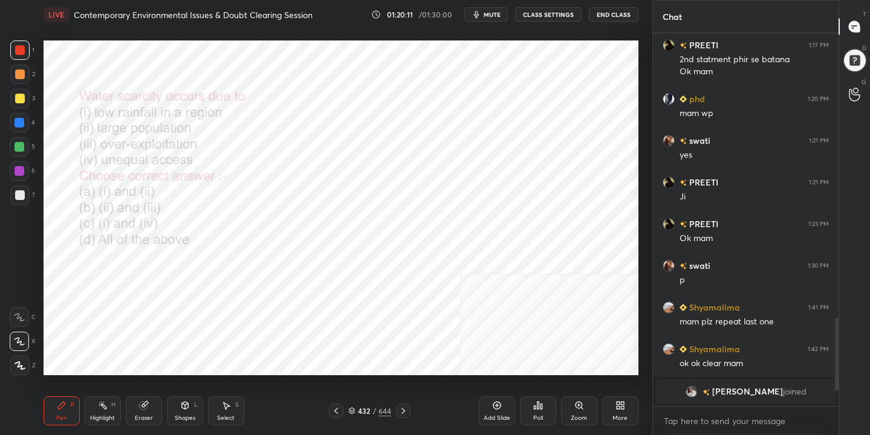
click at [462, 130] on img "grid" at bounding box center [499, 148] width 170 height 91
click at [499, 14] on span "mute" at bounding box center [492, 14] width 17 height 8
click at [355, 411] on icon at bounding box center [351, 411] width 7 height 7
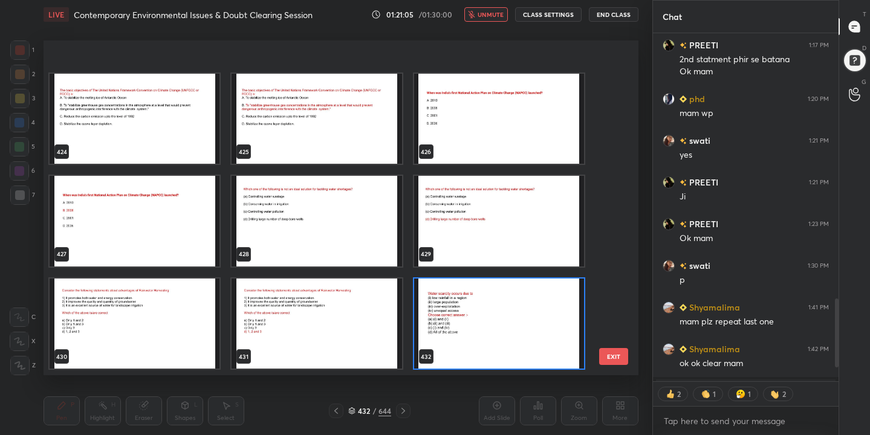
scroll to position [14525, 0]
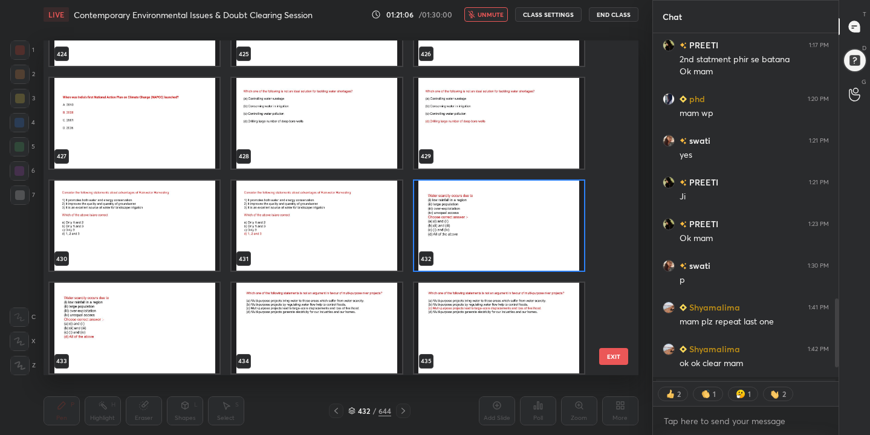
click at [452, 233] on img "grid" at bounding box center [499, 226] width 170 height 91
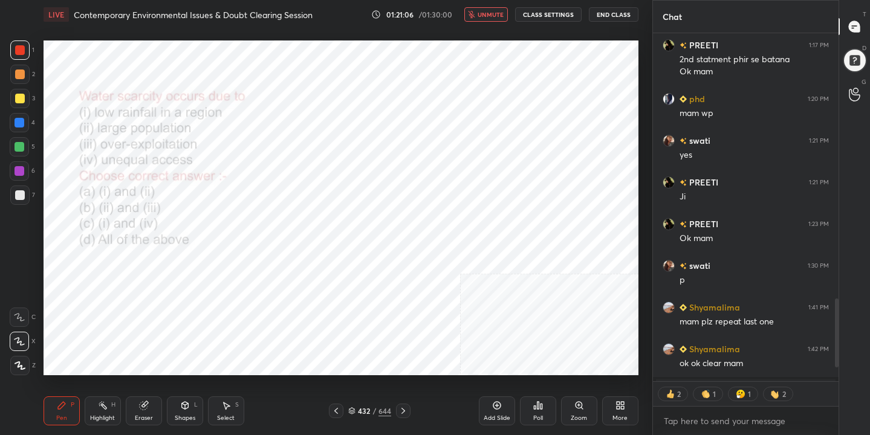
scroll to position [0, 0]
click at [540, 400] on div "Poll" at bounding box center [538, 411] width 36 height 29
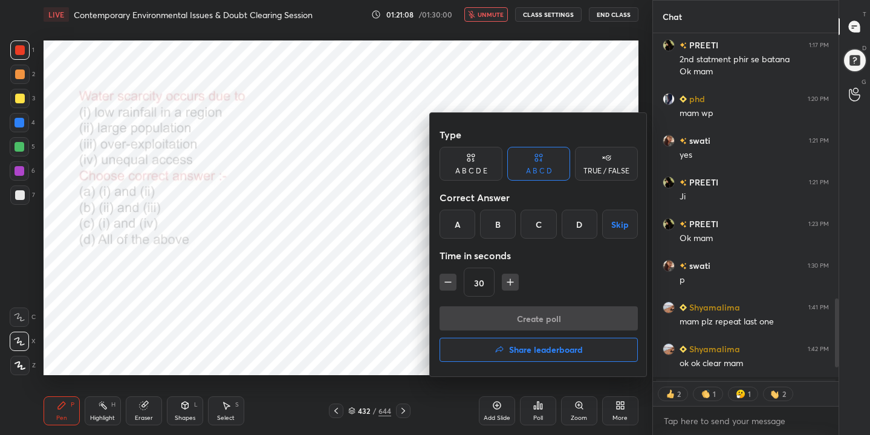
click at [578, 223] on div "D" at bounding box center [580, 224] width 36 height 29
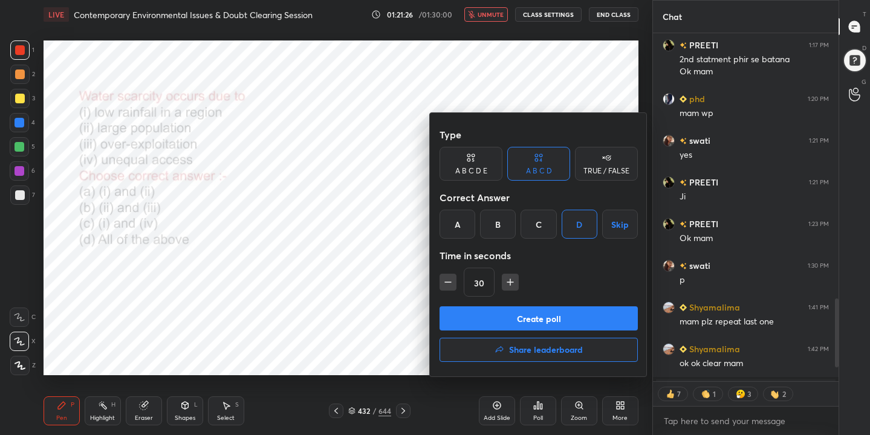
click at [616, 321] on button "Create poll" at bounding box center [539, 319] width 198 height 24
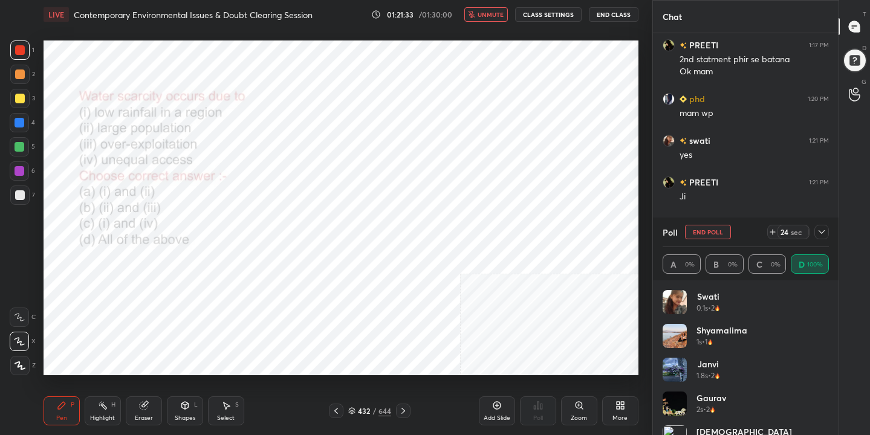
scroll to position [1262, 0]
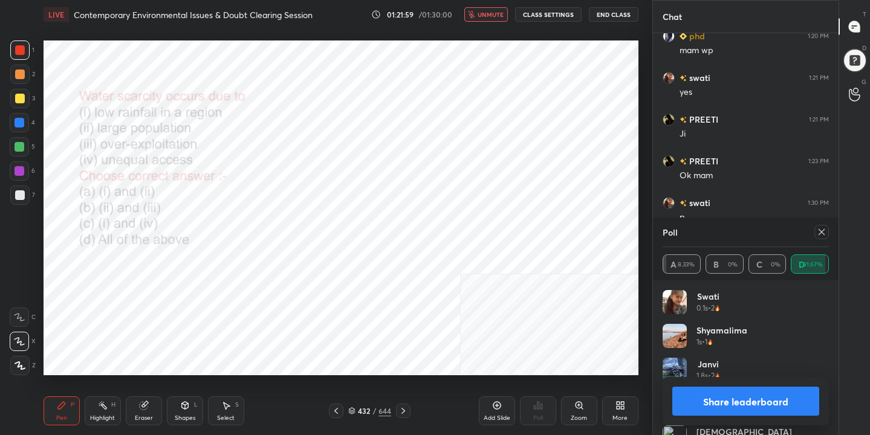
click at [819, 235] on icon at bounding box center [822, 232] width 10 height 10
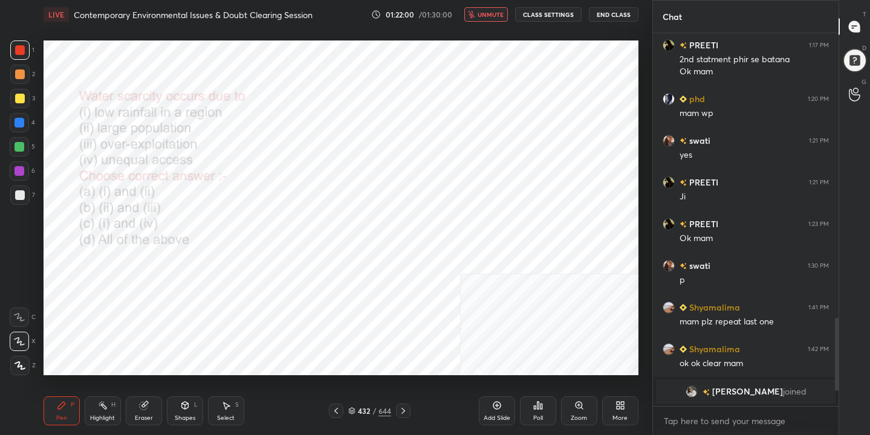
scroll to position [1199, 0]
click at [489, 10] on span "unmute" at bounding box center [491, 14] width 26 height 8
click at [359, 415] on div "433" at bounding box center [364, 411] width 12 height 7
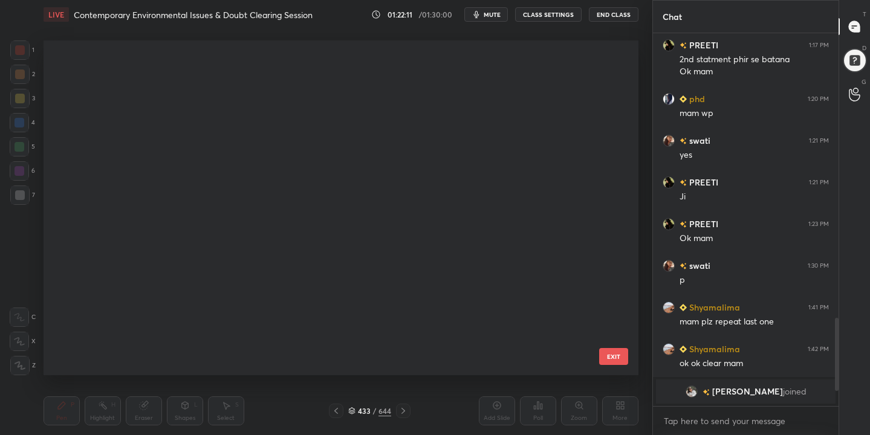
scroll to position [331, 589]
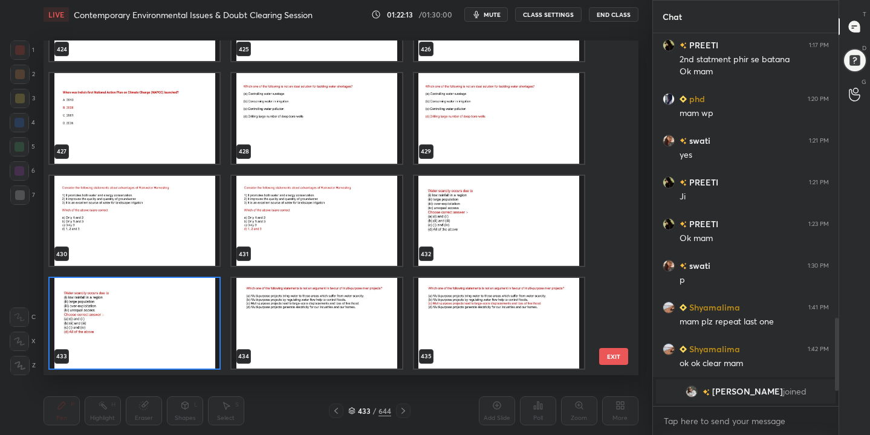
click at [181, 200] on img "grid" at bounding box center [135, 221] width 170 height 91
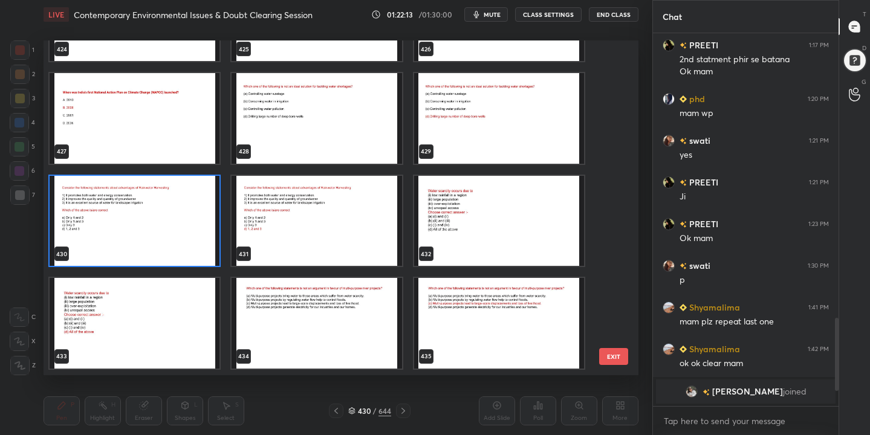
click at [181, 200] on img "grid" at bounding box center [135, 221] width 170 height 91
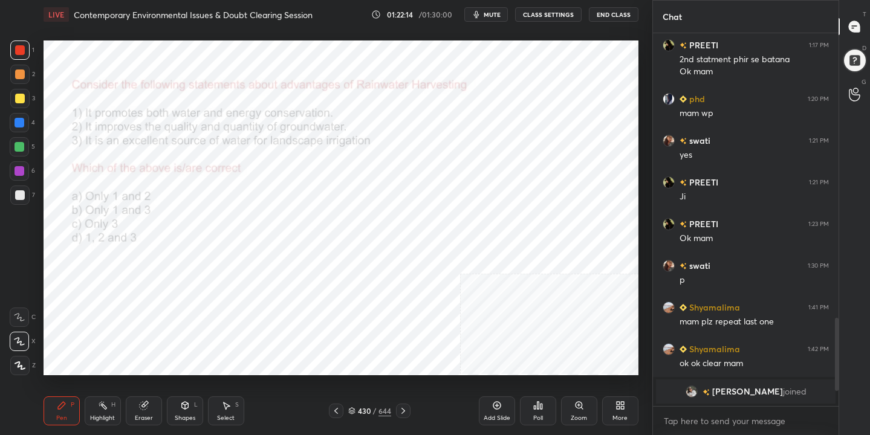
click at [181, 200] on img "grid" at bounding box center [135, 221] width 170 height 91
click at [491, 16] on span "mute" at bounding box center [492, 14] width 17 height 8
click at [353, 412] on icon at bounding box center [351, 411] width 7 height 7
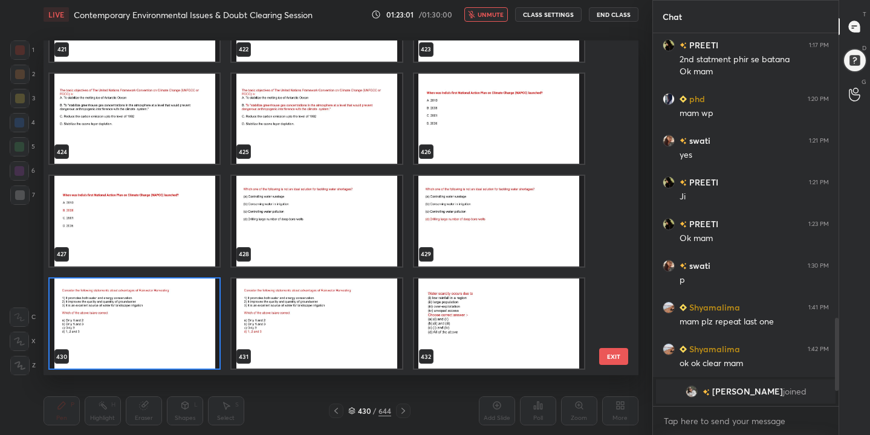
click at [160, 328] on img "grid" at bounding box center [135, 324] width 170 height 91
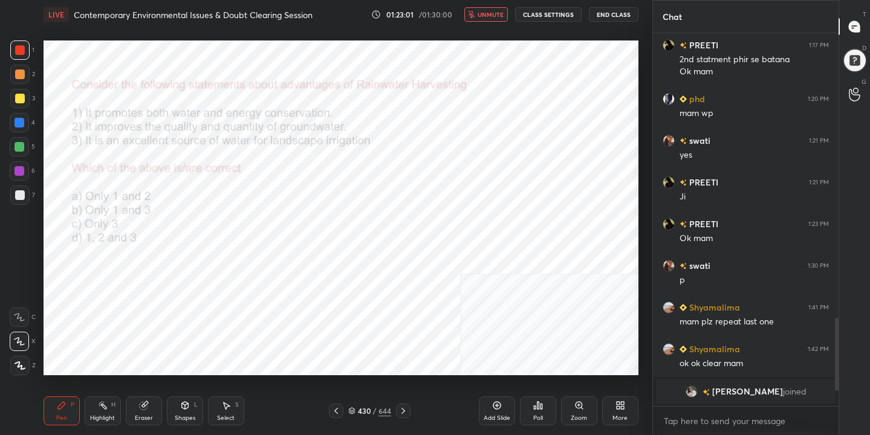
click at [160, 328] on img "grid" at bounding box center [135, 324] width 170 height 91
click at [542, 406] on icon at bounding box center [542, 406] width 2 height 5
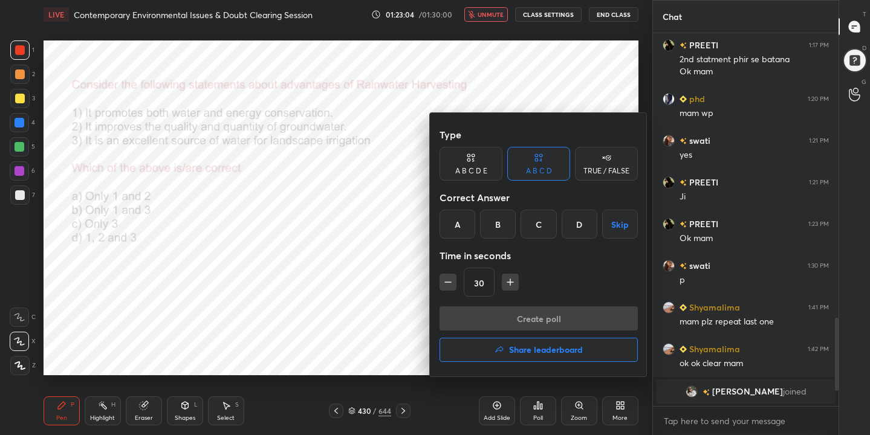
click at [576, 228] on div "D" at bounding box center [580, 224] width 36 height 29
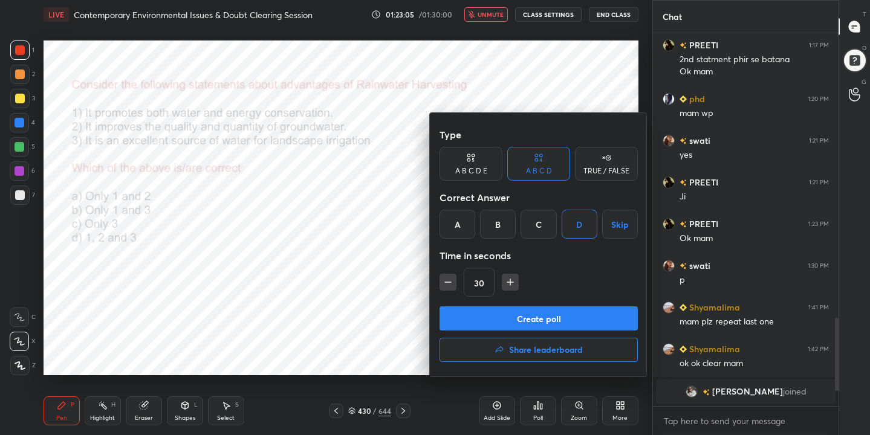
click at [556, 321] on button "Create poll" at bounding box center [539, 319] width 198 height 24
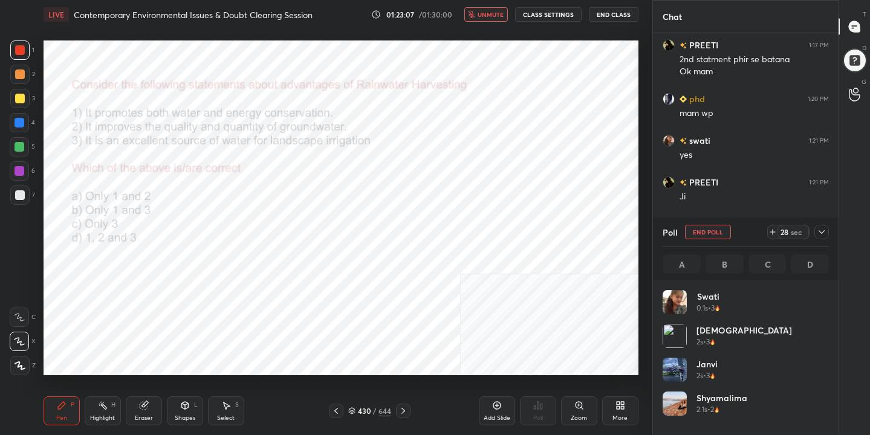
scroll to position [142, 163]
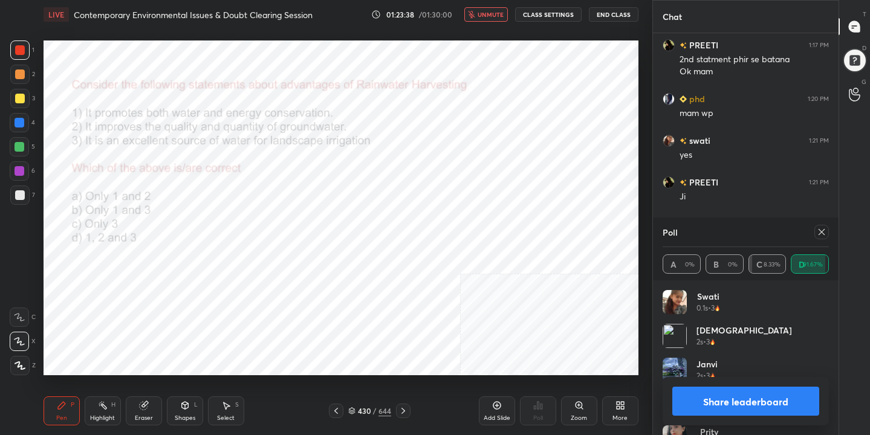
click at [823, 232] on icon at bounding box center [822, 232] width 10 height 10
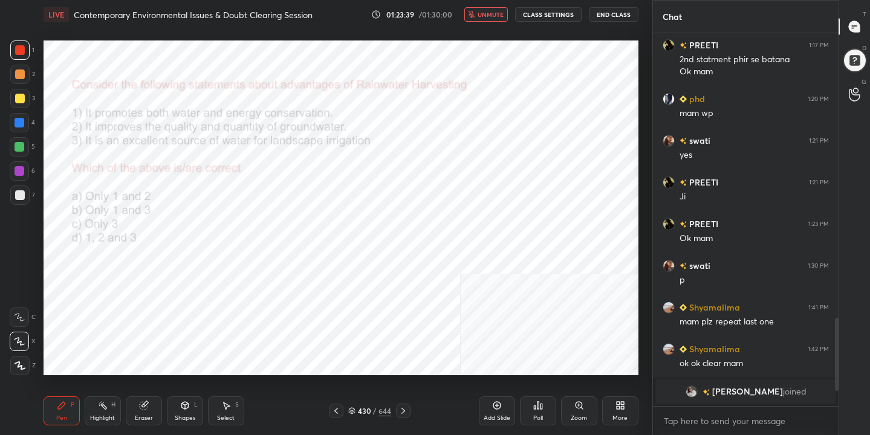
scroll to position [269, 182]
click at [497, 15] on span "unmute" at bounding box center [491, 14] width 26 height 8
click at [352, 411] on icon at bounding box center [352, 409] width 6 height 3
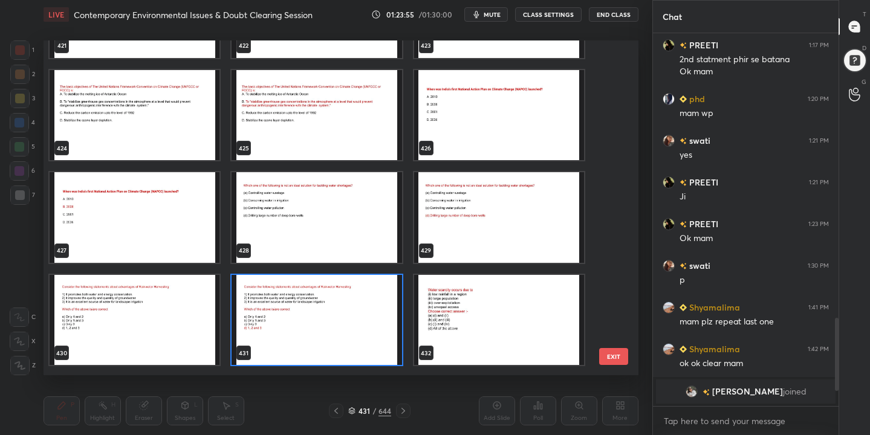
scroll to position [14399, 0]
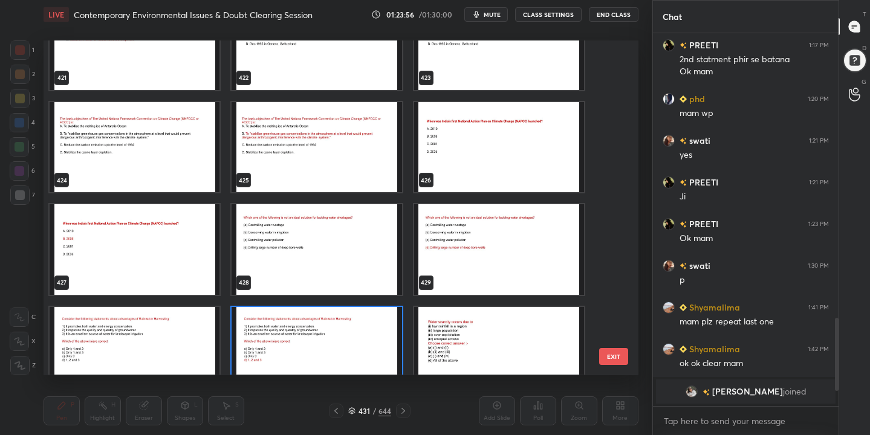
click at [173, 128] on img "grid" at bounding box center [135, 147] width 170 height 91
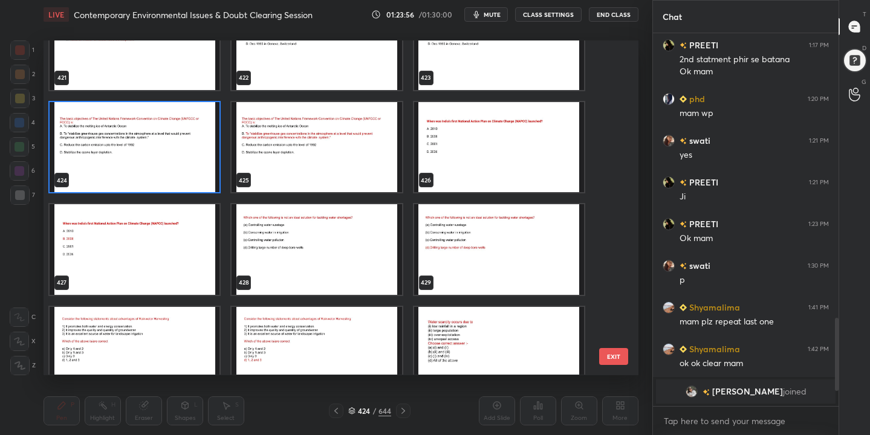
click at [173, 128] on img "grid" at bounding box center [135, 147] width 170 height 91
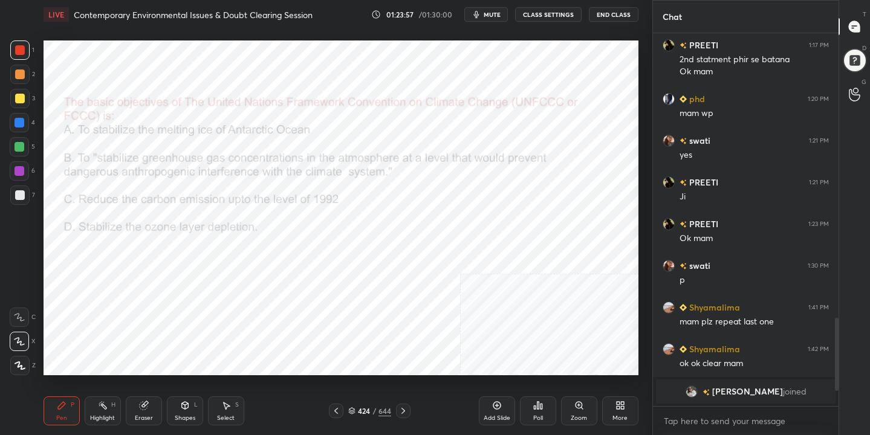
click at [493, 18] on span "mute" at bounding box center [492, 14] width 17 height 8
click at [356, 411] on icon at bounding box center [351, 411] width 7 height 7
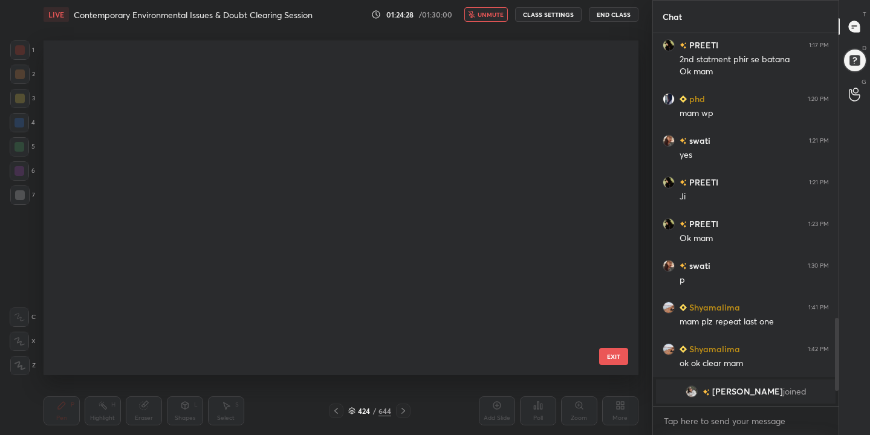
scroll to position [331, 589]
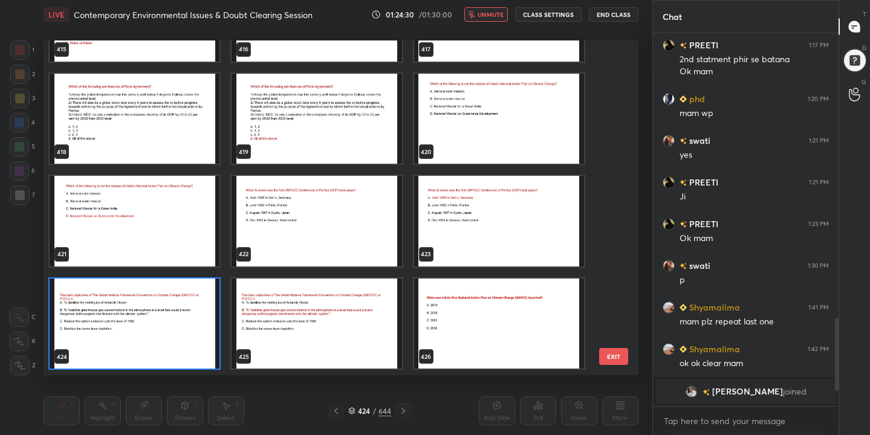
click at [192, 342] on img "grid" at bounding box center [135, 324] width 170 height 91
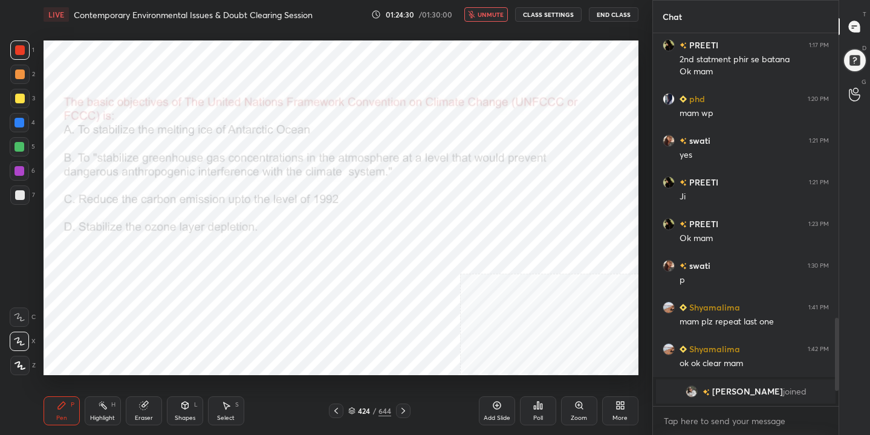
click at [192, 342] on img "grid" at bounding box center [135, 324] width 170 height 91
click at [539, 411] on div "Poll" at bounding box center [538, 411] width 36 height 29
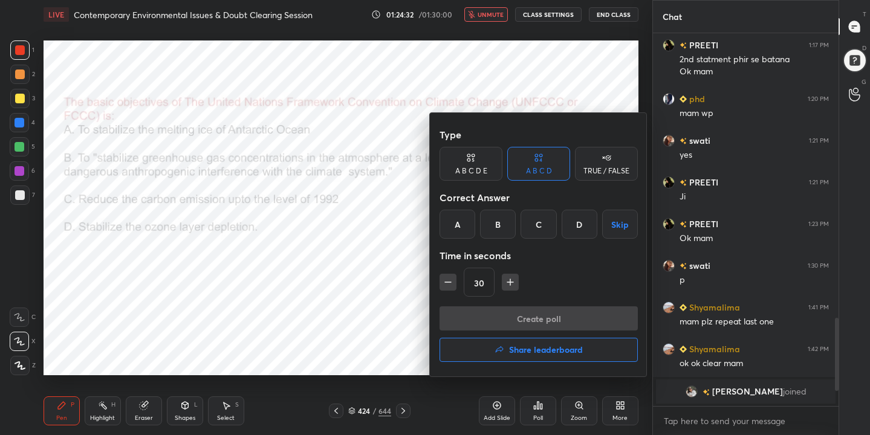
click at [496, 227] on div "B" at bounding box center [498, 224] width 36 height 29
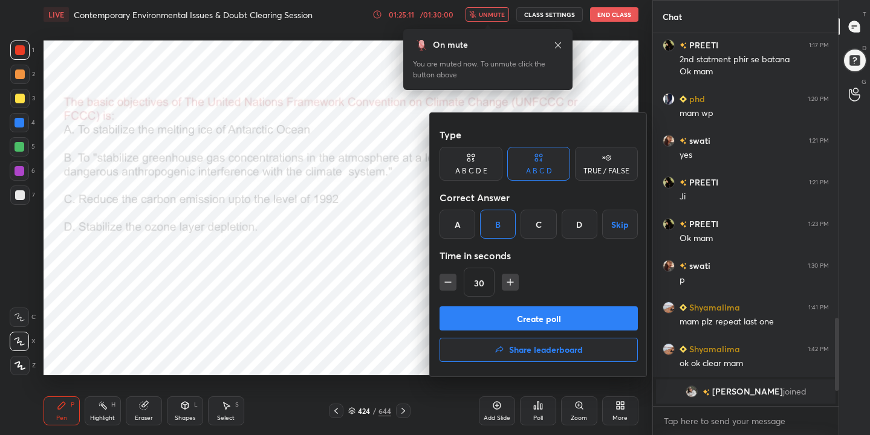
click at [546, 320] on button "Create poll" at bounding box center [539, 319] width 198 height 24
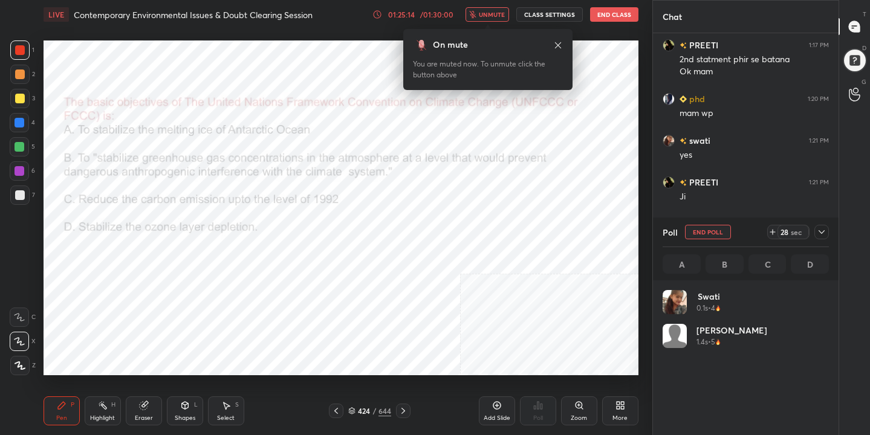
scroll to position [142, 163]
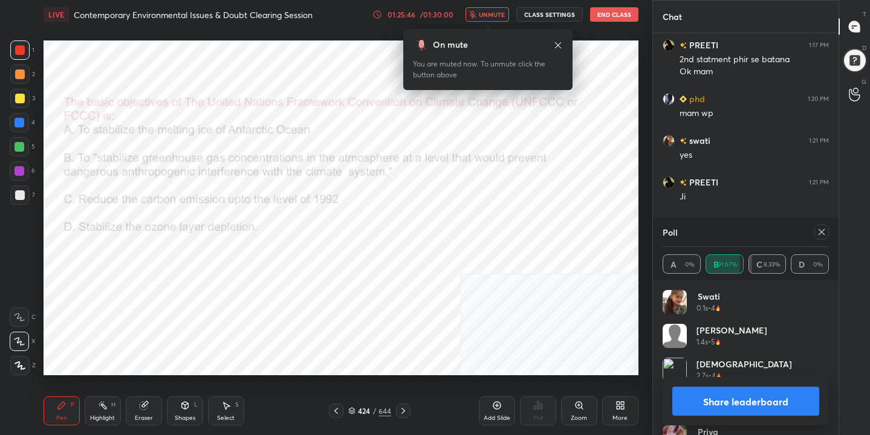
click at [817, 230] on icon at bounding box center [822, 232] width 10 height 10
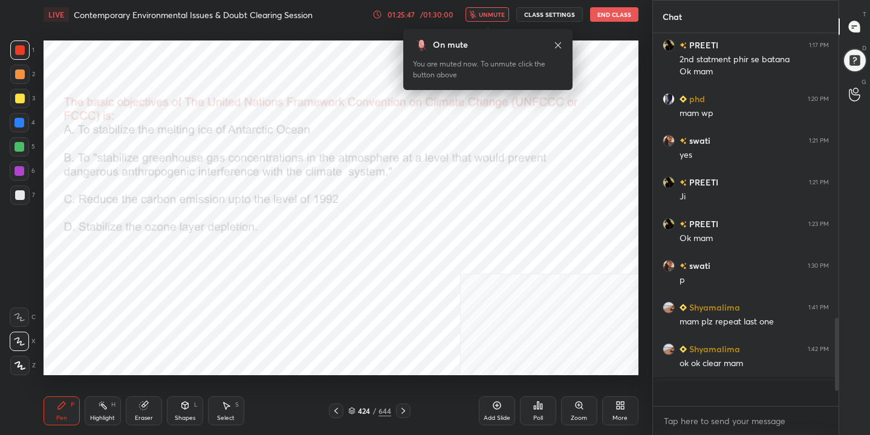
scroll to position [4, 4]
click at [488, 13] on span "unmute" at bounding box center [492, 14] width 26 height 8
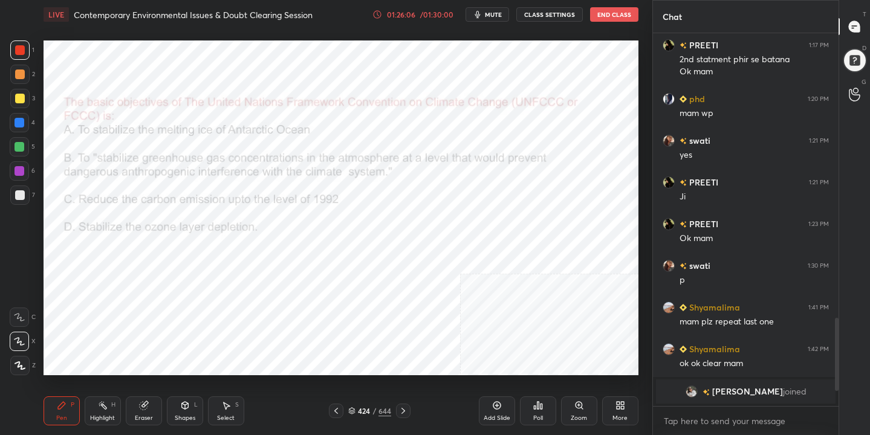
click at [352, 409] on icon at bounding box center [351, 411] width 7 height 7
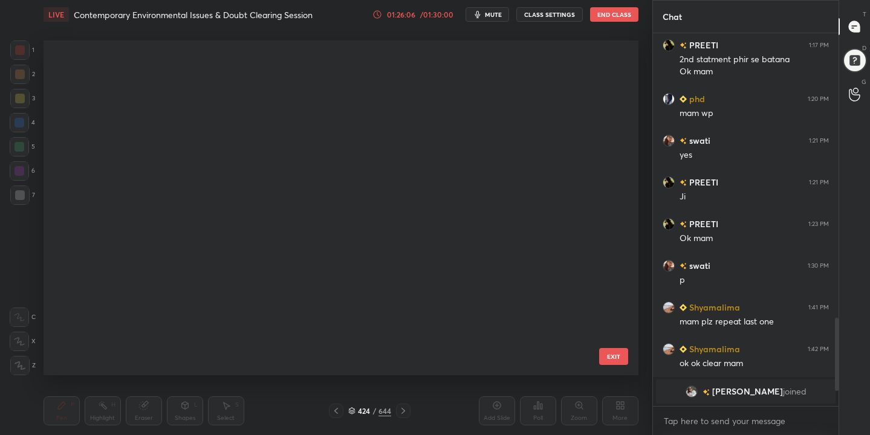
scroll to position [331, 589]
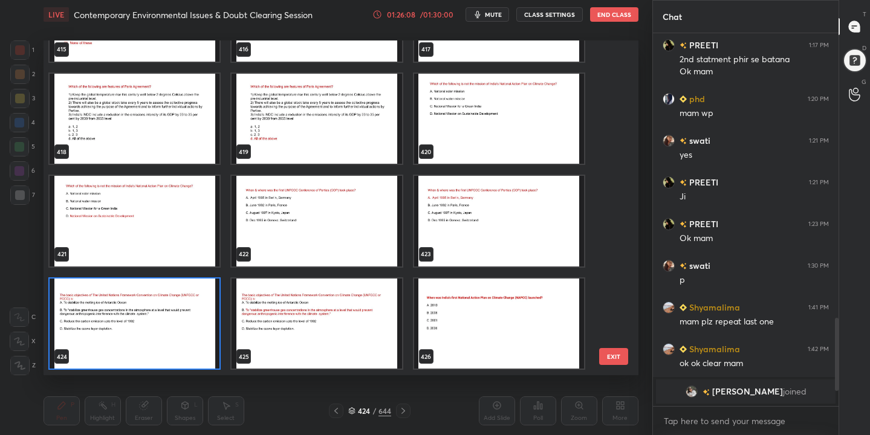
click at [278, 206] on img "grid" at bounding box center [317, 221] width 170 height 91
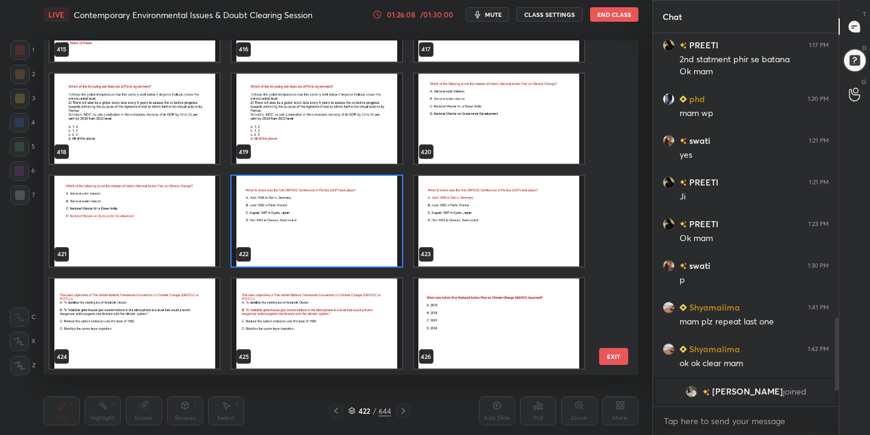
click at [278, 206] on img "grid" at bounding box center [317, 221] width 170 height 91
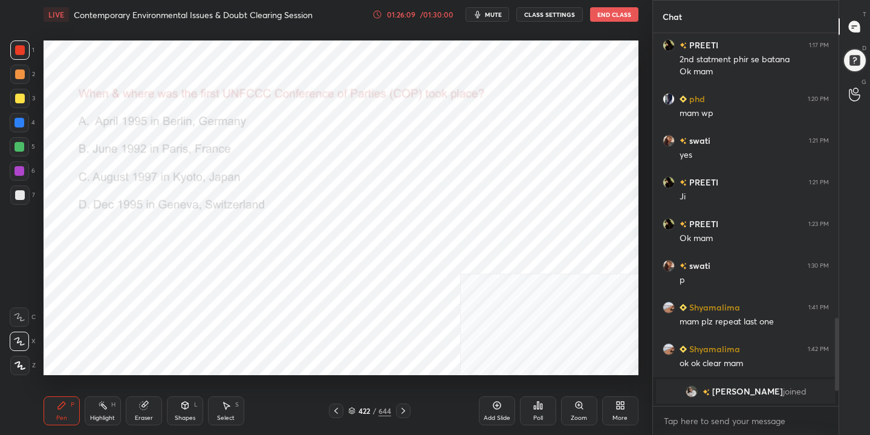
click at [278, 206] on img "grid" at bounding box center [317, 221] width 170 height 91
click at [483, 11] on icon "button" at bounding box center [478, 15] width 10 height 10
click at [353, 412] on icon at bounding box center [352, 412] width 6 height 2
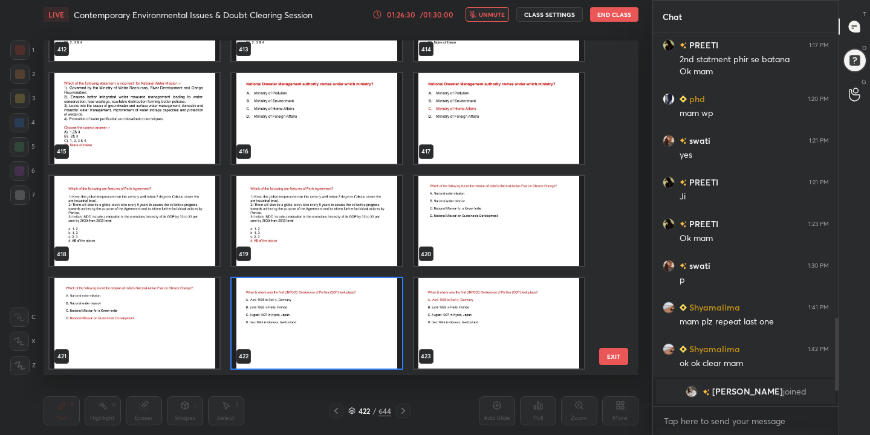
click at [306, 295] on img "grid" at bounding box center [317, 323] width 170 height 91
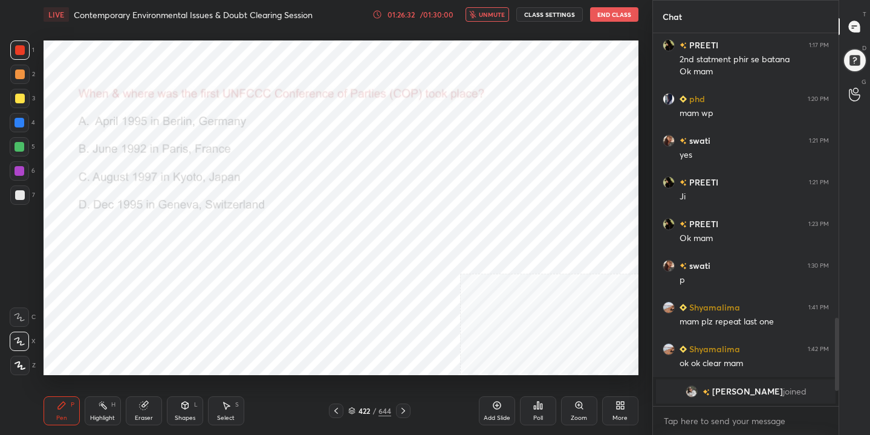
click at [537, 410] on icon at bounding box center [538, 406] width 10 height 10
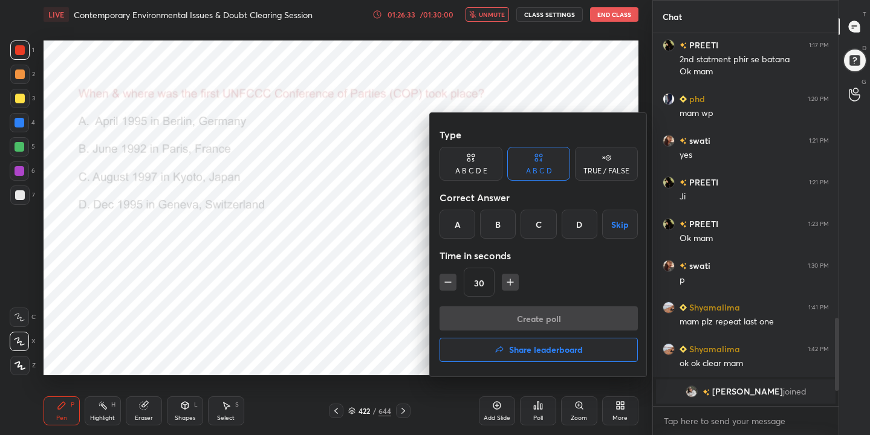
click at [461, 223] on div "A" at bounding box center [458, 224] width 36 height 29
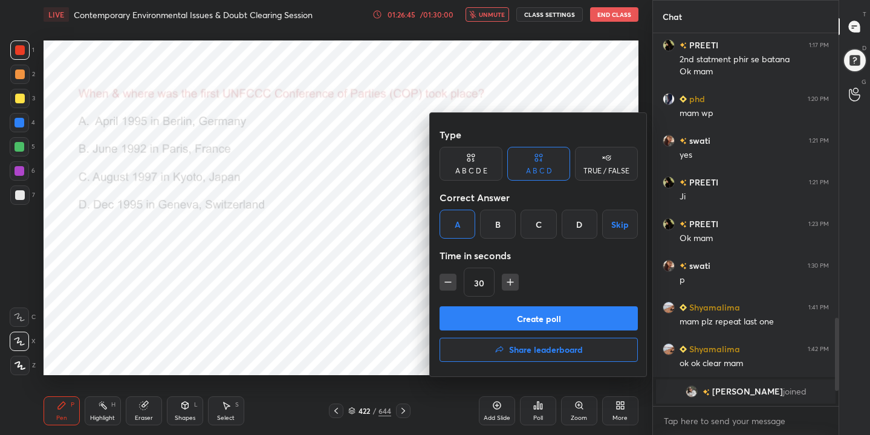
click at [527, 321] on button "Create poll" at bounding box center [539, 319] width 198 height 24
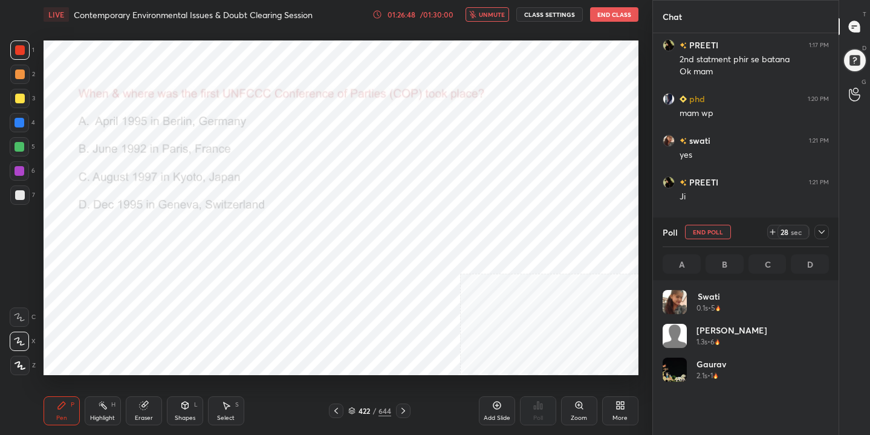
scroll to position [142, 163]
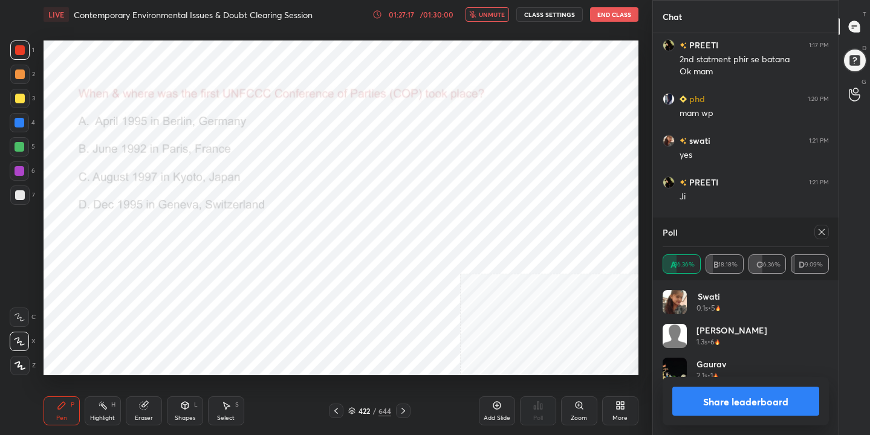
click at [818, 231] on icon at bounding box center [822, 232] width 10 height 10
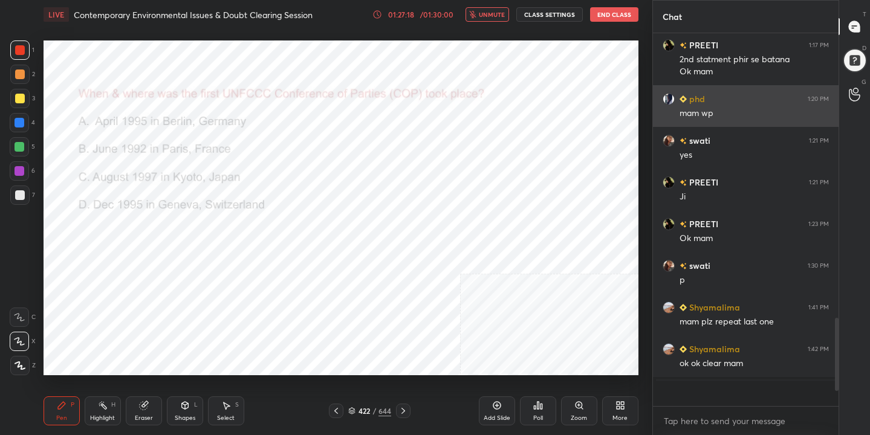
scroll to position [269, 182]
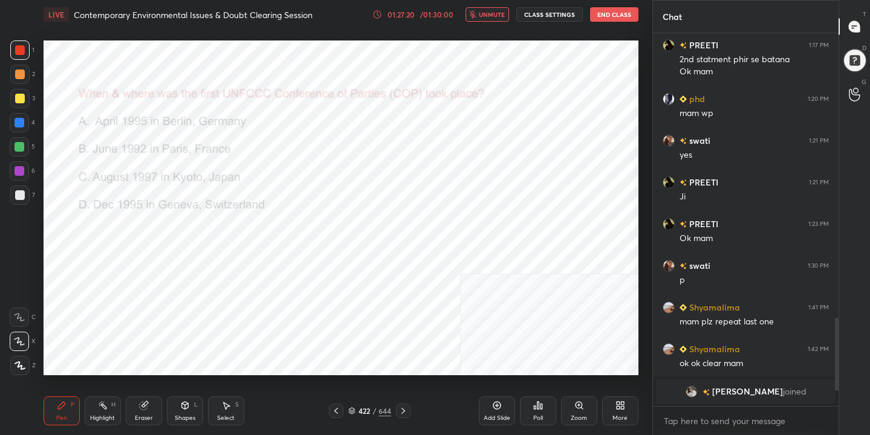
click at [498, 12] on span "unmute" at bounding box center [492, 14] width 26 height 8
click at [351, 410] on icon at bounding box center [351, 411] width 7 height 7
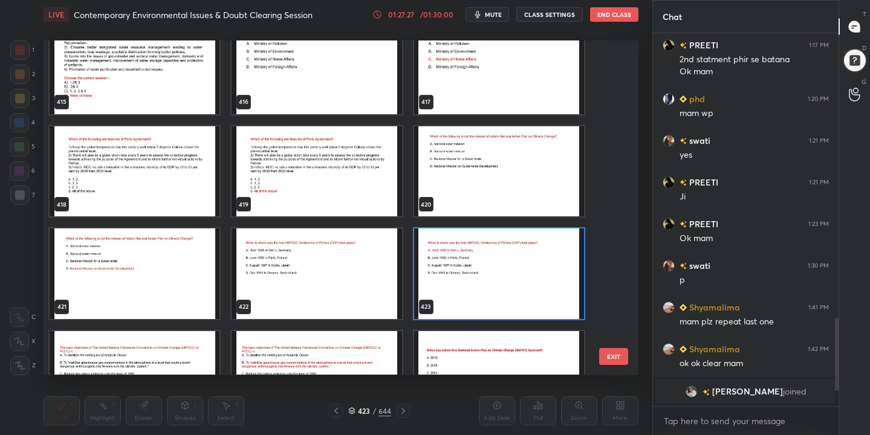
scroll to position [14103, 0]
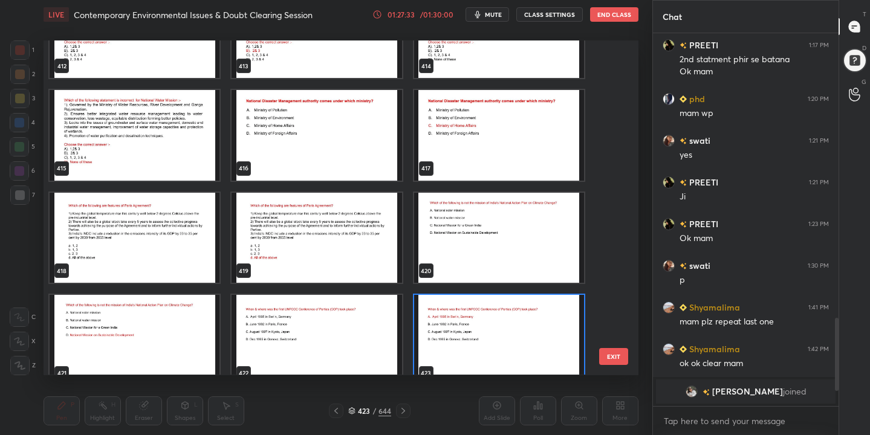
click at [373, 127] on img "grid" at bounding box center [317, 135] width 170 height 91
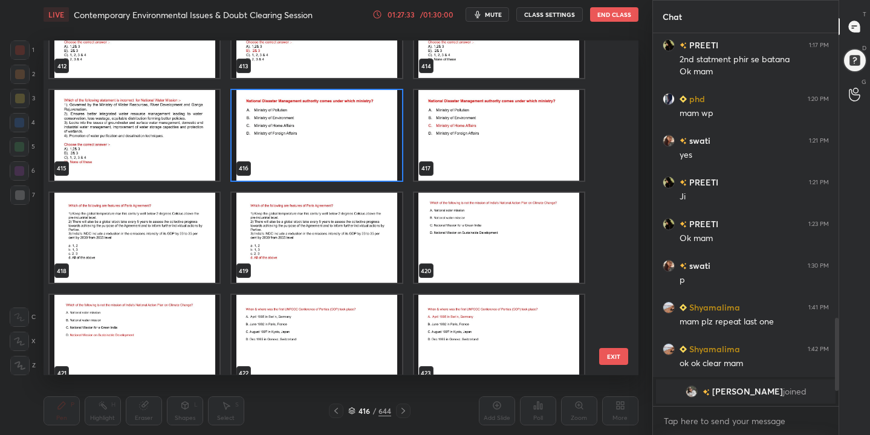
click at [373, 127] on img "grid" at bounding box center [317, 135] width 170 height 91
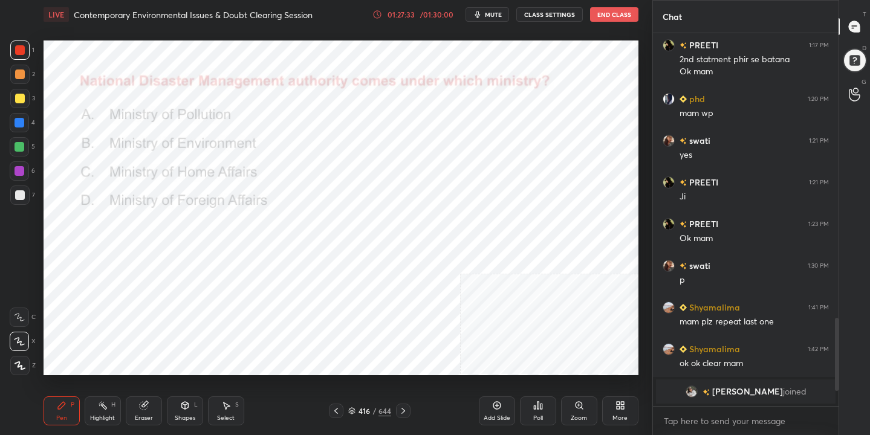
click at [373, 127] on img "grid" at bounding box center [317, 135] width 170 height 91
click at [356, 409] on div "416 / 644" at bounding box center [369, 411] width 43 height 11
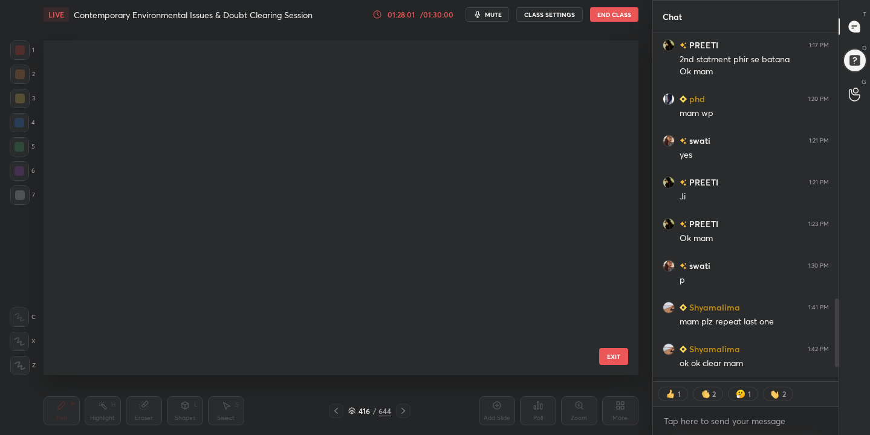
scroll to position [331, 589]
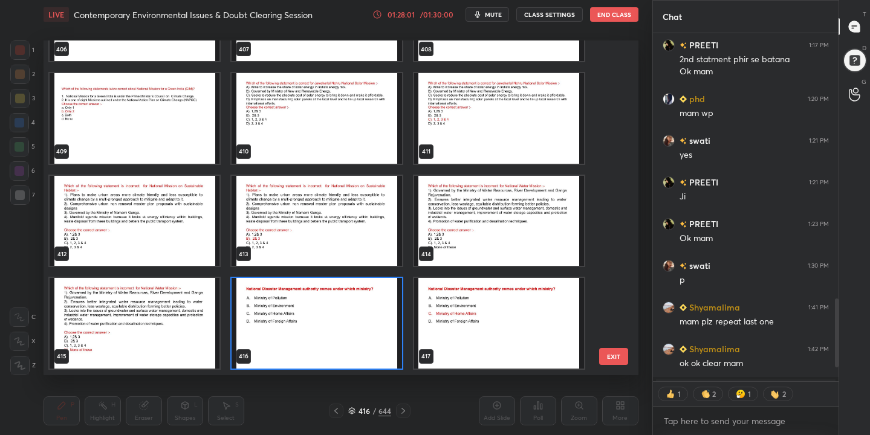
click at [313, 302] on img "grid" at bounding box center [317, 323] width 170 height 91
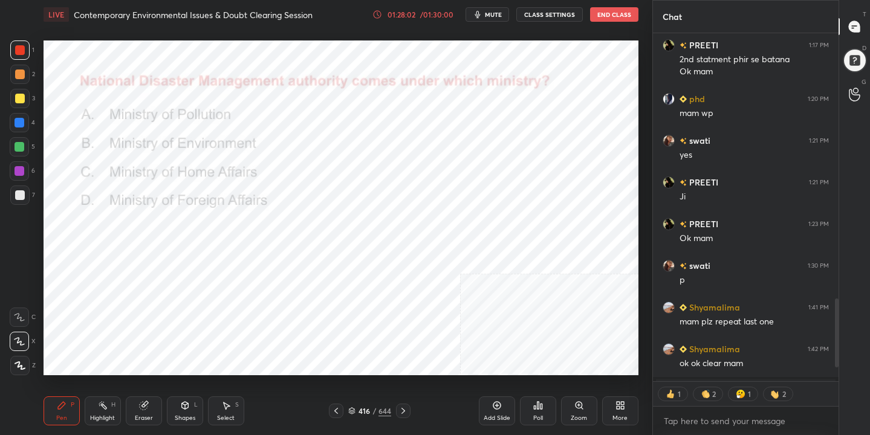
click at [541, 409] on icon at bounding box center [542, 406] width 2 height 5
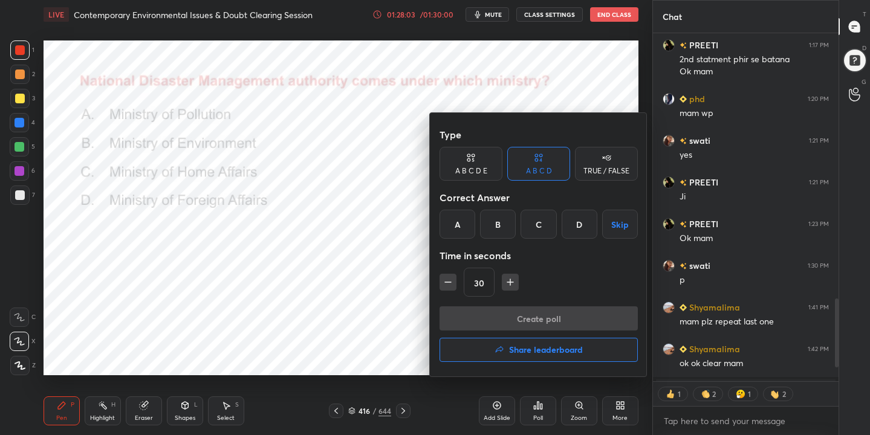
click at [545, 229] on div "C" at bounding box center [539, 224] width 36 height 29
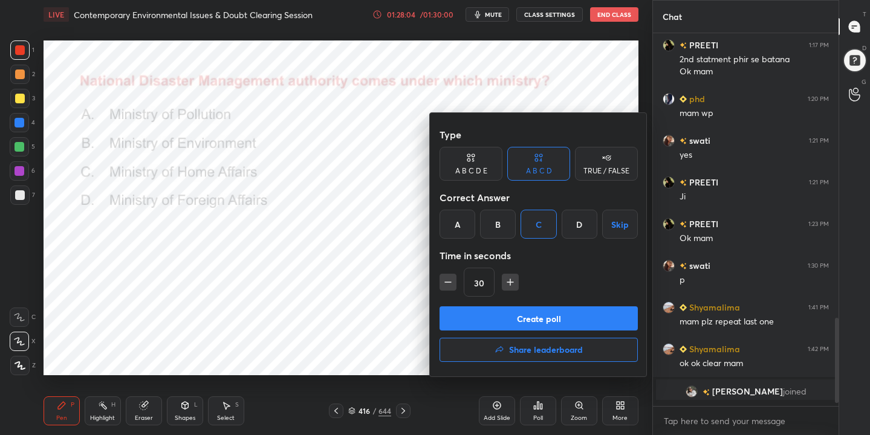
scroll to position [1199, 0]
click at [551, 314] on button "Create poll" at bounding box center [539, 319] width 198 height 24
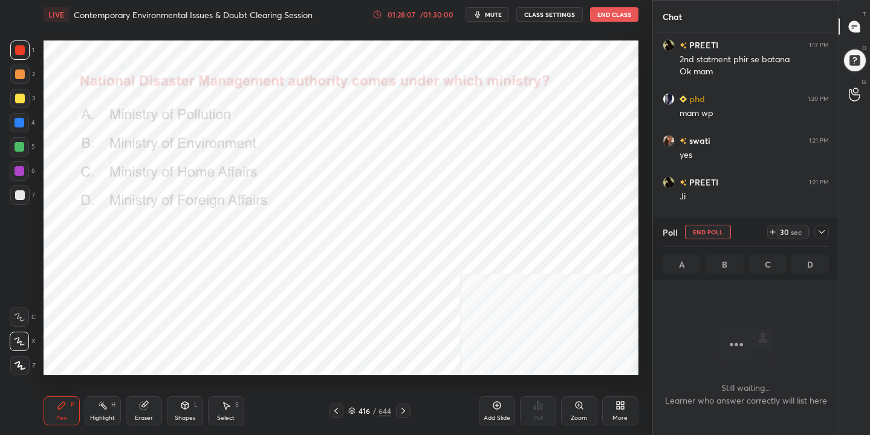
scroll to position [206, 182]
click at [504, 13] on button "mute" at bounding box center [488, 14] width 44 height 15
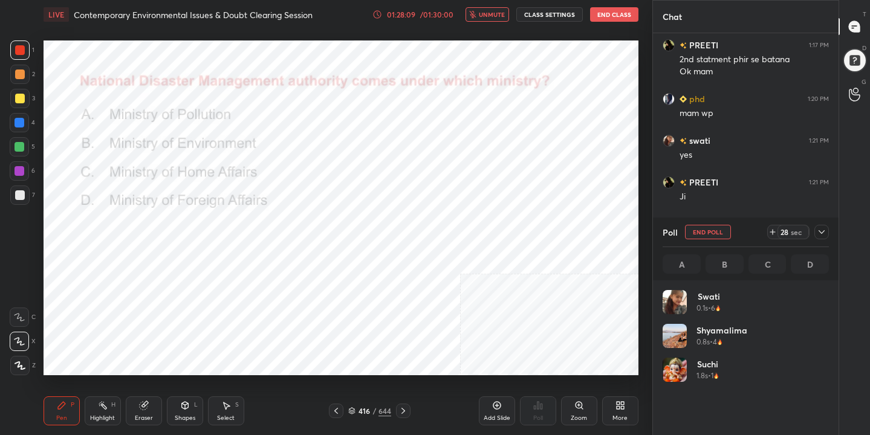
scroll to position [142, 163]
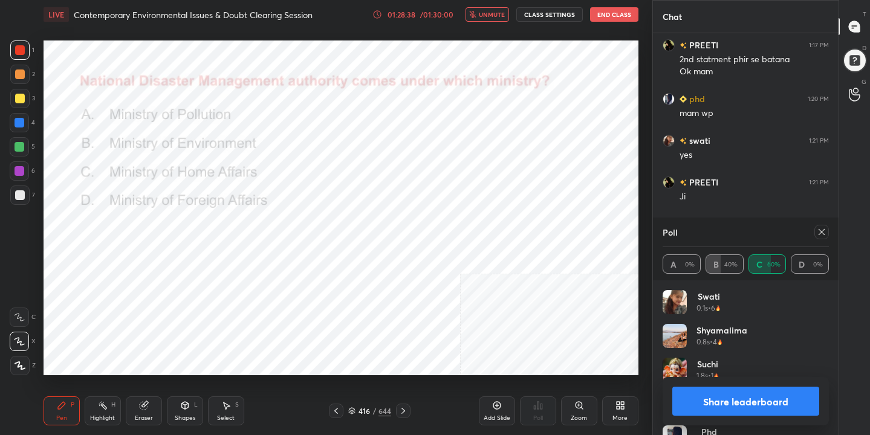
click at [823, 232] on icon at bounding box center [822, 232] width 10 height 10
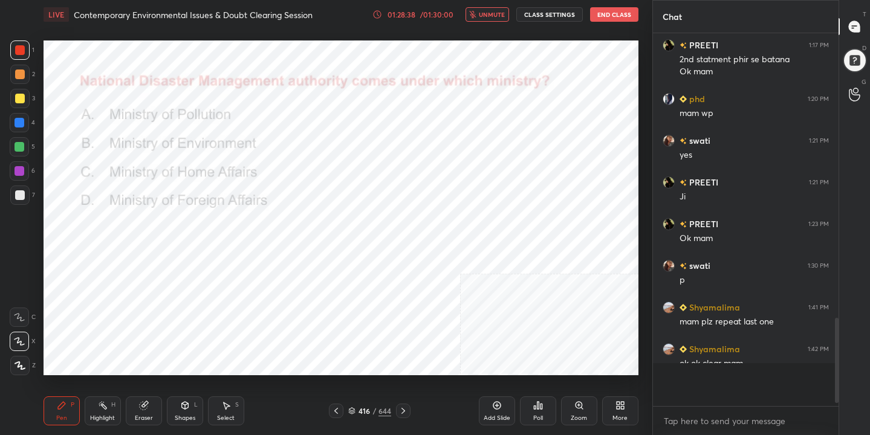
scroll to position [4, 4]
click at [500, 13] on span "unmute" at bounding box center [492, 14] width 26 height 8
click at [353, 408] on icon at bounding box center [352, 409] width 6 height 3
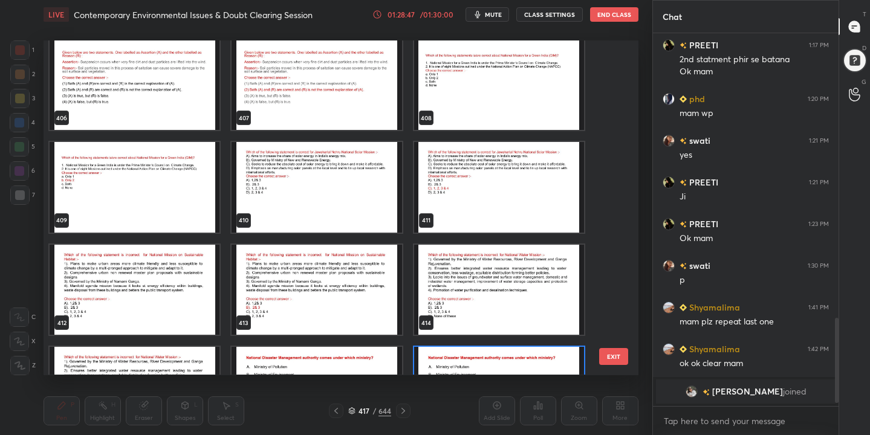
scroll to position [13830, 0]
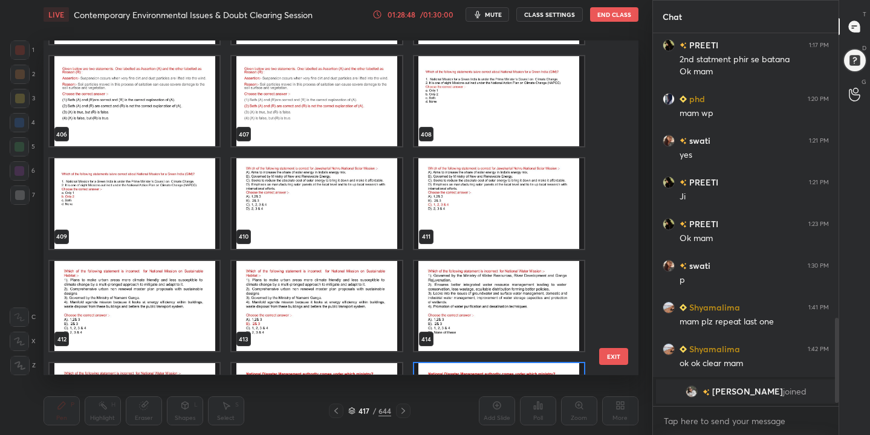
click at [530, 108] on img "grid" at bounding box center [499, 101] width 170 height 91
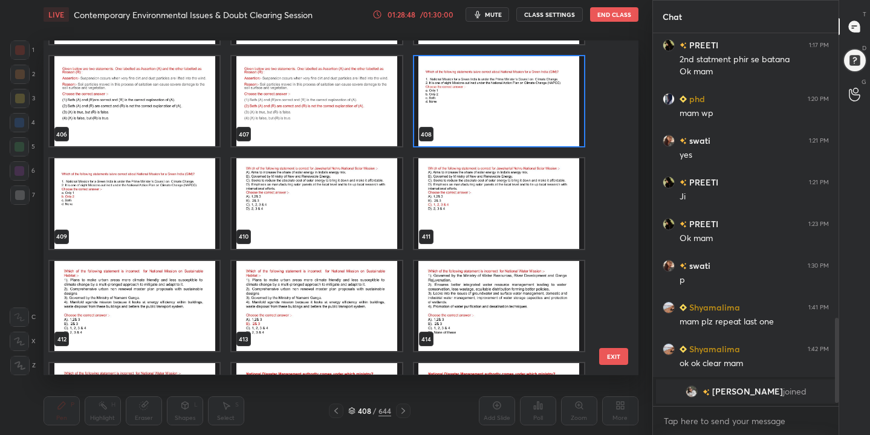
click at [530, 108] on img "grid" at bounding box center [499, 101] width 170 height 91
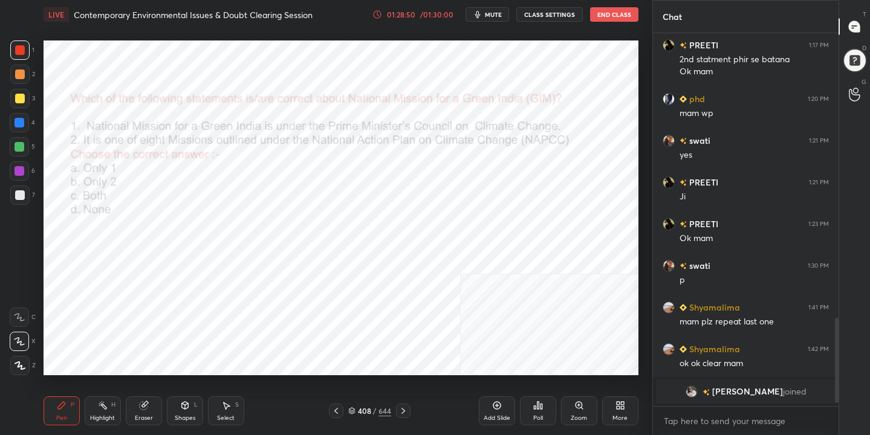
click at [501, 16] on span "mute" at bounding box center [493, 14] width 17 height 8
click at [356, 408] on div "408 / 644" at bounding box center [369, 411] width 43 height 11
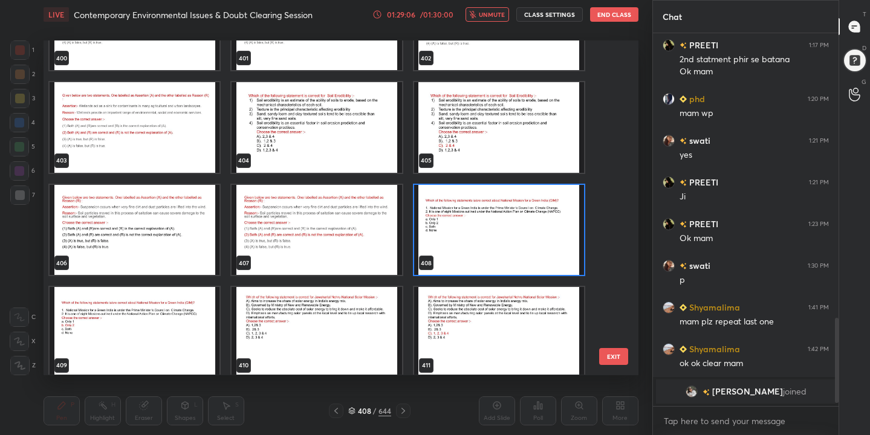
scroll to position [13702, 0]
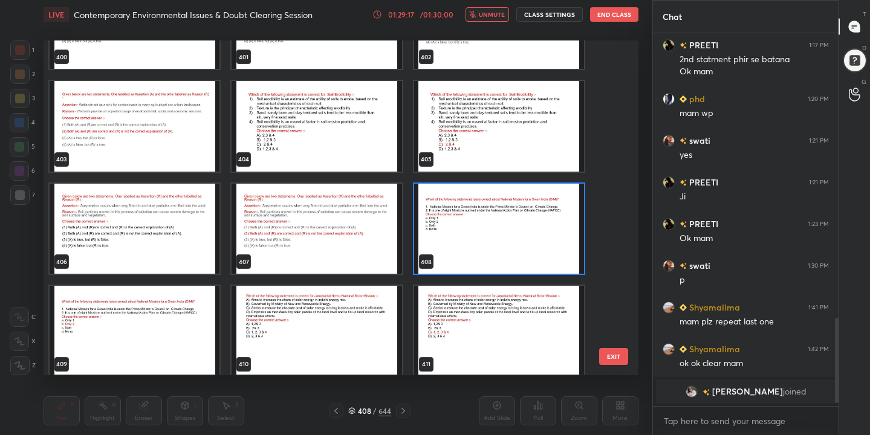
click at [449, 226] on img "grid" at bounding box center [499, 229] width 170 height 91
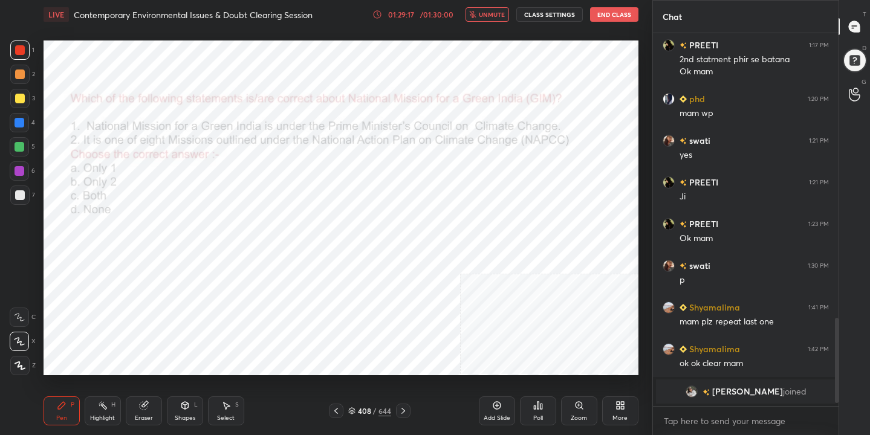
click at [449, 226] on img "grid" at bounding box center [499, 229] width 170 height 91
click at [536, 417] on div "Poll" at bounding box center [538, 418] width 10 height 6
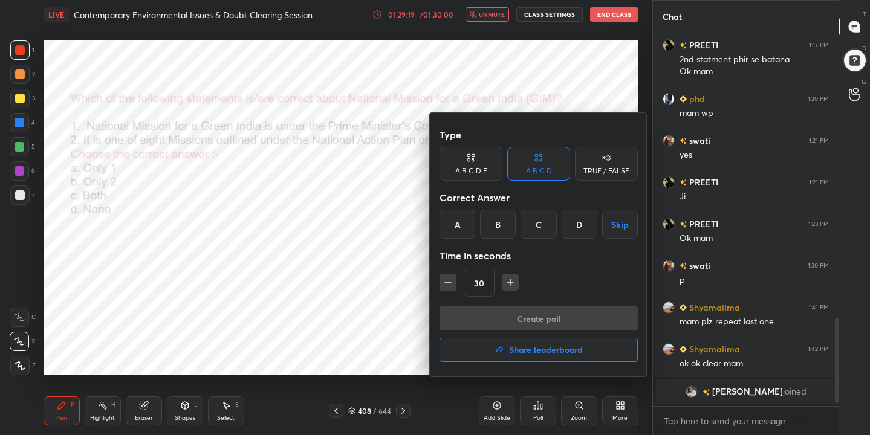
click at [498, 227] on div "B" at bounding box center [498, 224] width 36 height 29
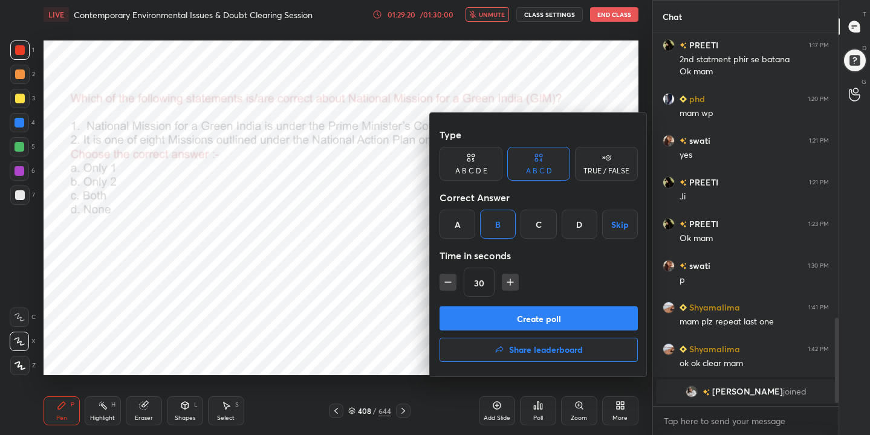
click at [536, 315] on button "Create poll" at bounding box center [539, 319] width 198 height 24
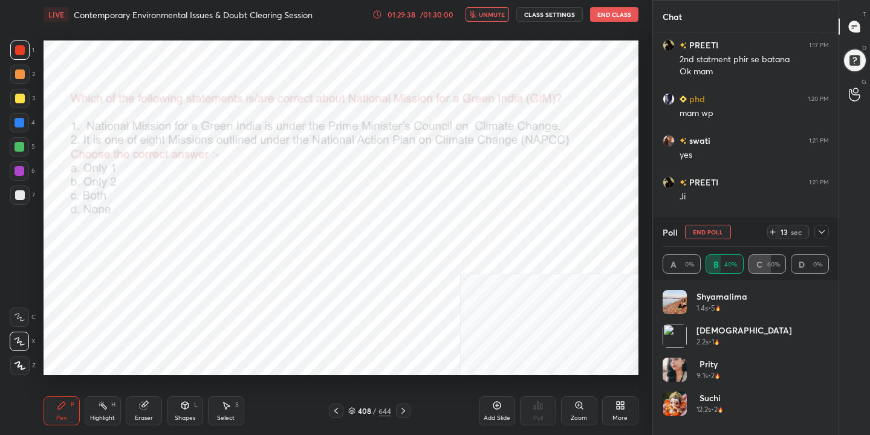
scroll to position [1262, 0]
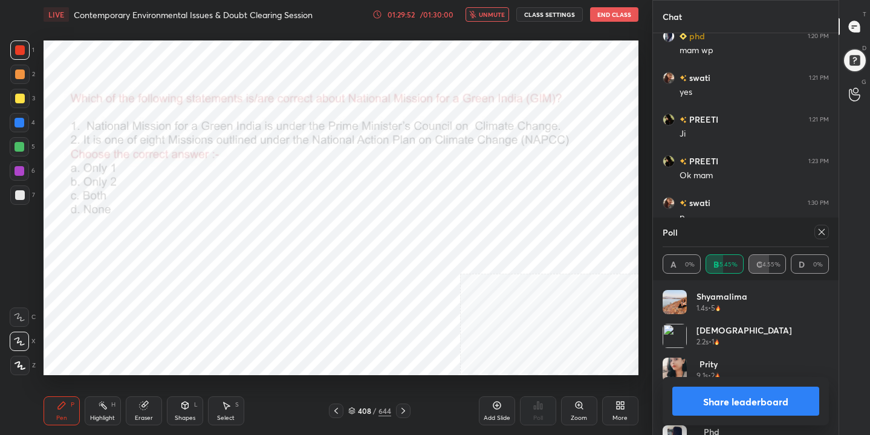
click at [813, 235] on div at bounding box center [819, 232] width 19 height 15
click at [821, 229] on icon at bounding box center [822, 232] width 10 height 10
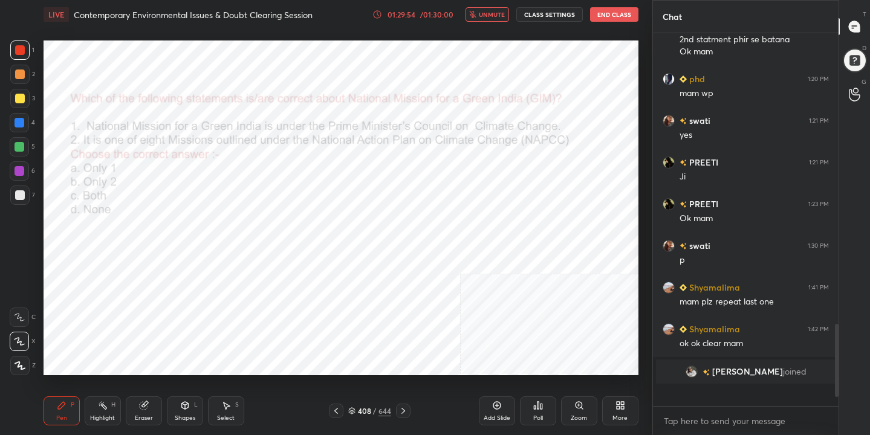
scroll to position [4, 4]
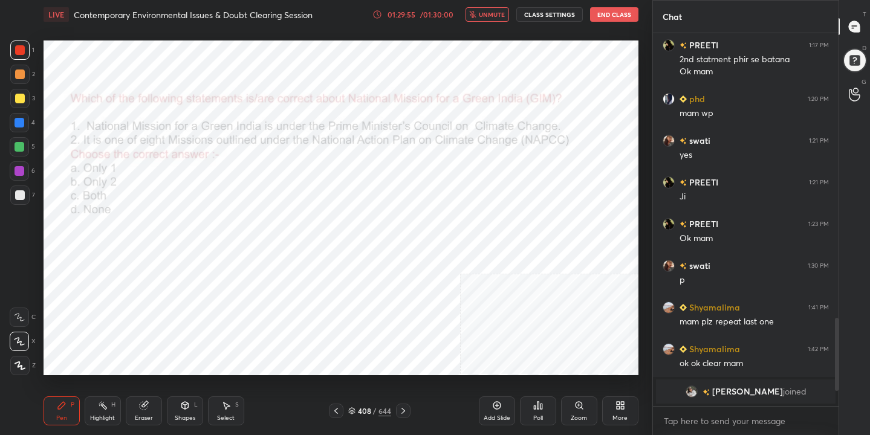
click at [498, 19] on button "unmute" at bounding box center [488, 14] width 44 height 15
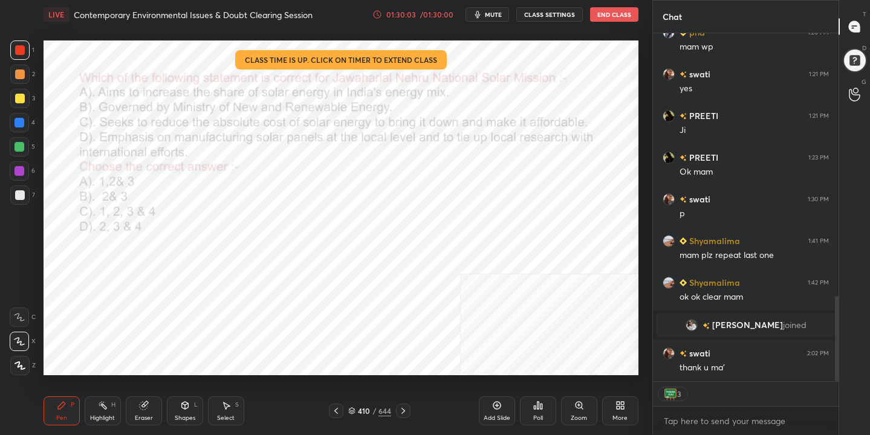
scroll to position [1078, 0]
click at [352, 409] on icon at bounding box center [351, 411] width 7 height 7
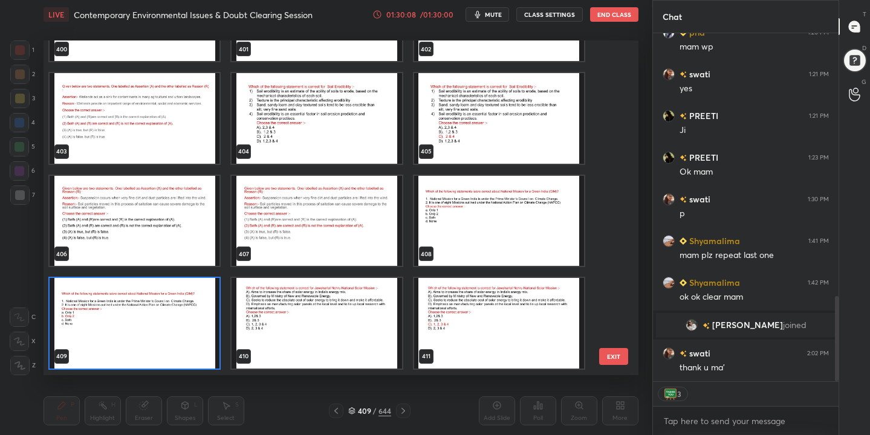
scroll to position [331, 589]
click at [196, 316] on img "grid" at bounding box center [135, 323] width 170 height 91
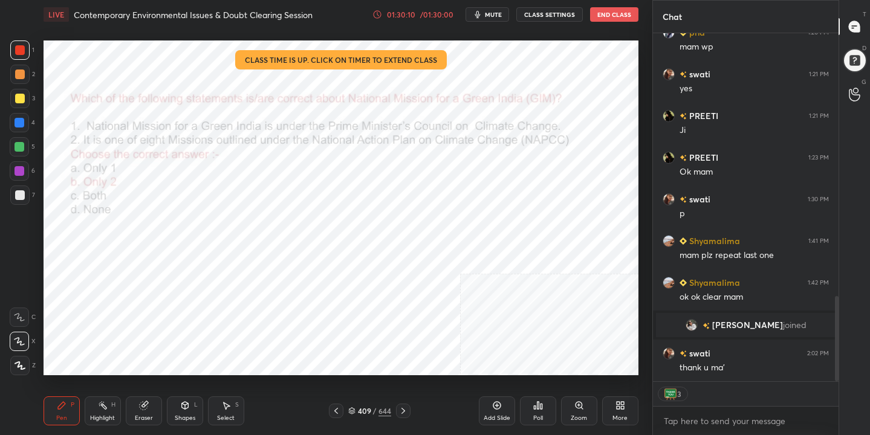
click at [196, 316] on img "grid" at bounding box center [135, 323] width 170 height 91
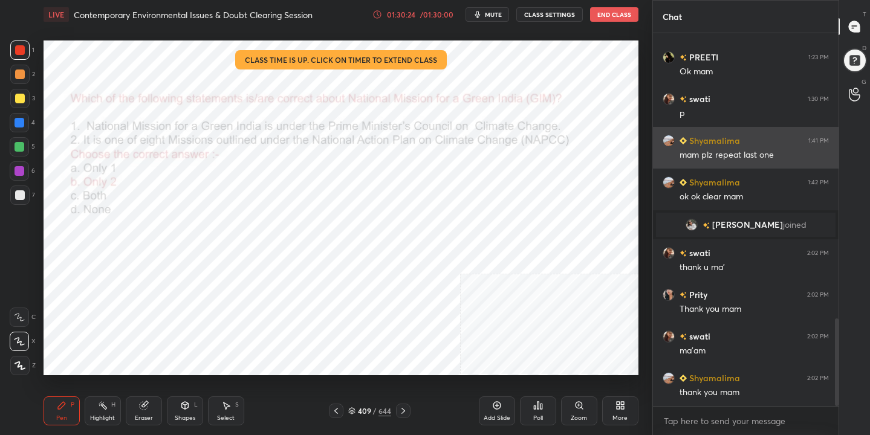
scroll to position [1220, 0]
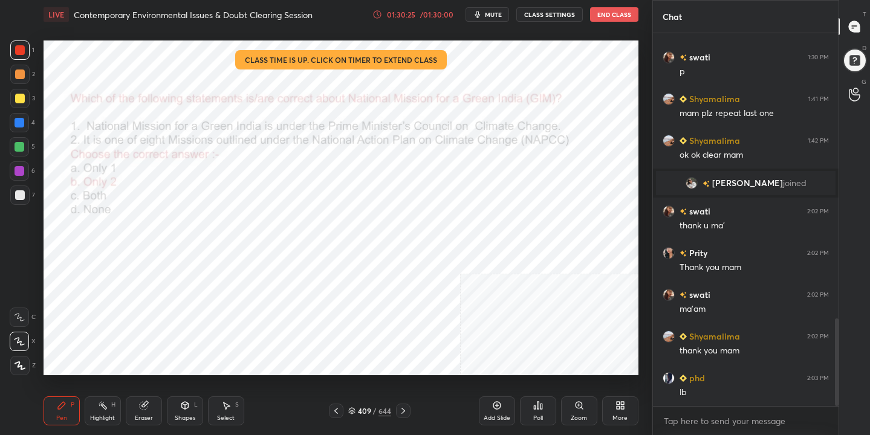
click at [606, 18] on button "End Class" at bounding box center [614, 14] width 48 height 15
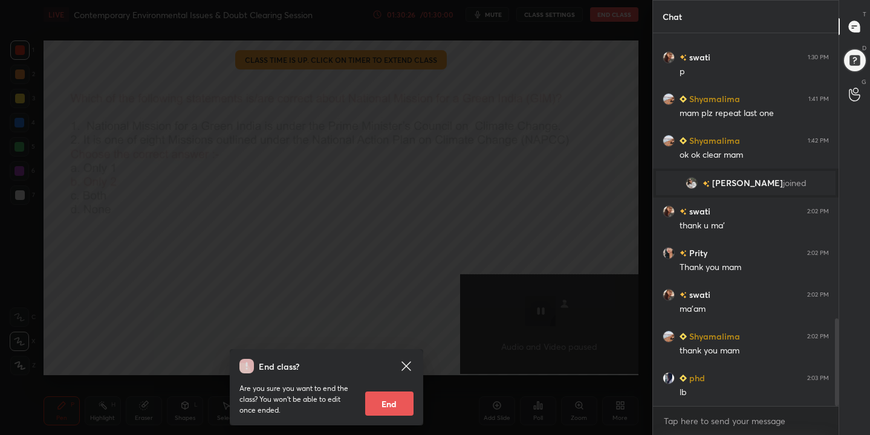
click at [392, 397] on button "End" at bounding box center [389, 404] width 48 height 24
type textarea "x"
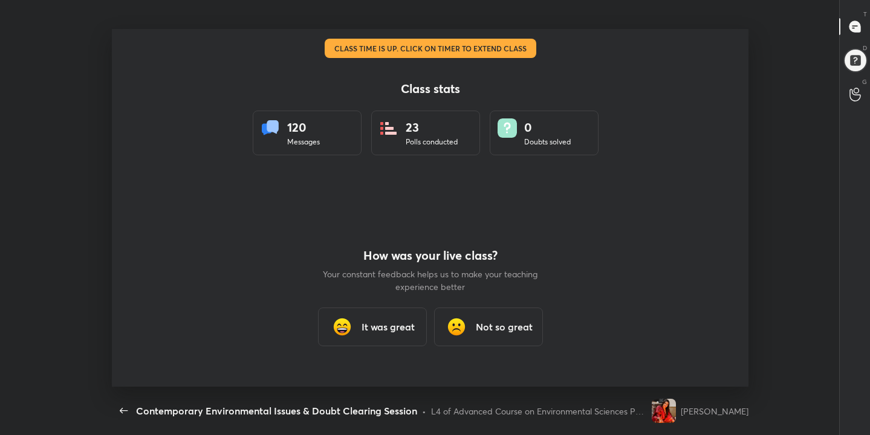
scroll to position [0, 0]
click at [393, 330] on h3 "It was great" at bounding box center [388, 327] width 53 height 15
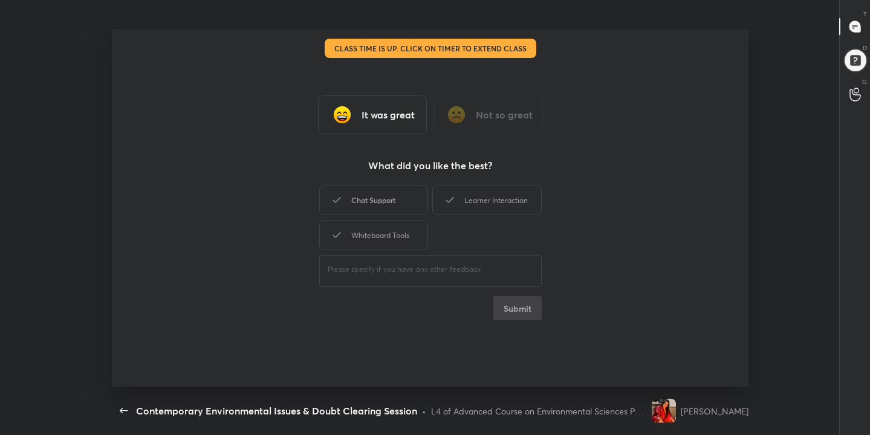
click at [401, 199] on div "Chat Support" at bounding box center [373, 200] width 109 height 30
click at [463, 206] on div "Learner Interaction" at bounding box center [486, 200] width 109 height 30
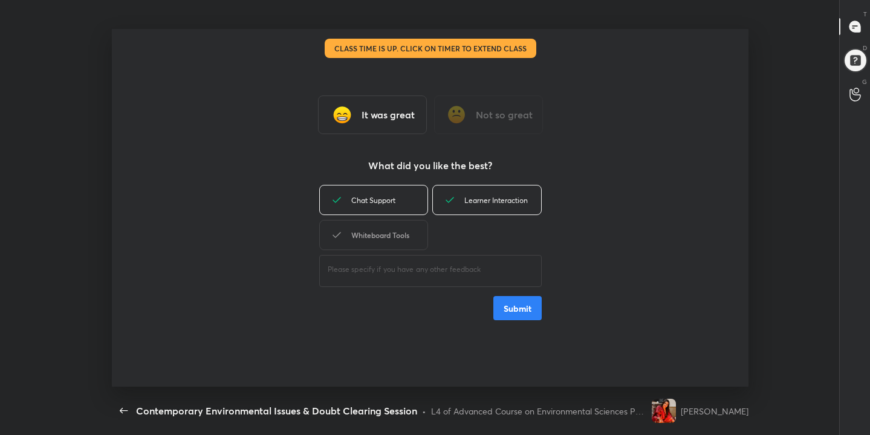
click at [409, 234] on div "Whiteboard Tools" at bounding box center [373, 235] width 109 height 30
click at [524, 301] on button "Submit" at bounding box center [518, 308] width 48 height 24
